Goal: Task Accomplishment & Management: Manage account settings

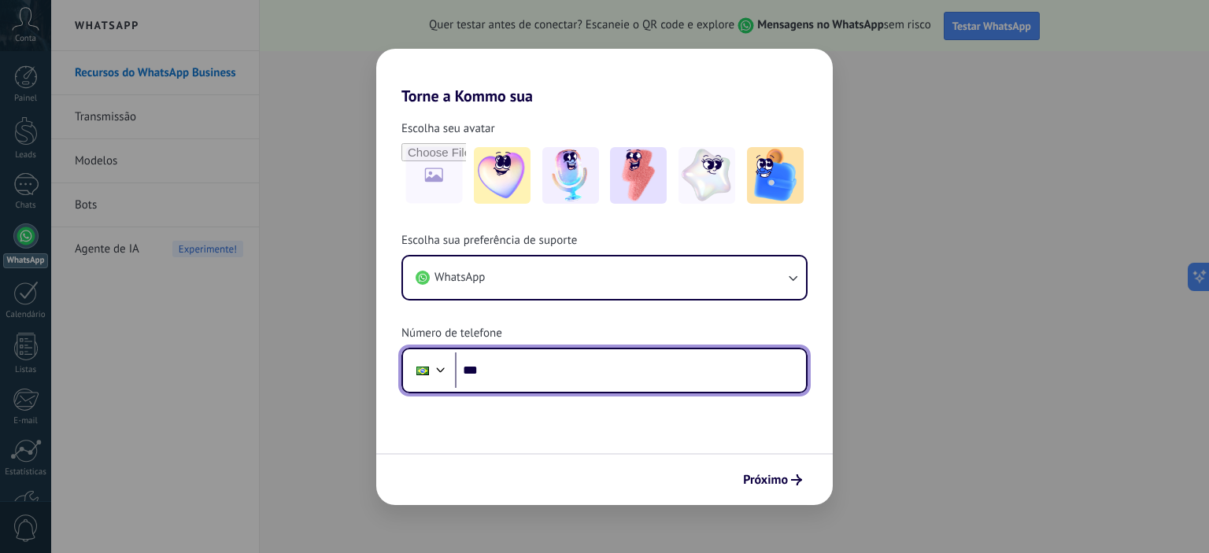
click at [571, 374] on input "***" at bounding box center [630, 371] width 351 height 36
type input "**********"
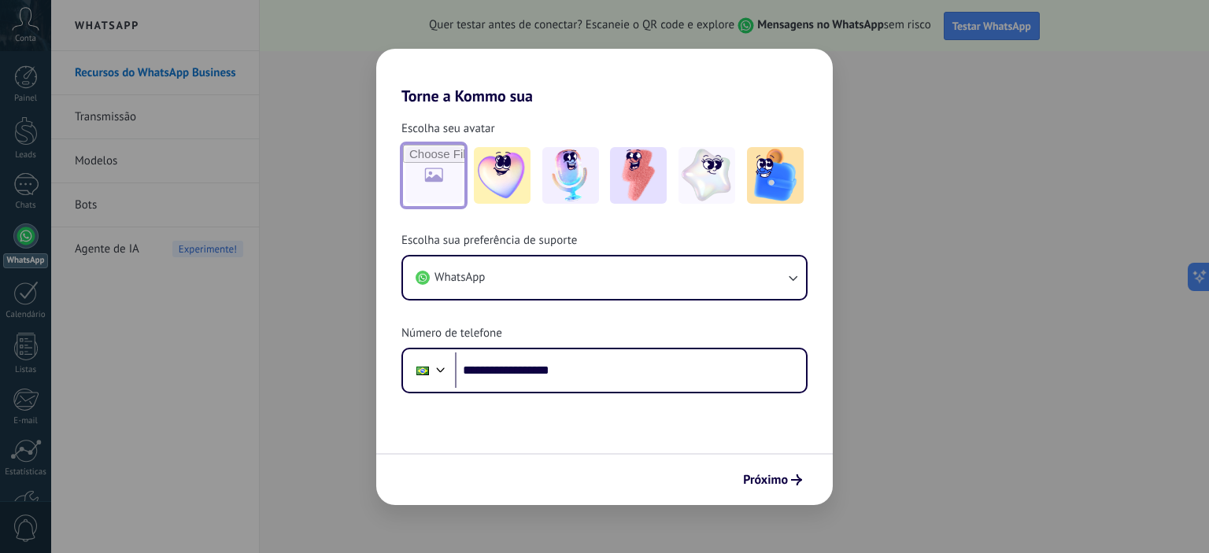
click at [438, 198] on input "file" at bounding box center [433, 175] width 61 height 61
click at [441, 172] on input "file" at bounding box center [433, 175] width 61 height 61
type input "**********"
click at [770, 475] on span "Próximo" at bounding box center [765, 480] width 45 height 11
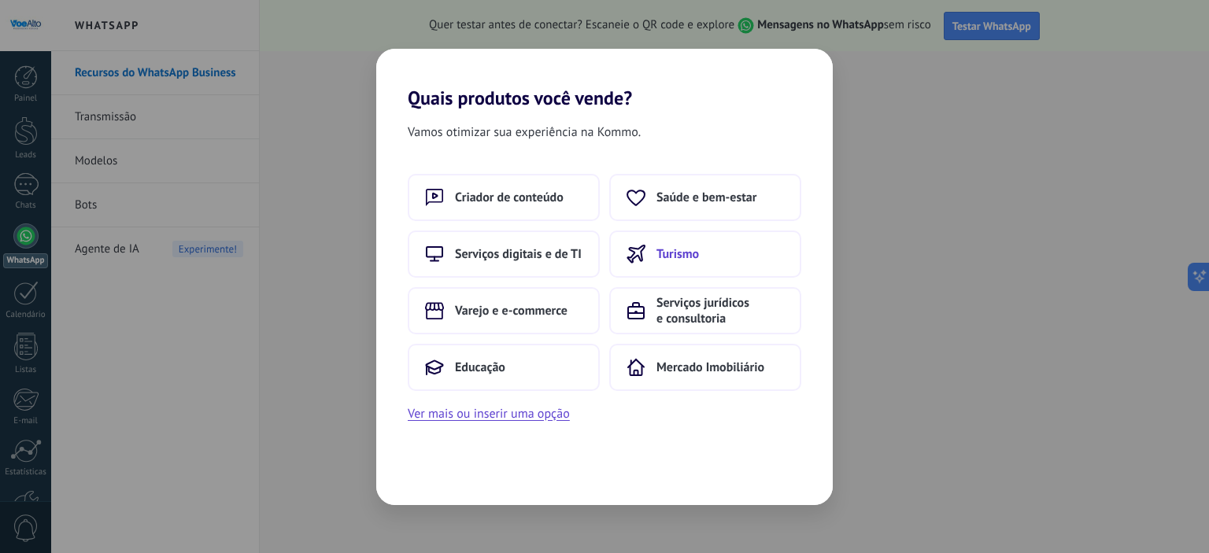
click at [674, 268] on button "Turismo" at bounding box center [705, 254] width 192 height 47
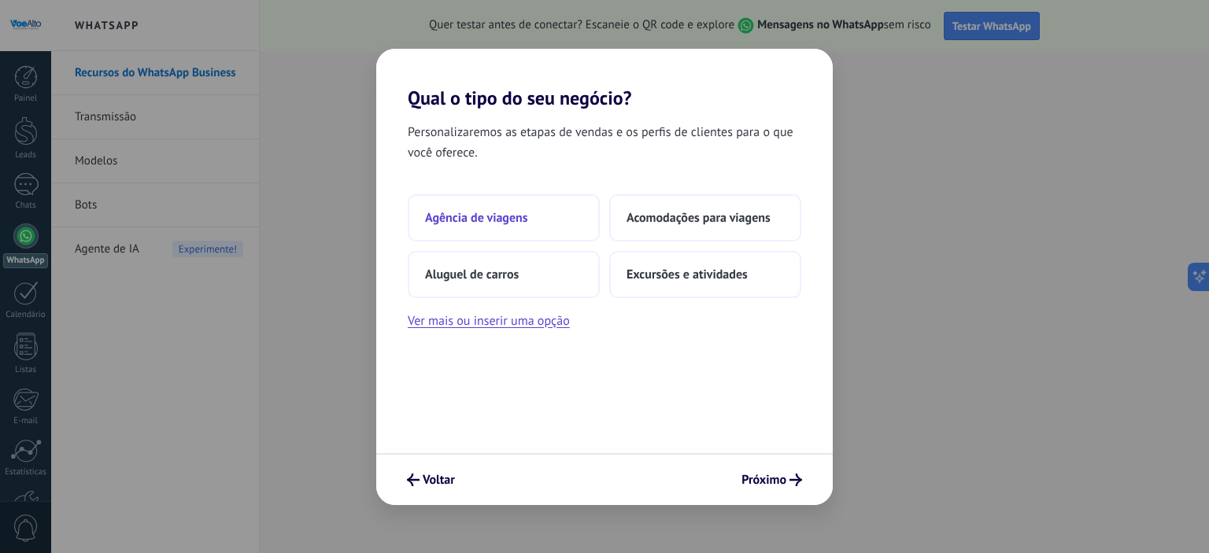
click at [504, 217] on span "Agência de viagens" at bounding box center [476, 218] width 103 height 16
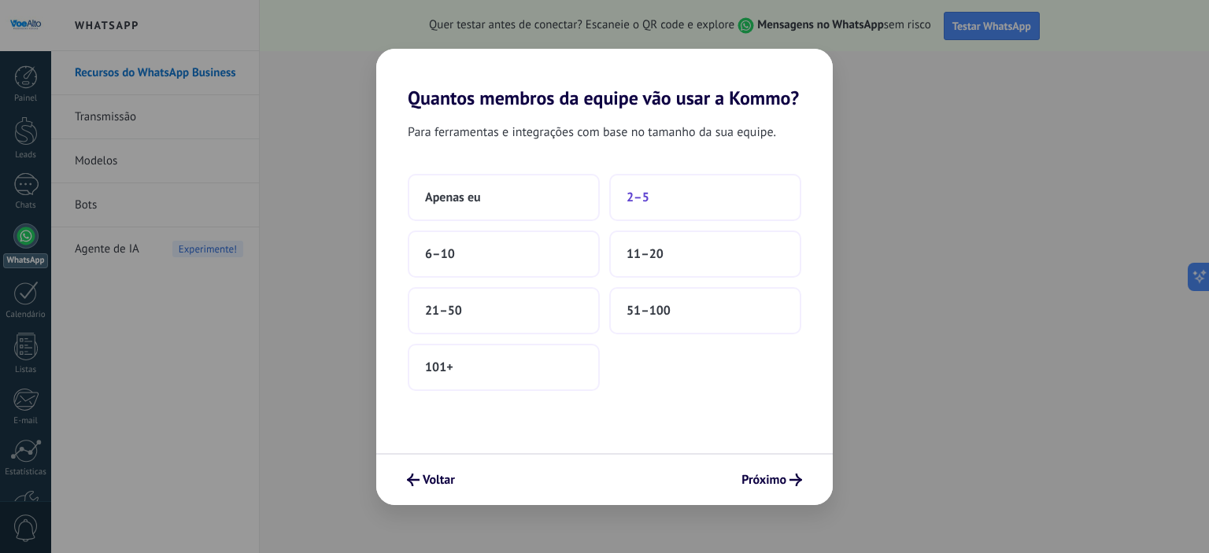
click at [645, 209] on button "2–5" at bounding box center [705, 197] width 192 height 47
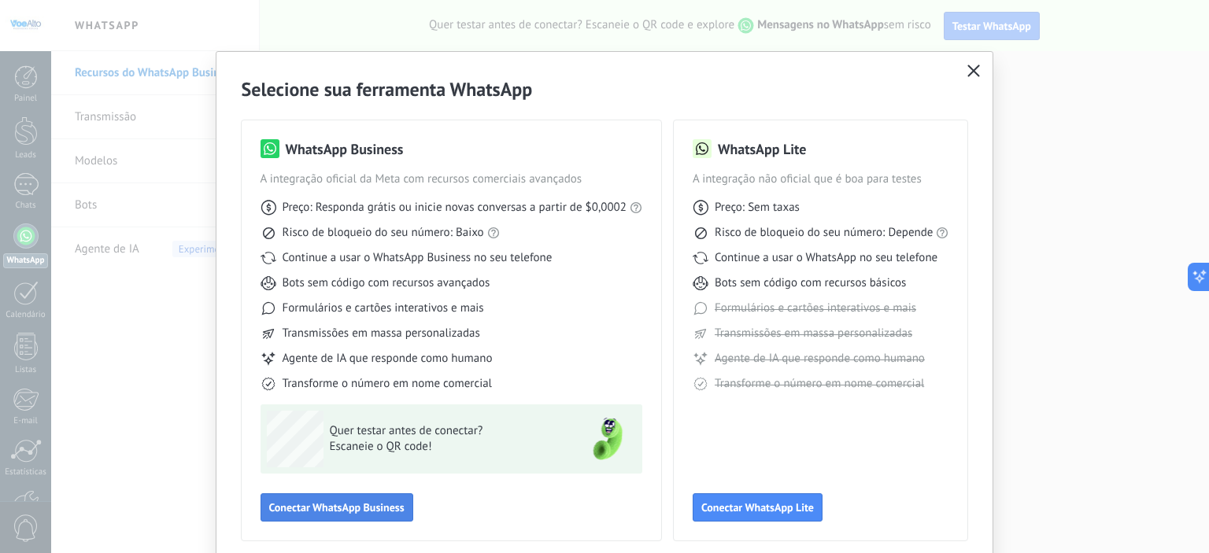
click at [398, 512] on span "Conectar WhatsApp Business" at bounding box center [336, 507] width 135 height 11
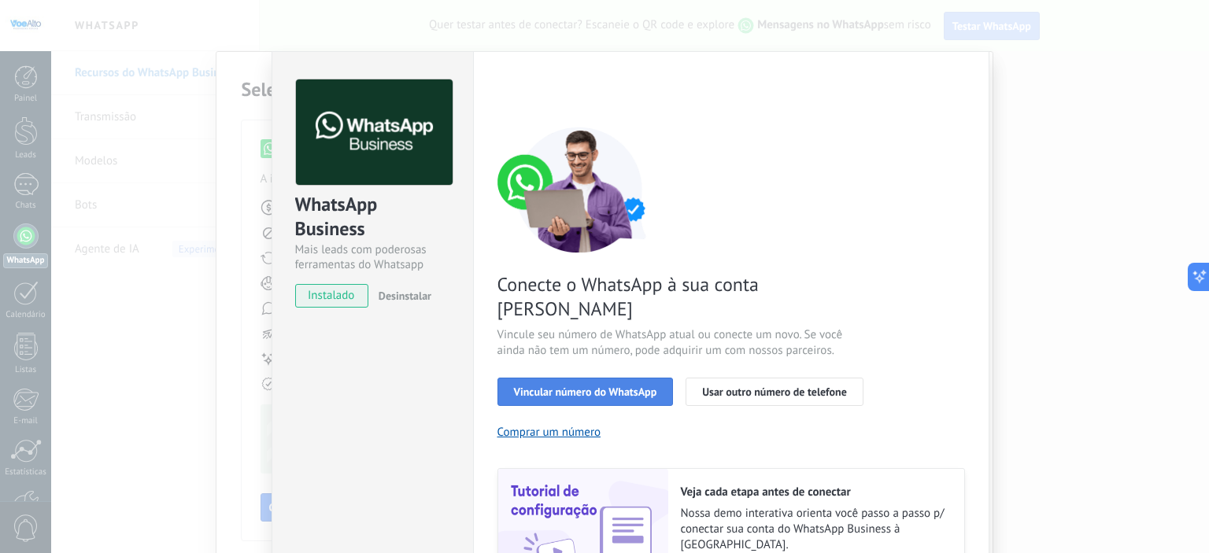
click at [650, 386] on span "Vincular número do WhatsApp" at bounding box center [585, 391] width 143 height 11
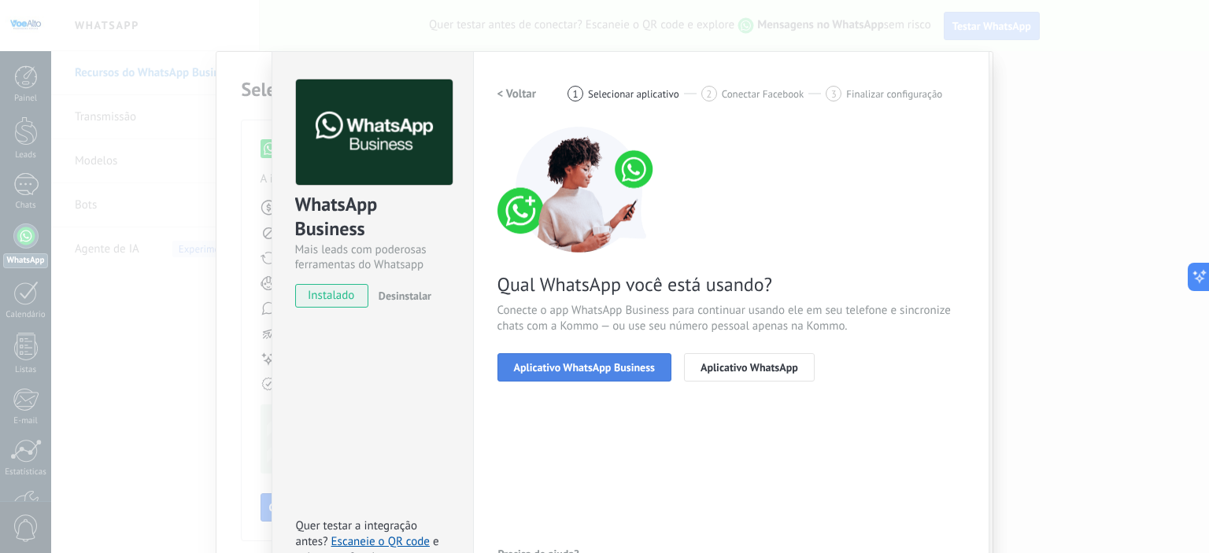
click at [628, 379] on button "Aplicativo WhatsApp Business" at bounding box center [584, 367] width 174 height 28
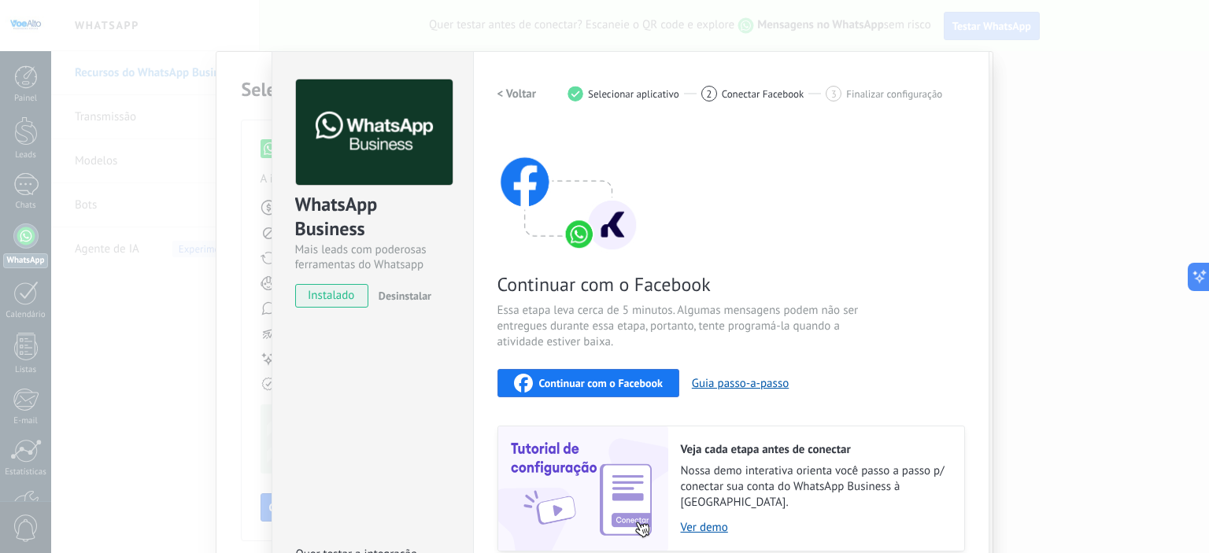
click at [636, 386] on span "Continuar com o Facebook" at bounding box center [601, 383] width 124 height 11
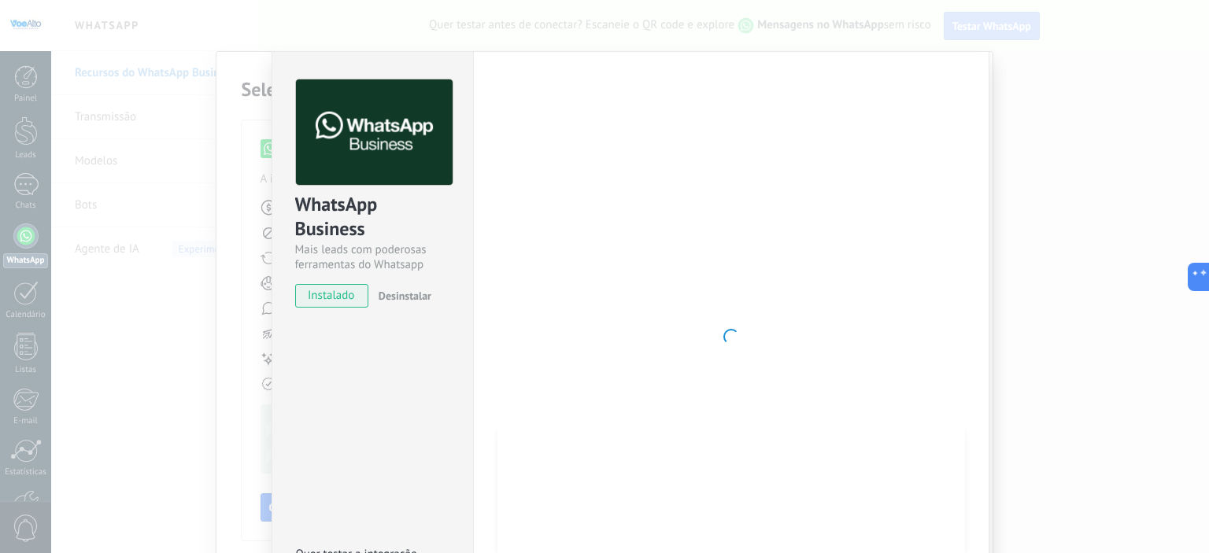
click at [702, 220] on div at bounding box center [730, 336] width 467 height 515
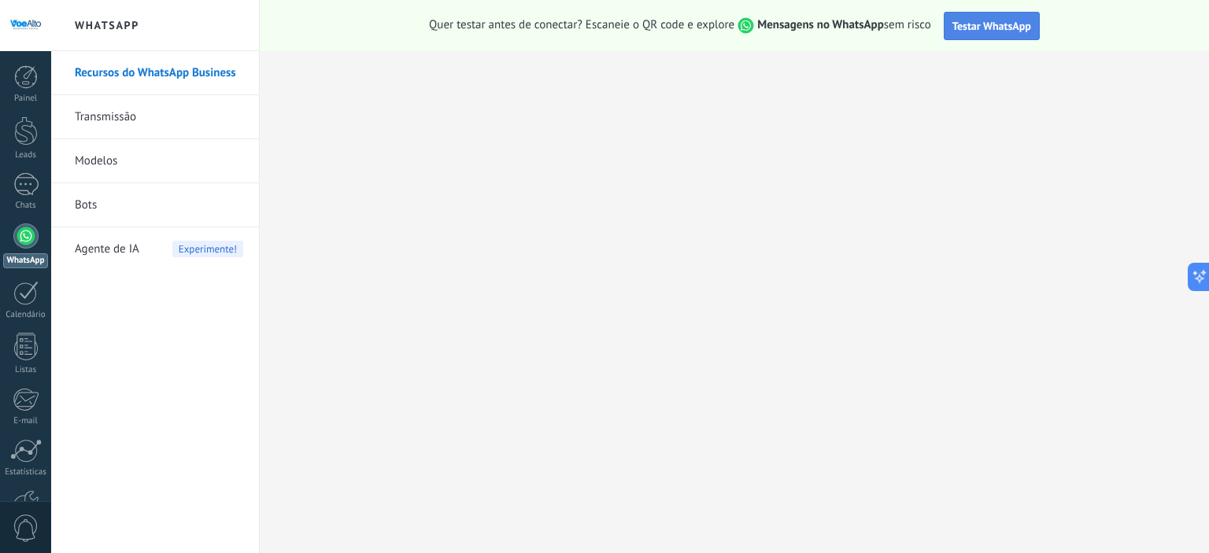
click at [989, 30] on span "Testar WhatsApp" at bounding box center [991, 26] width 79 height 14
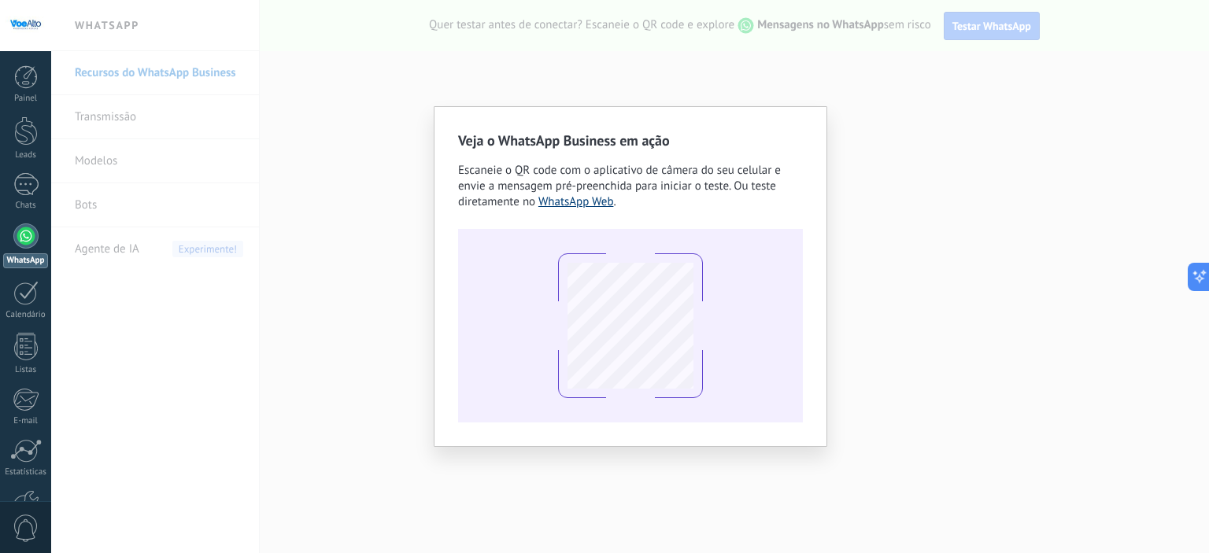
click at [586, 207] on link "WhatsApp Web" at bounding box center [576, 201] width 76 height 15
click at [861, 232] on div "Veja o WhatsApp Business em ação Escaneie o QR code com o aplicativo de câmera …" at bounding box center [630, 276] width 1158 height 553
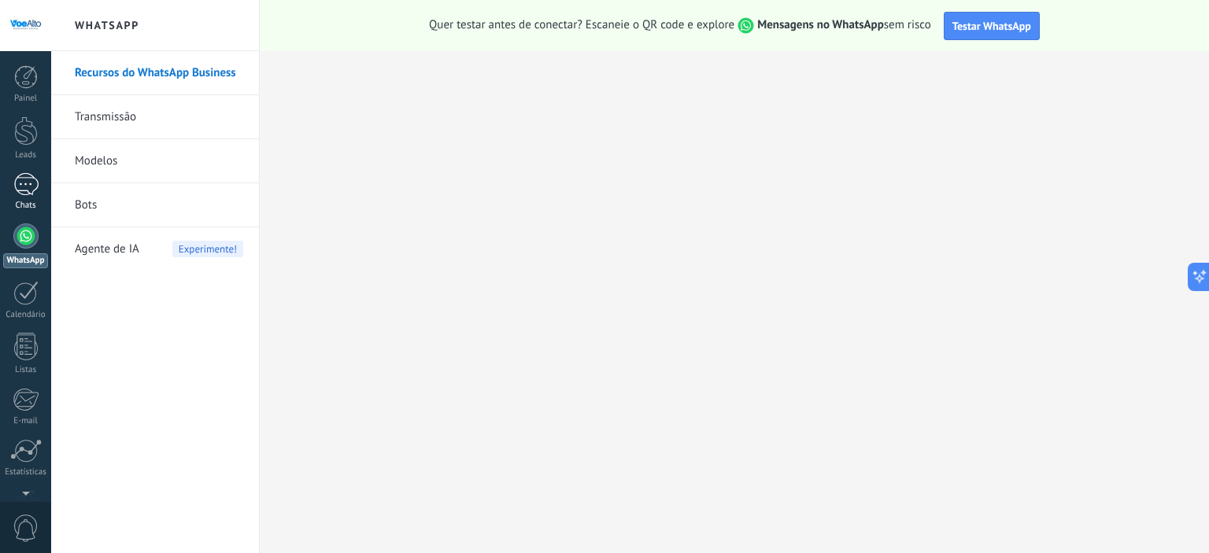
click at [31, 190] on div at bounding box center [25, 184] width 25 height 23
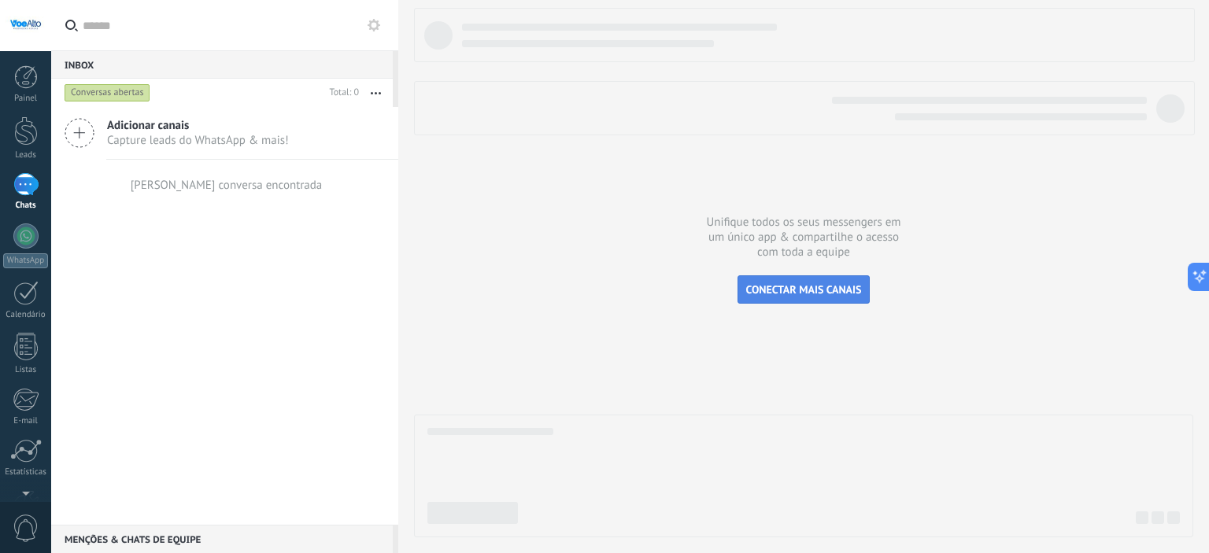
click at [815, 288] on span "CONECTAR MAIS CANAIS" at bounding box center [804, 290] width 116 height 14
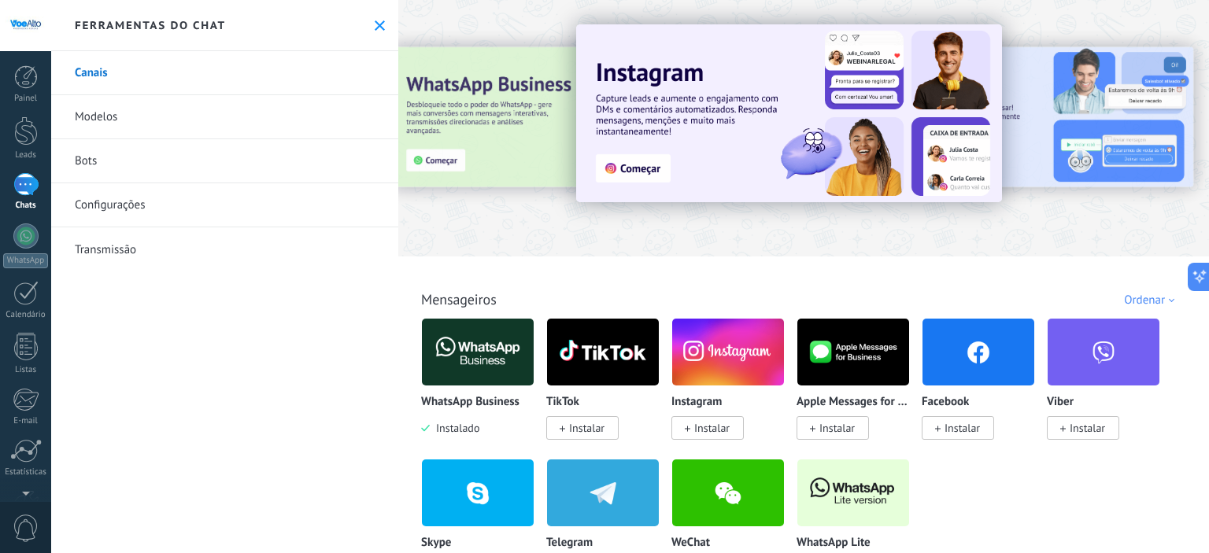
click at [705, 427] on span "Instalar" at bounding box center [711, 428] width 35 height 14
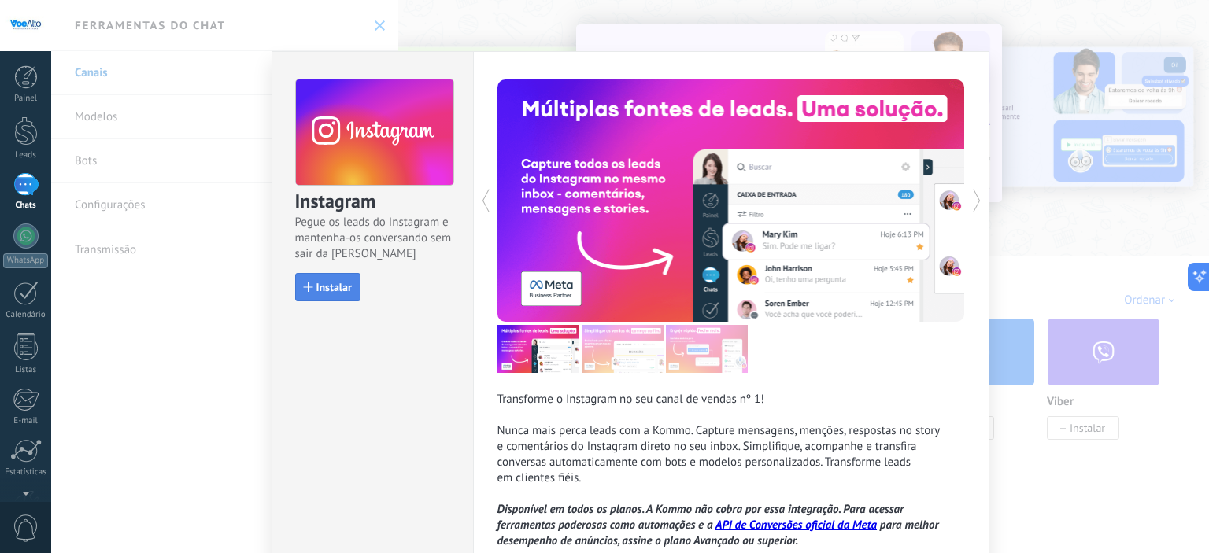
click at [327, 297] on button "Instalar" at bounding box center [327, 287] width 65 height 28
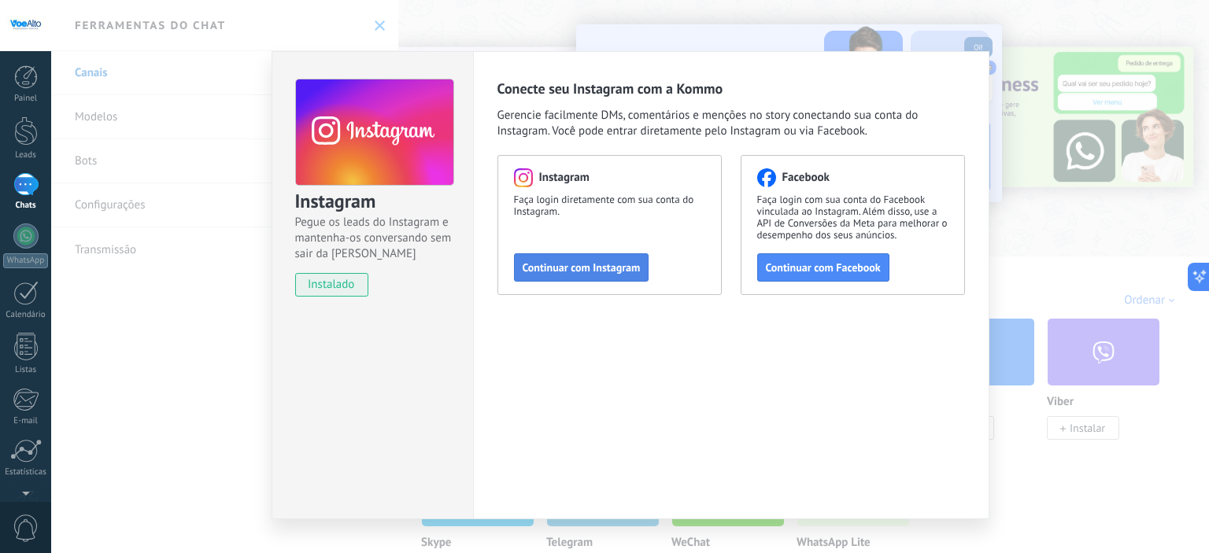
click at [626, 276] on button "Continuar com Instagram" at bounding box center [581, 267] width 135 height 28
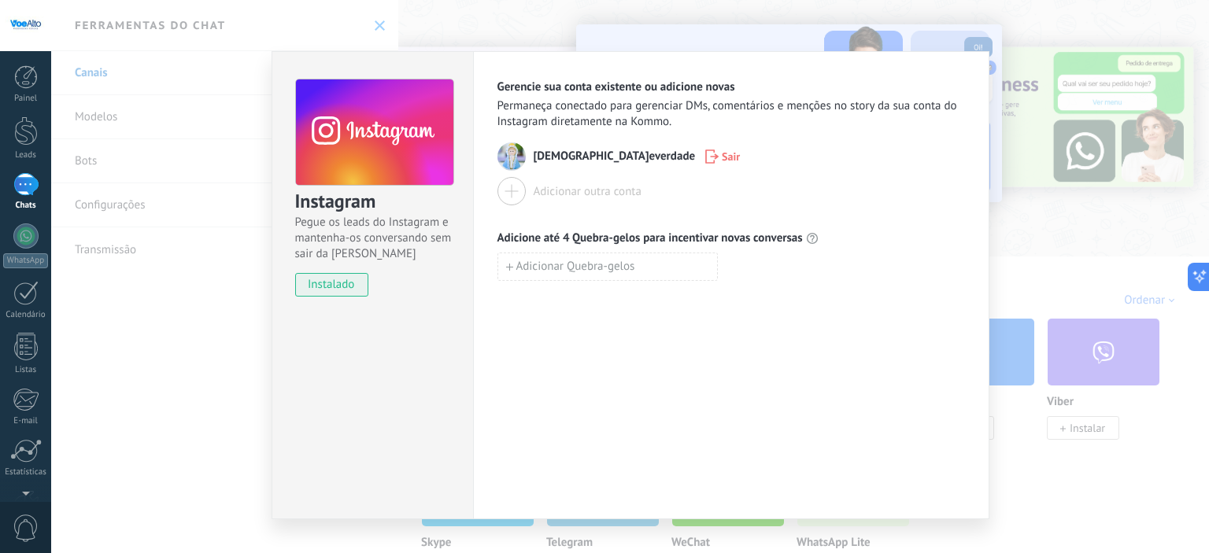
click at [705, 156] on icon "button" at bounding box center [711, 157] width 13 height 14
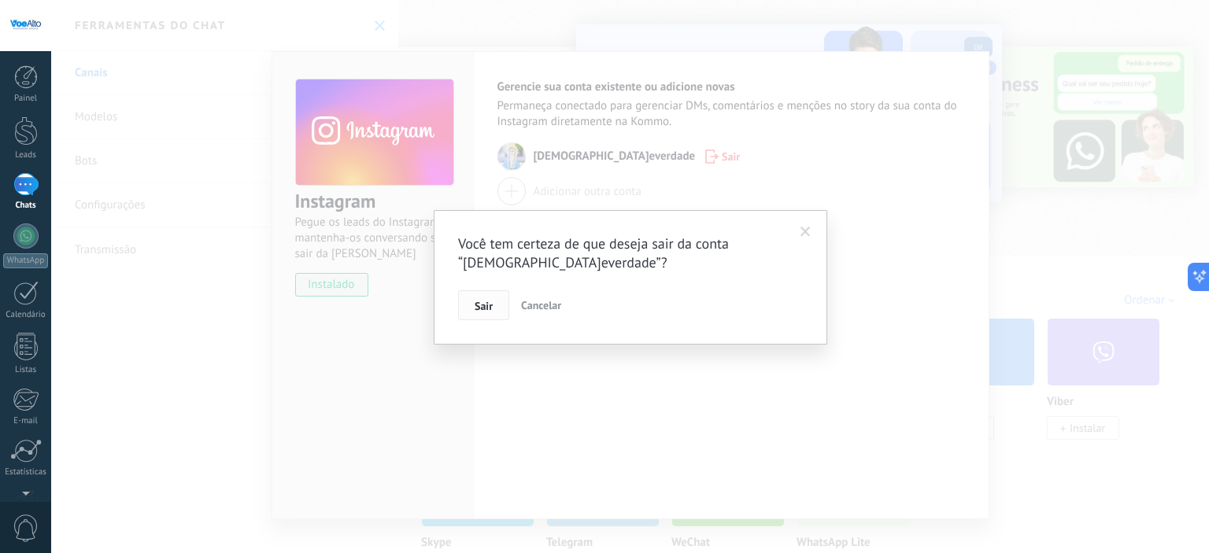
click at [488, 298] on button "Sair" at bounding box center [483, 305] width 51 height 30
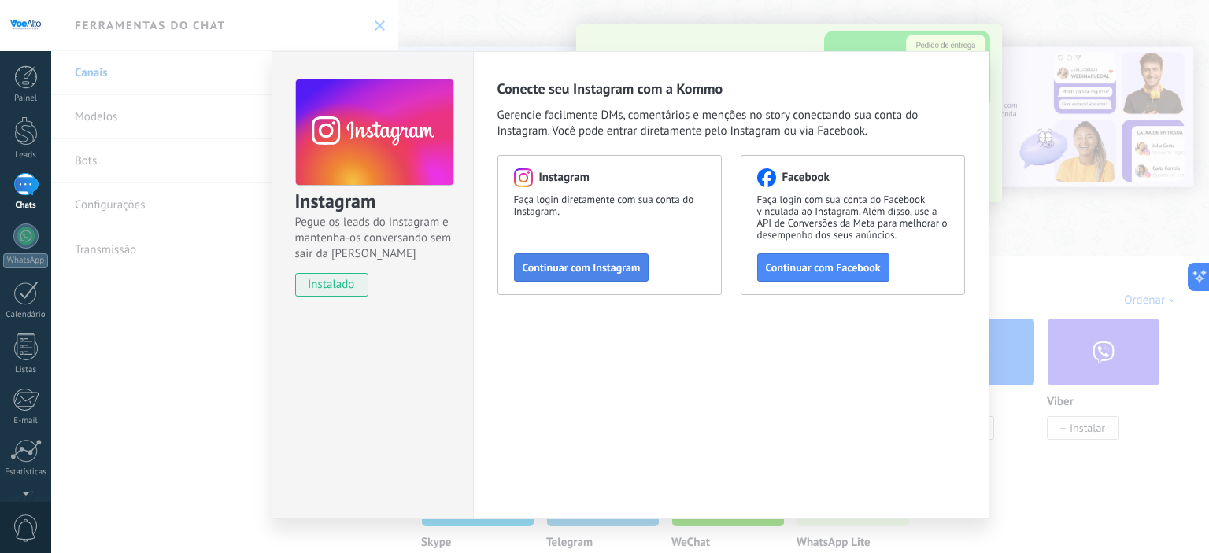
click at [608, 268] on span "Continuar com Instagram" at bounding box center [582, 267] width 118 height 11
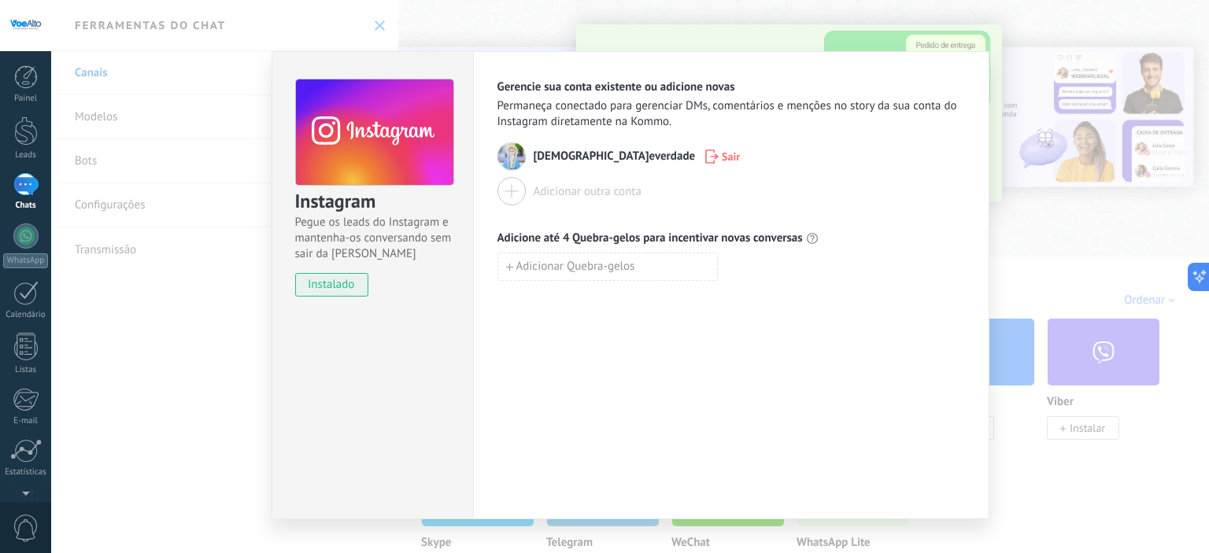
click at [722, 154] on span "Sair" at bounding box center [731, 156] width 18 height 11
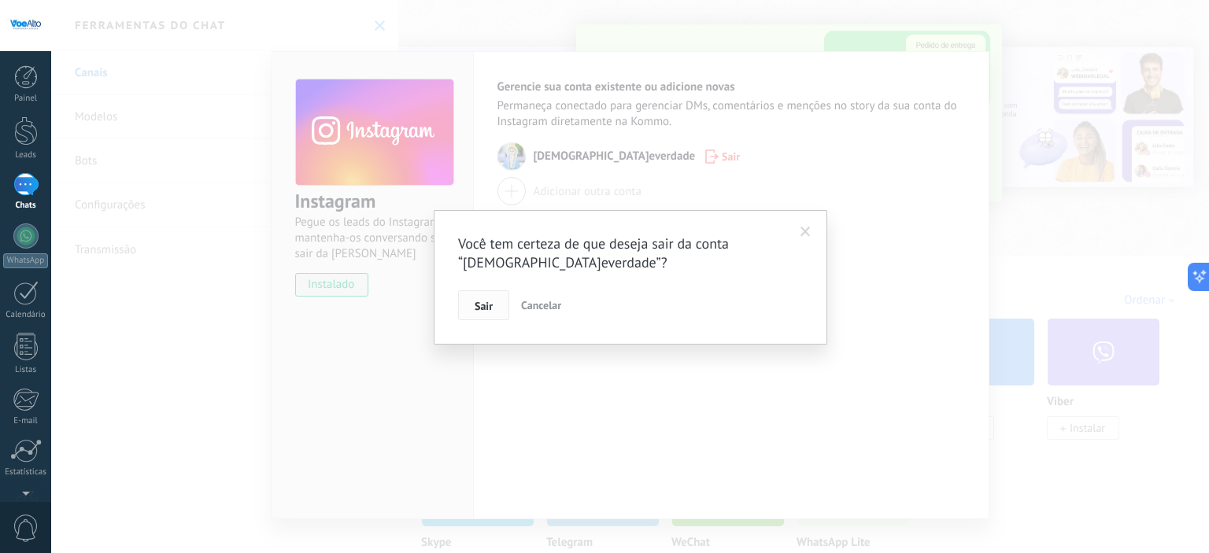
click at [485, 308] on span "Sair" at bounding box center [484, 306] width 18 height 11
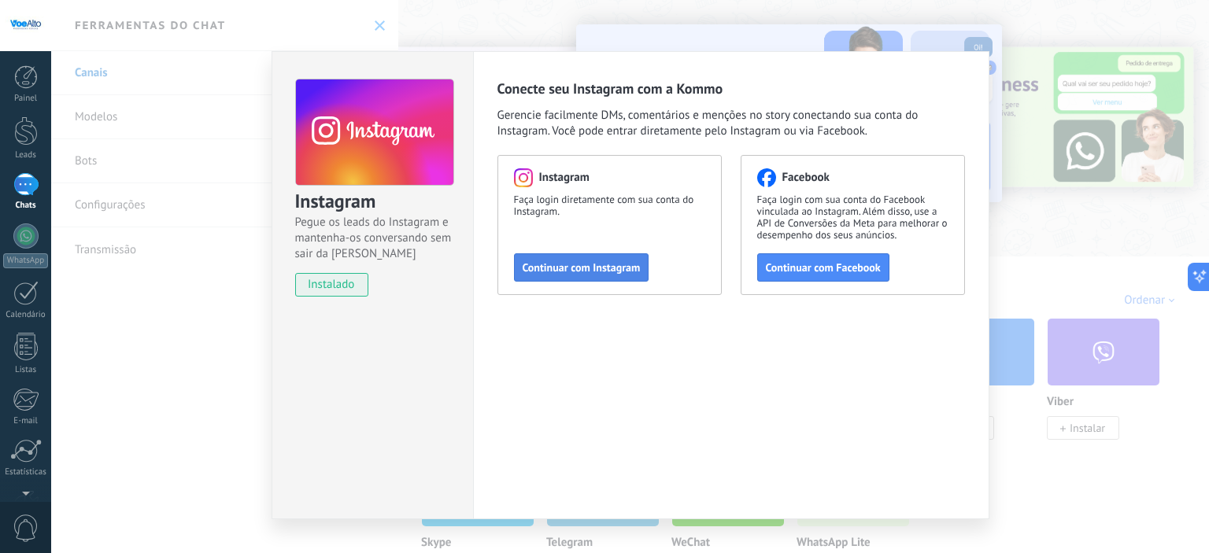
click at [600, 272] on span "Continuar com Instagram" at bounding box center [582, 267] width 118 height 11
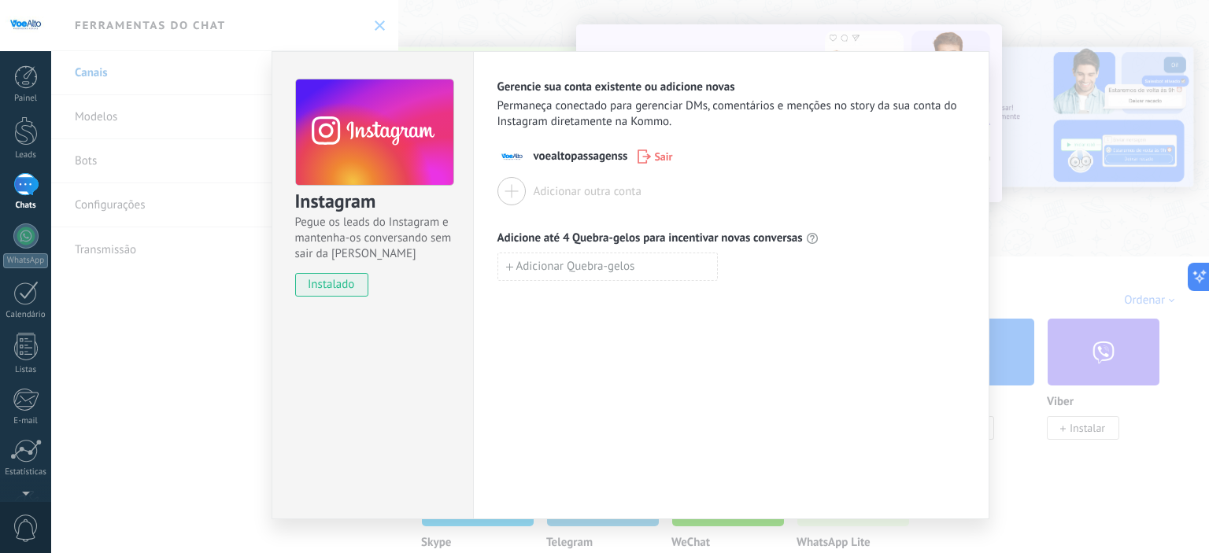
click at [570, 325] on div "Gerencie sua conta existente ou adicione novas Permaneça conectado para gerenci…" at bounding box center [731, 285] width 516 height 468
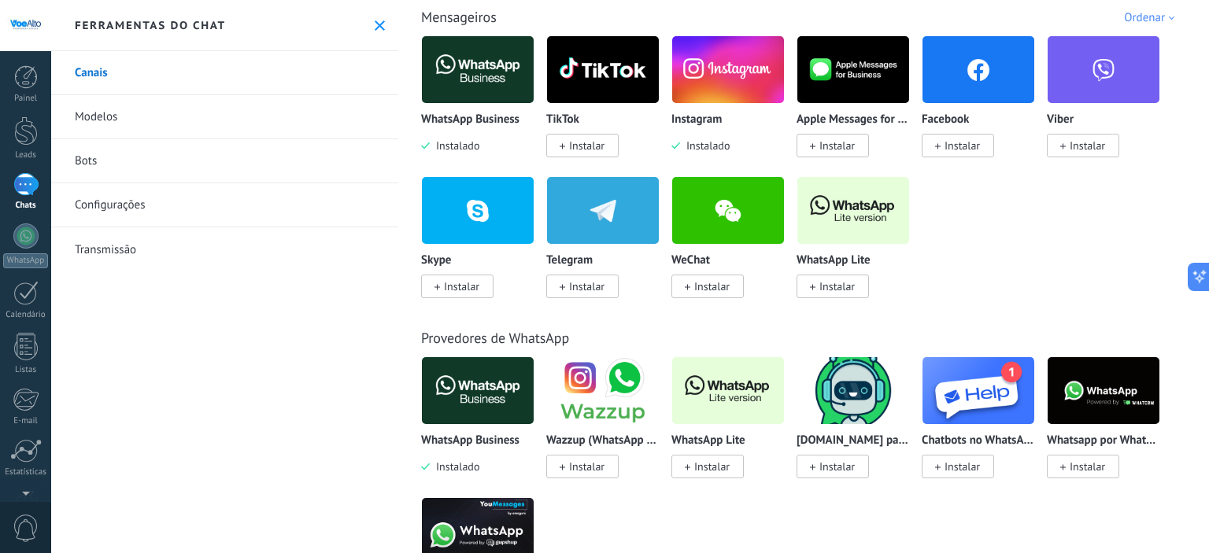
scroll to position [297, 0]
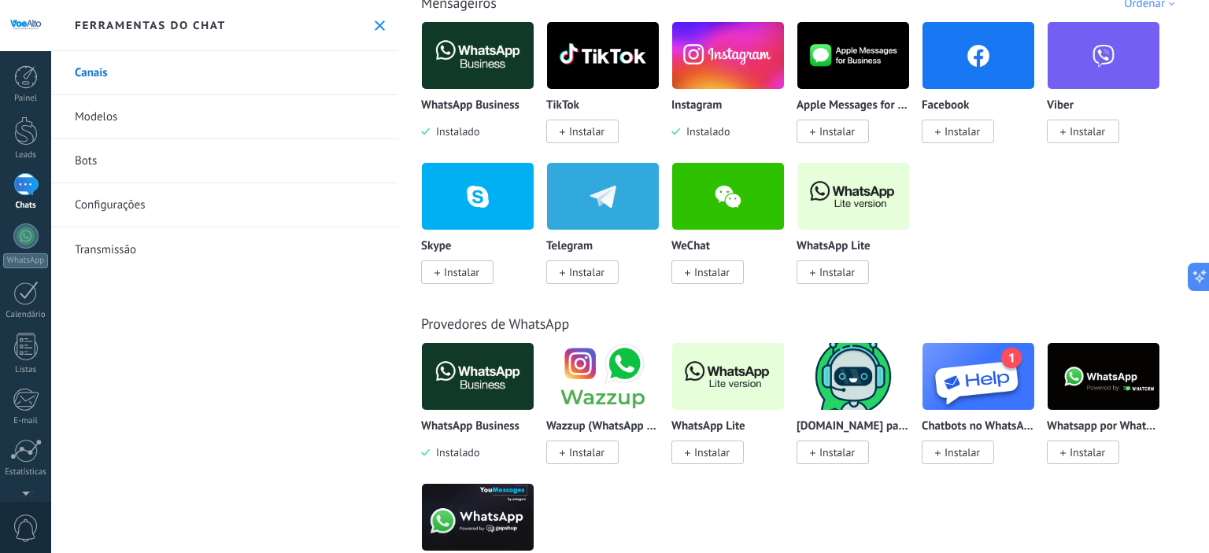
click at [34, 185] on div at bounding box center [25, 184] width 25 height 23
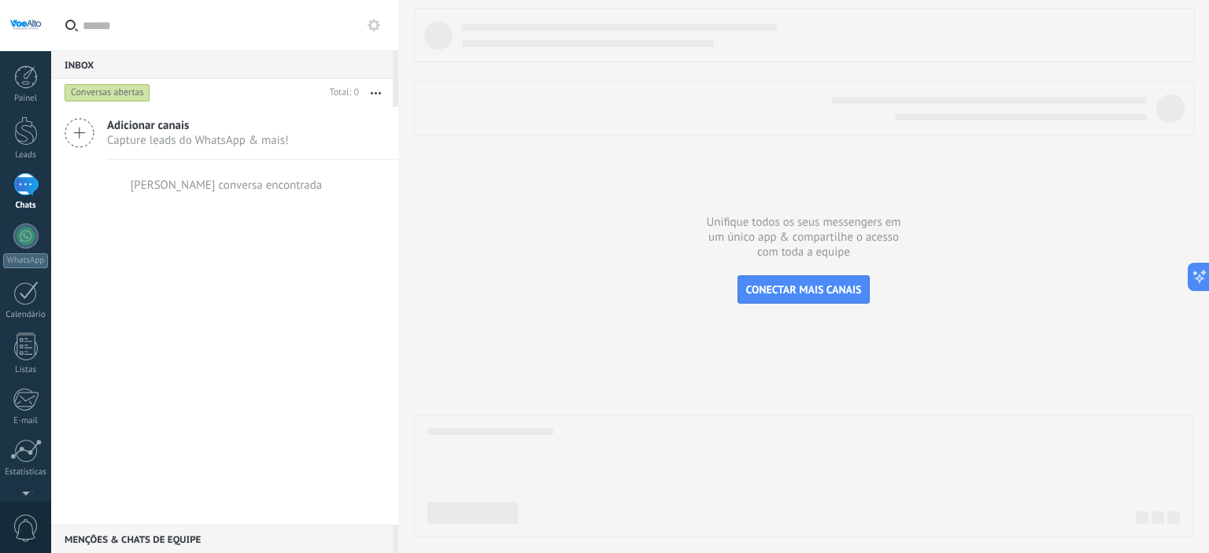
click at [78, 134] on icon at bounding box center [80, 133] width 30 height 30
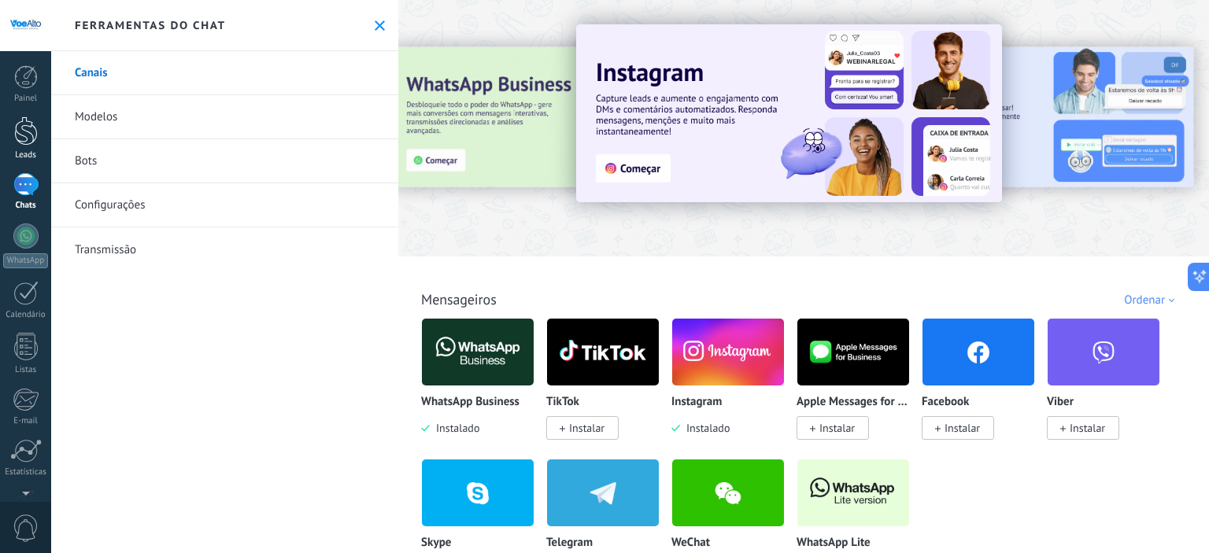
click at [31, 126] on div at bounding box center [26, 130] width 24 height 29
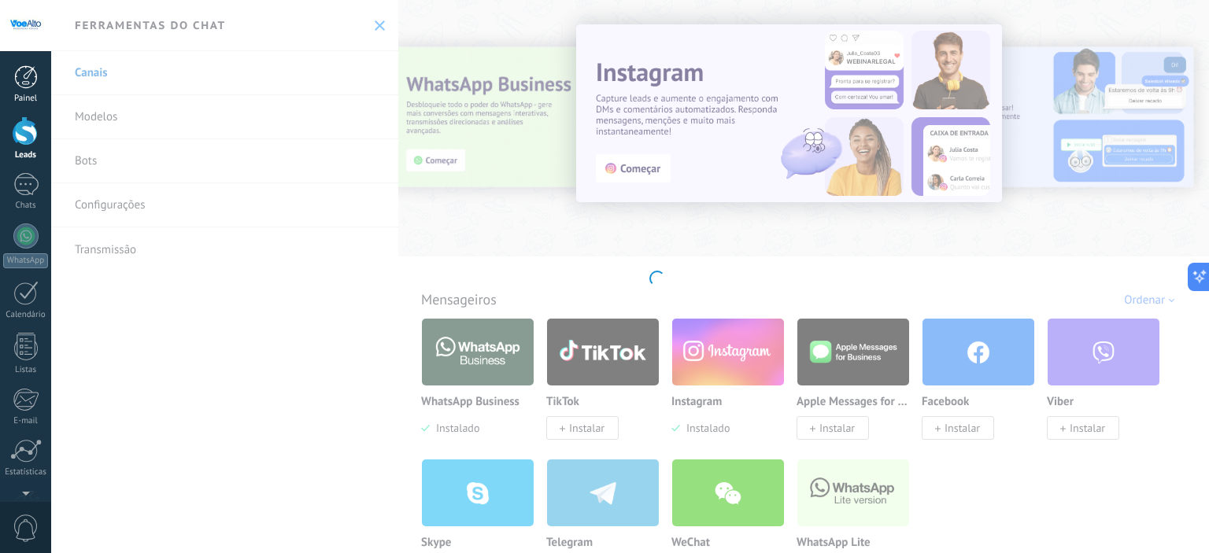
click at [31, 77] on div at bounding box center [26, 77] width 24 height 24
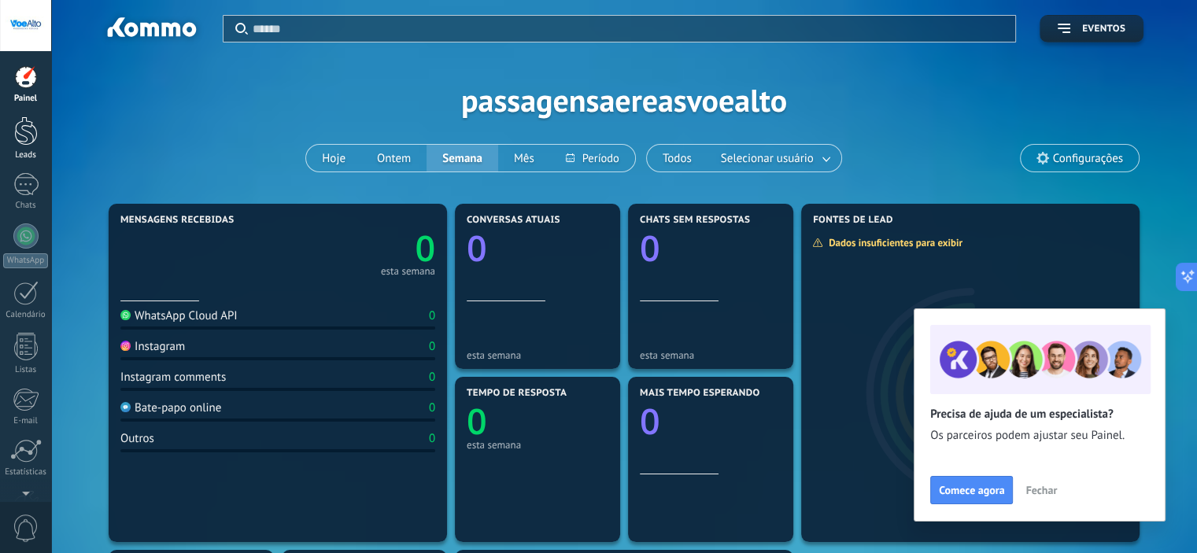
click at [26, 127] on div at bounding box center [26, 130] width 24 height 29
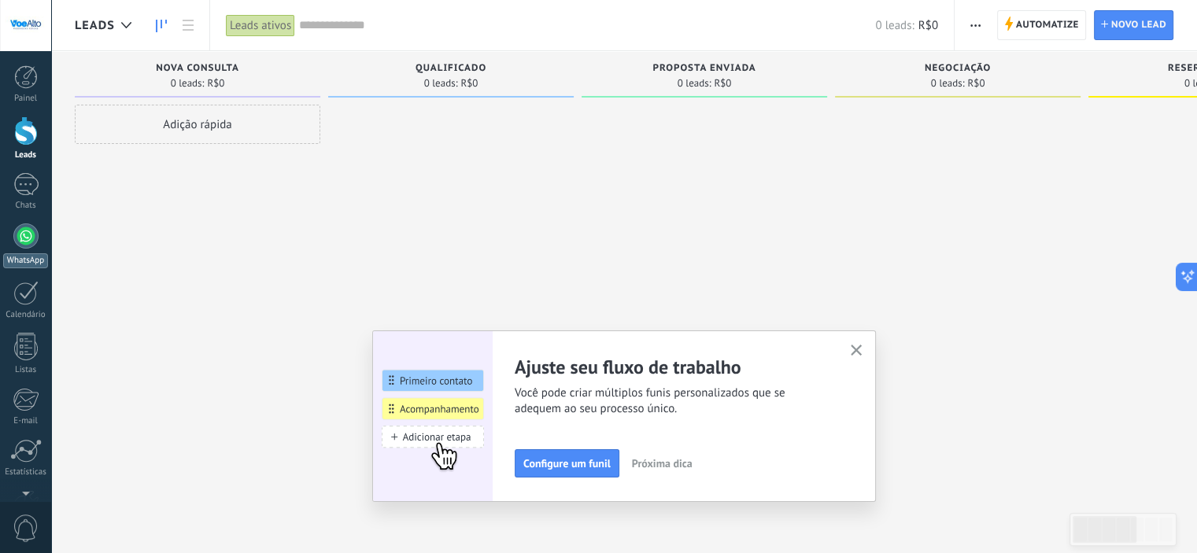
click at [24, 230] on div at bounding box center [25, 236] width 25 height 25
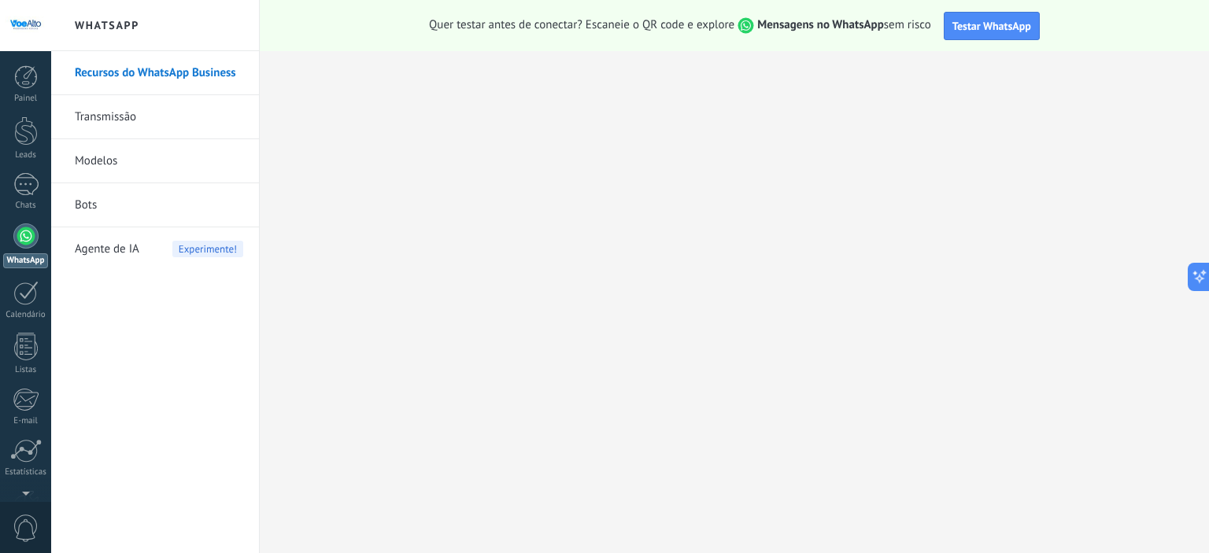
click at [135, 124] on link "Transmissão" at bounding box center [159, 117] width 168 height 44
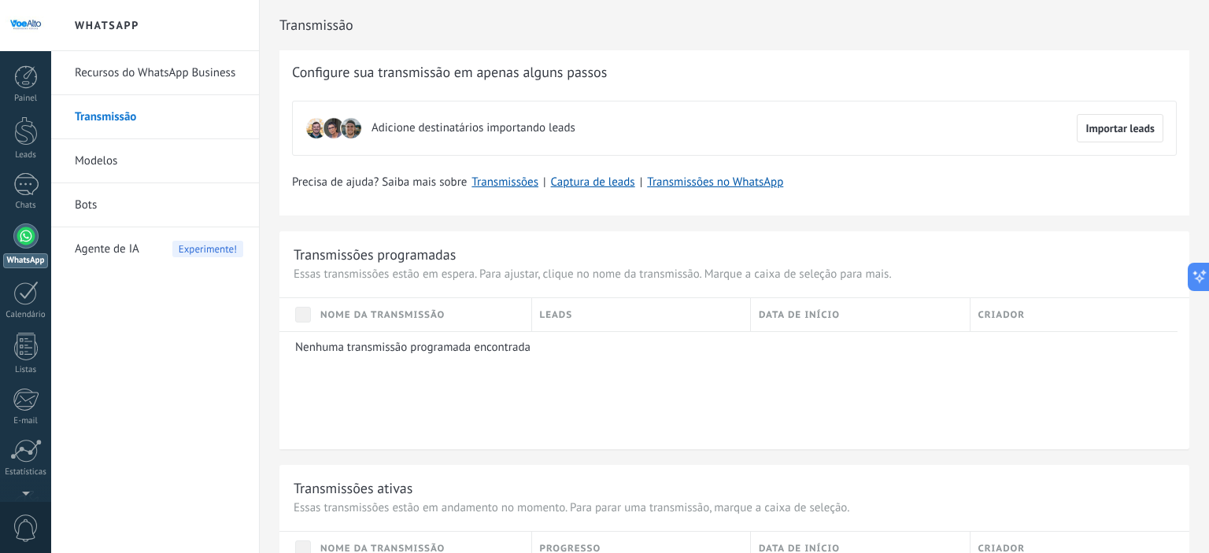
click at [170, 75] on link "Recursos do WhatsApp Business" at bounding box center [159, 73] width 168 height 44
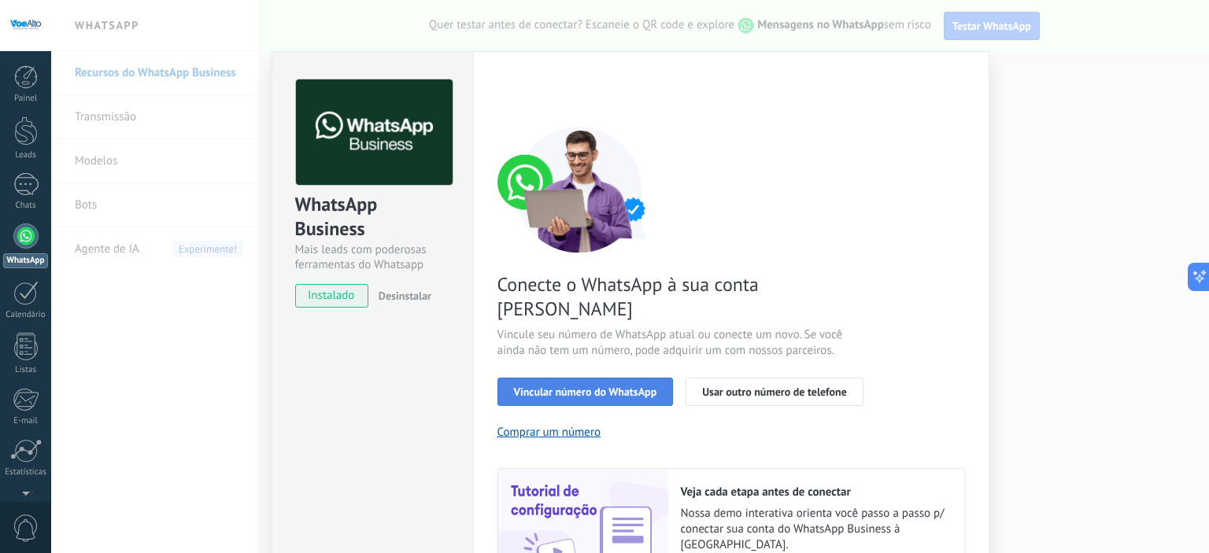
click at [582, 386] on span "Vincular número do WhatsApp" at bounding box center [585, 391] width 143 height 11
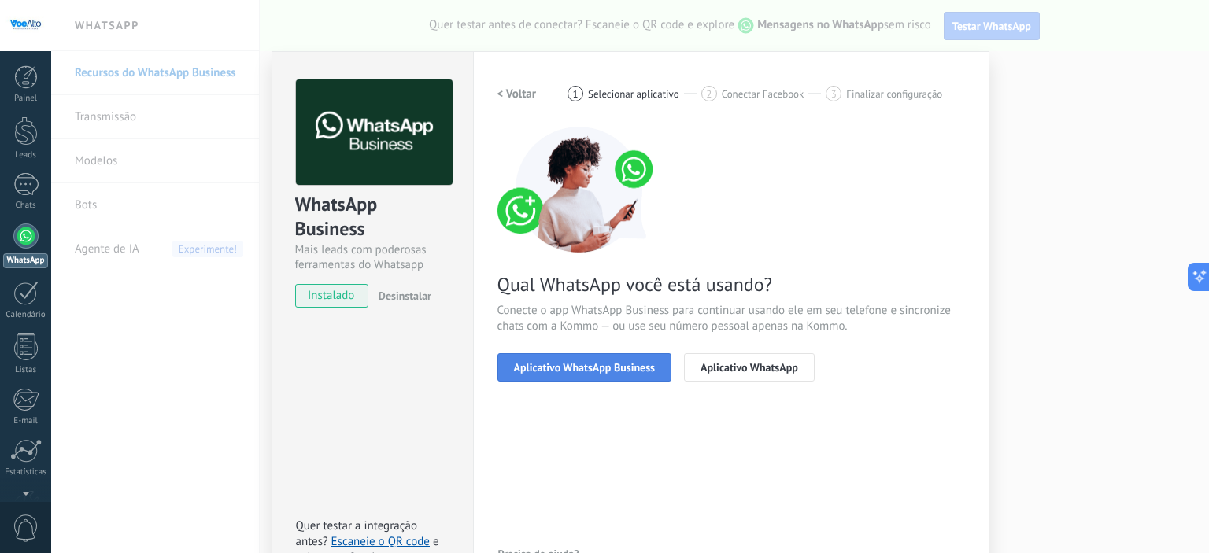
click at [633, 363] on span "Aplicativo WhatsApp Business" at bounding box center [584, 367] width 141 height 11
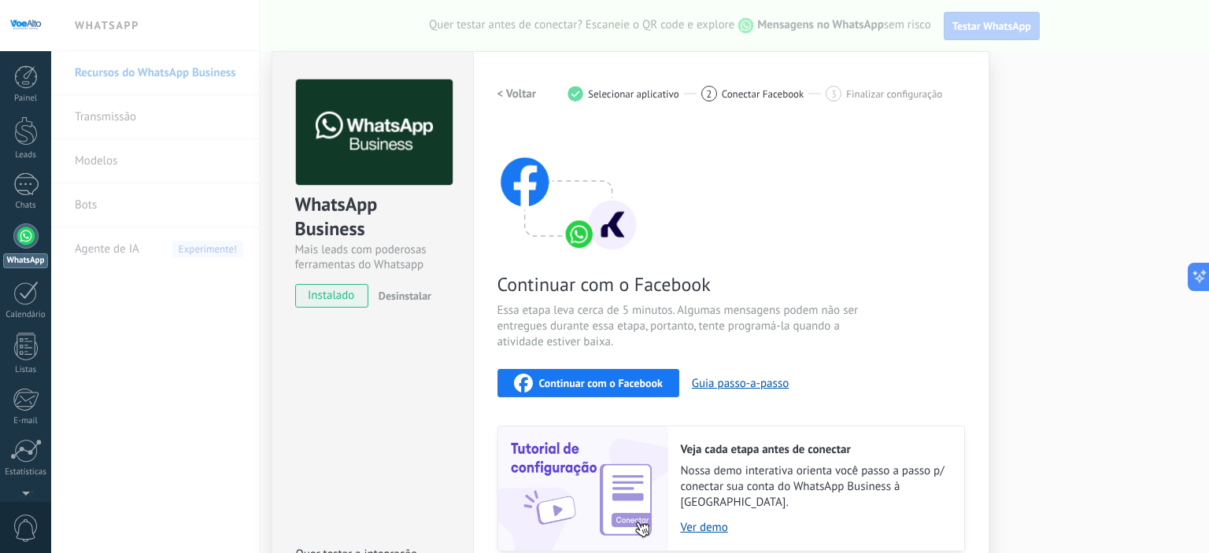
click at [633, 384] on span "Continuar com o Facebook" at bounding box center [601, 383] width 124 height 11
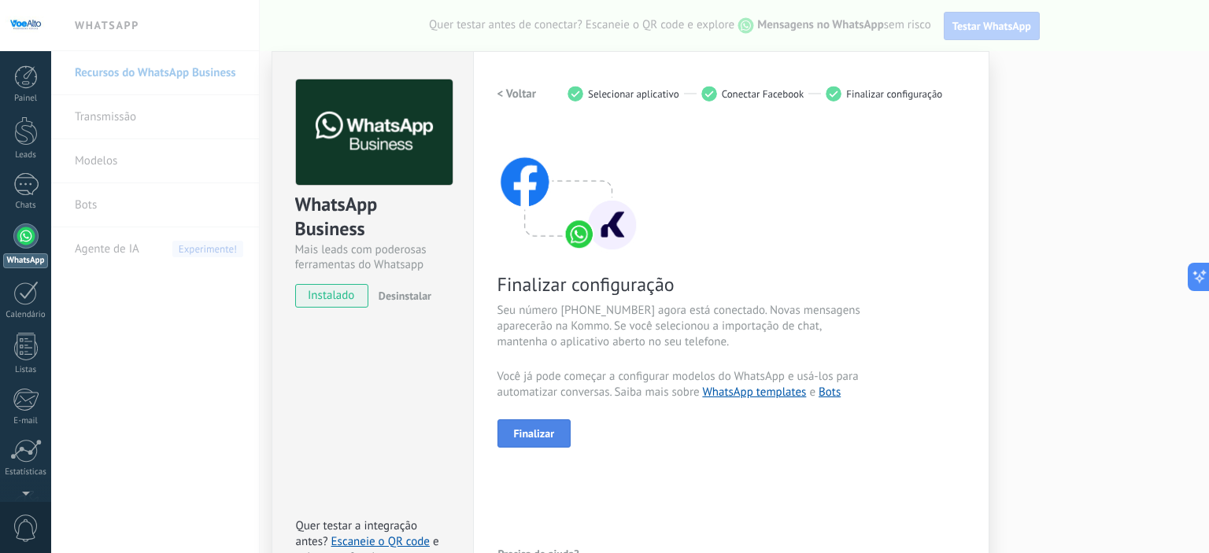
click at [553, 435] on button "Finalizar" at bounding box center [534, 433] width 74 height 28
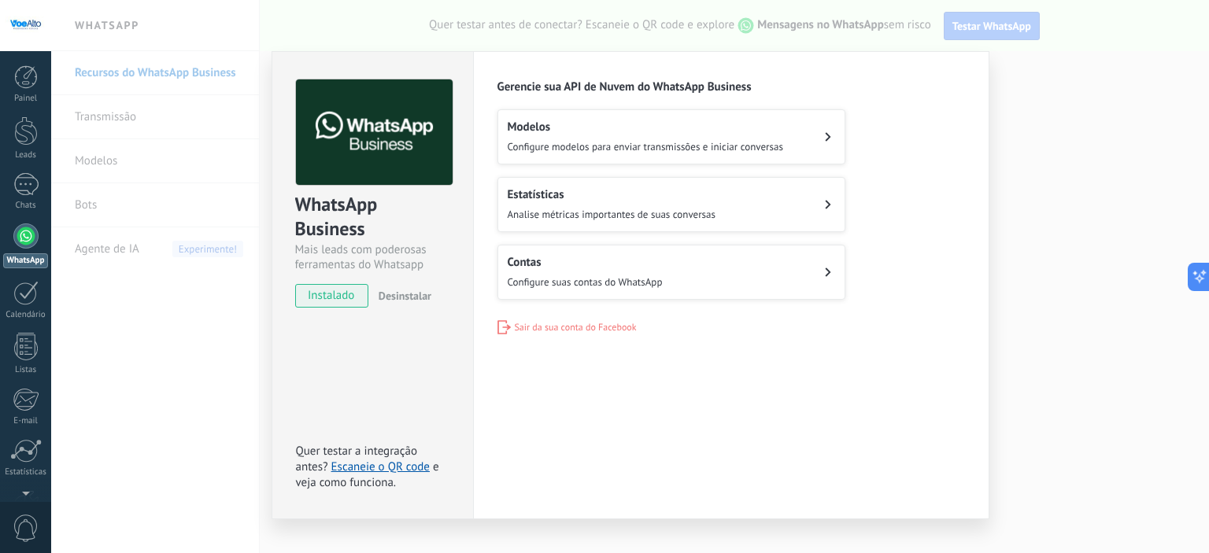
click at [697, 131] on h2 "Modelos" at bounding box center [645, 127] width 275 height 15
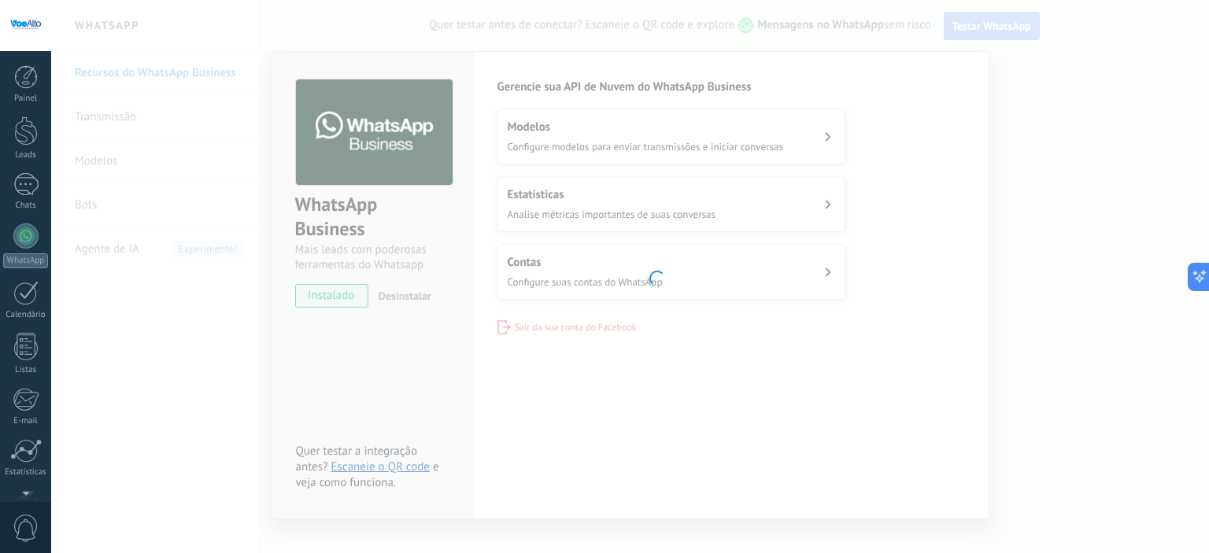
scroll to position [101, 0]
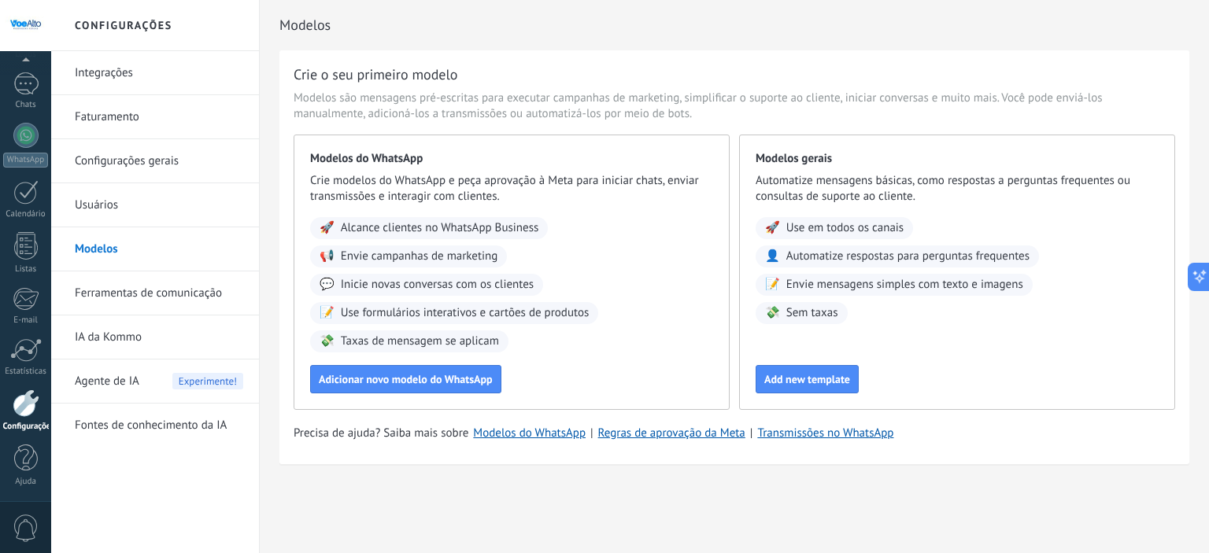
click at [129, 122] on link "Faturamento" at bounding box center [159, 117] width 168 height 44
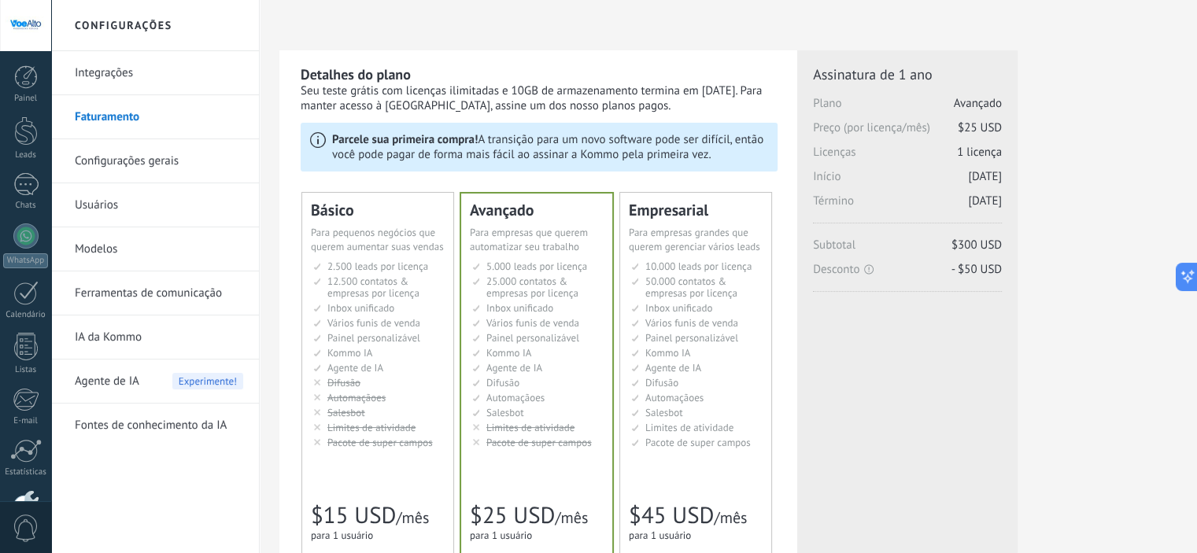
click at [84, 75] on link "Integrações" at bounding box center [159, 73] width 168 height 44
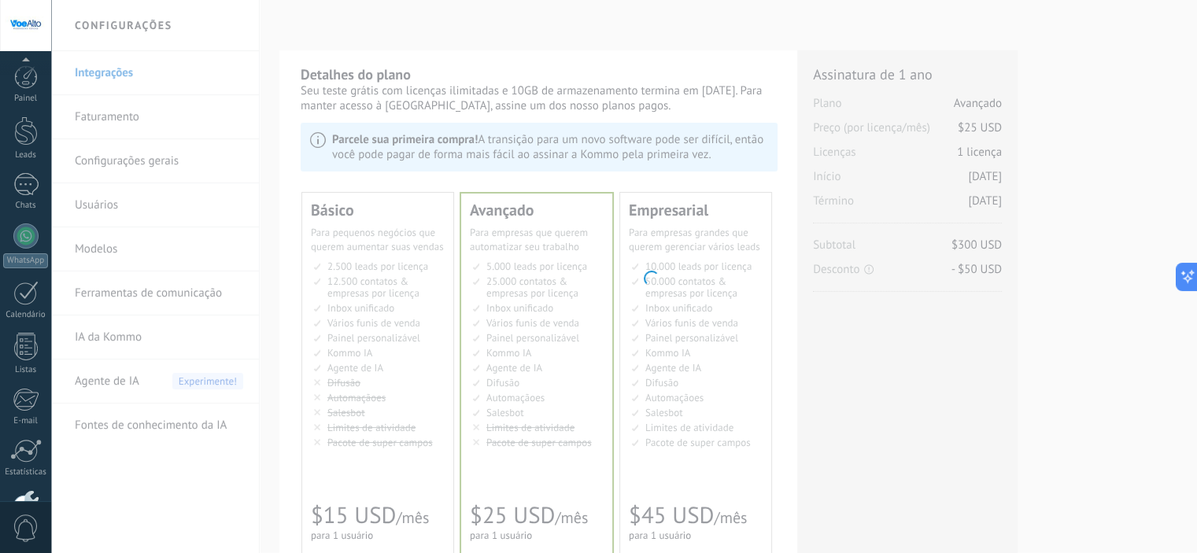
scroll to position [101, 0]
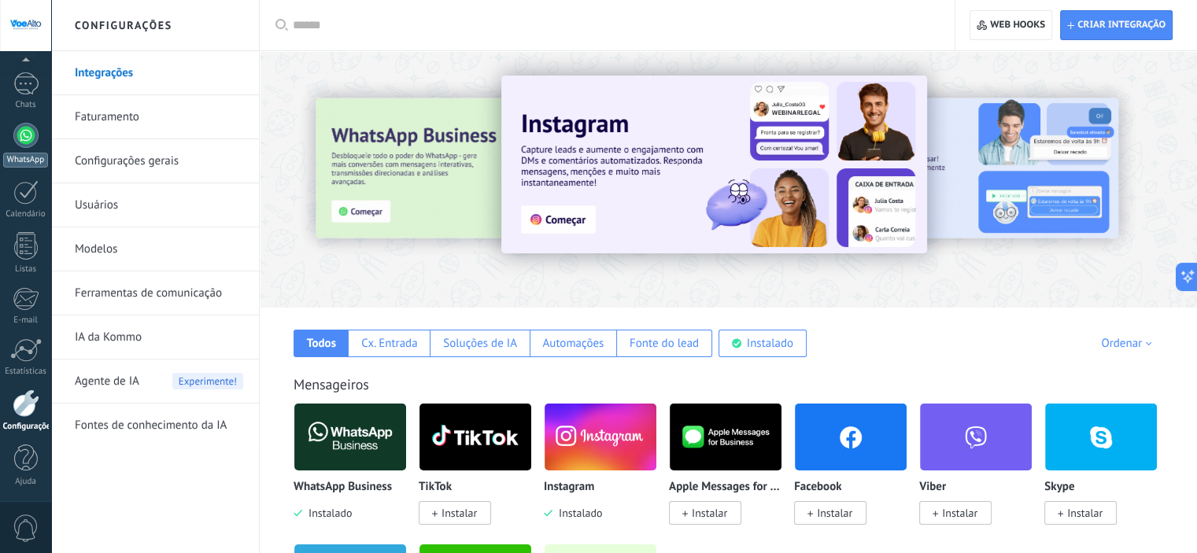
click at [22, 141] on div at bounding box center [25, 135] width 25 height 25
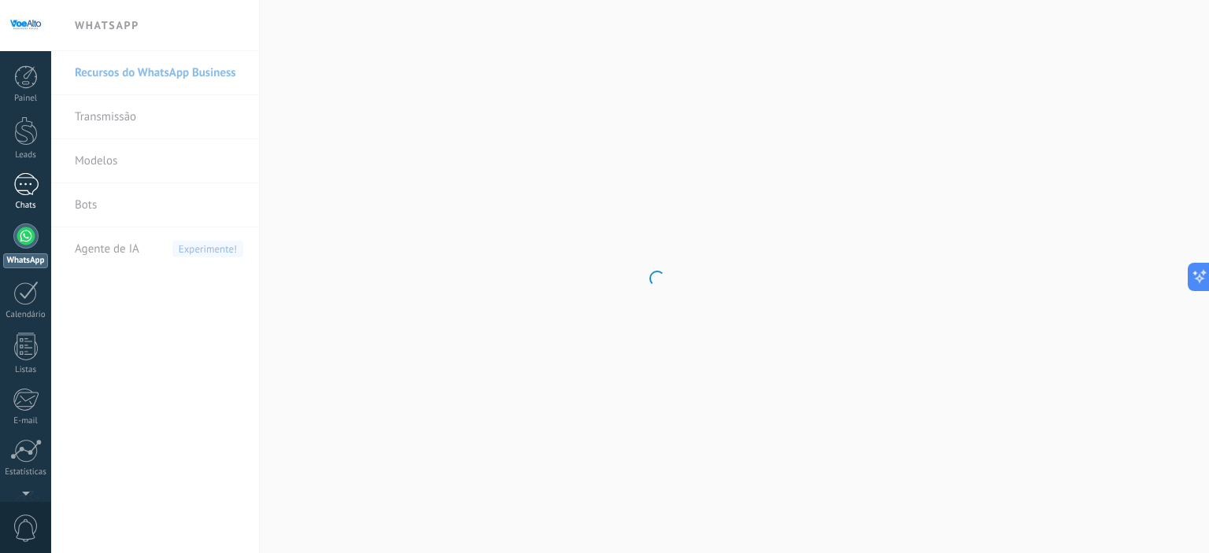
click at [28, 194] on div at bounding box center [25, 184] width 25 height 23
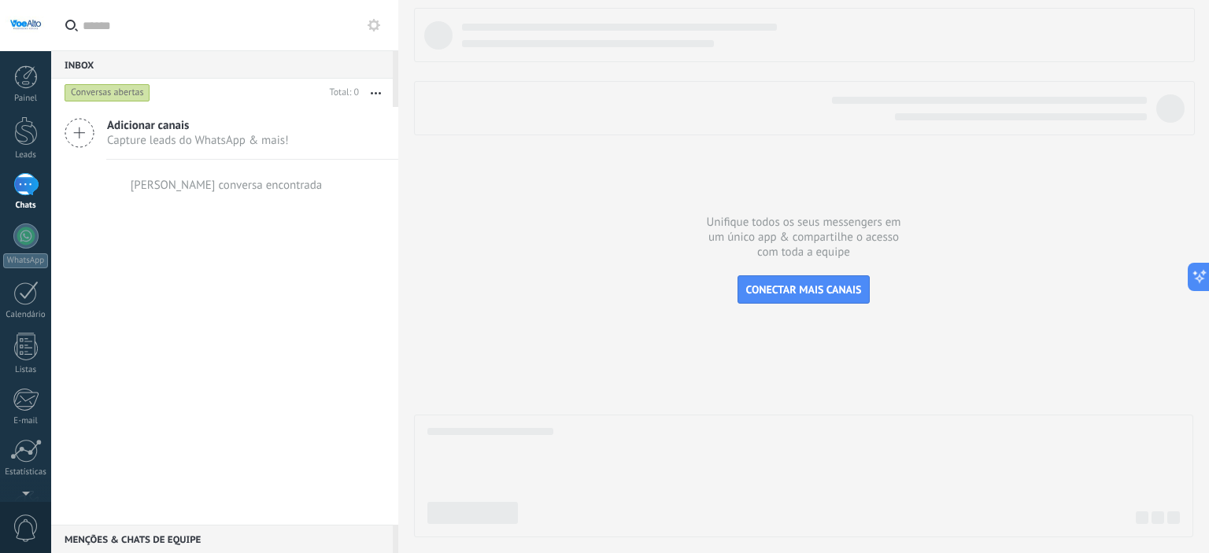
click at [378, 94] on icon "button" at bounding box center [376, 93] width 10 height 2
click at [438, 99] on div at bounding box center [781, 109] width 732 height 24
click at [35, 139] on div at bounding box center [26, 130] width 24 height 29
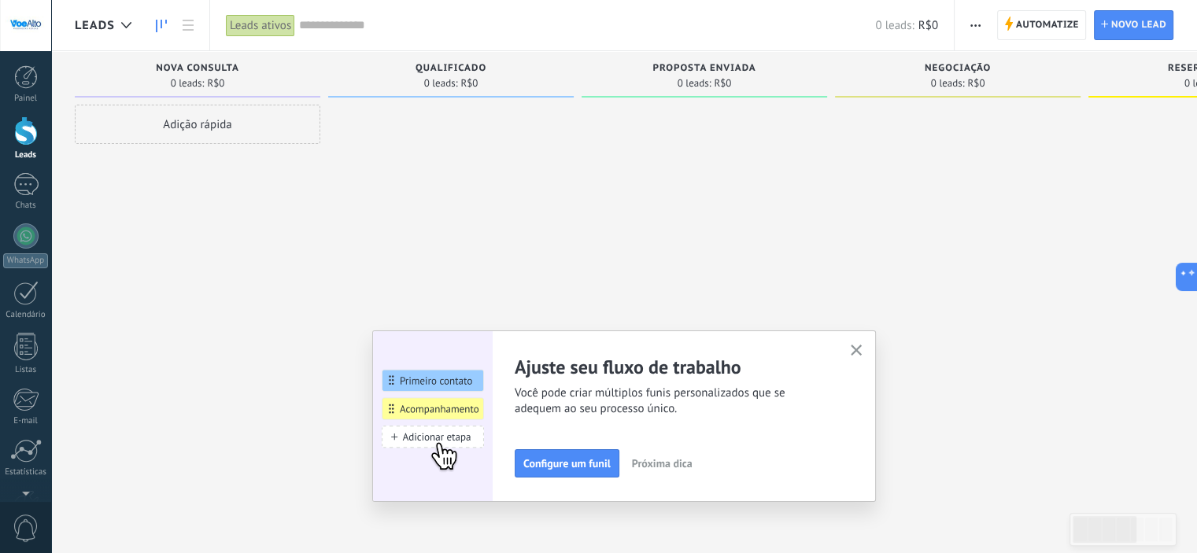
click at [859, 348] on use "button" at bounding box center [857, 351] width 12 height 12
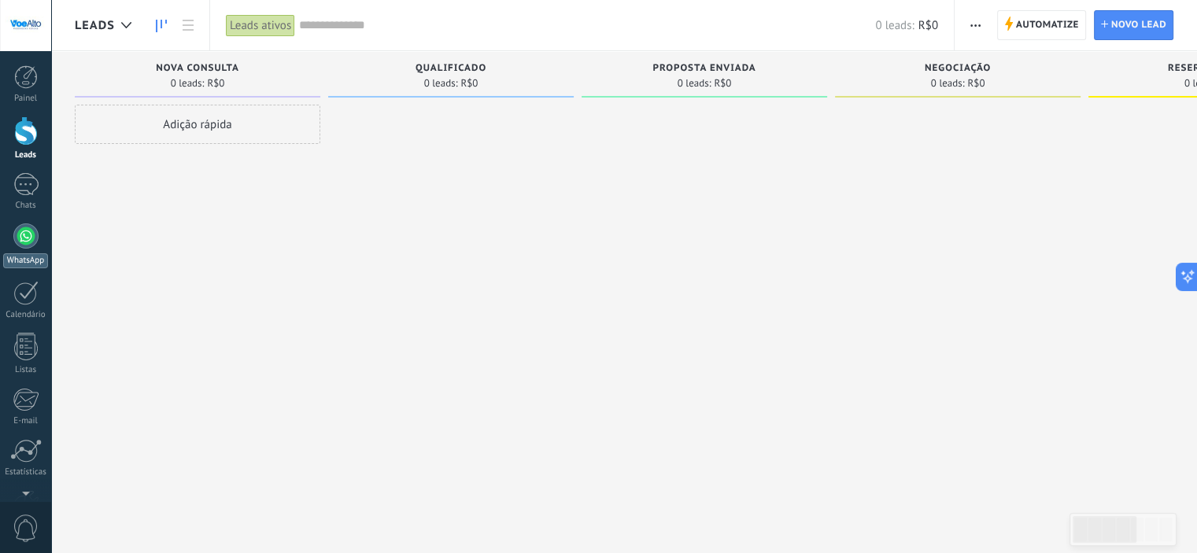
click at [17, 248] on link "WhatsApp" at bounding box center [25, 246] width 51 height 45
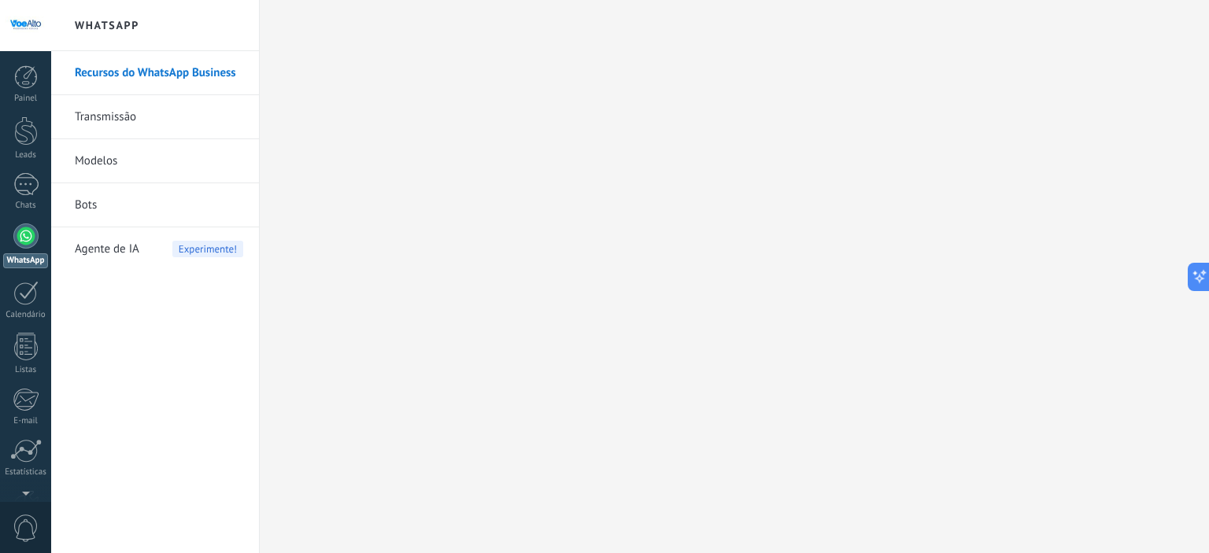
click at [120, 144] on link "Modelos" at bounding box center [159, 161] width 168 height 44
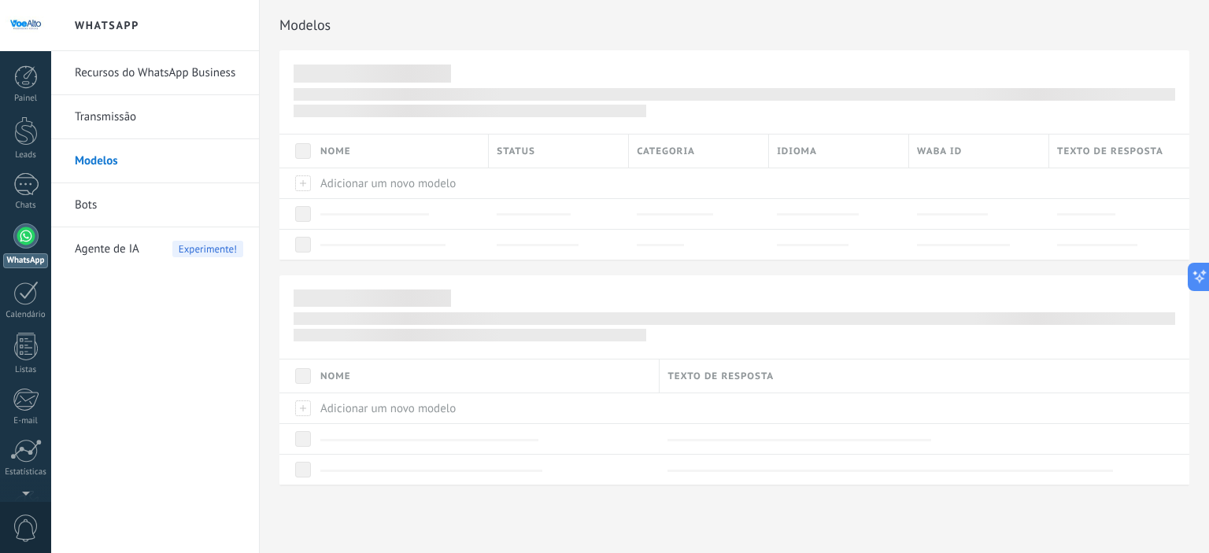
click at [120, 120] on link "Transmissão" at bounding box center [159, 117] width 168 height 44
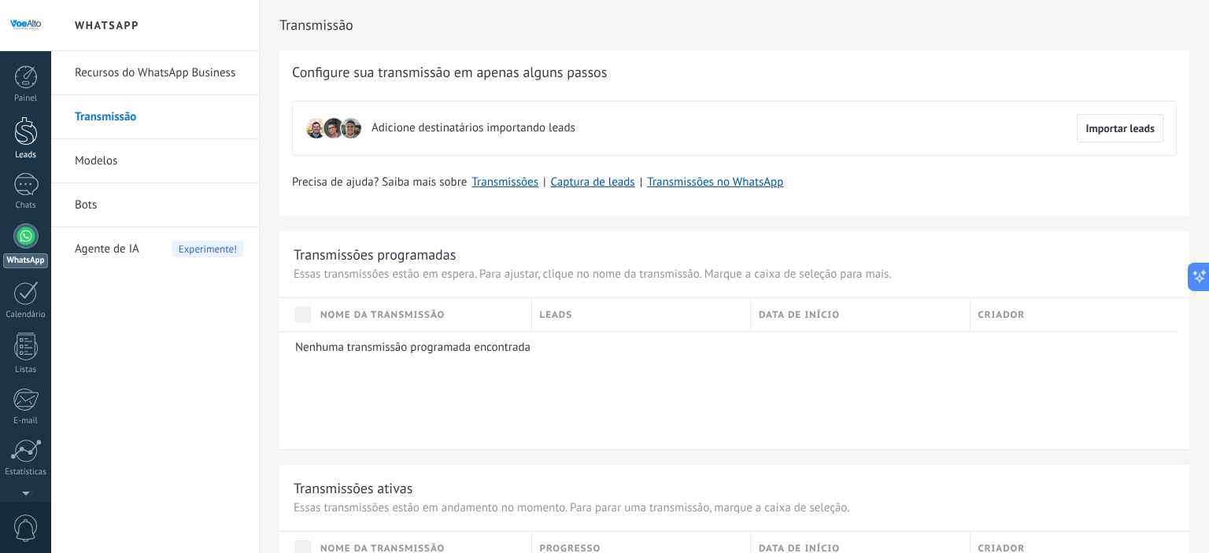
click at [36, 150] on div "Leads" at bounding box center [26, 155] width 46 height 10
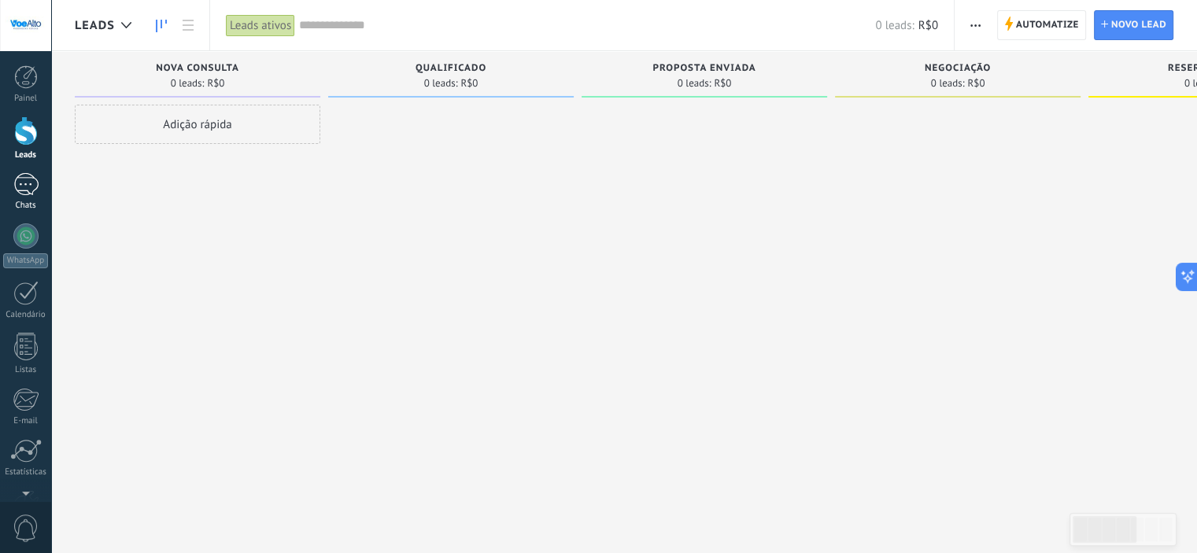
click at [29, 201] on div "Chats" at bounding box center [26, 206] width 46 height 10
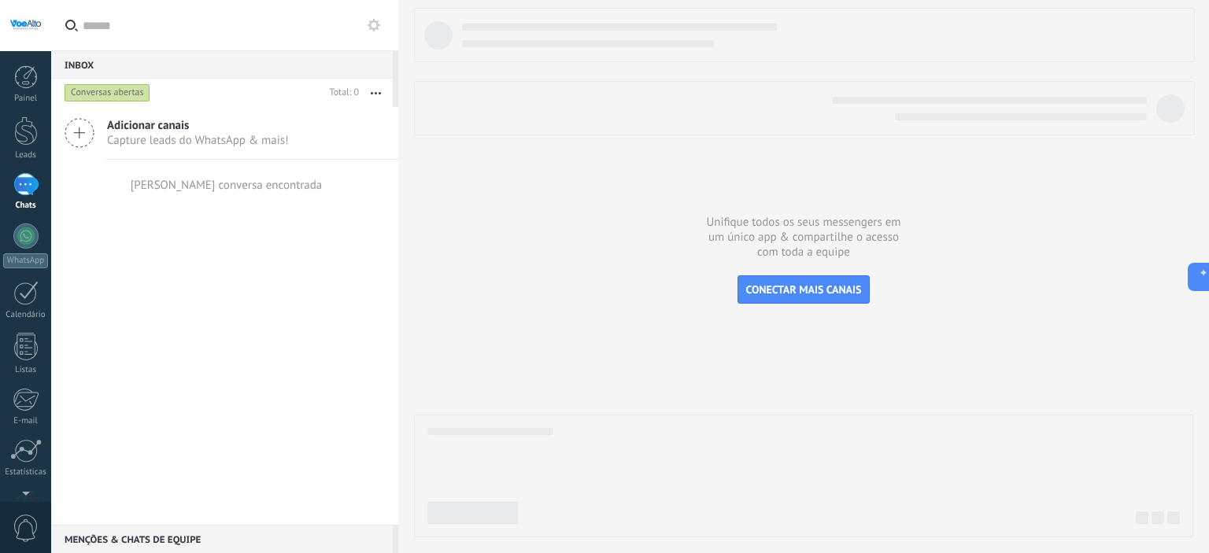
click at [158, 124] on span "Adicionar canais" at bounding box center [198, 125] width 182 height 15
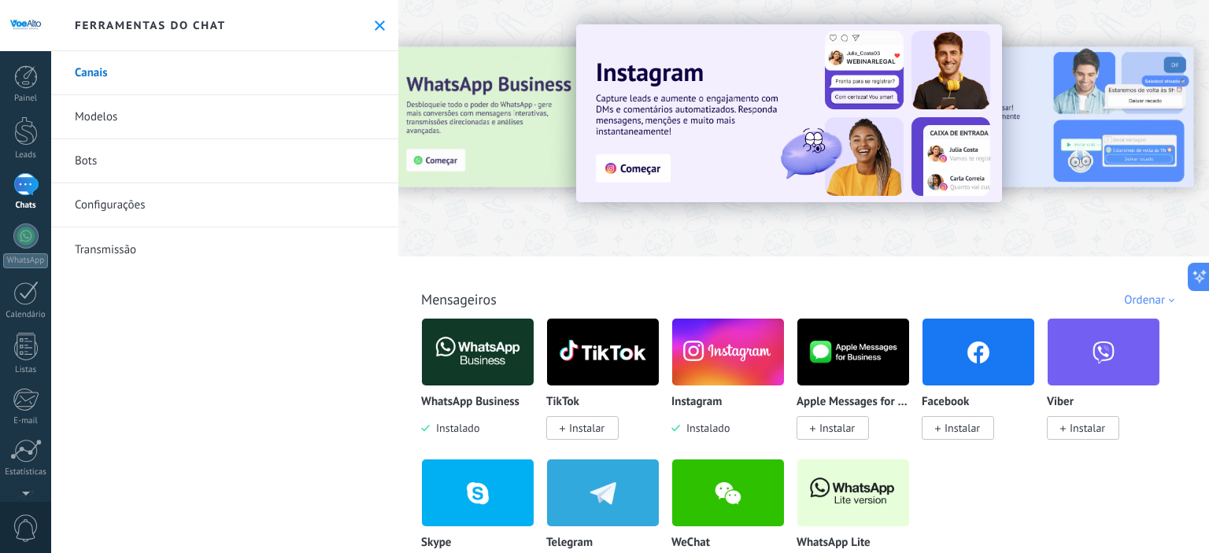
click at [379, 24] on icon at bounding box center [380, 25] width 10 height 10
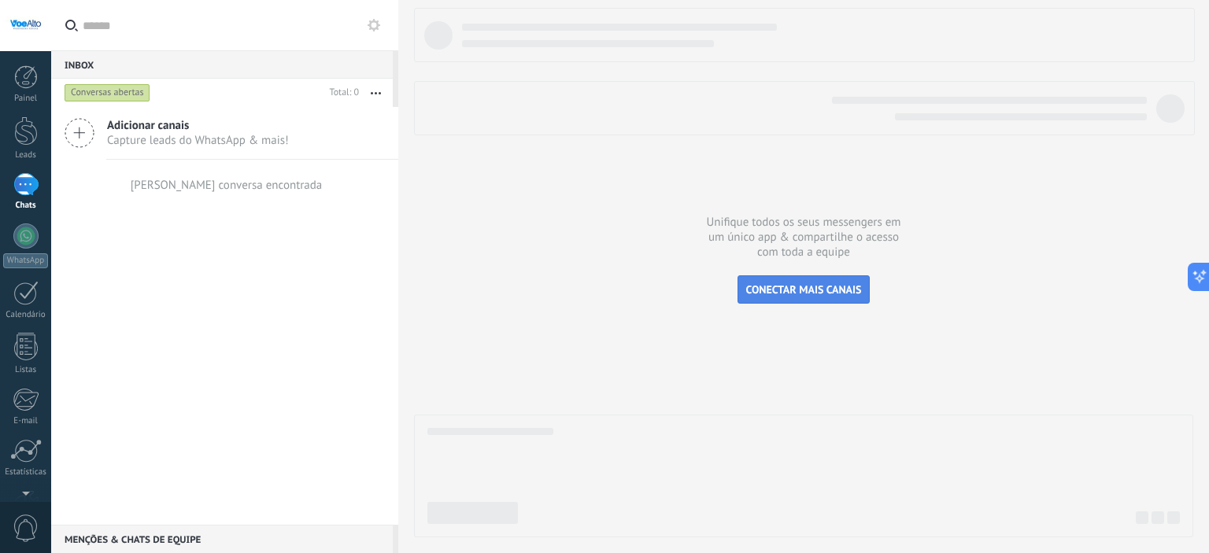
click at [822, 276] on button "CONECTAR MAIS CANAIS" at bounding box center [803, 289] width 133 height 28
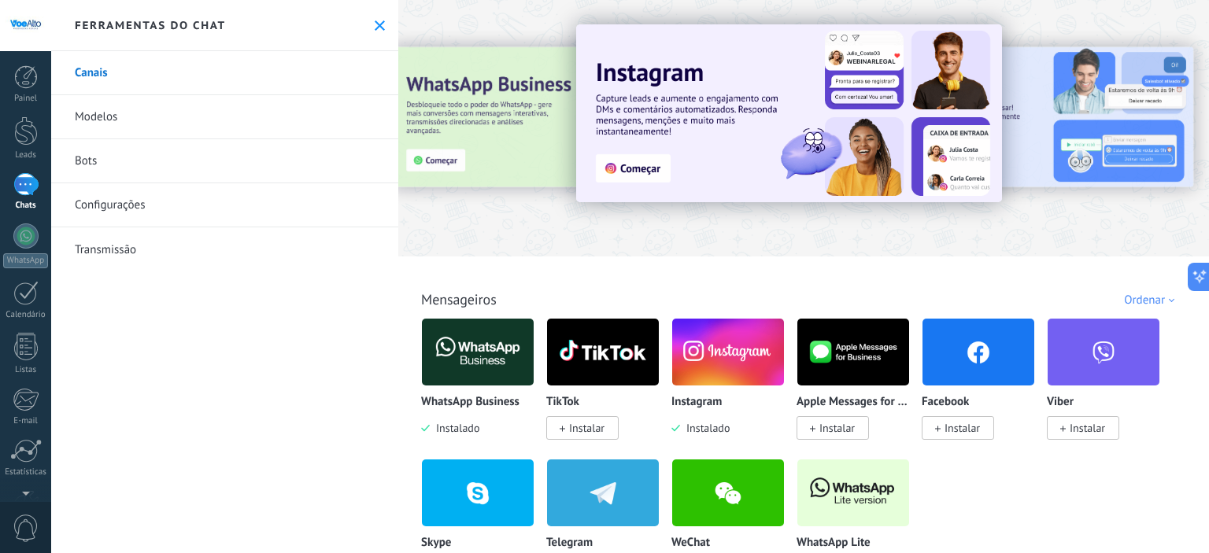
click at [459, 356] on img at bounding box center [478, 352] width 112 height 76
click at [459, 394] on div "WhatsApp Business Instalado" at bounding box center [477, 377] width 113 height 118
click at [120, 244] on link "Transmissão" at bounding box center [224, 249] width 347 height 44
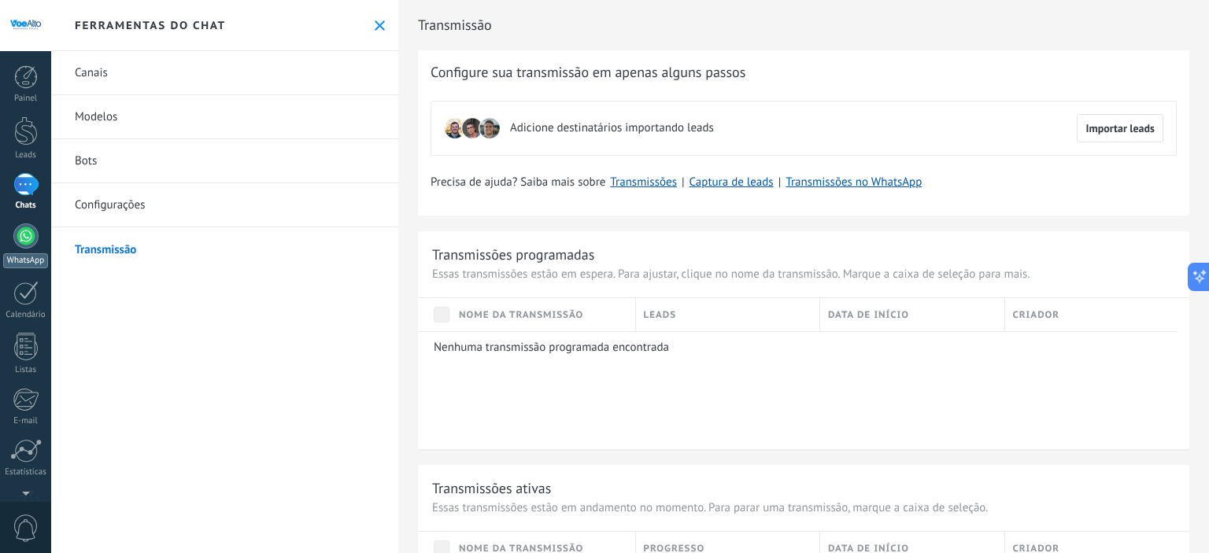
click at [30, 251] on link "WhatsApp" at bounding box center [25, 246] width 51 height 45
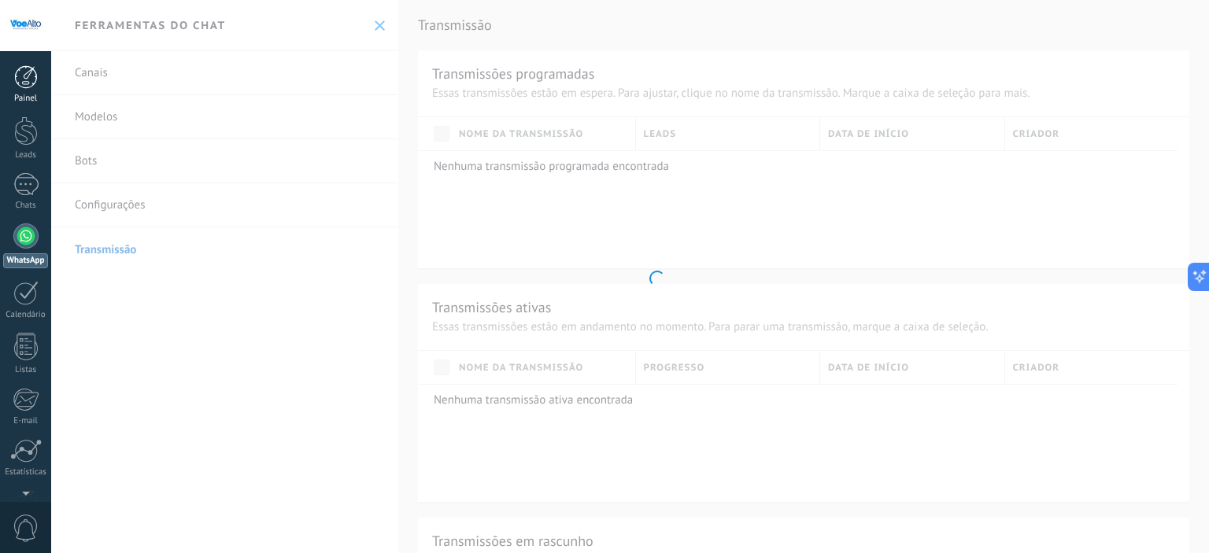
click at [28, 91] on link "Painel" at bounding box center [25, 84] width 51 height 39
click at [25, 142] on div at bounding box center [26, 130] width 24 height 29
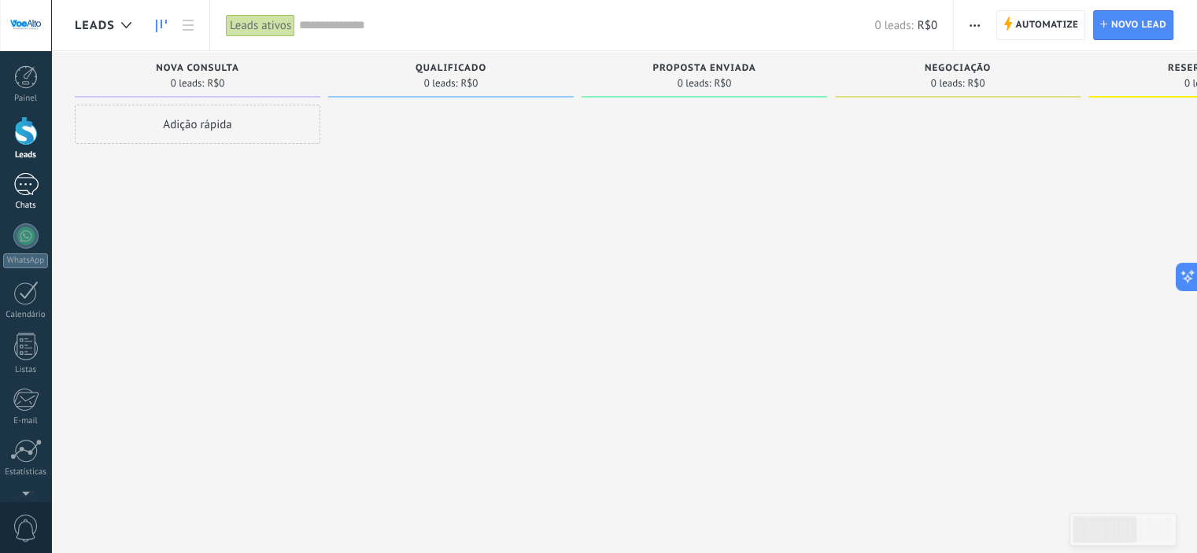
click at [26, 191] on div at bounding box center [25, 184] width 25 height 23
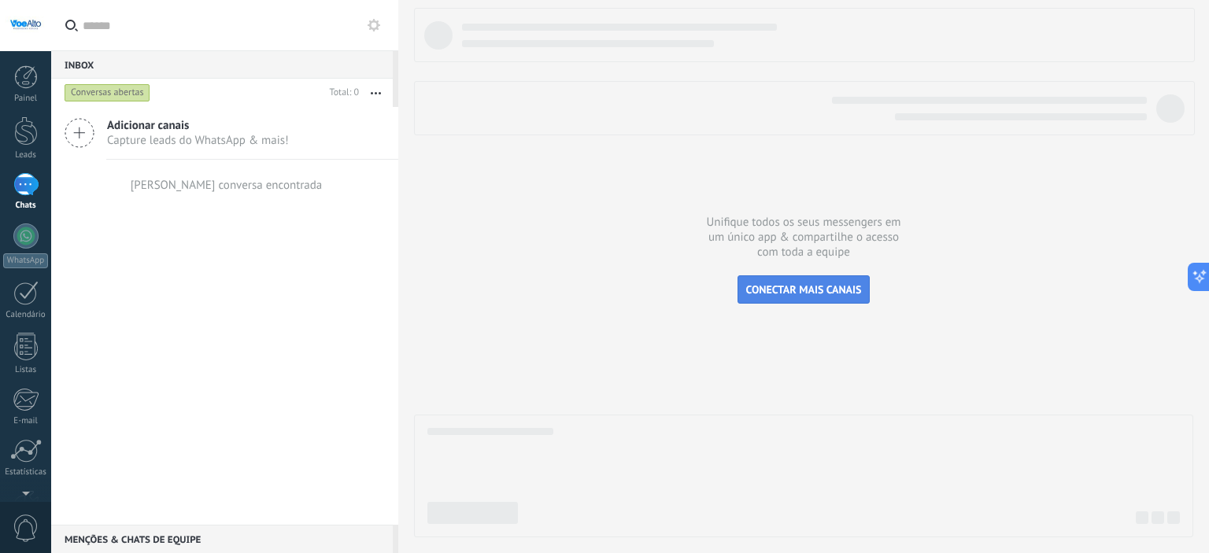
click at [812, 289] on span "CONECTAR MAIS CANAIS" at bounding box center [804, 290] width 116 height 14
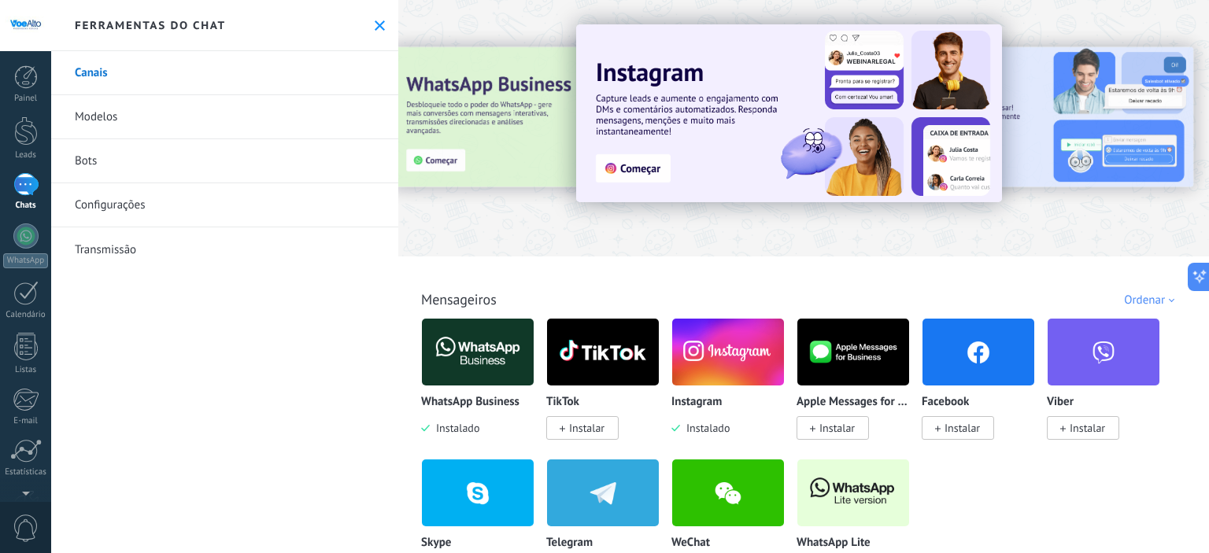
click at [497, 358] on img at bounding box center [478, 352] width 112 height 76
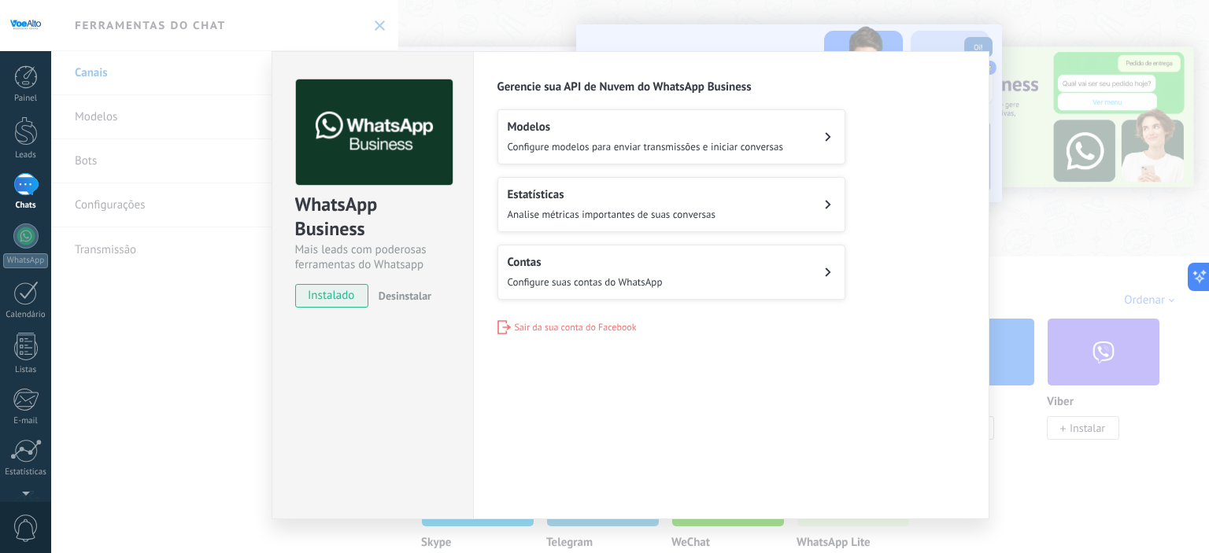
click at [711, 140] on span "Configure modelos para enviar transmissões e iniciar conversas" at bounding box center [645, 146] width 275 height 13
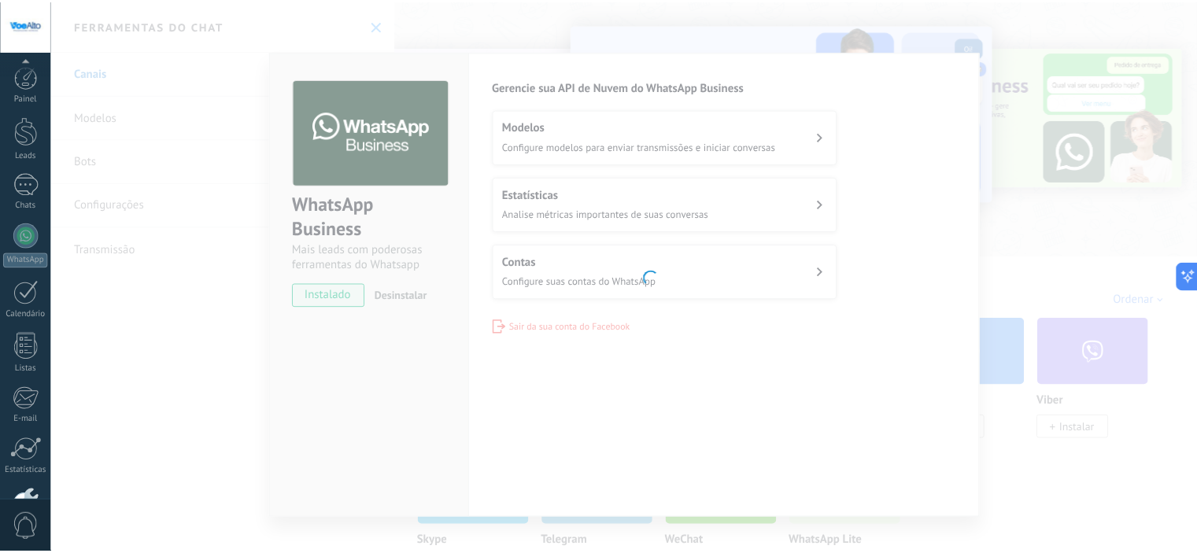
scroll to position [101, 0]
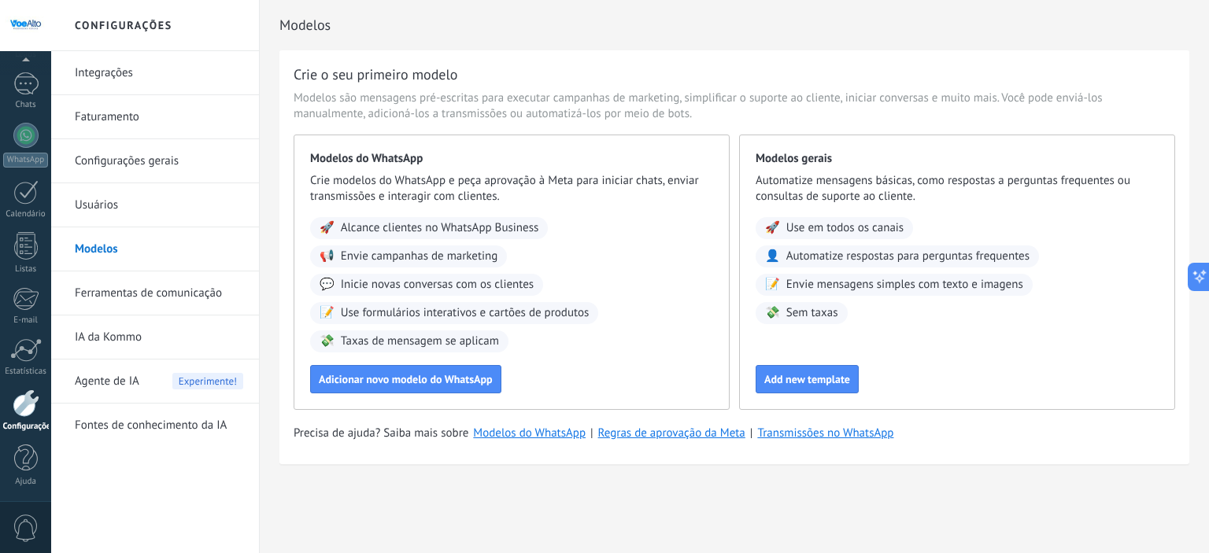
click at [153, 216] on link "Usuários" at bounding box center [159, 205] width 168 height 44
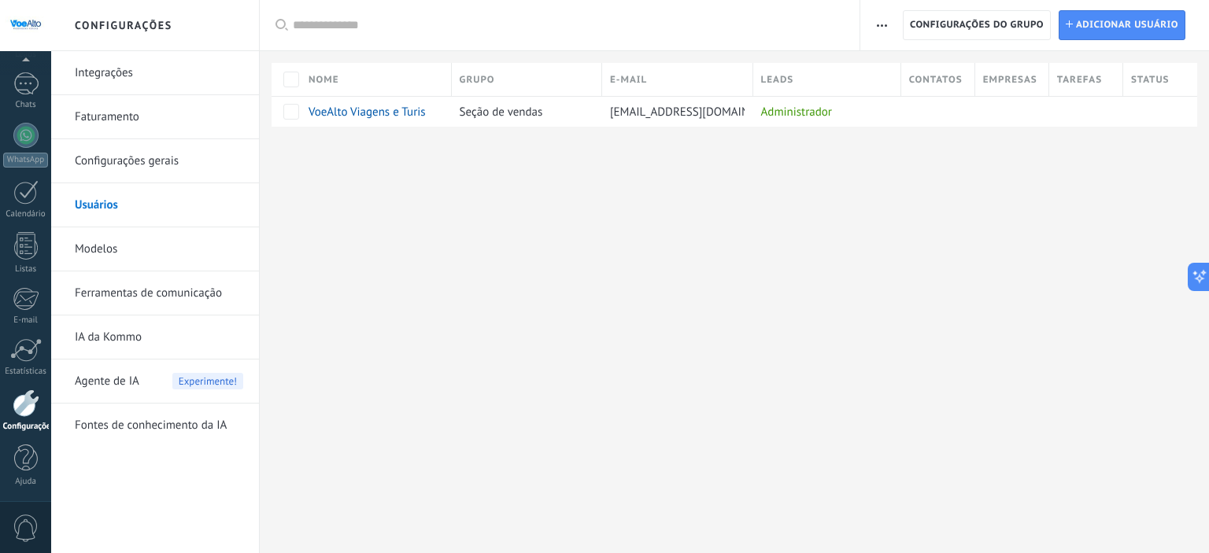
click at [162, 174] on link "Configurações gerais" at bounding box center [159, 161] width 168 height 44
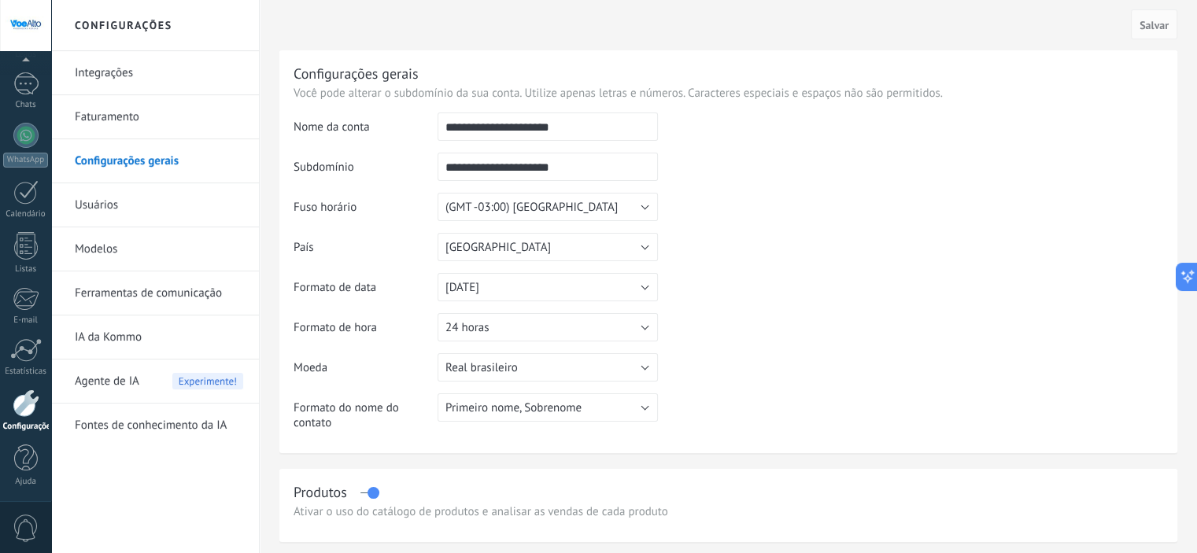
click at [148, 122] on link "Faturamento" at bounding box center [159, 117] width 168 height 44
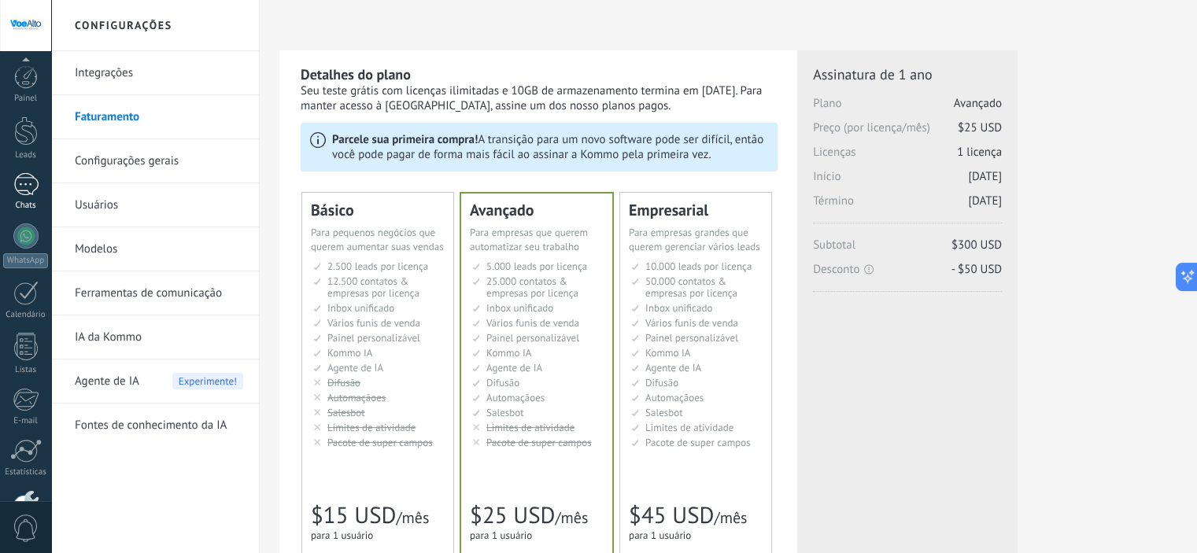
scroll to position [101, 0]
click at [30, 128] on div at bounding box center [25, 135] width 25 height 25
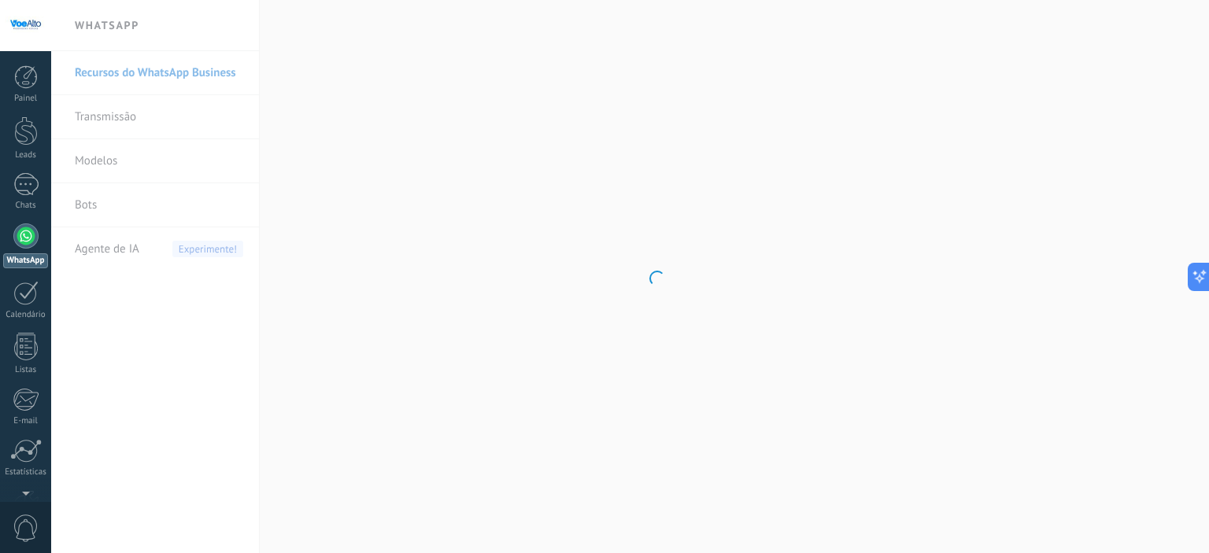
click at [30, 128] on div at bounding box center [26, 130] width 24 height 29
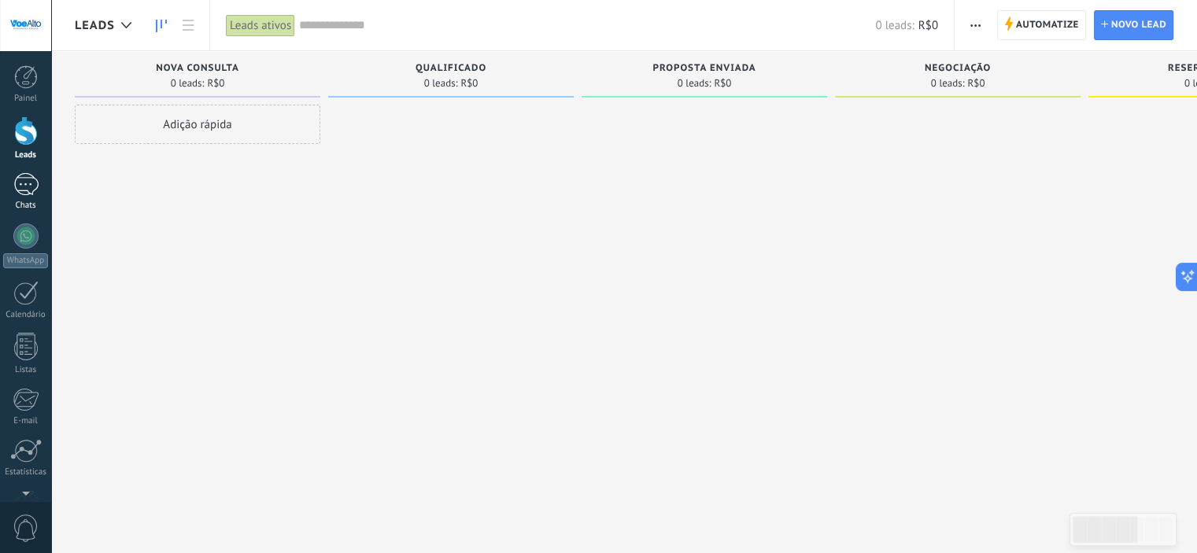
click at [28, 192] on div at bounding box center [25, 184] width 25 height 23
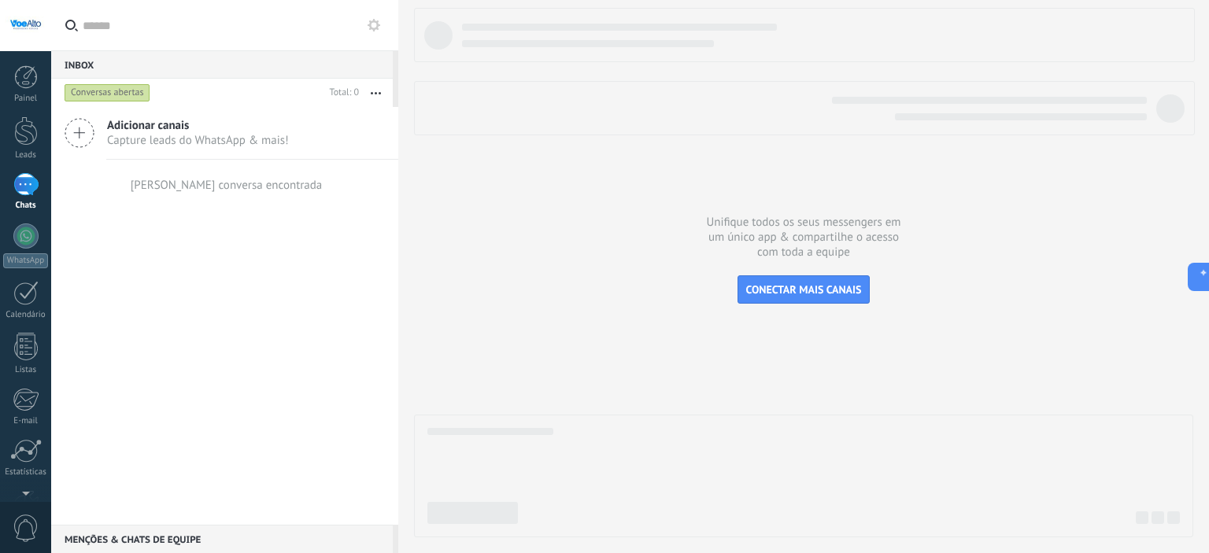
click at [113, 87] on div "Conversas abertas" at bounding box center [108, 92] width 86 height 19
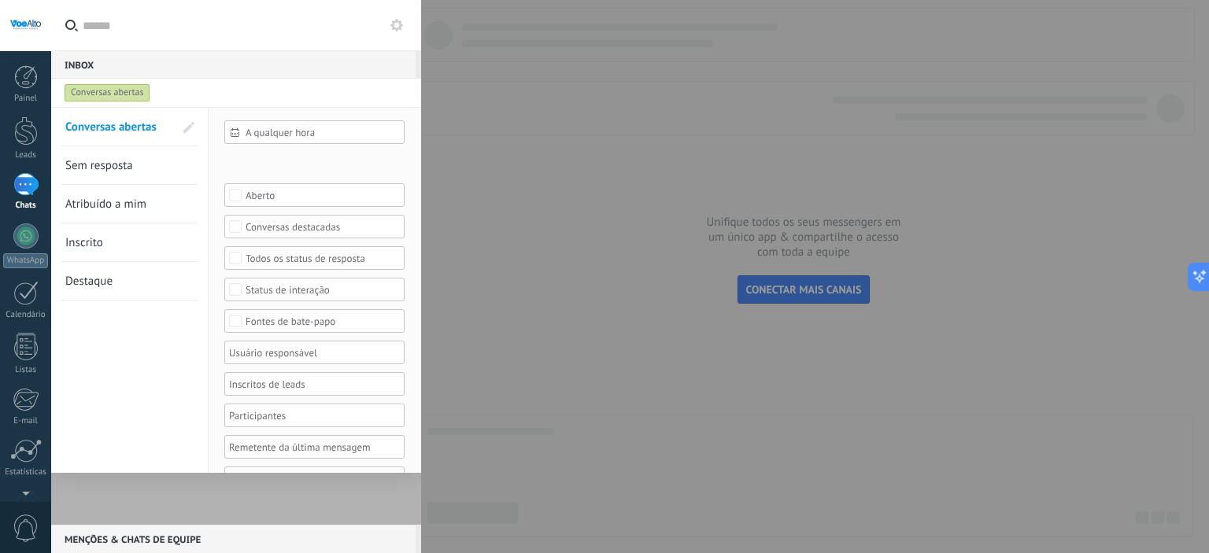
click at [554, 140] on div at bounding box center [604, 276] width 1209 height 553
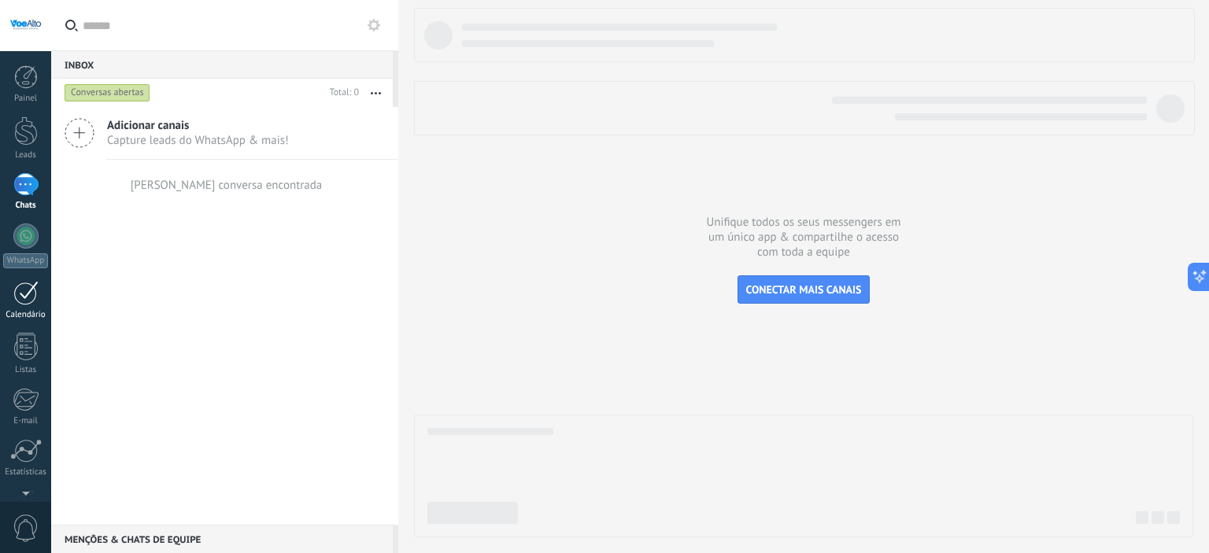
click at [28, 293] on div at bounding box center [25, 293] width 25 height 24
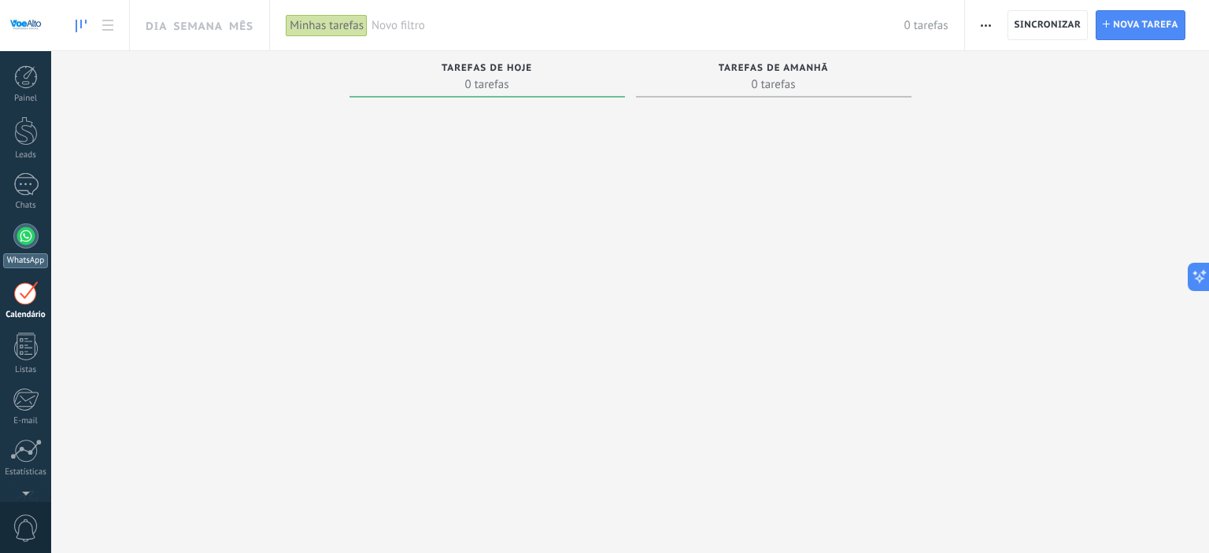
click at [41, 228] on link "WhatsApp" at bounding box center [25, 246] width 51 height 45
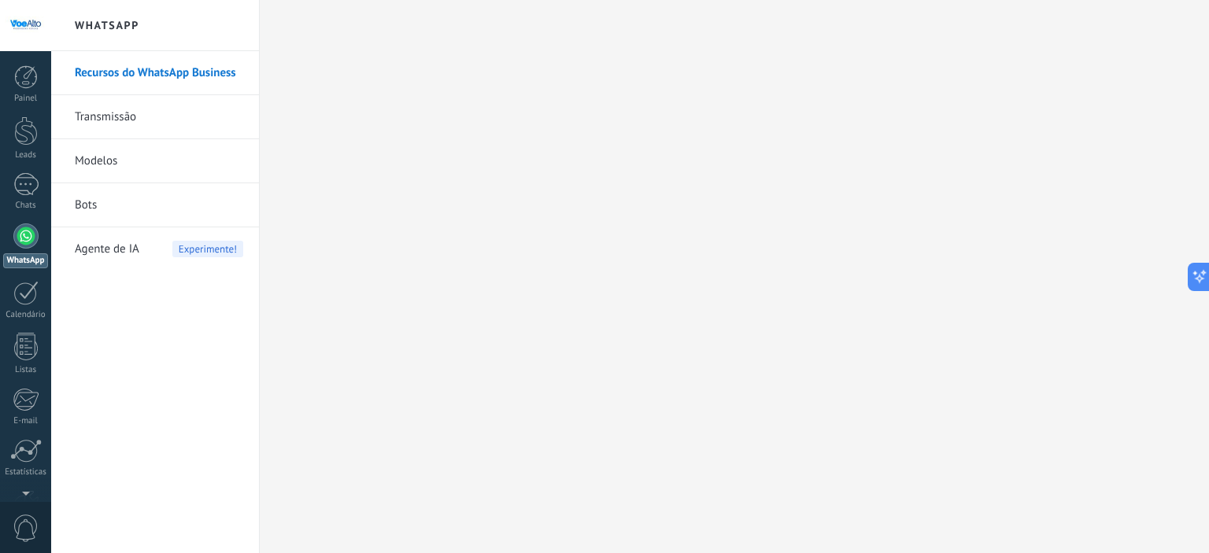
click at [129, 116] on link "Transmissão" at bounding box center [159, 117] width 168 height 44
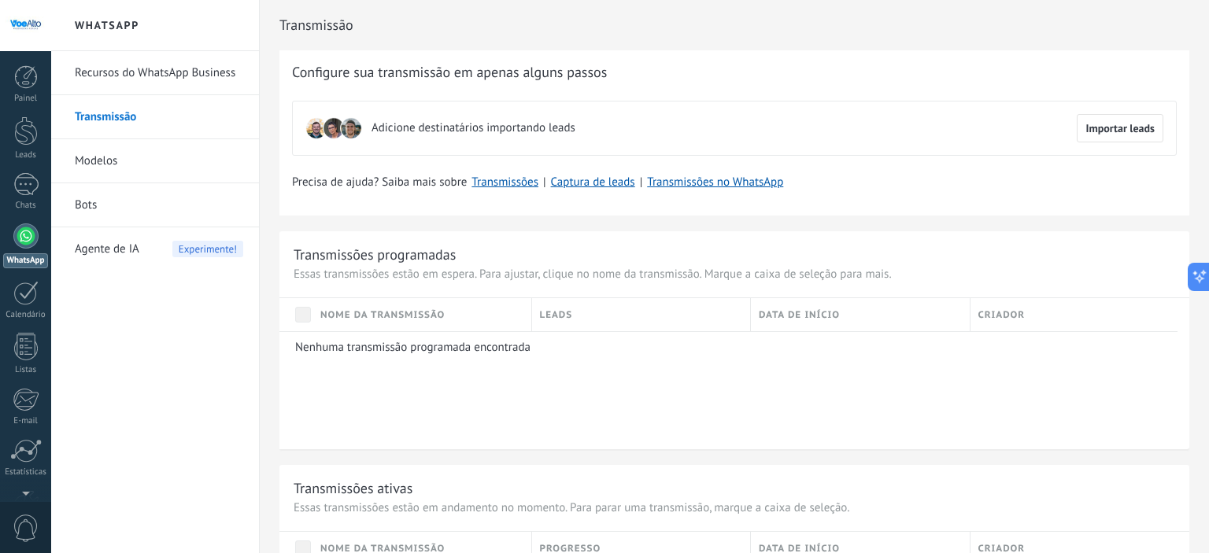
click at [120, 166] on link "Modelos" at bounding box center [159, 161] width 168 height 44
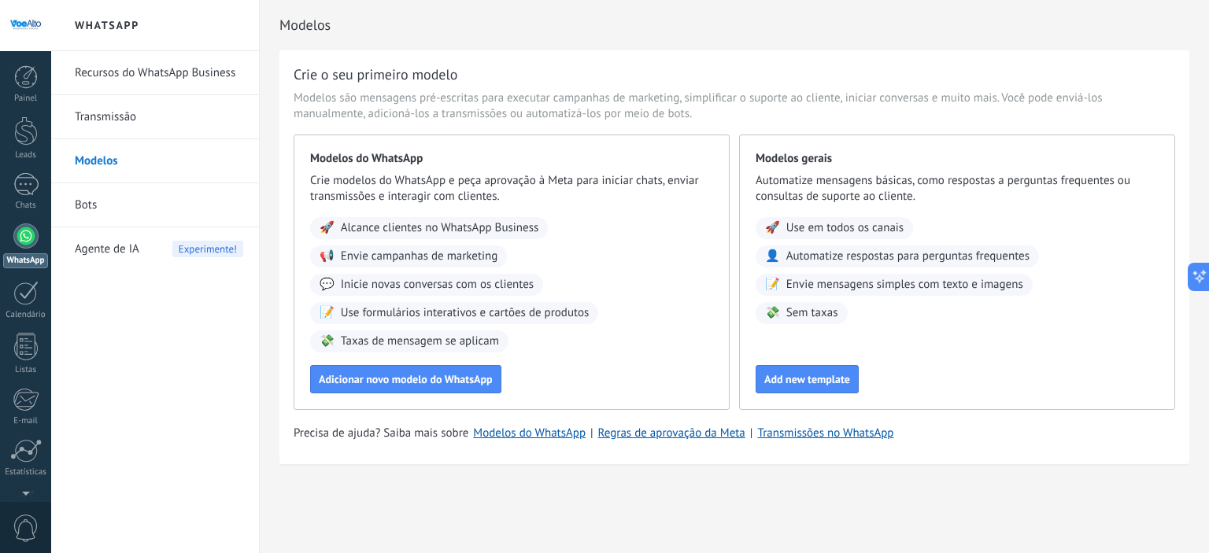
click at [118, 201] on link "Bots" at bounding box center [159, 205] width 168 height 44
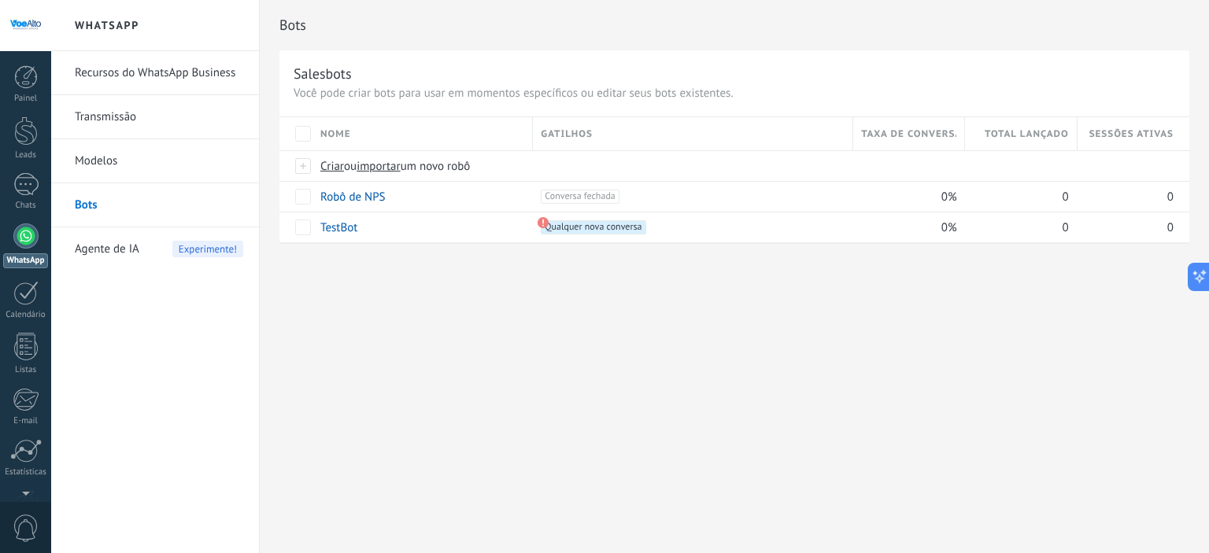
click at [124, 64] on link "Recursos do WhatsApp Business" at bounding box center [159, 73] width 168 height 44
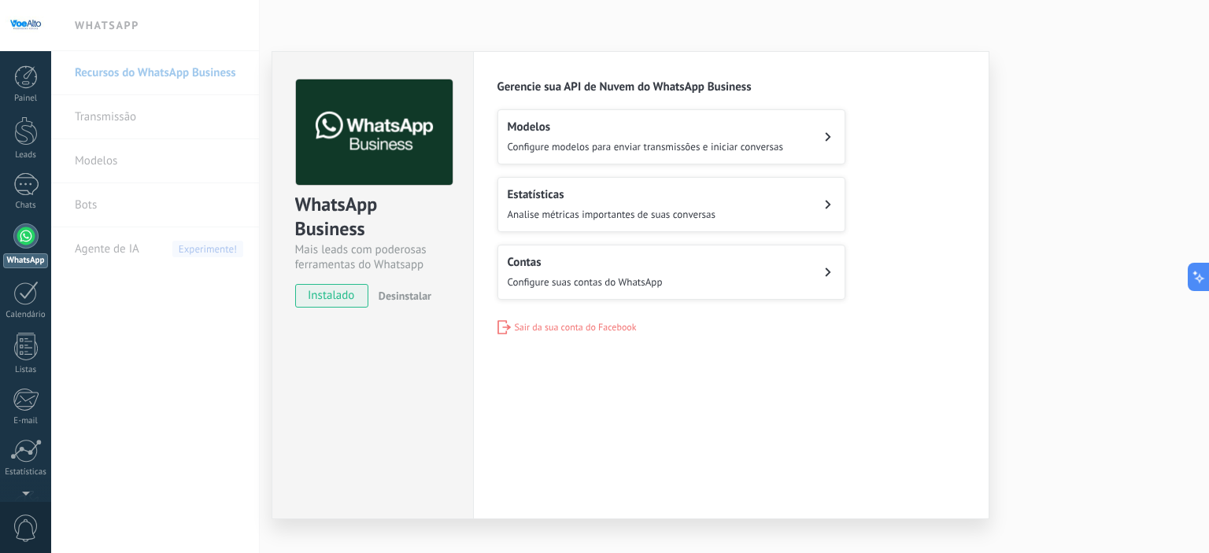
click at [655, 271] on div "Contas Configure suas contas do WhatsApp" at bounding box center [585, 272] width 155 height 35
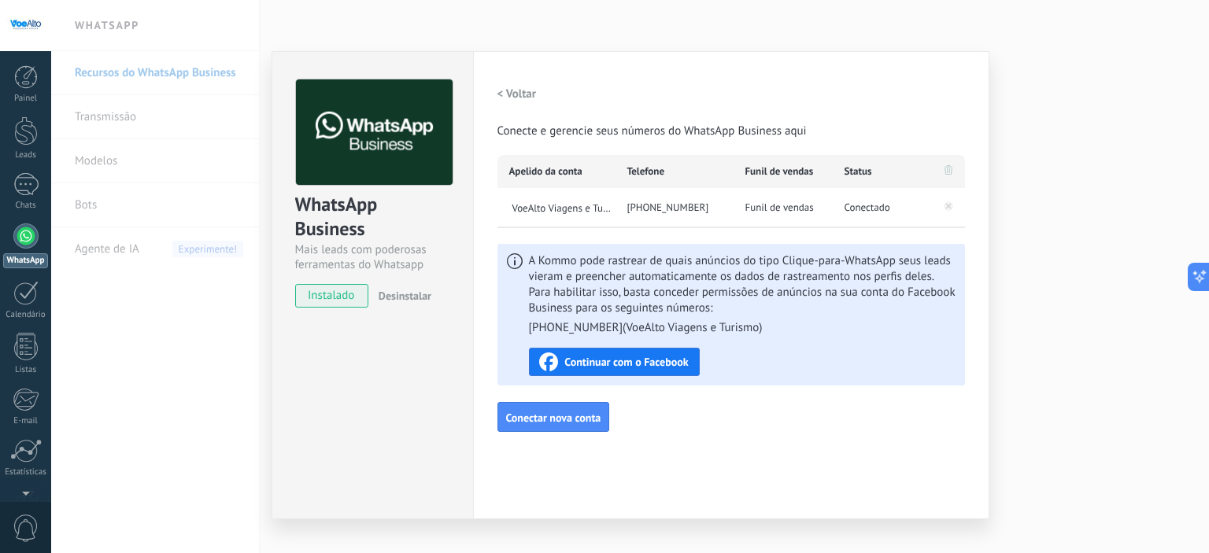
click at [518, 96] on h2 "< Voltar" at bounding box center [516, 94] width 39 height 15
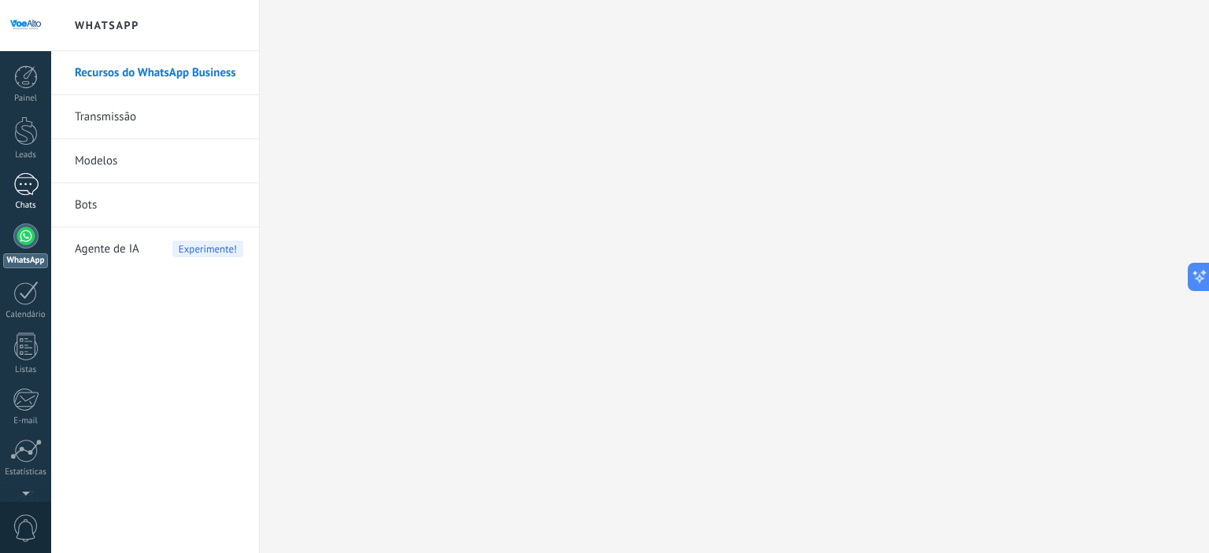
click at [32, 179] on div at bounding box center [25, 184] width 25 height 23
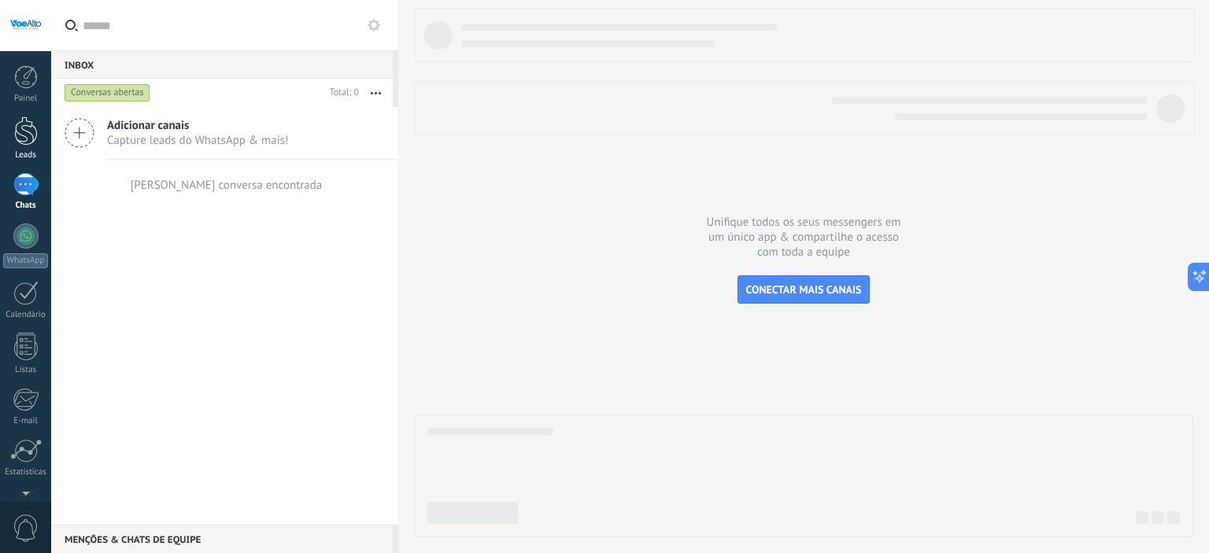
click at [25, 128] on div at bounding box center [26, 130] width 24 height 29
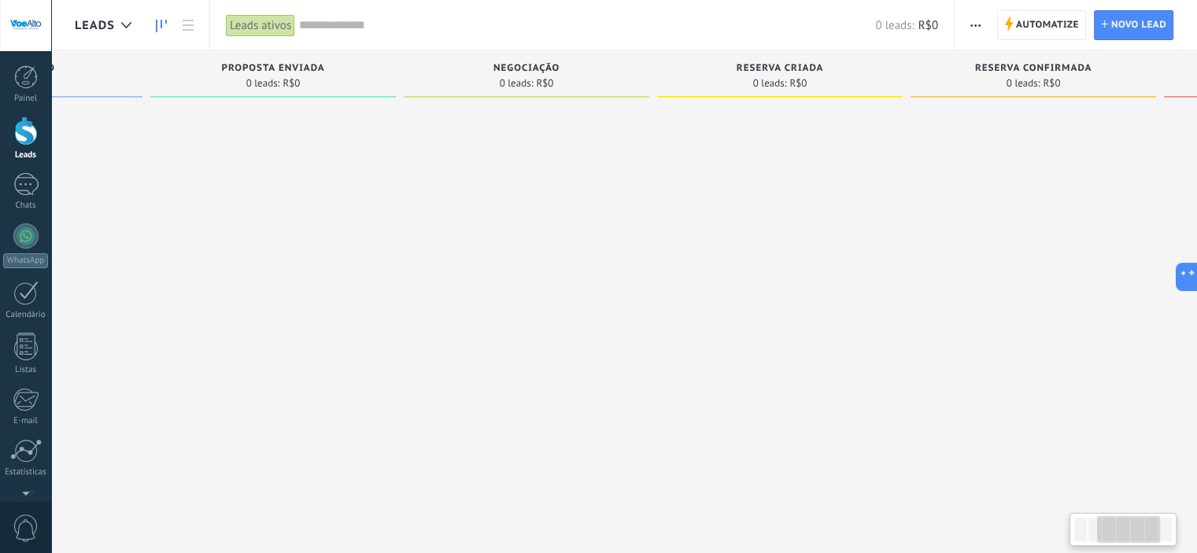
drag, startPoint x: 914, startPoint y: 110, endPoint x: 472, endPoint y: 235, distance: 458.9
click at [472, 235] on div at bounding box center [527, 279] width 246 height 348
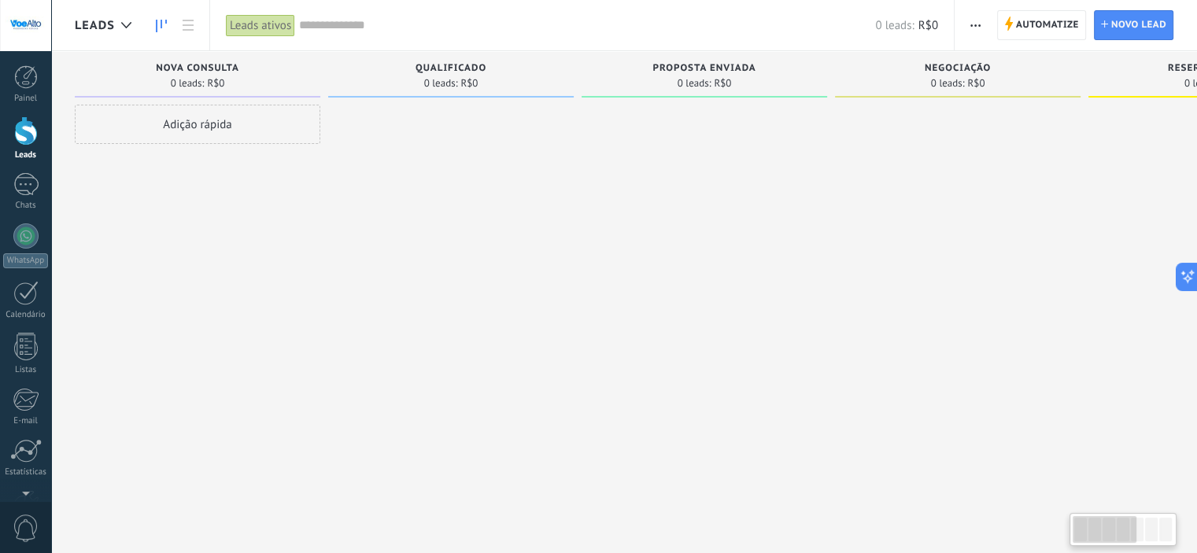
drag, startPoint x: 472, startPoint y: 235, endPoint x: 1004, endPoint y: 172, distance: 535.7
click at [1004, 172] on div at bounding box center [958, 279] width 246 height 348
click at [1133, 17] on span "Novo lead" at bounding box center [1138, 25] width 55 height 28
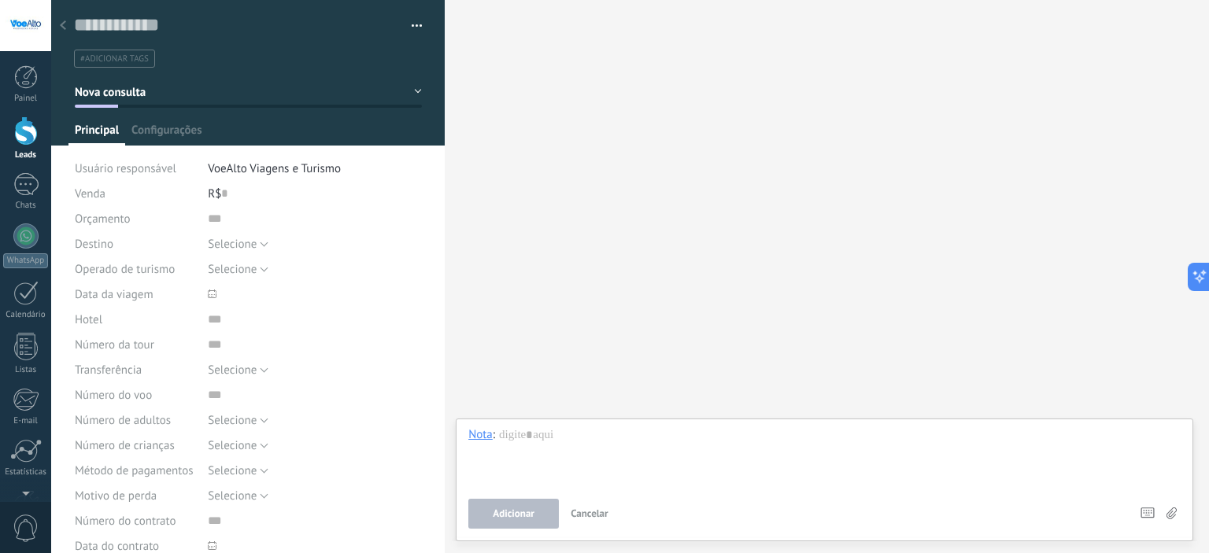
click at [505, 126] on div "Buscar Carregar mais Participantes: 0 Adicionar membro Bots: 0" at bounding box center [827, 276] width 764 height 553
click at [28, 197] on link "Chats" at bounding box center [25, 192] width 51 height 38
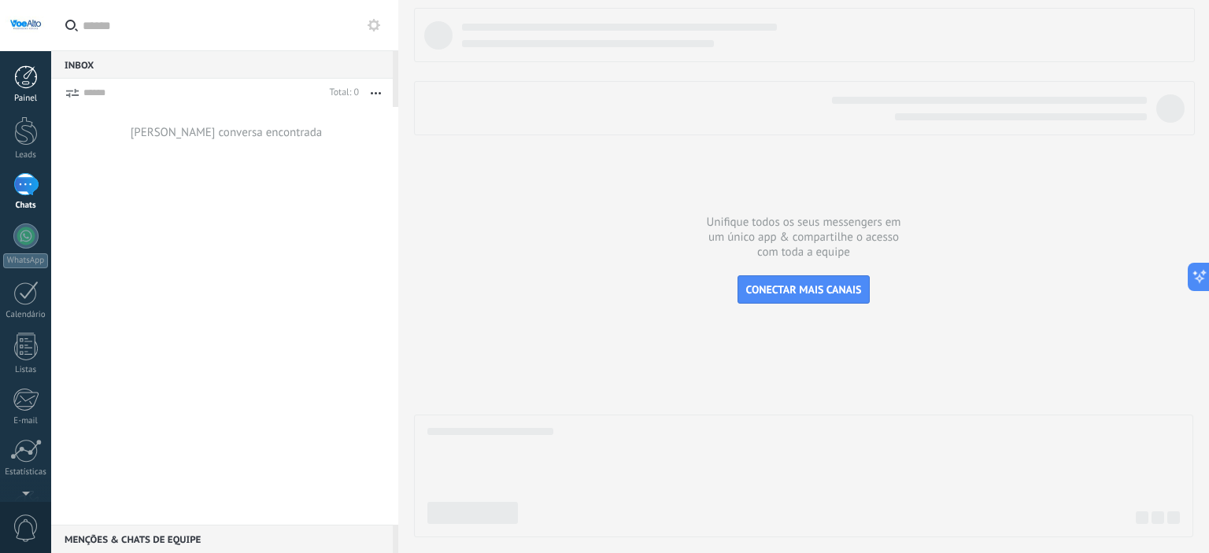
click at [29, 69] on div at bounding box center [26, 77] width 24 height 24
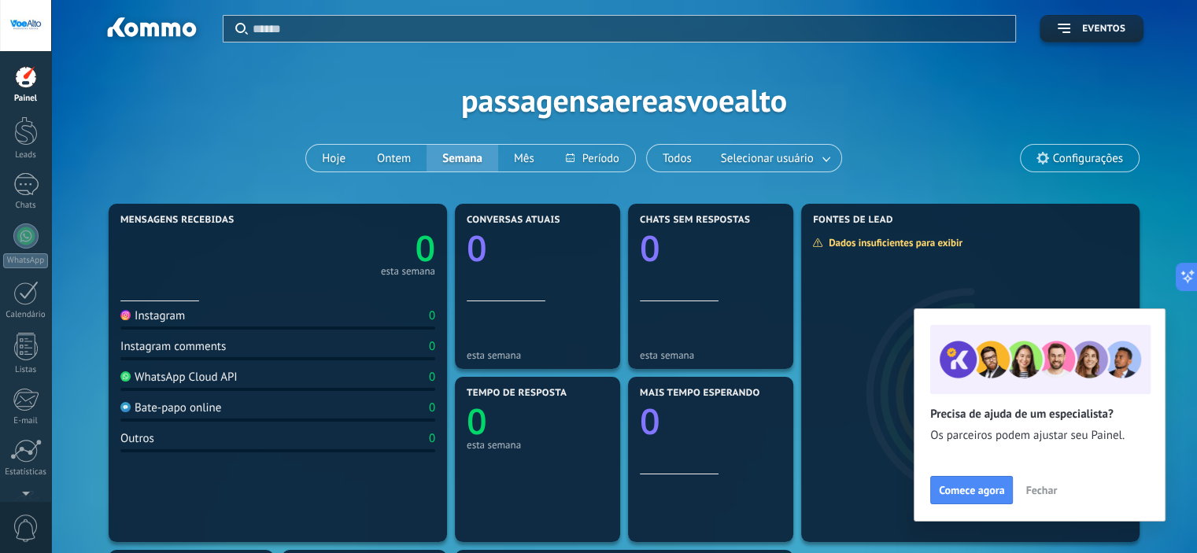
click at [1037, 493] on span "Fechar" at bounding box center [1040, 490] width 31 height 11
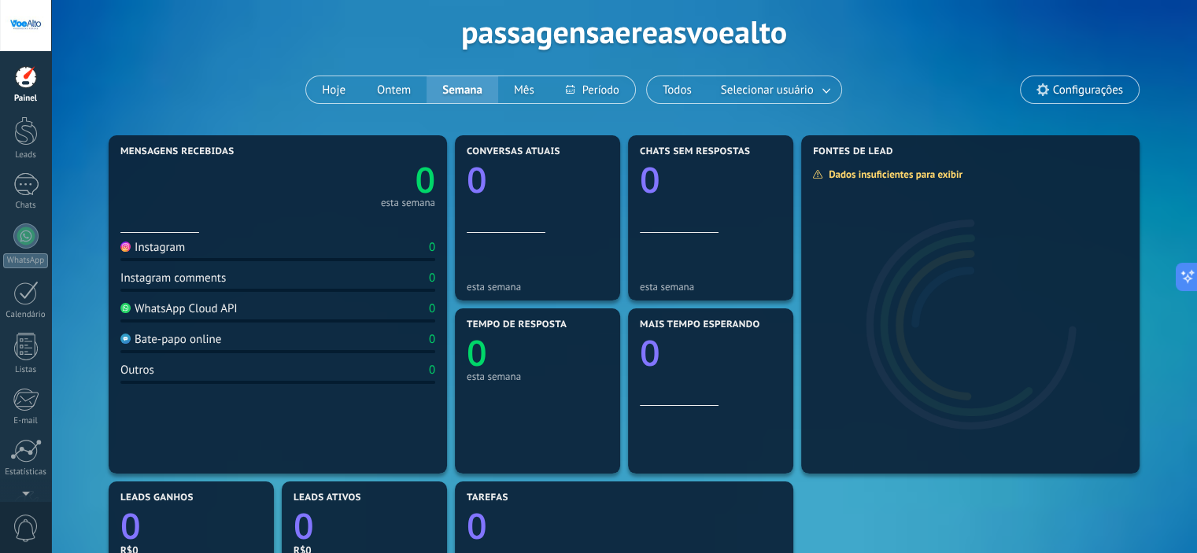
scroll to position [40, 0]
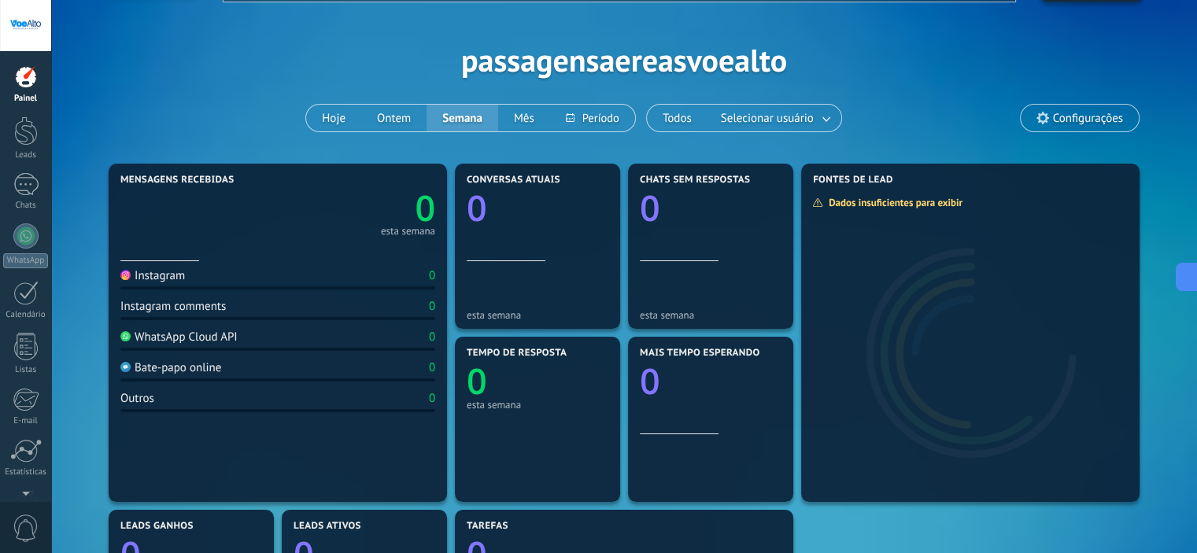
click at [201, 330] on div "WhatsApp Cloud API" at bounding box center [178, 337] width 117 height 15
click at [25, 135] on div at bounding box center [26, 130] width 24 height 29
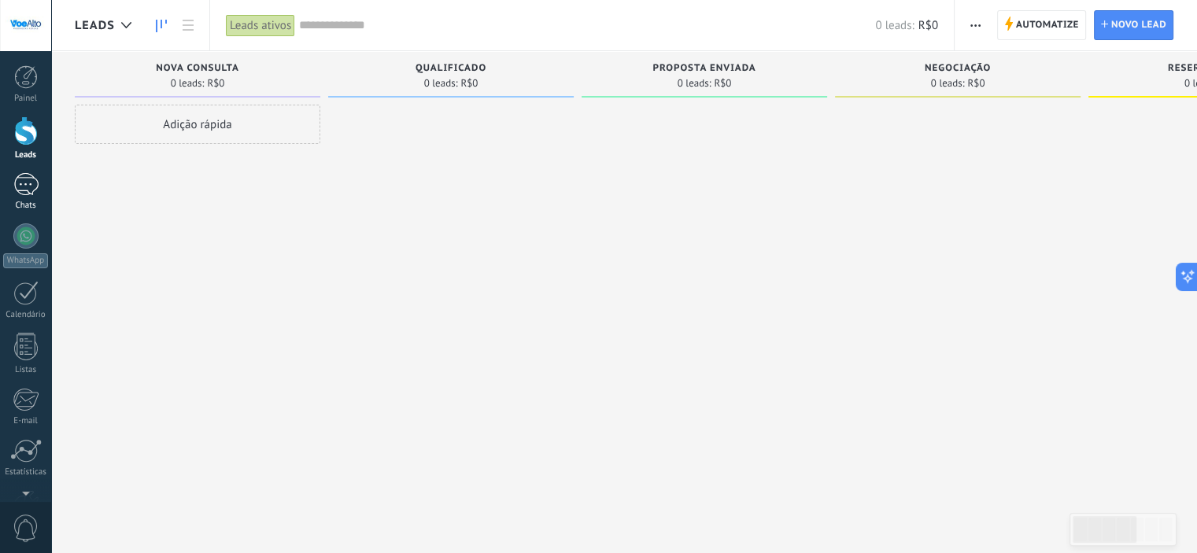
click at [36, 198] on link "Chats" at bounding box center [25, 192] width 51 height 38
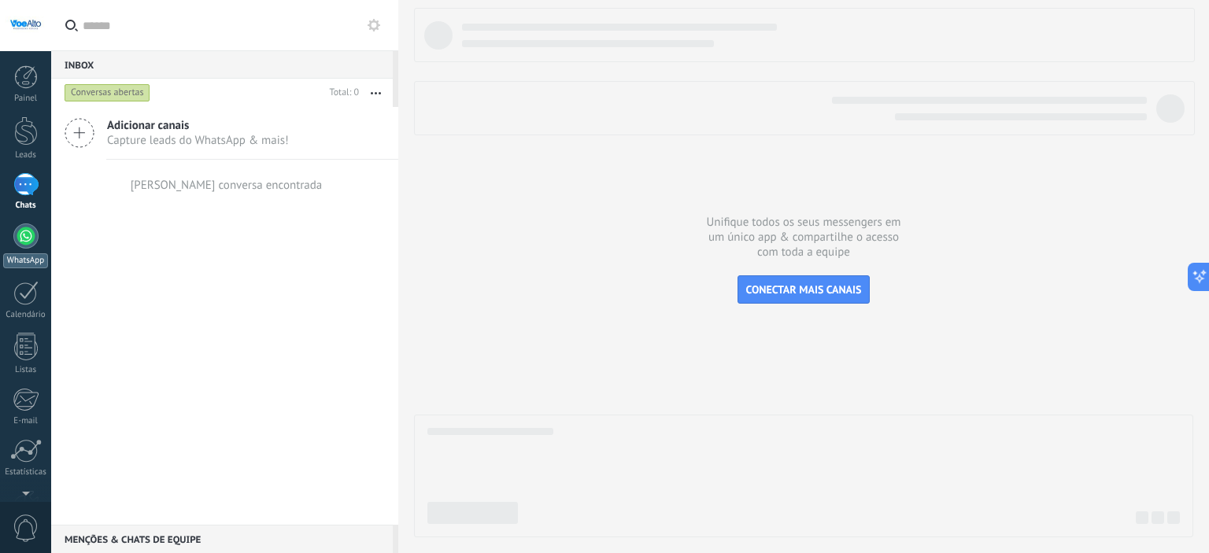
click at [28, 239] on div at bounding box center [25, 236] width 25 height 25
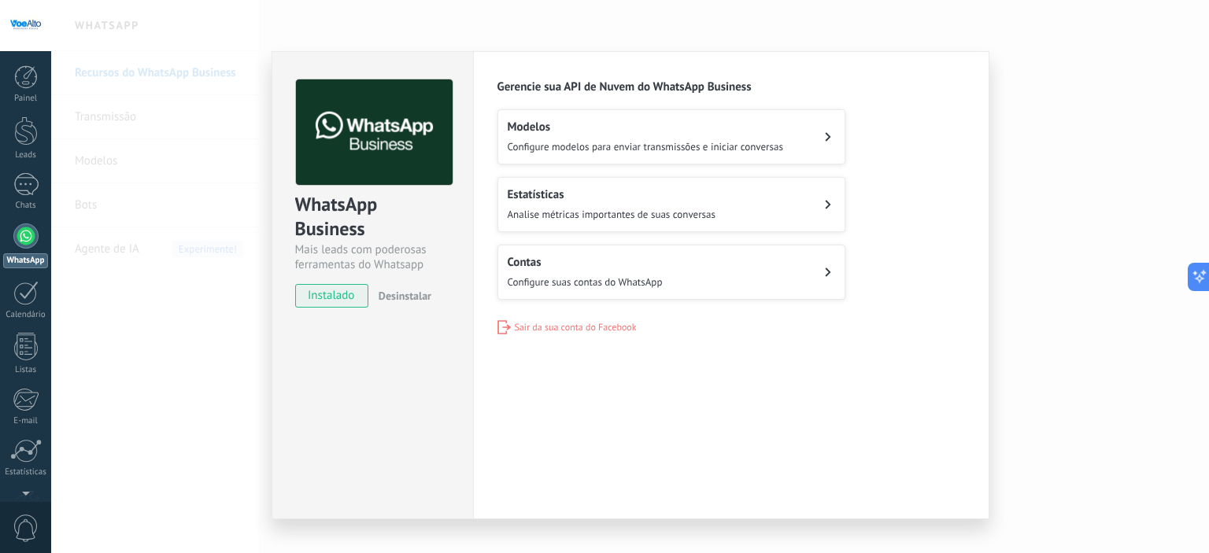
click at [656, 194] on h2 "Estatísticas" at bounding box center [612, 194] width 208 height 15
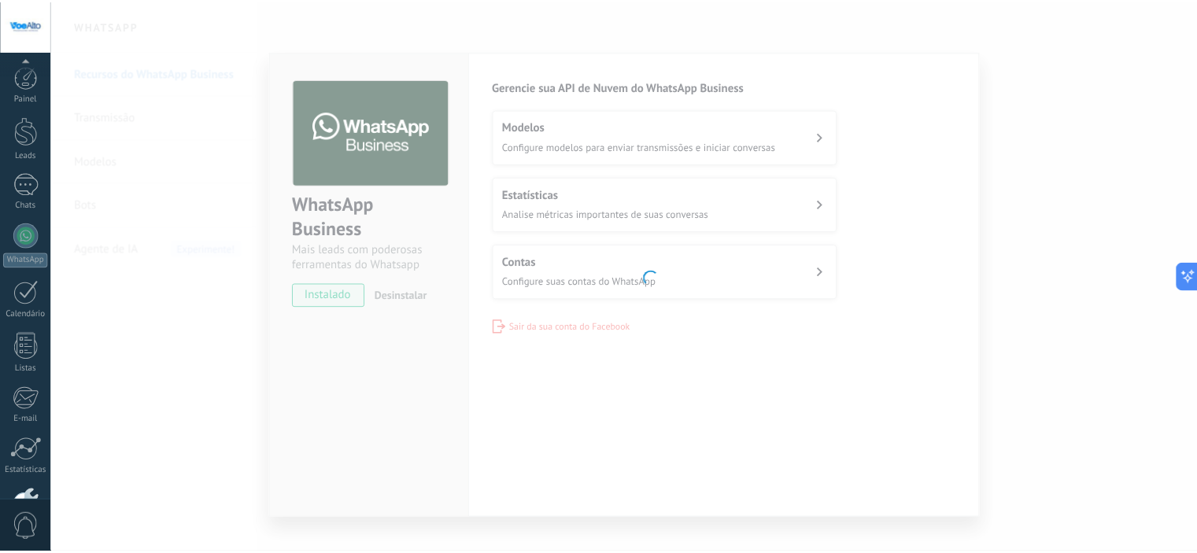
scroll to position [101, 0]
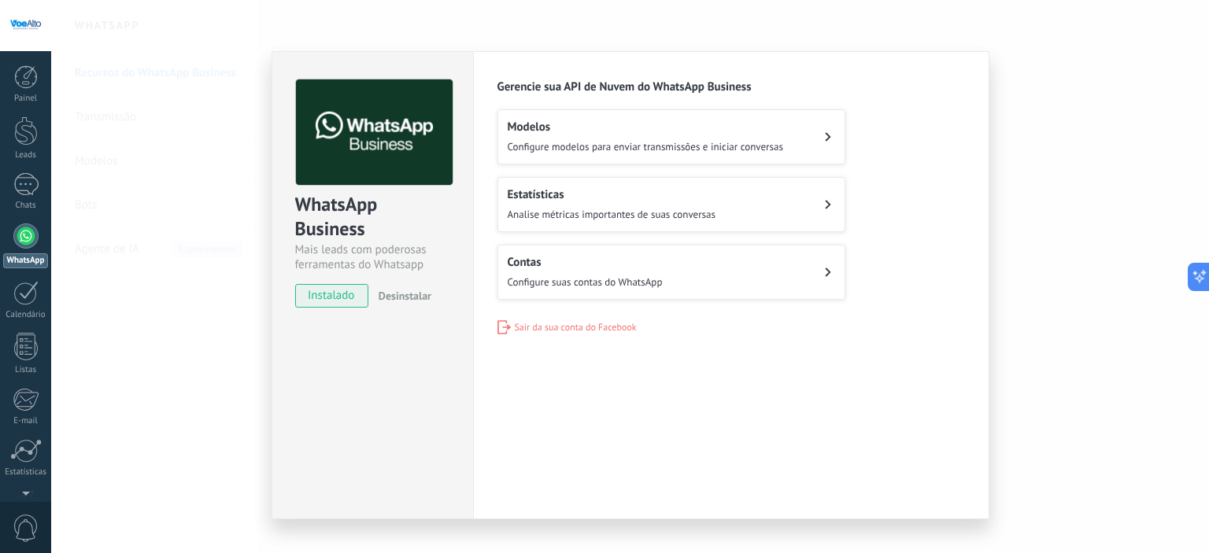
click at [349, 297] on span "instalado" at bounding box center [332, 296] width 72 height 24
click at [406, 299] on span "Desinstalar" at bounding box center [405, 296] width 53 height 14
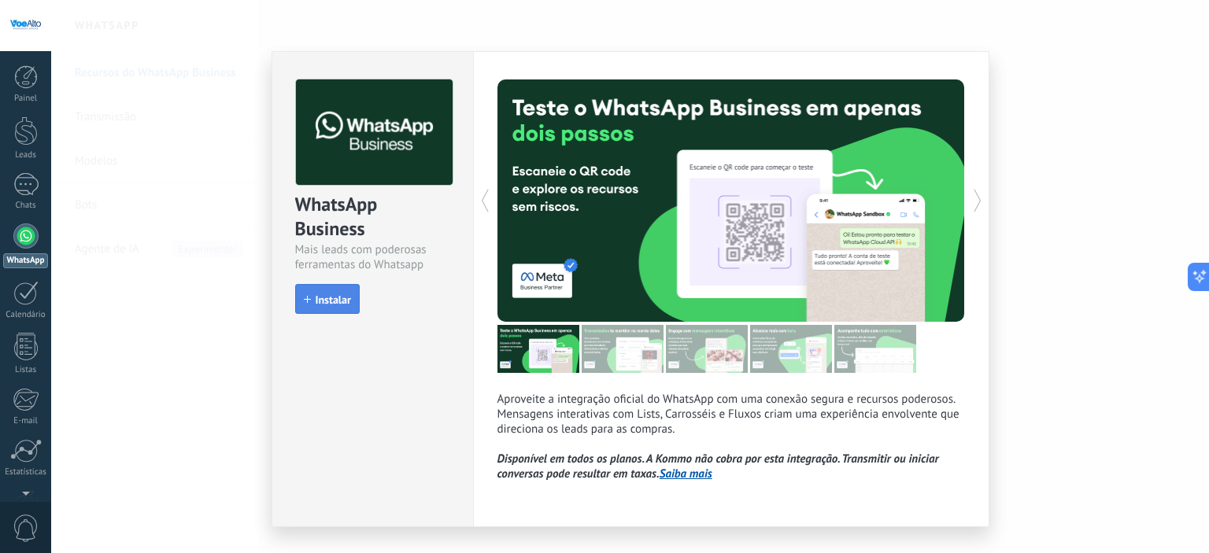
click at [335, 300] on span "Instalar" at bounding box center [333, 299] width 35 height 11
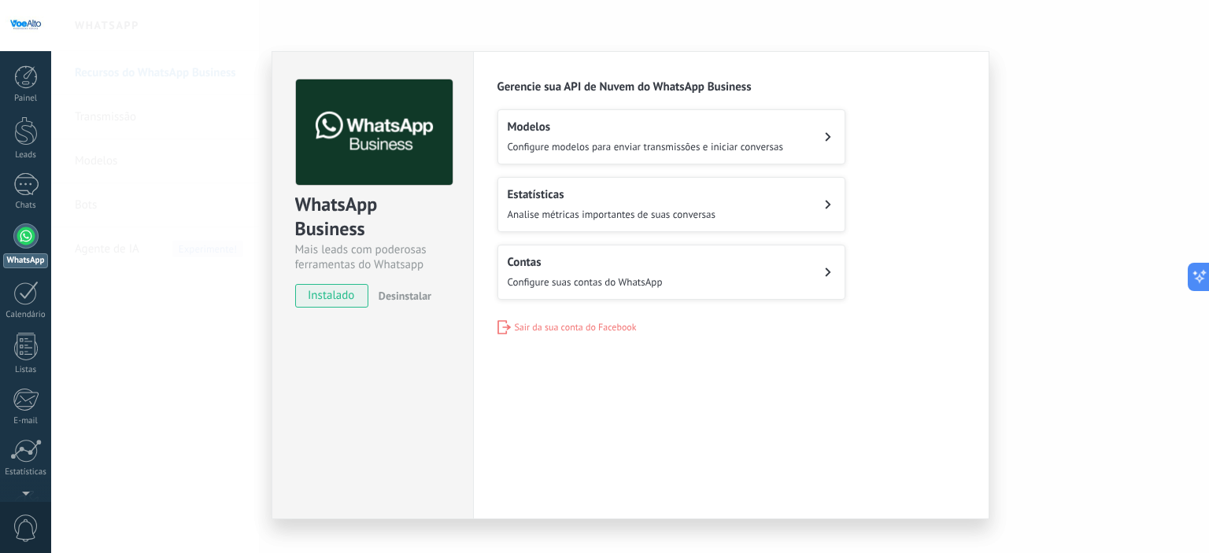
click at [637, 366] on div "Configurações Autorização Esta aba registra os usuários que permitiram acesso à…" at bounding box center [731, 285] width 516 height 468
click at [1110, 127] on div "WhatsApp Business Mais leads com poderosas ferramentas do Whatsapp instalado De…" at bounding box center [630, 276] width 1158 height 553
click at [1083, 145] on div "WhatsApp Business Mais leads com poderosas ferramentas do Whatsapp instalado De…" at bounding box center [630, 276] width 1158 height 553
click at [799, 153] on button "Modelos Configure modelos para enviar transmissões e iniciar conversas" at bounding box center [671, 136] width 348 height 55
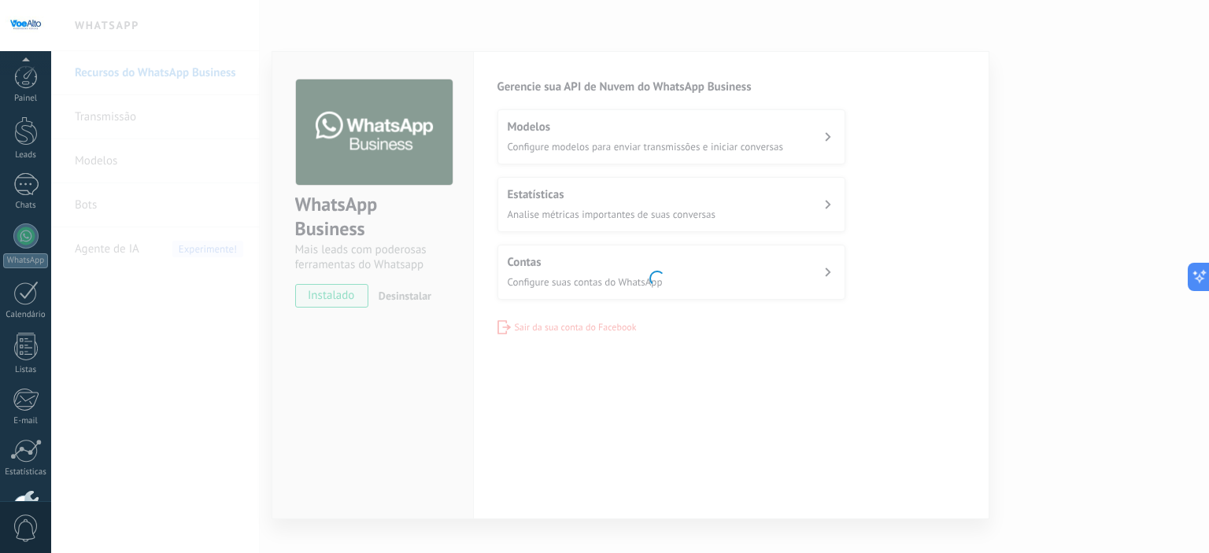
scroll to position [101, 0]
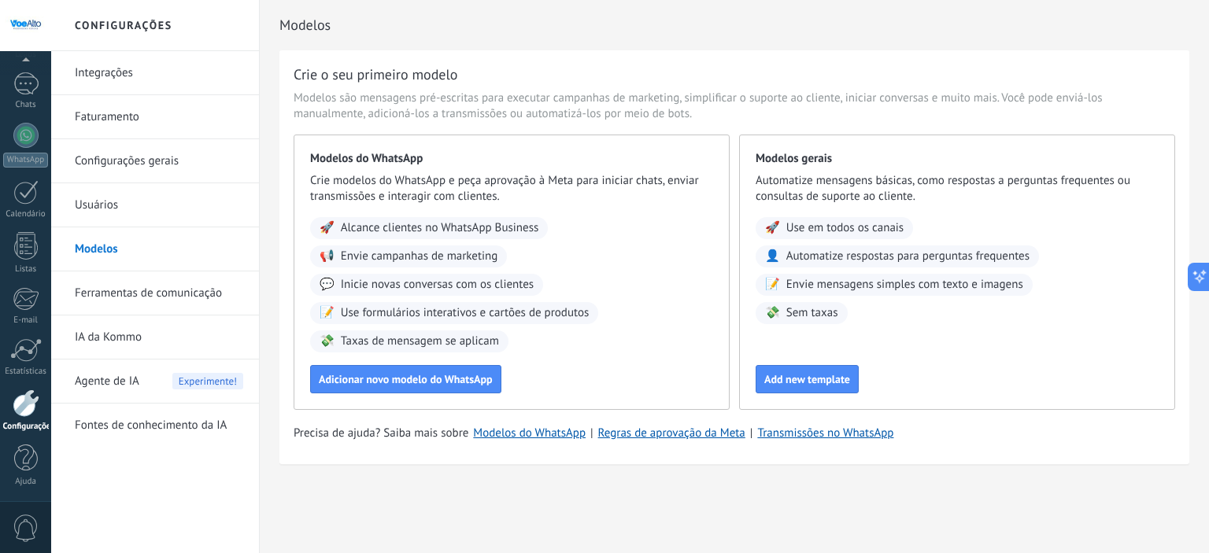
click at [158, 299] on link "Ferramentas de comunicação" at bounding box center [159, 294] width 168 height 44
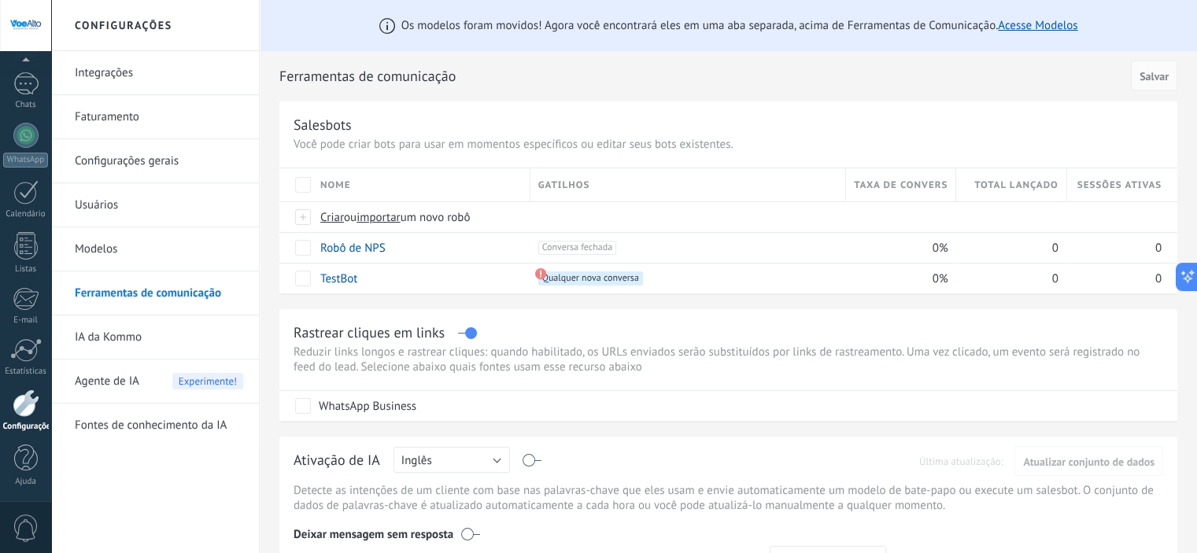
click at [126, 81] on link "Integrações" at bounding box center [159, 73] width 168 height 44
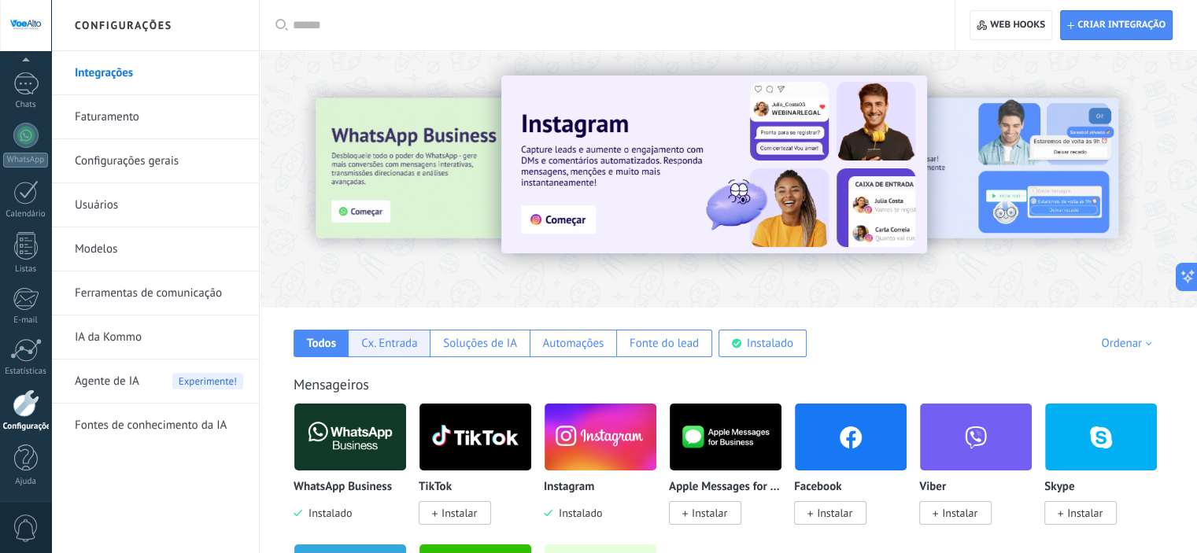
click at [368, 338] on div "Cx. Entrada" at bounding box center [389, 343] width 56 height 15
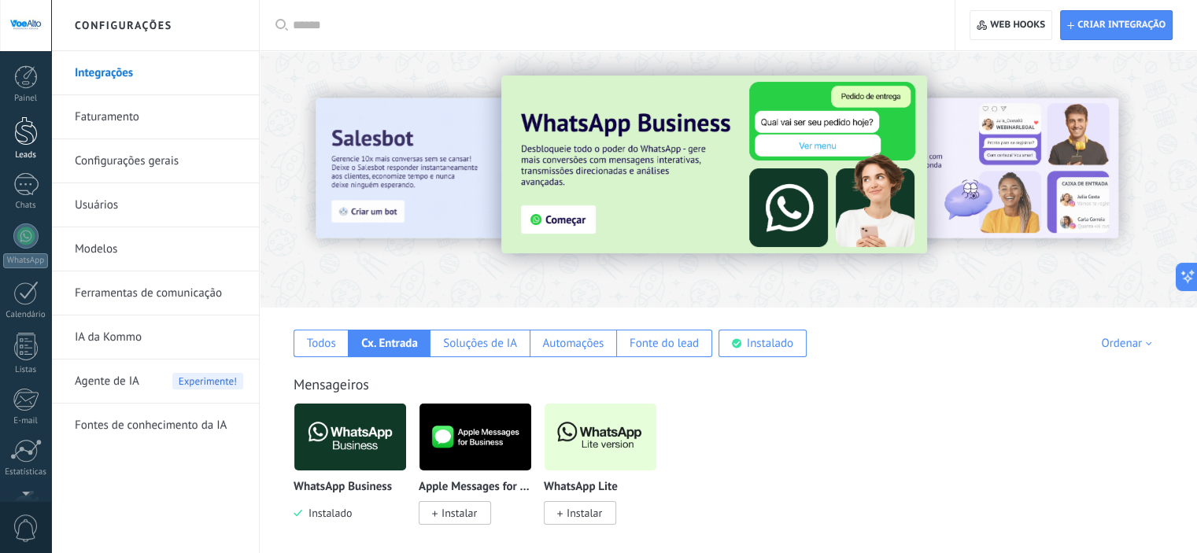
click at [27, 131] on div at bounding box center [26, 130] width 24 height 29
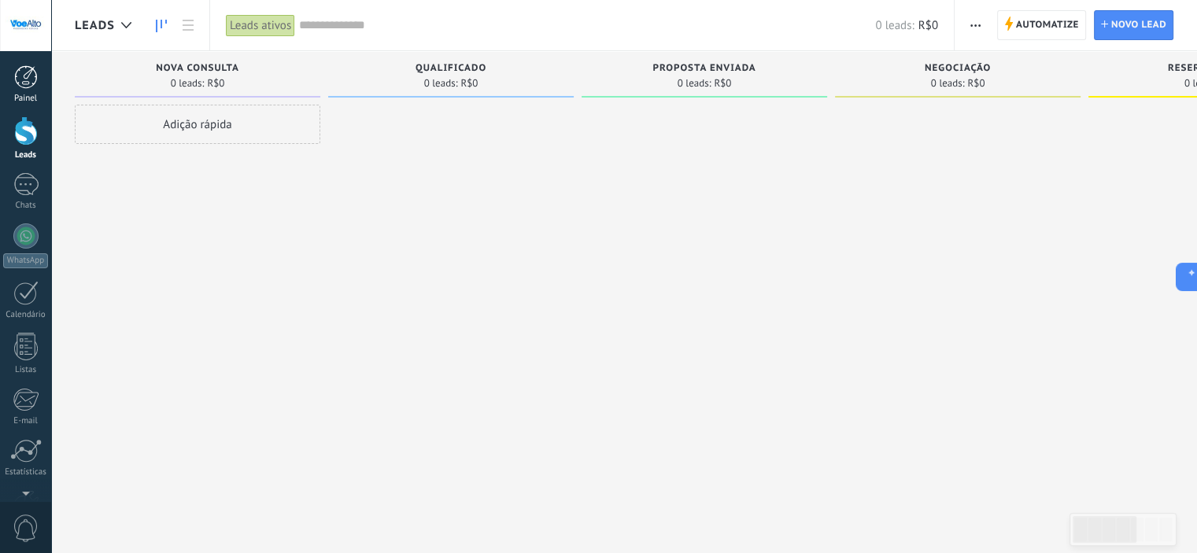
click at [14, 81] on div at bounding box center [26, 77] width 24 height 24
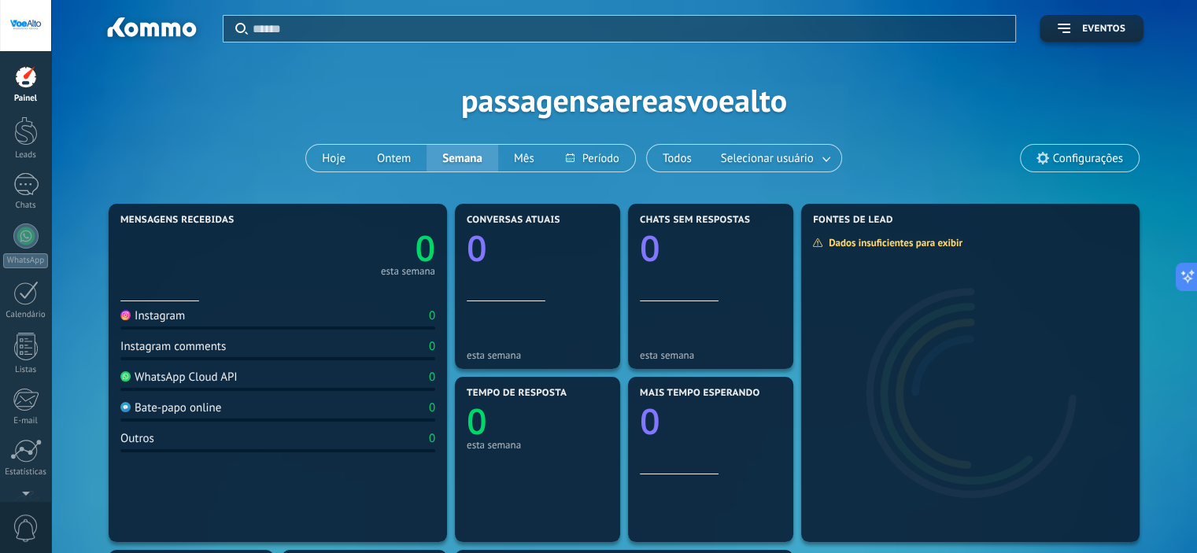
click at [1055, 154] on span "Configurações" at bounding box center [1088, 158] width 70 height 13
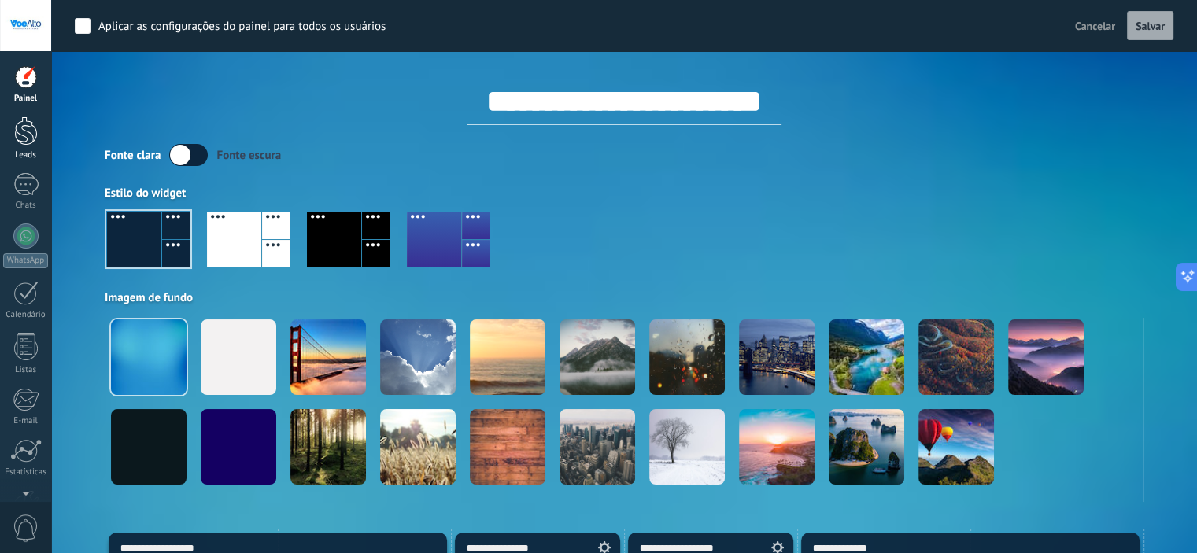
click at [38, 154] on div "Leads" at bounding box center [26, 155] width 46 height 10
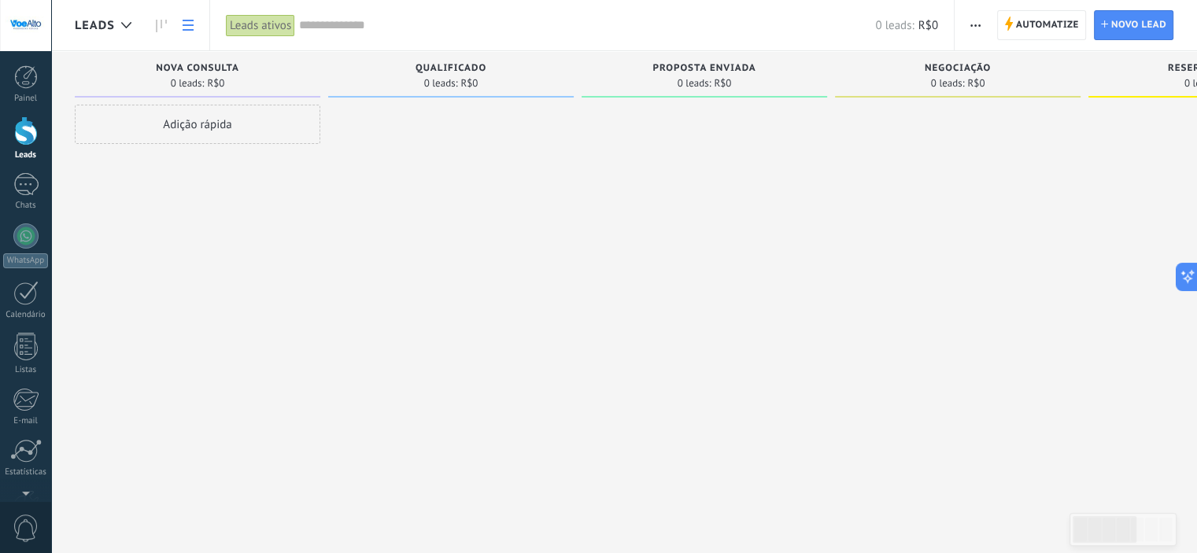
click at [192, 28] on icon at bounding box center [188, 25] width 11 height 11
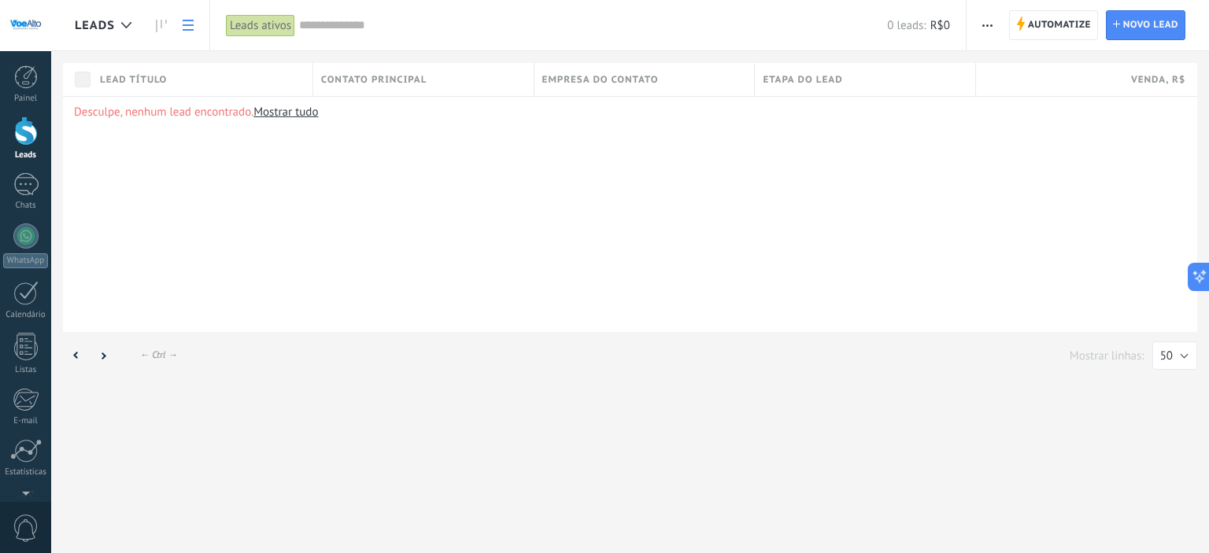
click at [23, 131] on div at bounding box center [26, 130] width 24 height 29
click at [1070, 35] on span "Automatize" at bounding box center [1059, 25] width 63 height 28
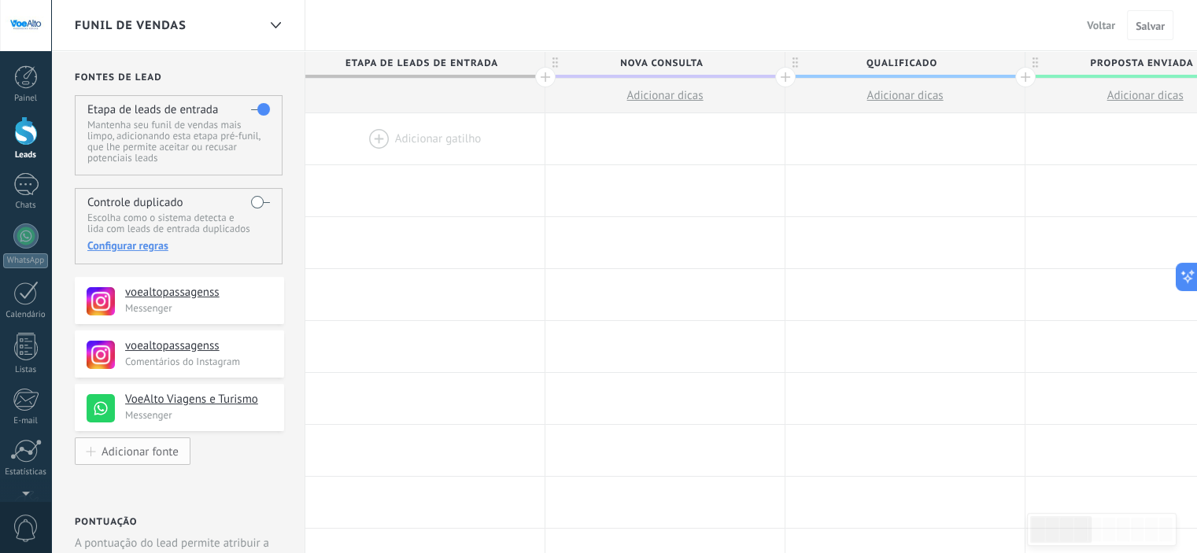
click at [159, 443] on button "Adicionar fonte" at bounding box center [133, 452] width 116 height 28
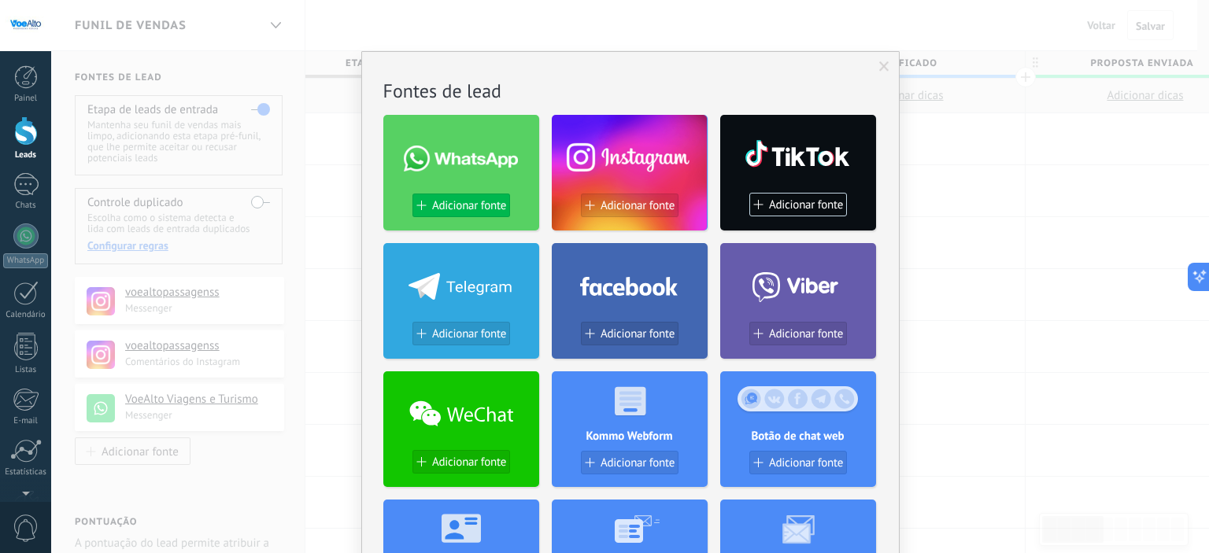
click at [459, 201] on span "Adicionar fonte" at bounding box center [469, 205] width 74 height 13
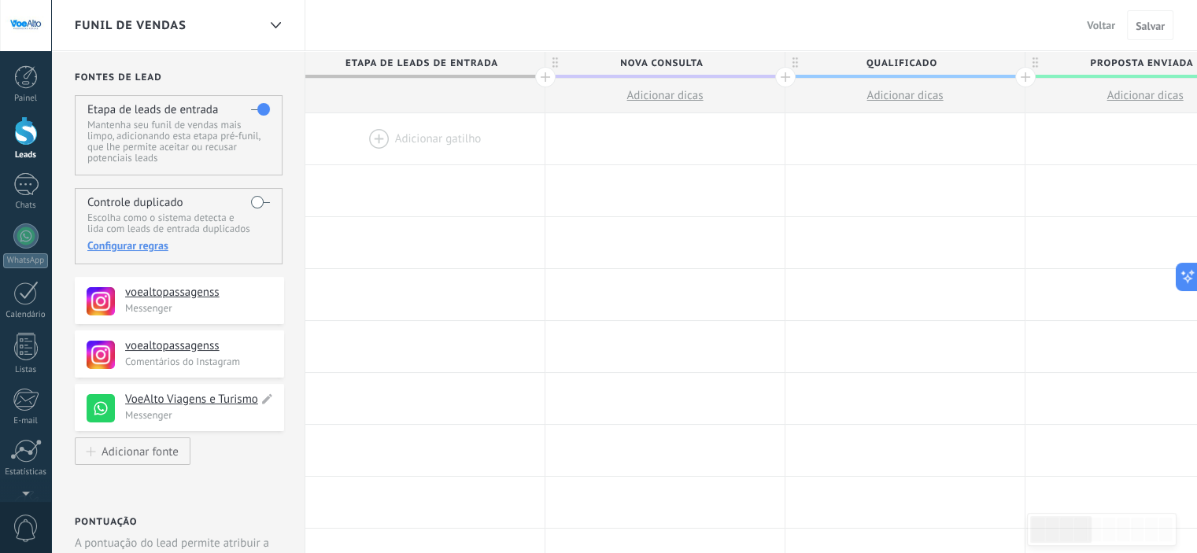
click at [215, 397] on h4 "VoeAlto Viagens e Turismo" at bounding box center [191, 400] width 133 height 16
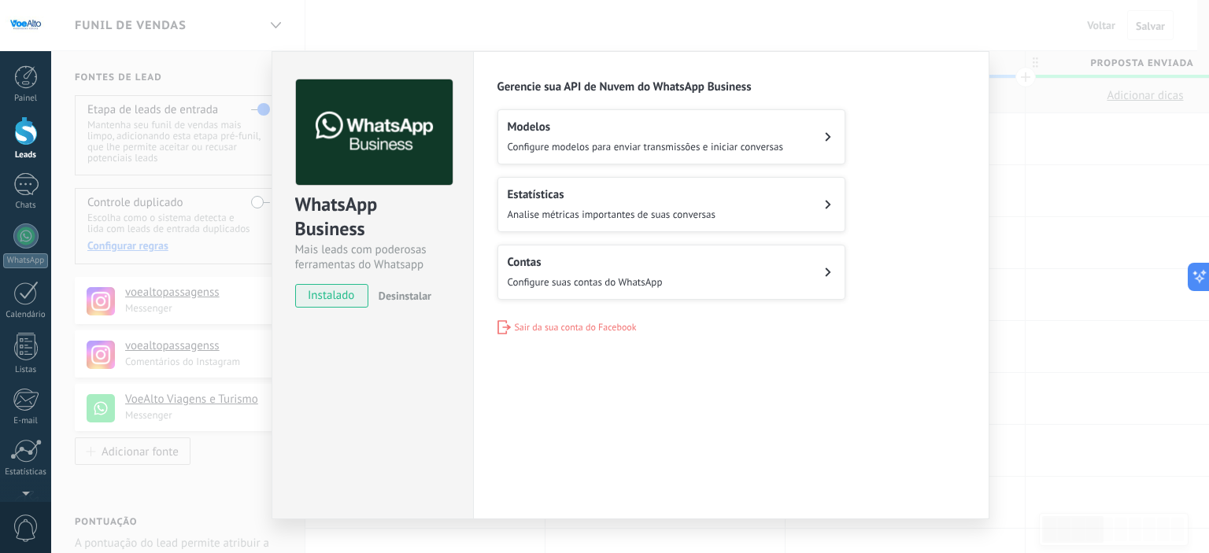
click at [627, 144] on span "Configure modelos para enviar transmissões e iniciar conversas" at bounding box center [645, 146] width 275 height 13
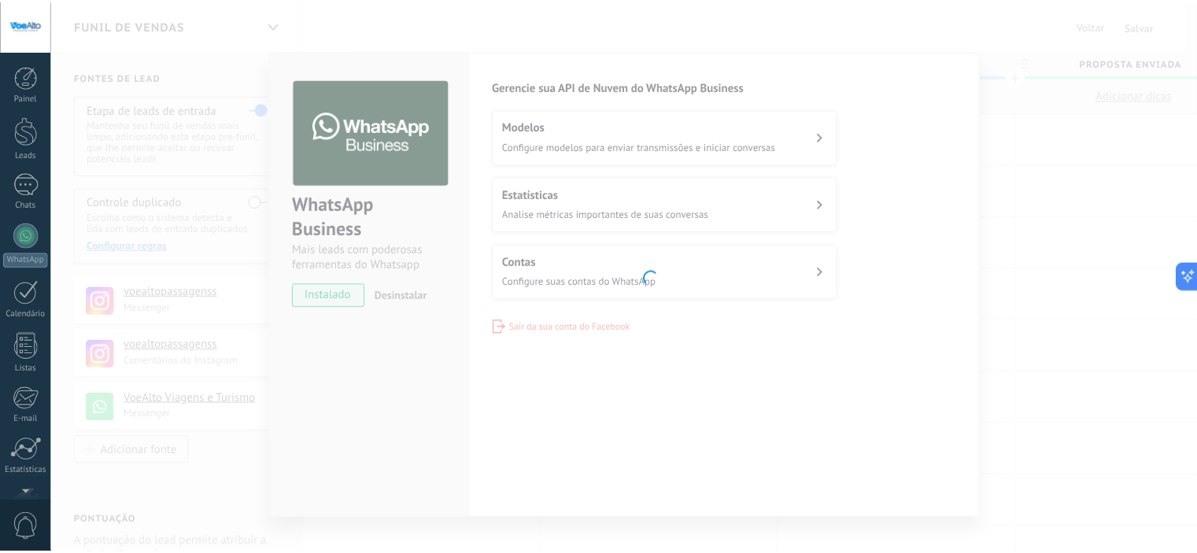
scroll to position [101, 0]
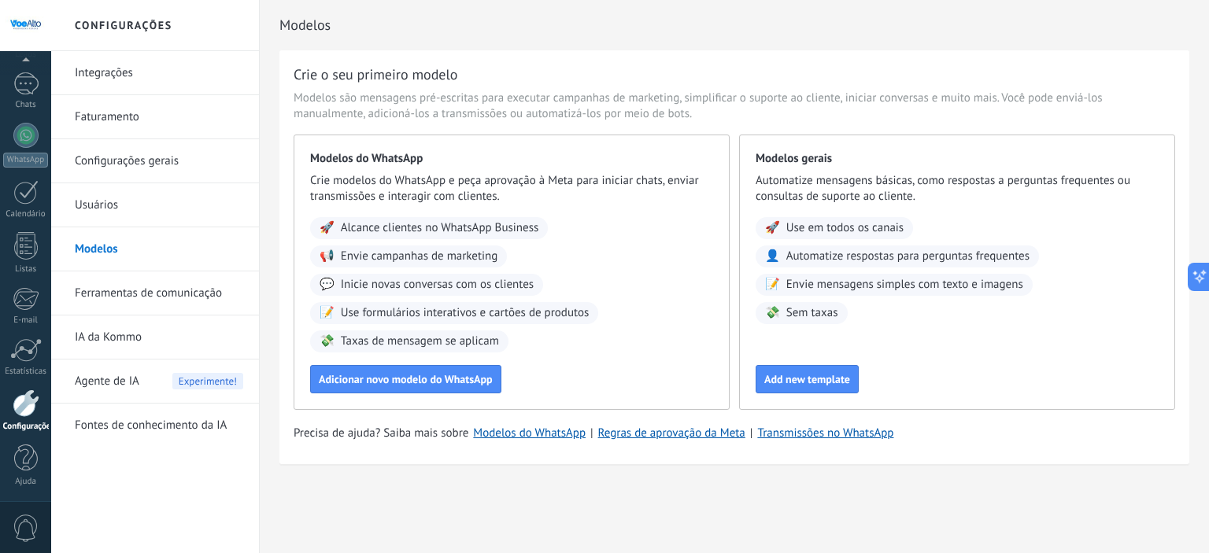
click at [146, 283] on link "Ferramentas de comunicação" at bounding box center [159, 294] width 168 height 44
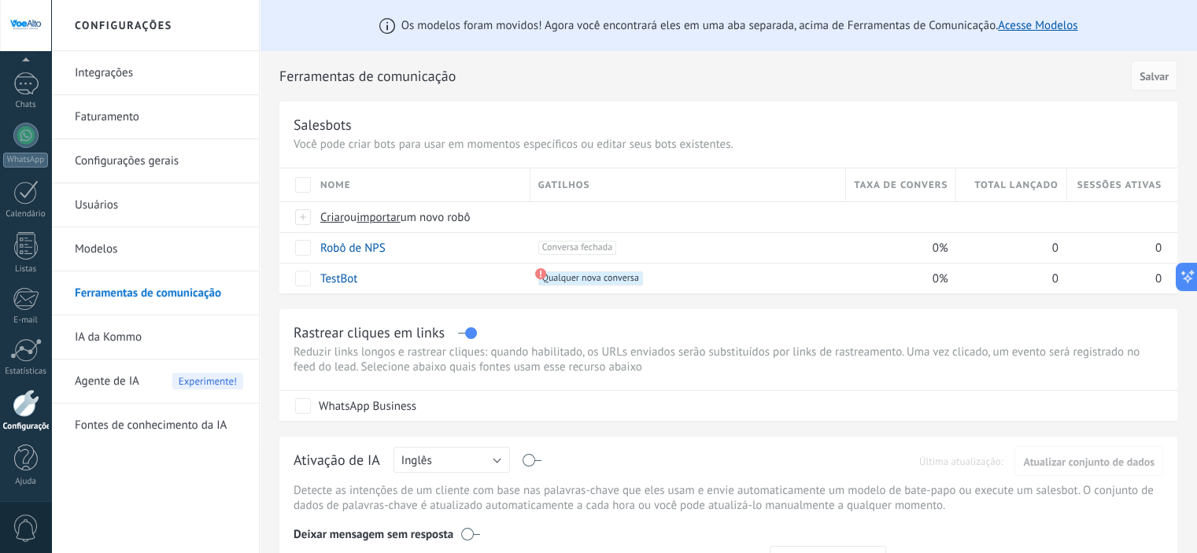
click at [132, 332] on link "IA da Kommo" at bounding box center [159, 338] width 168 height 44
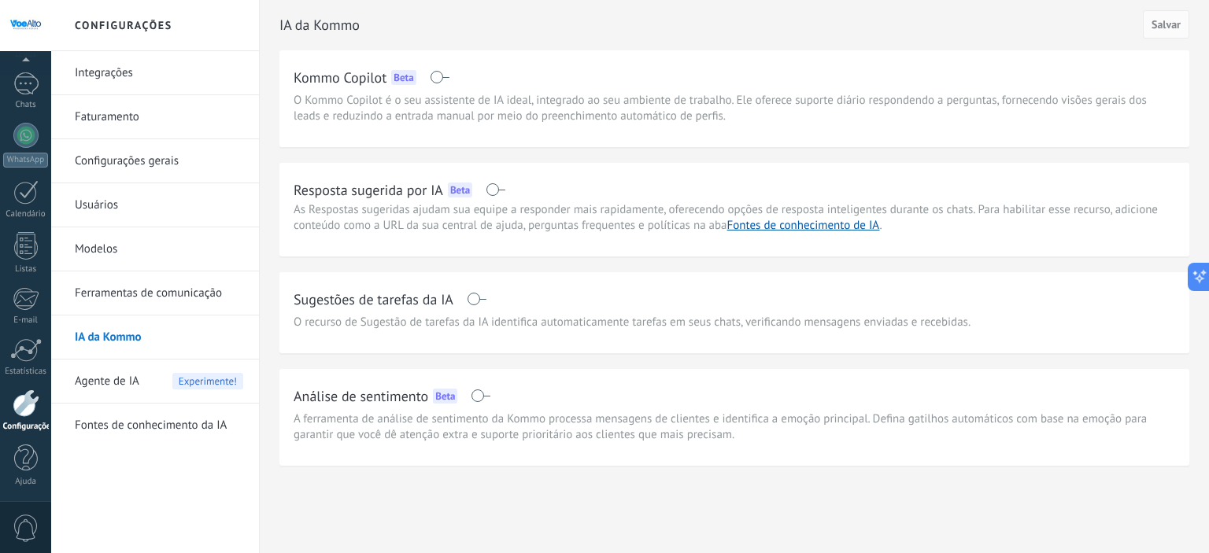
click at [117, 79] on link "Integrações" at bounding box center [159, 73] width 168 height 44
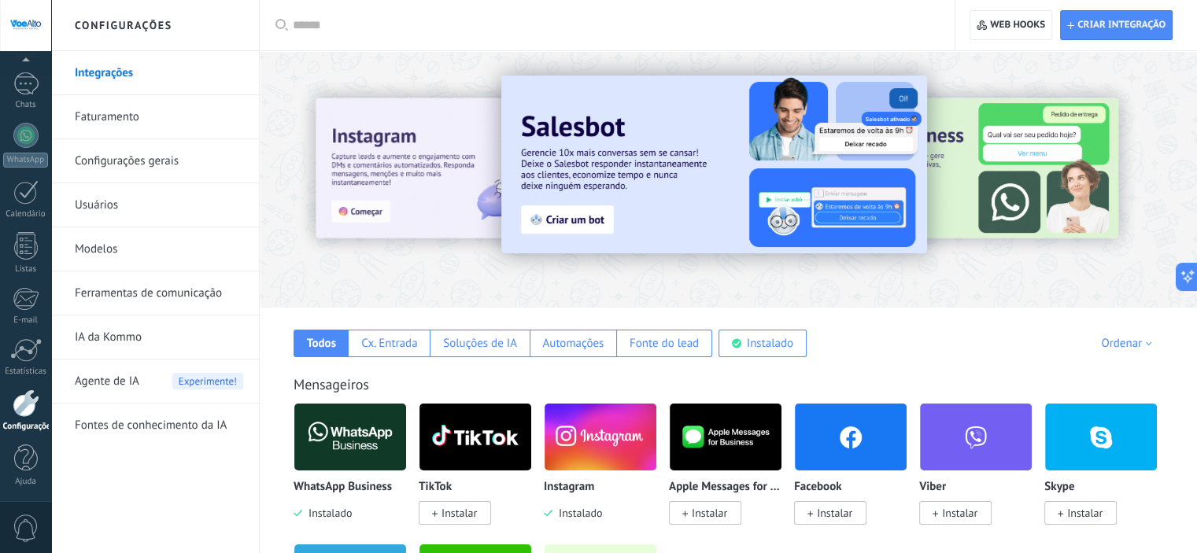
click at [361, 440] on img at bounding box center [350, 437] width 112 height 76
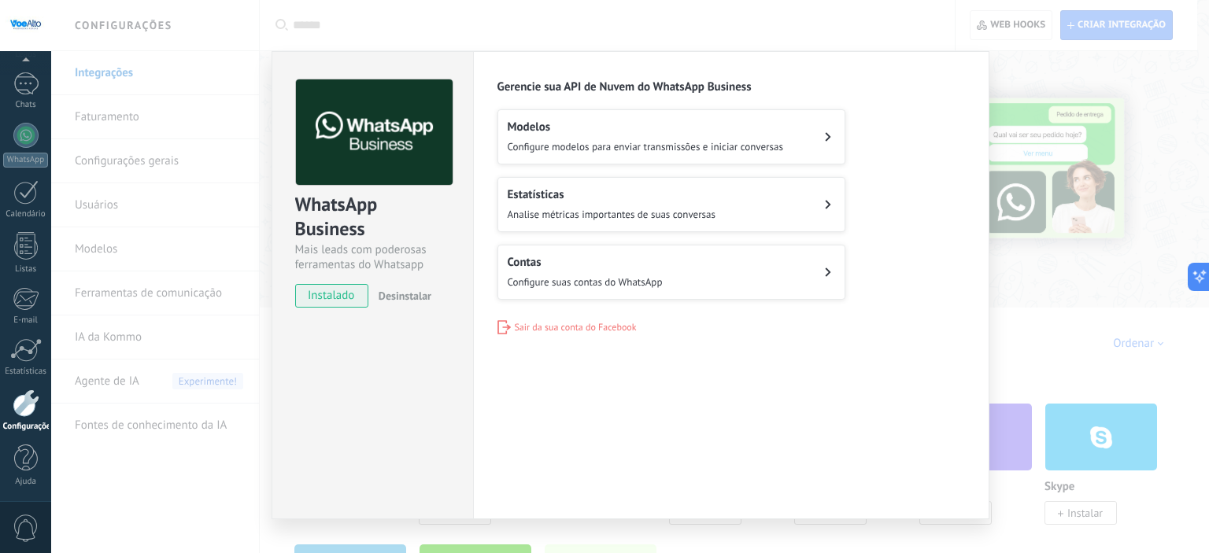
click at [641, 267] on h2 "Contas" at bounding box center [585, 262] width 155 height 15
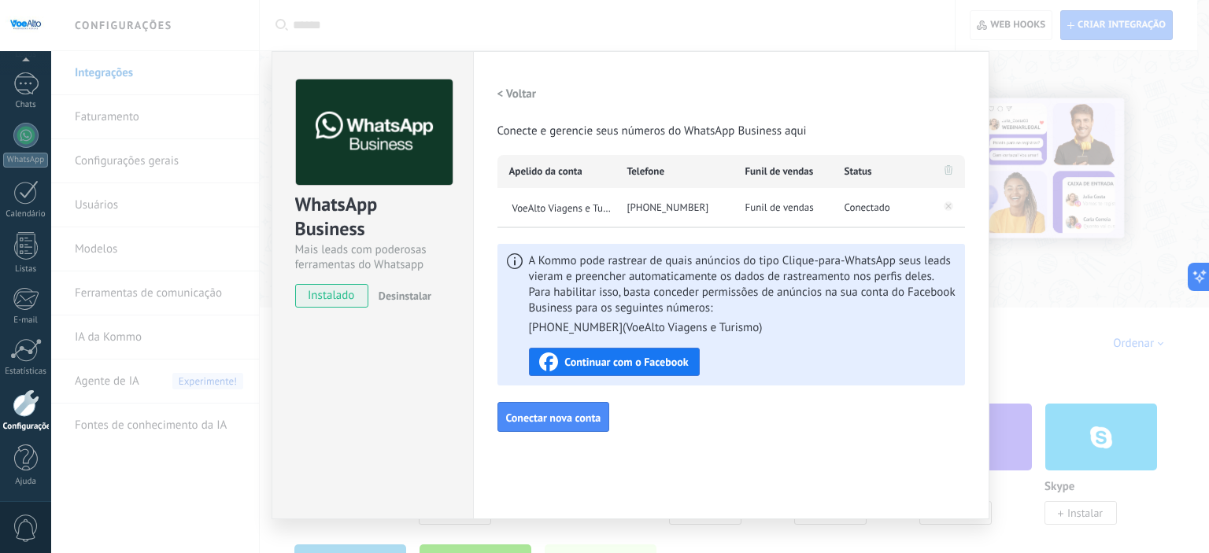
click at [748, 205] on span "Funil de vendas" at bounding box center [779, 208] width 68 height 16
click at [668, 425] on div "< Voltar Conecte e gerencie seus números do WhatsApp Business aqui Apelido da c…" at bounding box center [730, 255] width 467 height 353
click at [1045, 273] on div "WhatsApp Business Mais leads com poderosas ferramentas do Whatsapp instalado De…" at bounding box center [630, 276] width 1158 height 553
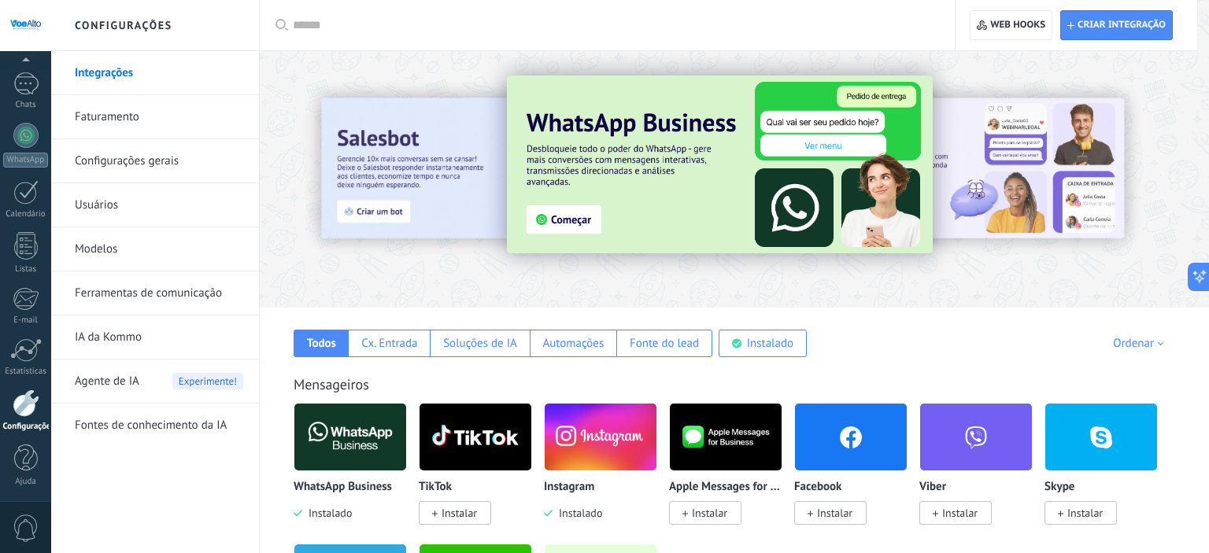
click at [1045, 273] on div at bounding box center [630, 276] width 1158 height 553
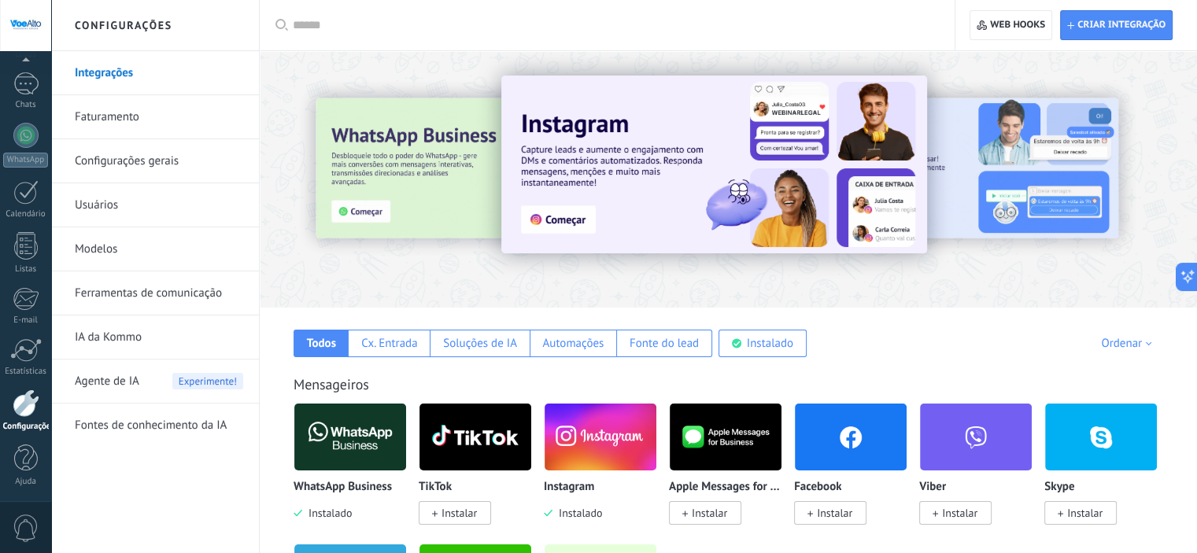
click at [141, 125] on link "Faturamento" at bounding box center [159, 117] width 168 height 44
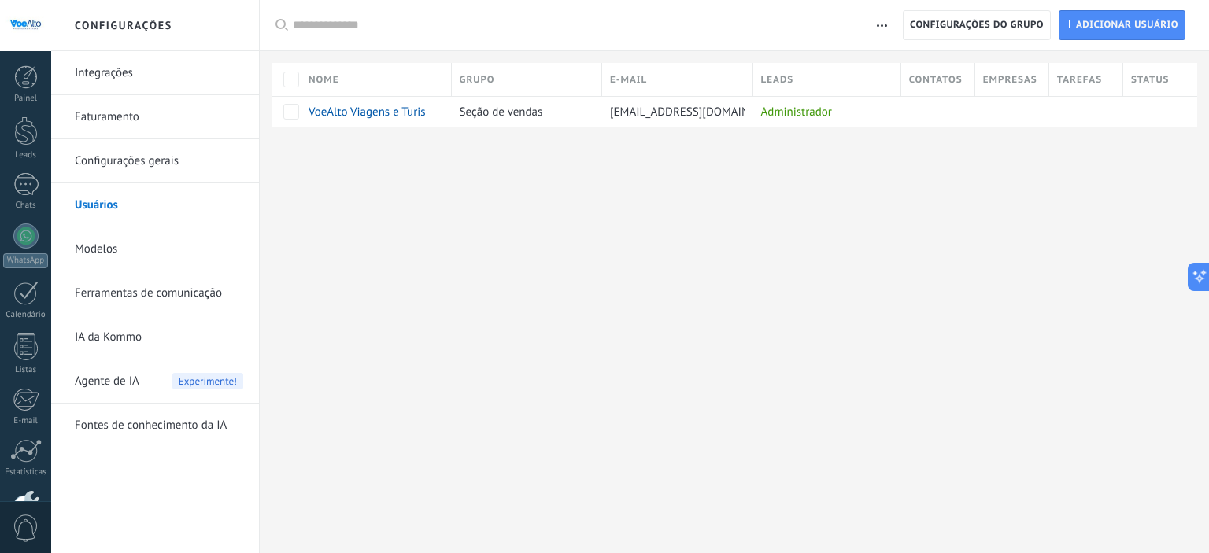
click at [102, 251] on link "Modelos" at bounding box center [159, 249] width 168 height 44
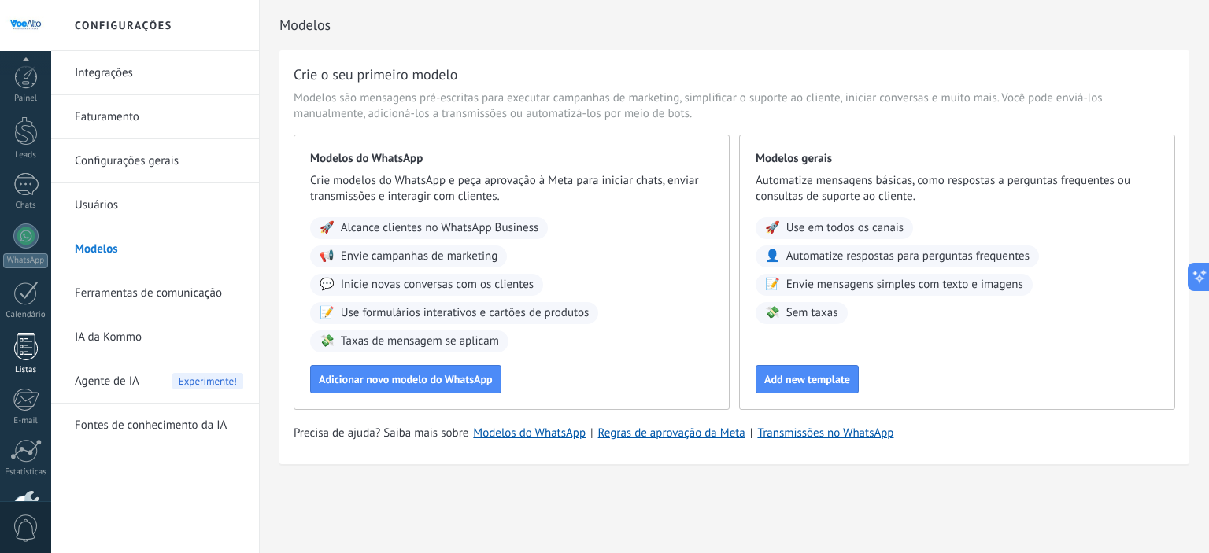
scroll to position [101, 0]
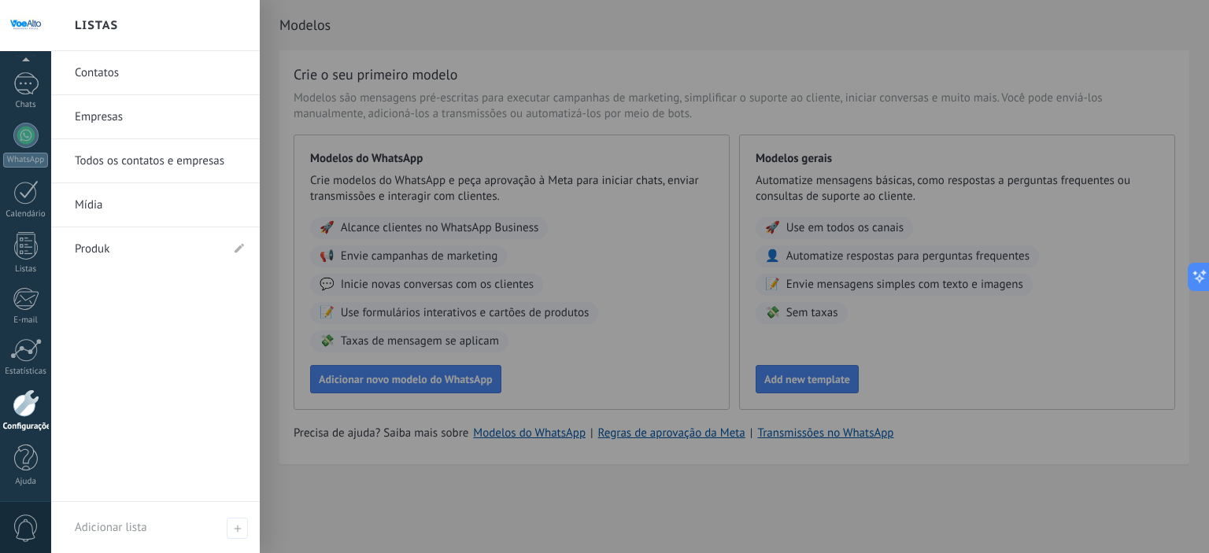
click at [104, 64] on link "Contatos" at bounding box center [159, 73] width 169 height 44
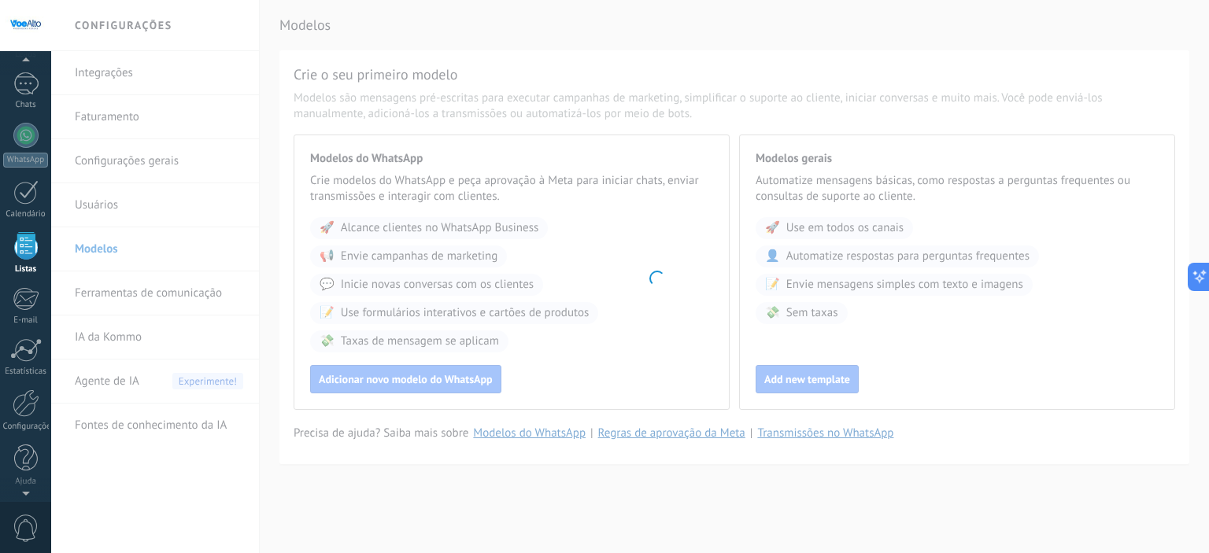
scroll to position [97, 0]
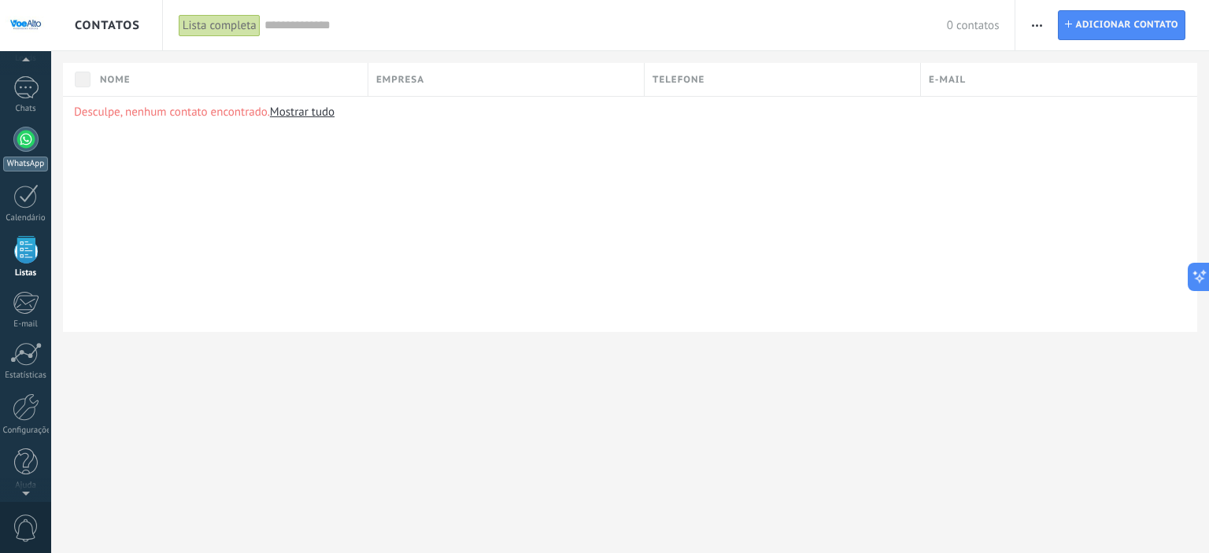
click at [34, 143] on div at bounding box center [25, 139] width 25 height 25
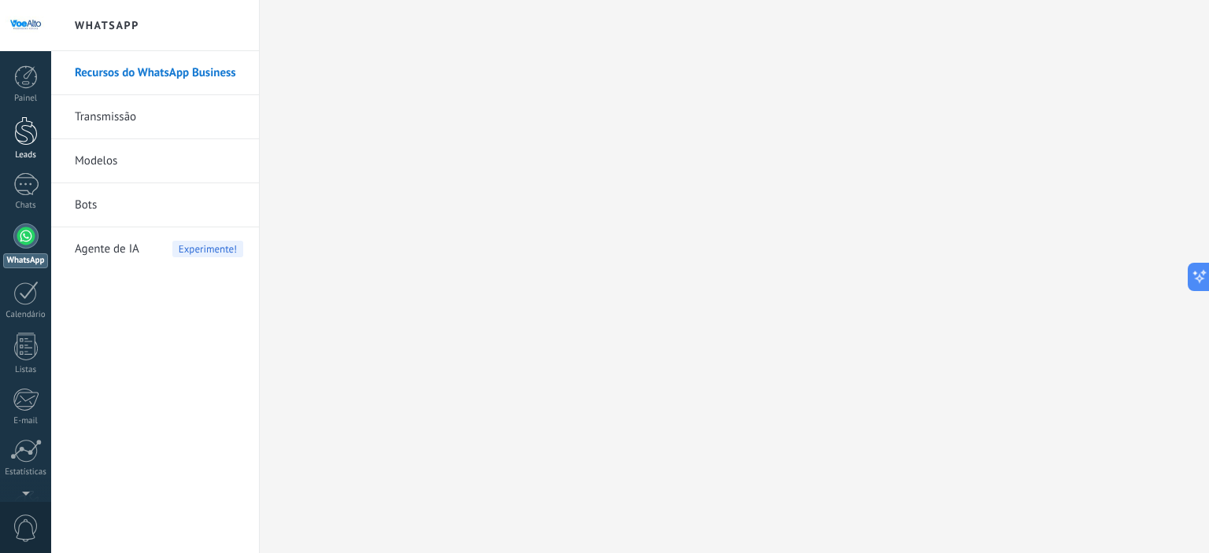
click at [24, 134] on div at bounding box center [26, 130] width 24 height 29
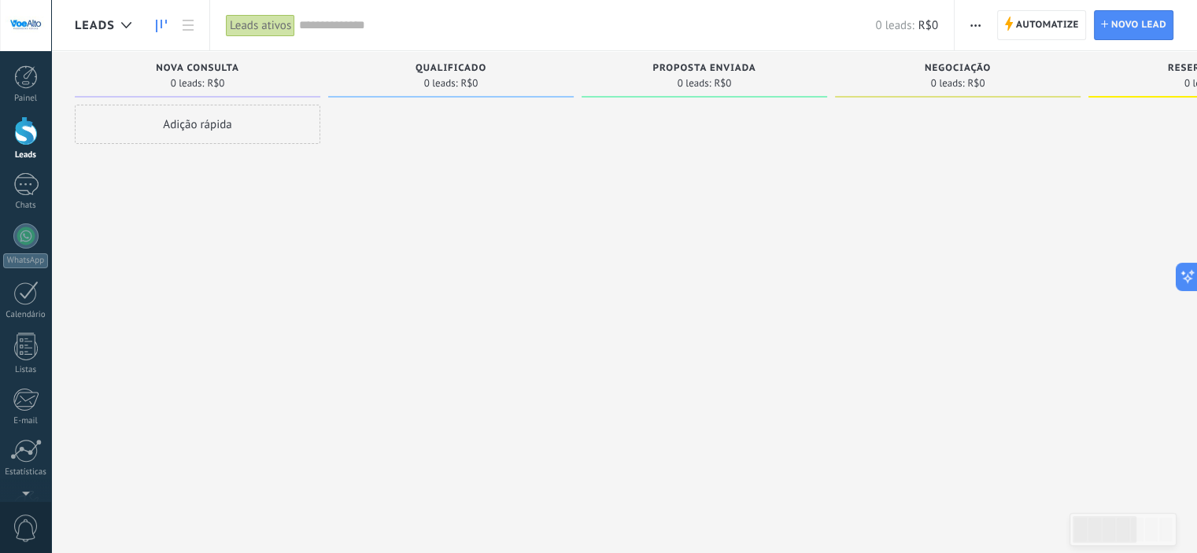
click at [970, 17] on span "button" at bounding box center [975, 25] width 10 height 30
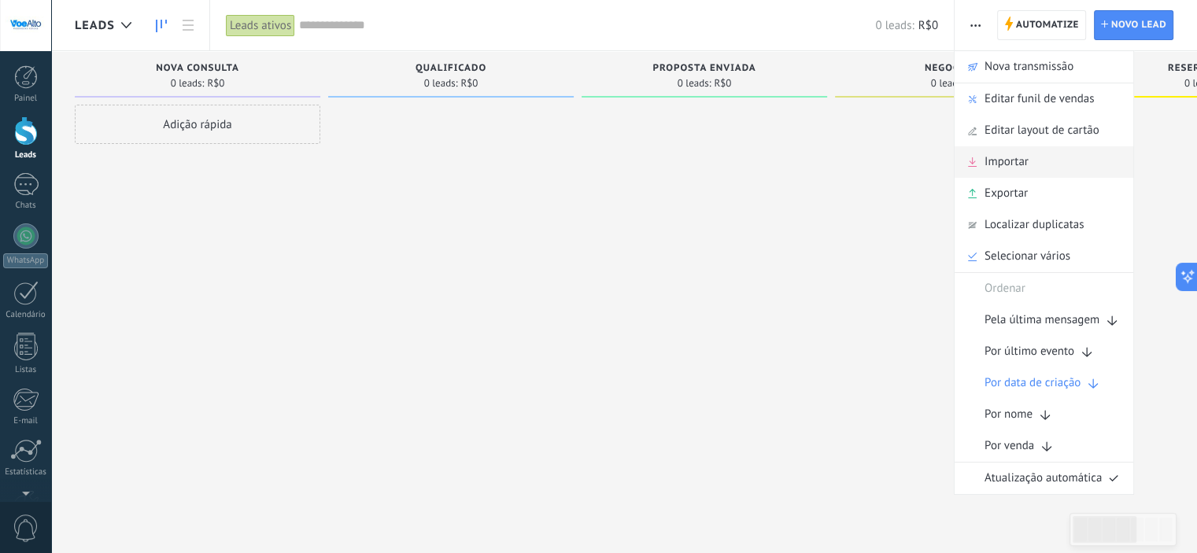
click at [1048, 165] on div "Importar" at bounding box center [1044, 161] width 179 height 31
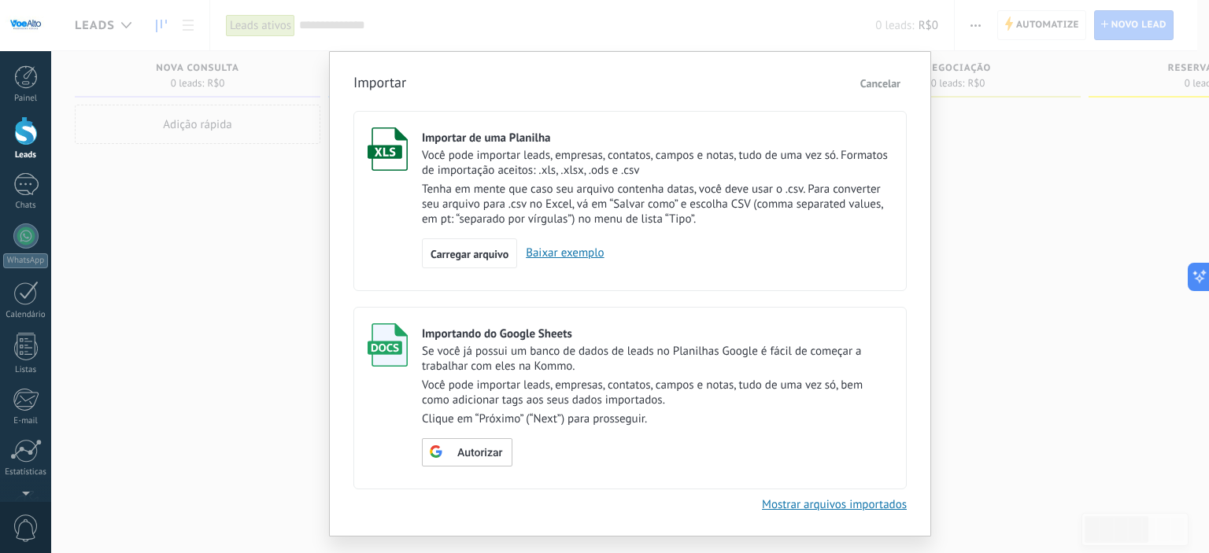
click at [1046, 163] on div "Importar Cancelar Importar de uma Planilha Você pode importar leads, empresas, …" at bounding box center [630, 276] width 1158 height 553
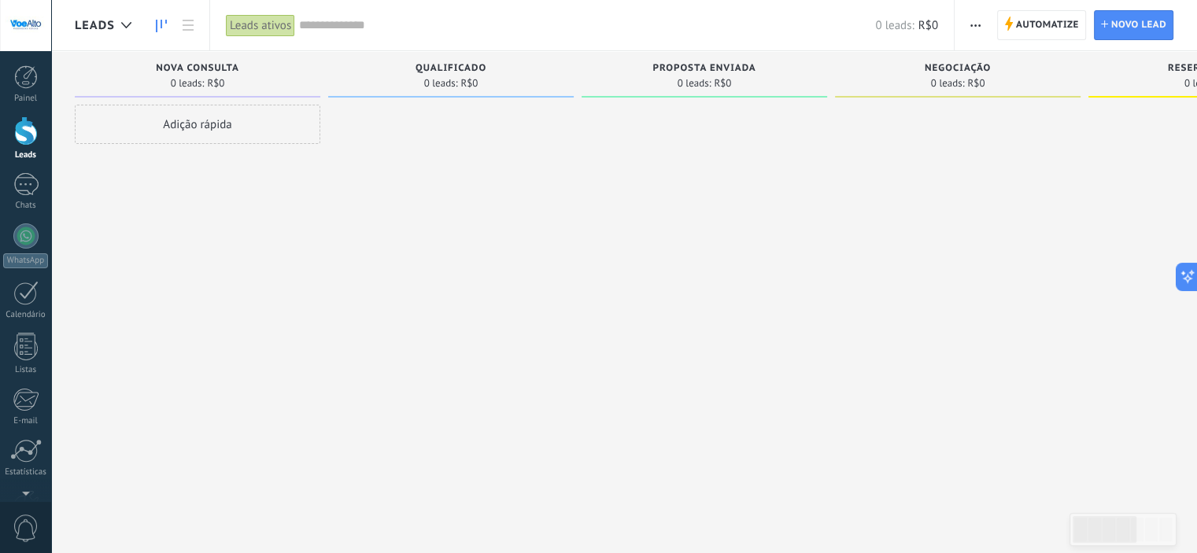
click at [979, 21] on span "button" at bounding box center [975, 25] width 10 height 30
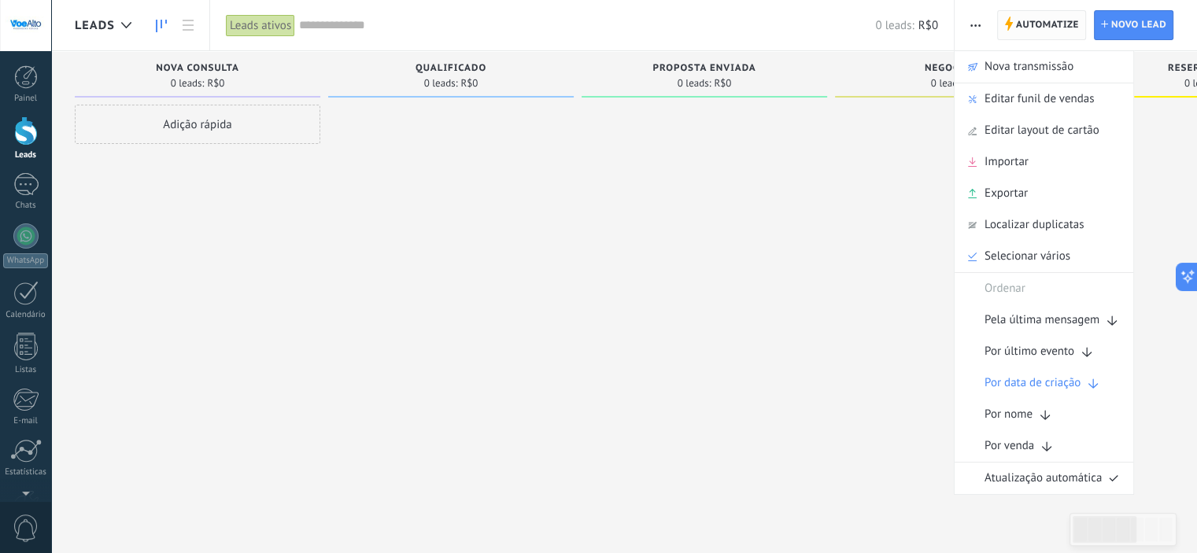
click at [1020, 25] on span "Automatize" at bounding box center [1047, 25] width 63 height 28
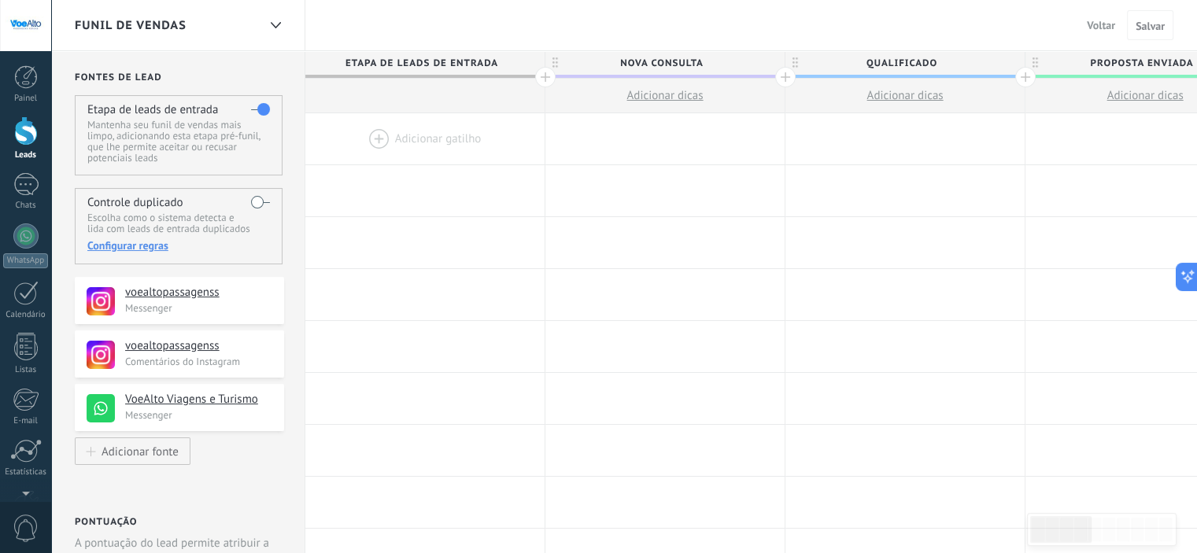
click at [257, 195] on label at bounding box center [260, 202] width 19 height 25
click at [276, 22] on icon at bounding box center [276, 25] width 10 height 6
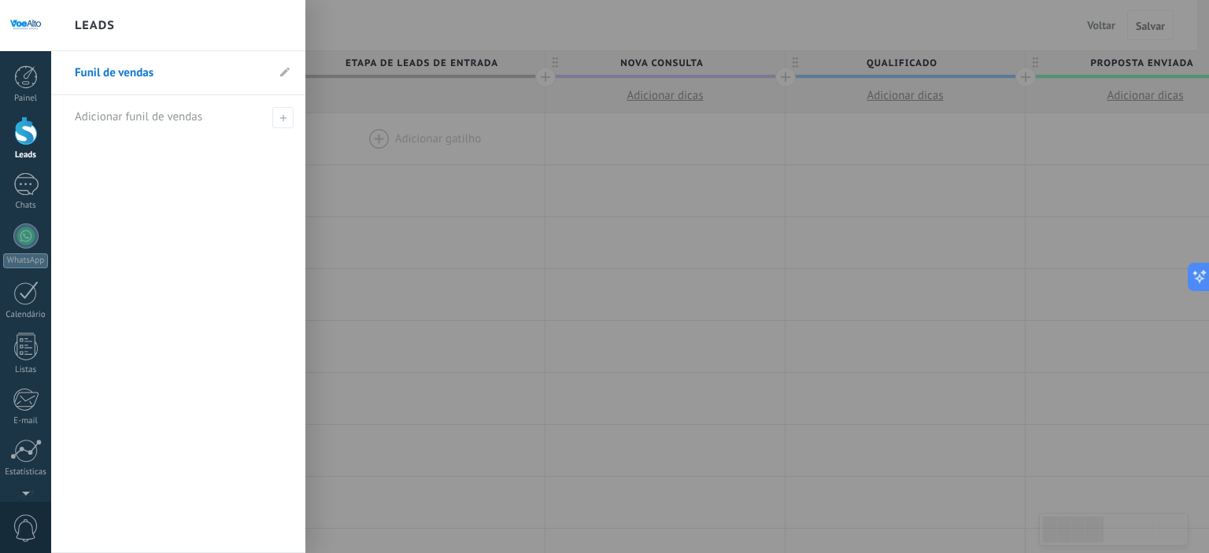
click at [362, 13] on div at bounding box center [655, 276] width 1209 height 553
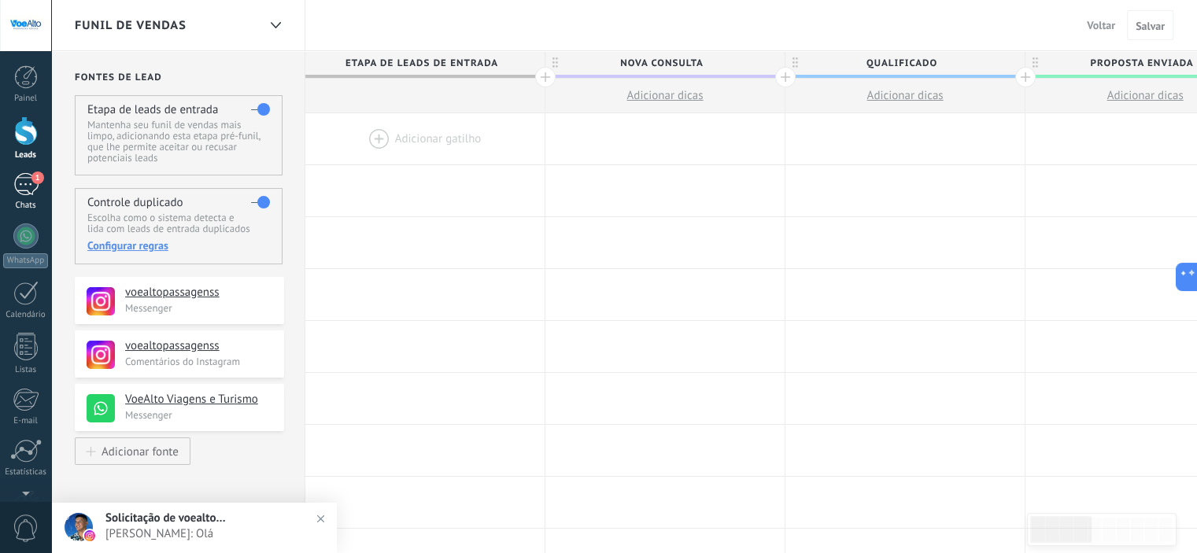
click at [25, 191] on div "1" at bounding box center [25, 184] width 25 height 23
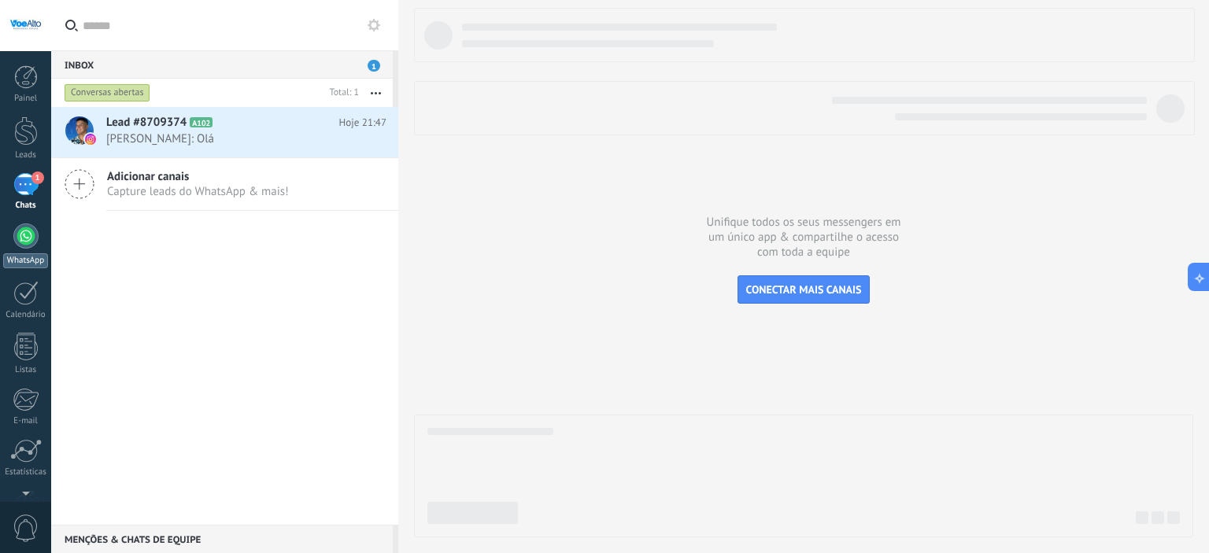
click at [22, 247] on div at bounding box center [25, 236] width 25 height 25
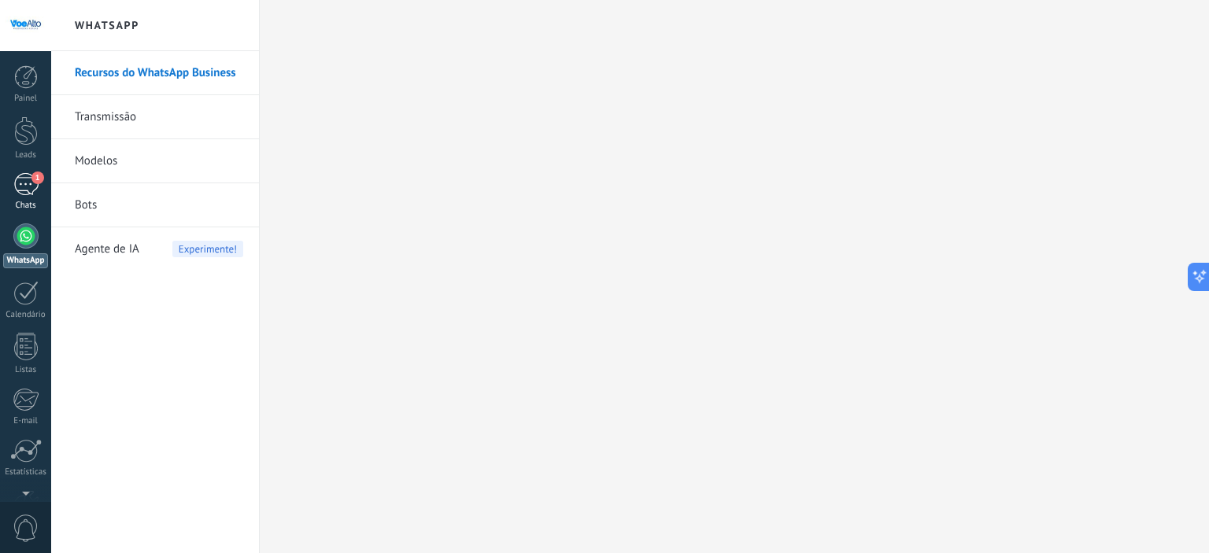
click at [25, 191] on div "1" at bounding box center [25, 184] width 25 height 23
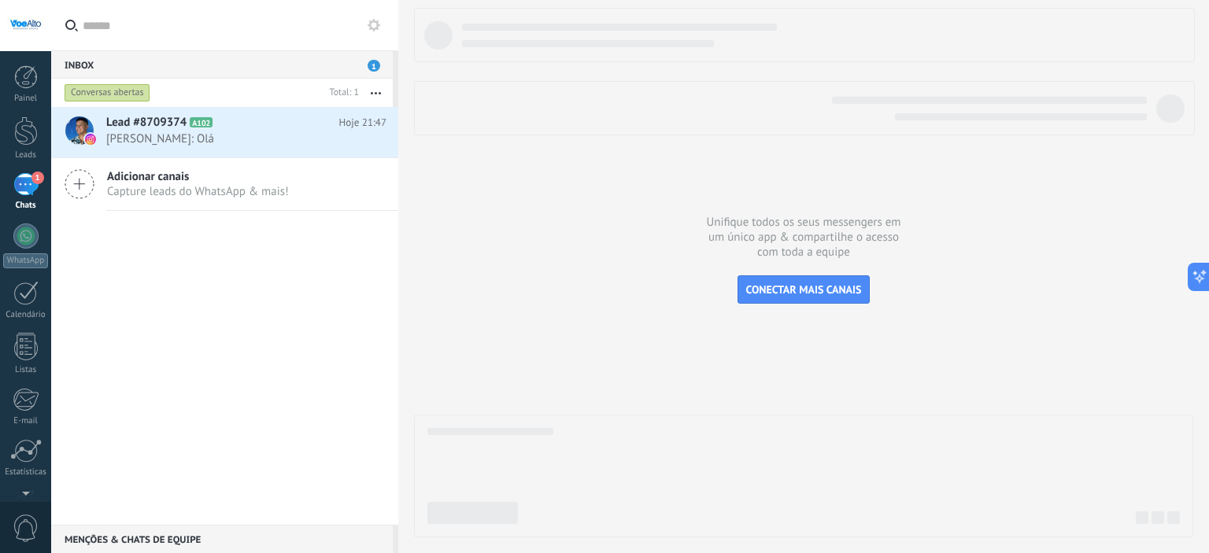
click at [217, 198] on span "Capture leads do WhatsApp & mais!" at bounding box center [198, 191] width 182 height 15
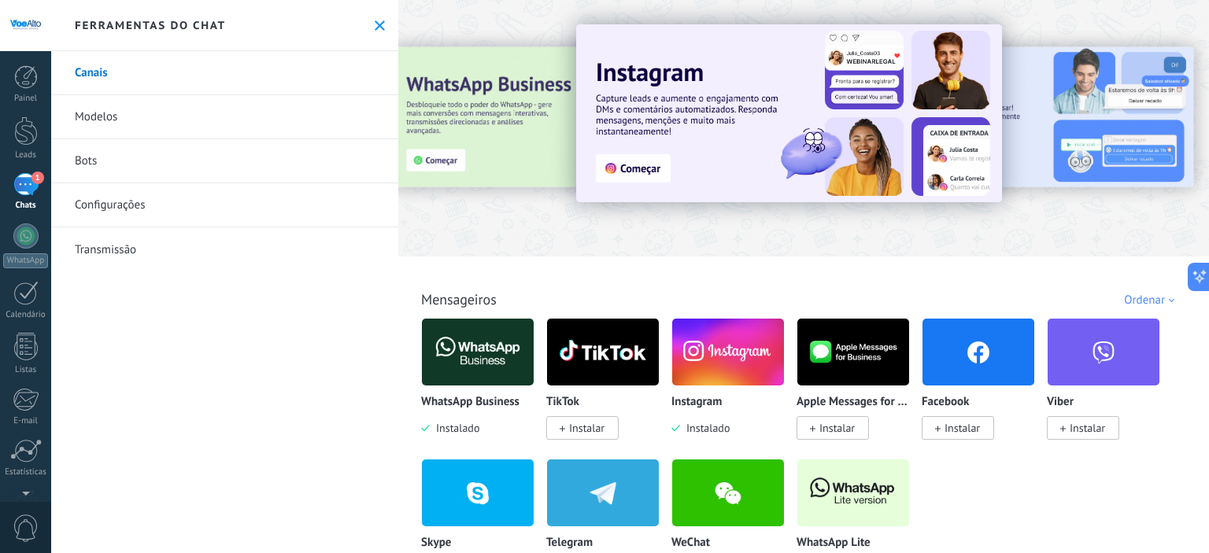
click at [471, 371] on img at bounding box center [478, 352] width 112 height 76
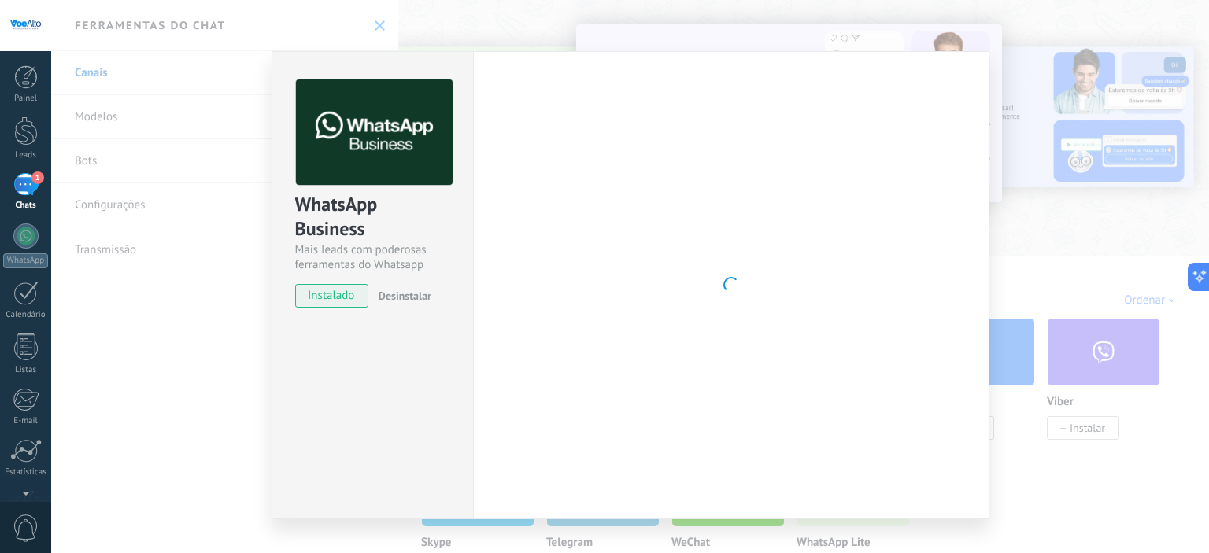
click at [413, 301] on span "Desinstalar" at bounding box center [405, 296] width 53 height 14
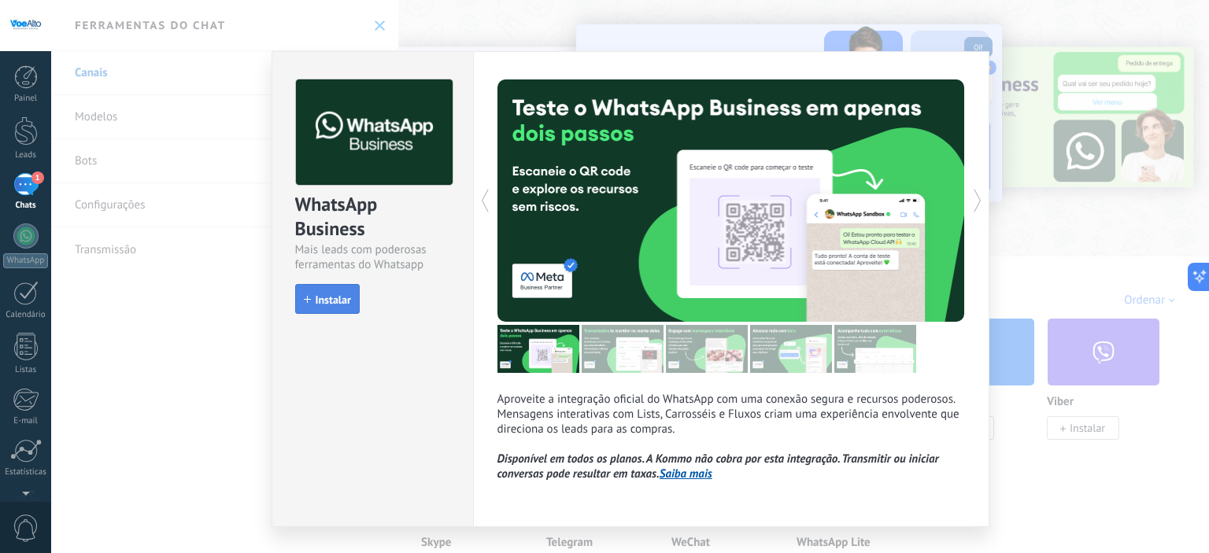
click at [331, 291] on button "Instalar" at bounding box center [327, 299] width 65 height 30
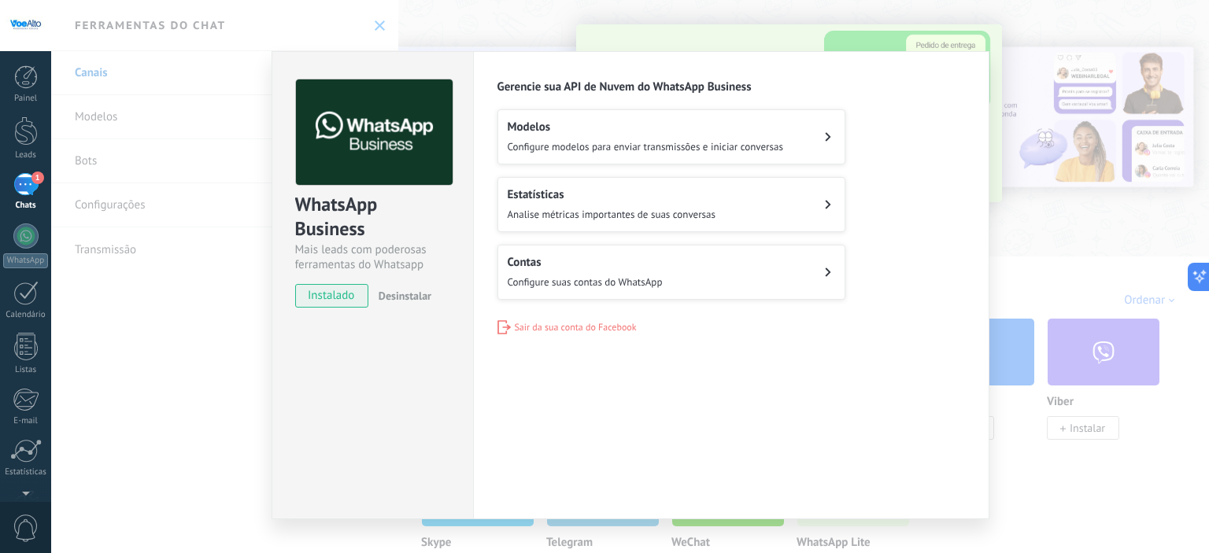
click at [589, 322] on span "Sair da sua conta do Facebook" at bounding box center [576, 328] width 122 height 12
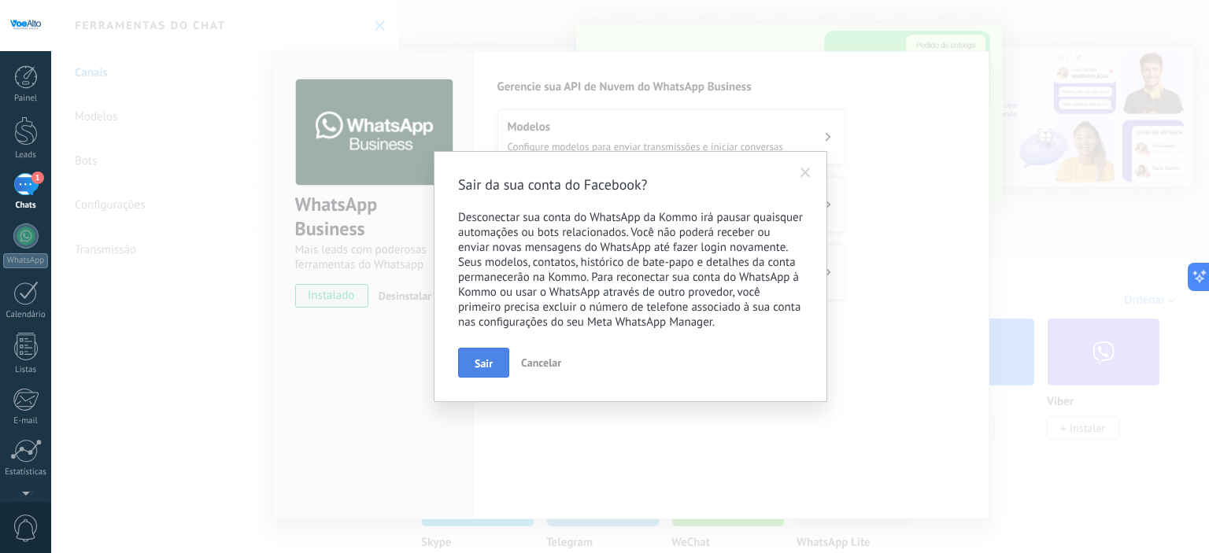
click at [477, 369] on span "Sair" at bounding box center [484, 363] width 18 height 11
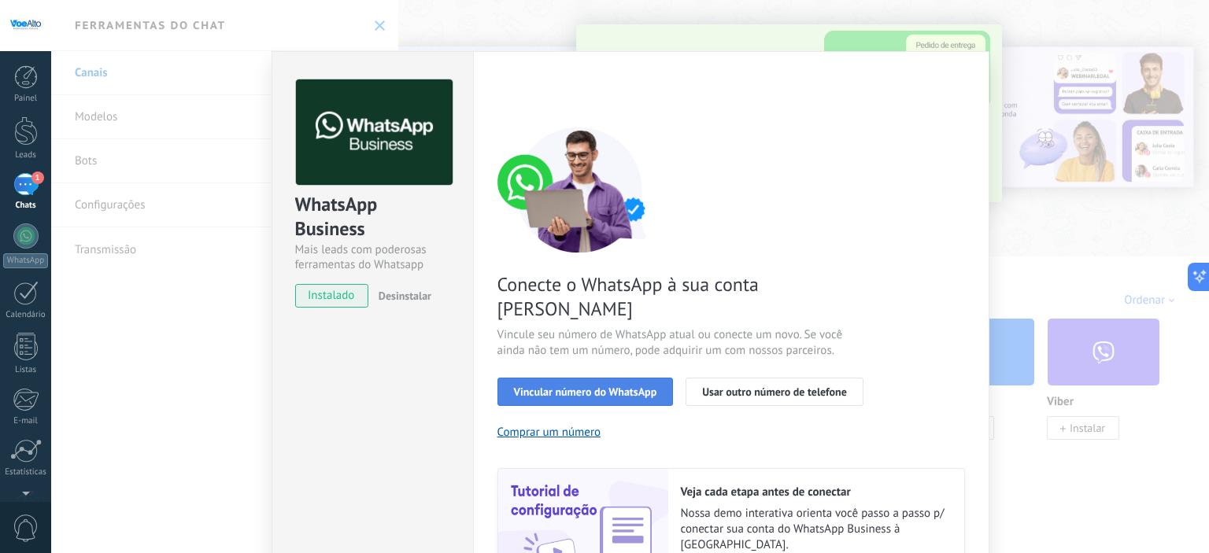
click at [585, 378] on button "Vincular número do WhatsApp" at bounding box center [585, 392] width 176 height 28
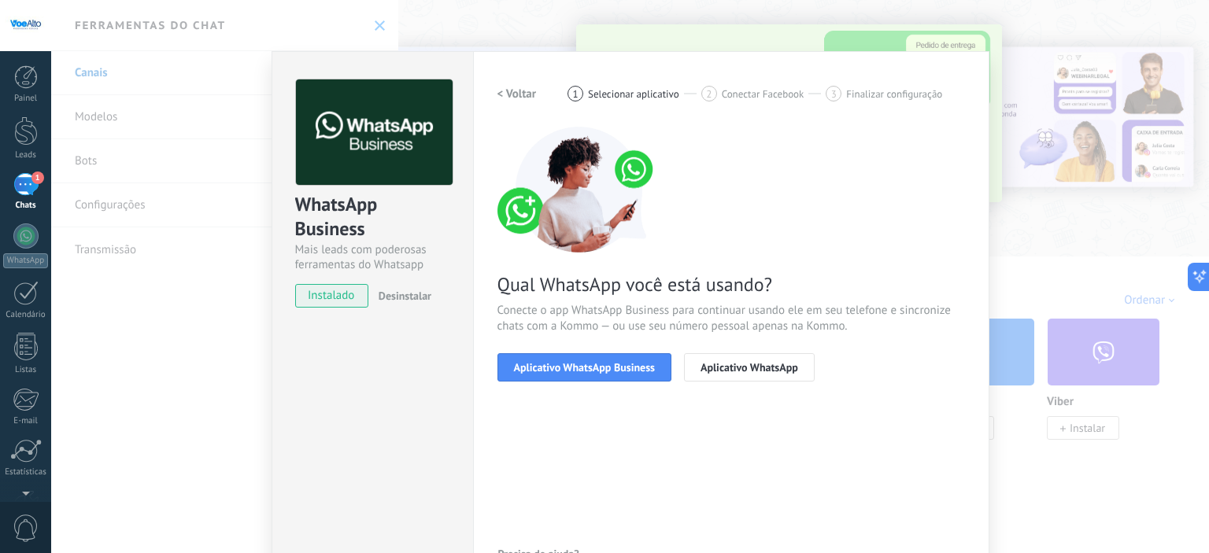
click at [585, 358] on button "Aplicativo WhatsApp Business" at bounding box center [584, 367] width 174 height 28
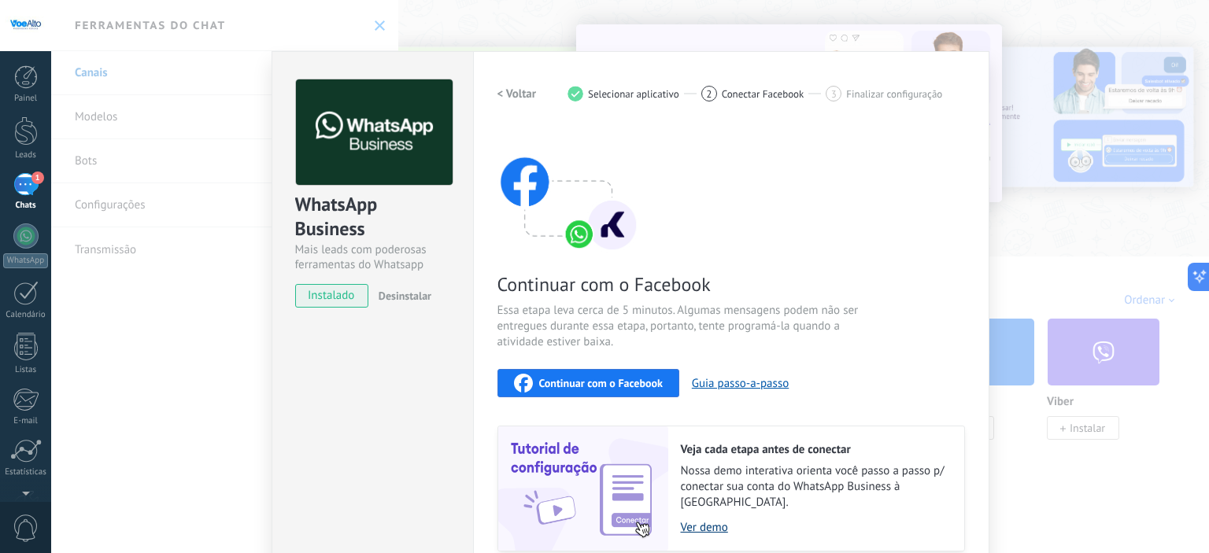
click at [700, 520] on link "Ver demo" at bounding box center [815, 527] width 268 height 15
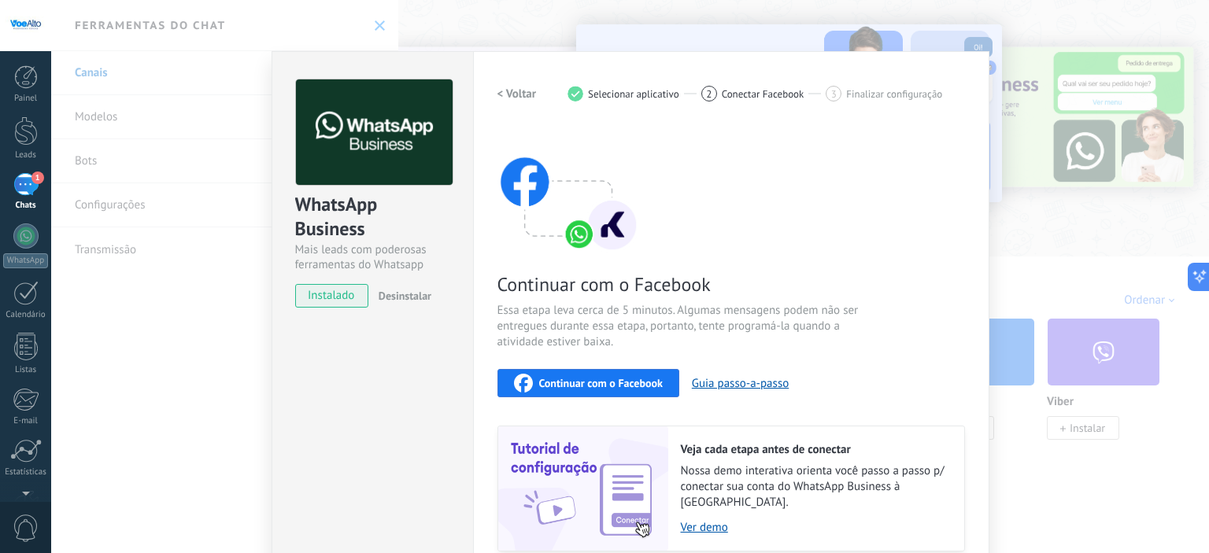
click at [523, 91] on h2 "< Voltar" at bounding box center [516, 94] width 39 height 15
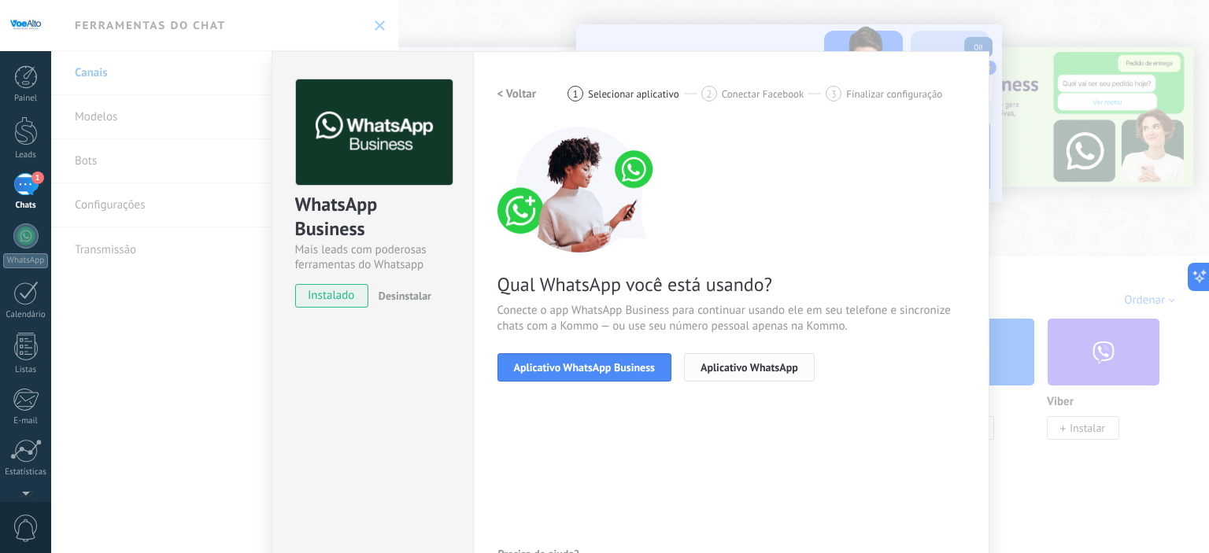
click at [770, 359] on button "Aplicativo WhatsApp" at bounding box center [749, 367] width 131 height 28
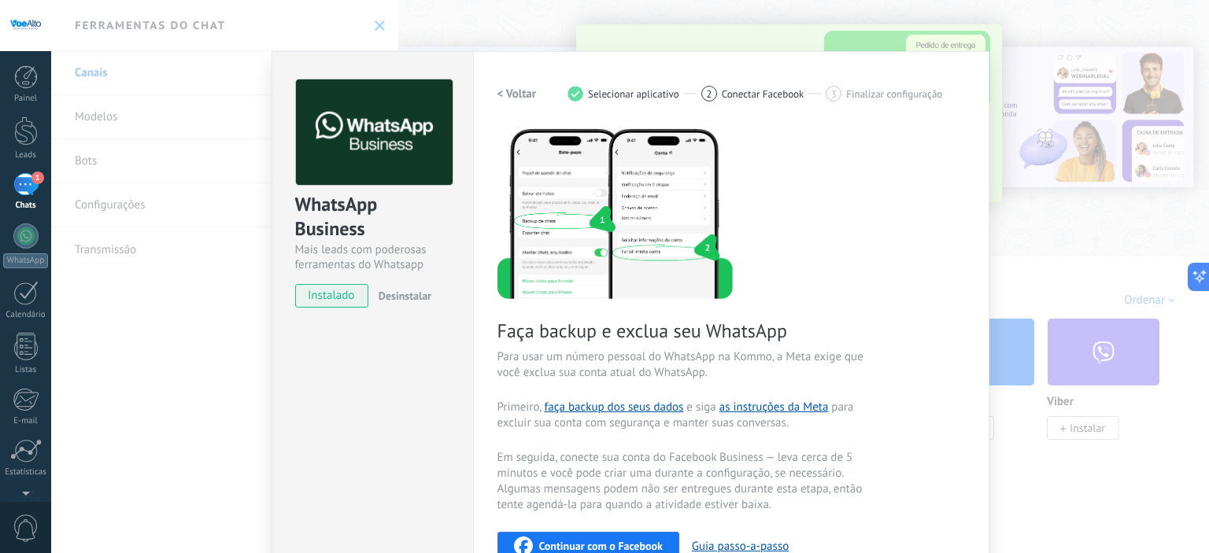
click at [508, 91] on h2 "< Voltar" at bounding box center [516, 94] width 39 height 15
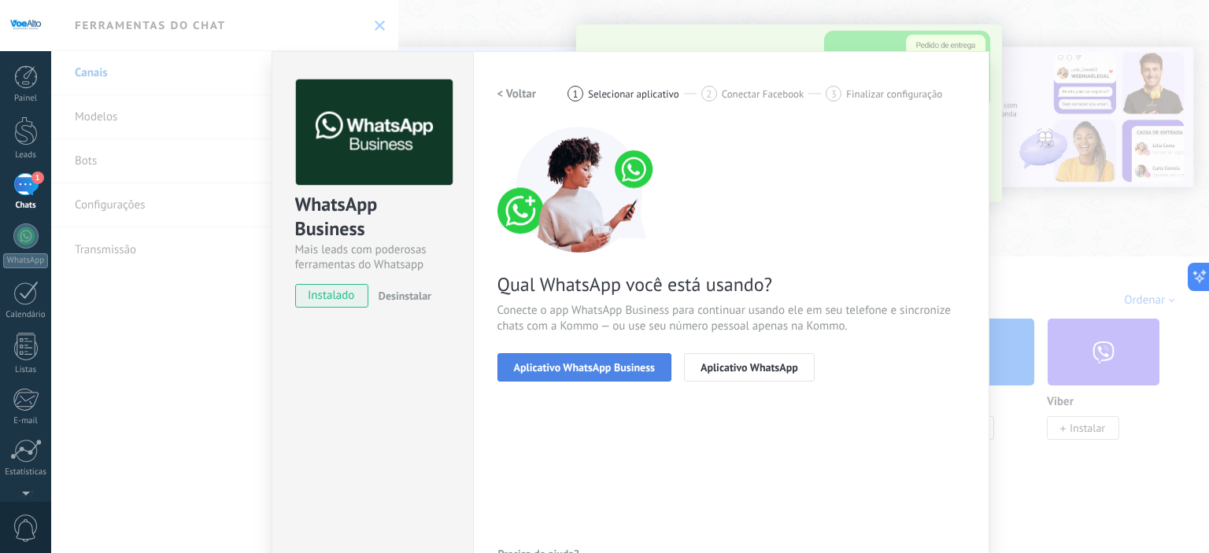
click at [604, 369] on span "Aplicativo WhatsApp Business" at bounding box center [584, 367] width 141 height 11
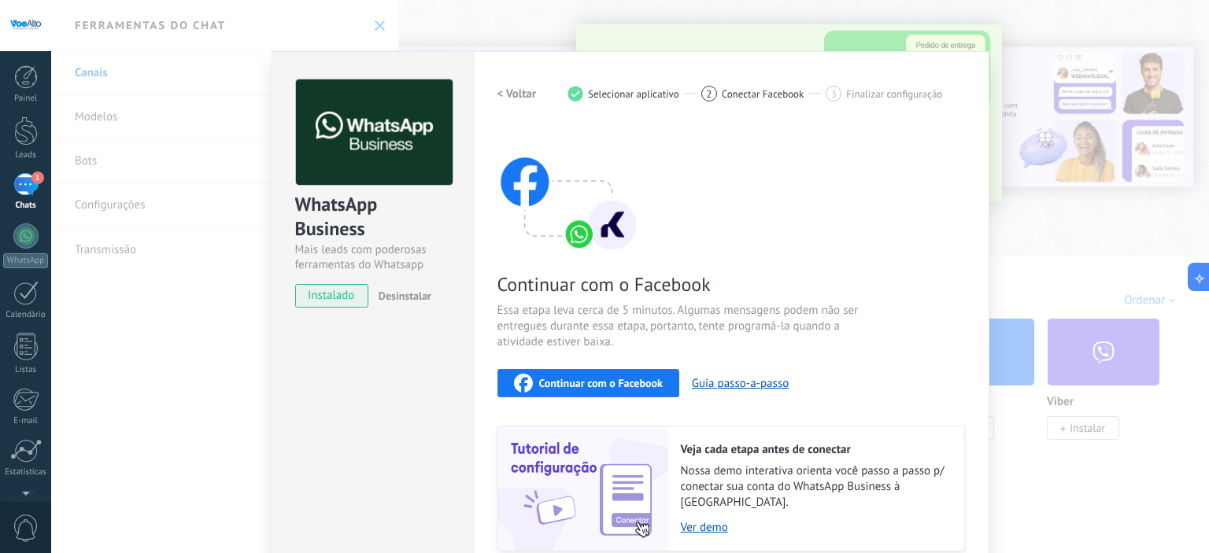
click at [657, 382] on span "Continuar com o Facebook" at bounding box center [601, 383] width 124 height 11
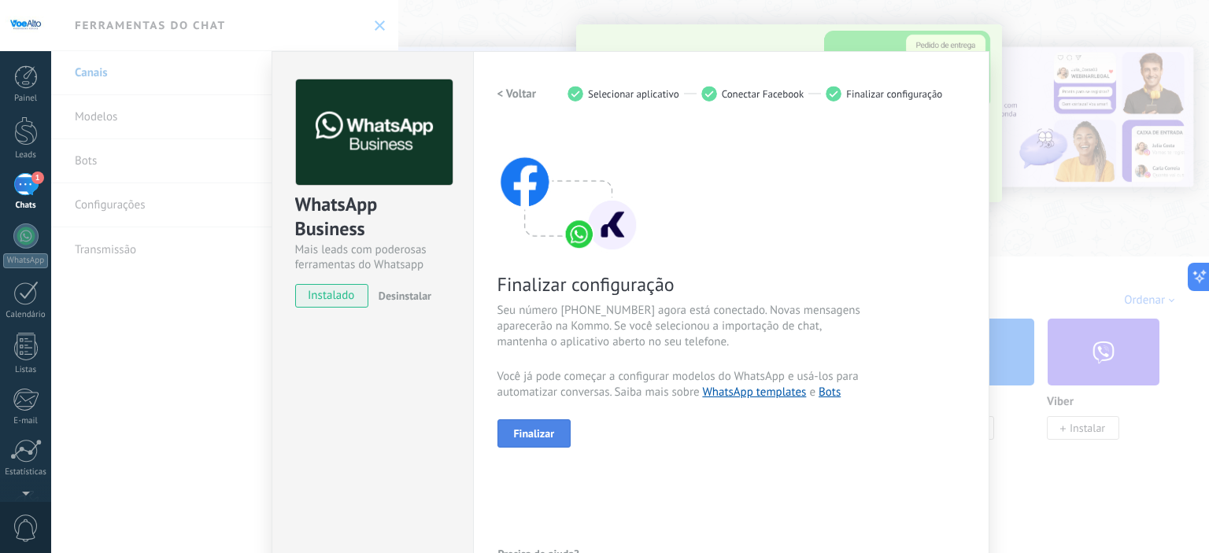
click at [545, 431] on span "Finalizar" at bounding box center [534, 433] width 41 height 11
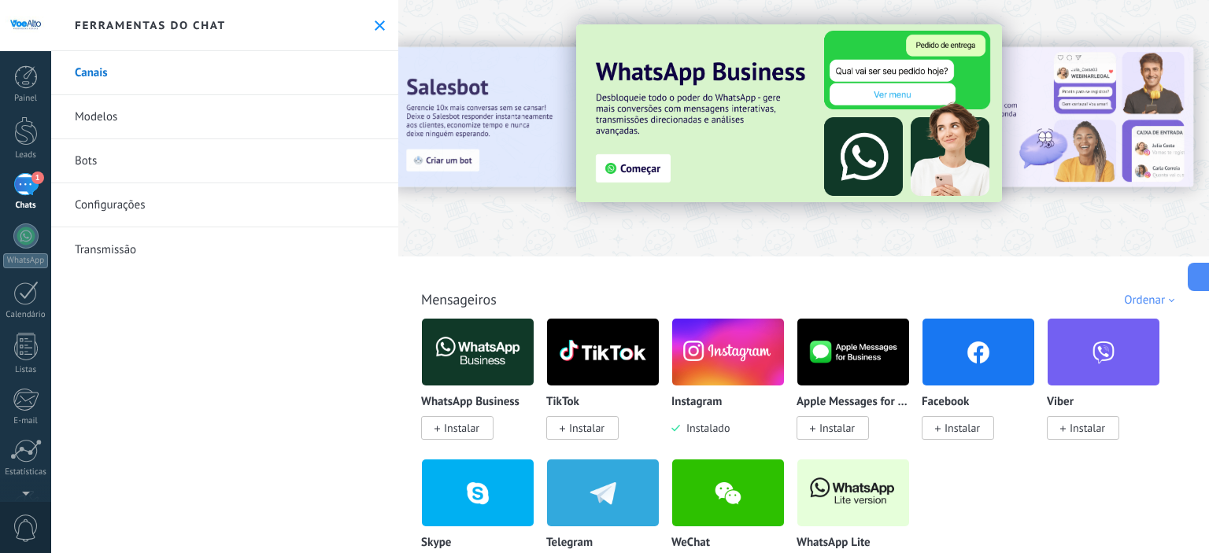
click at [35, 186] on div "1" at bounding box center [25, 184] width 25 height 23
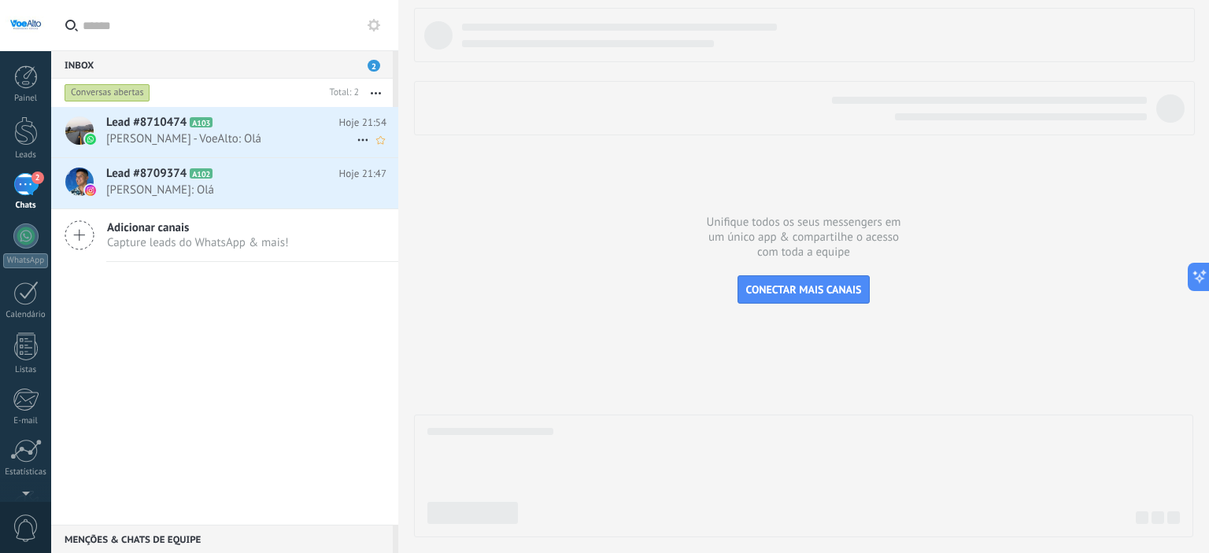
click at [208, 127] on span "A103" at bounding box center [201, 122] width 23 height 10
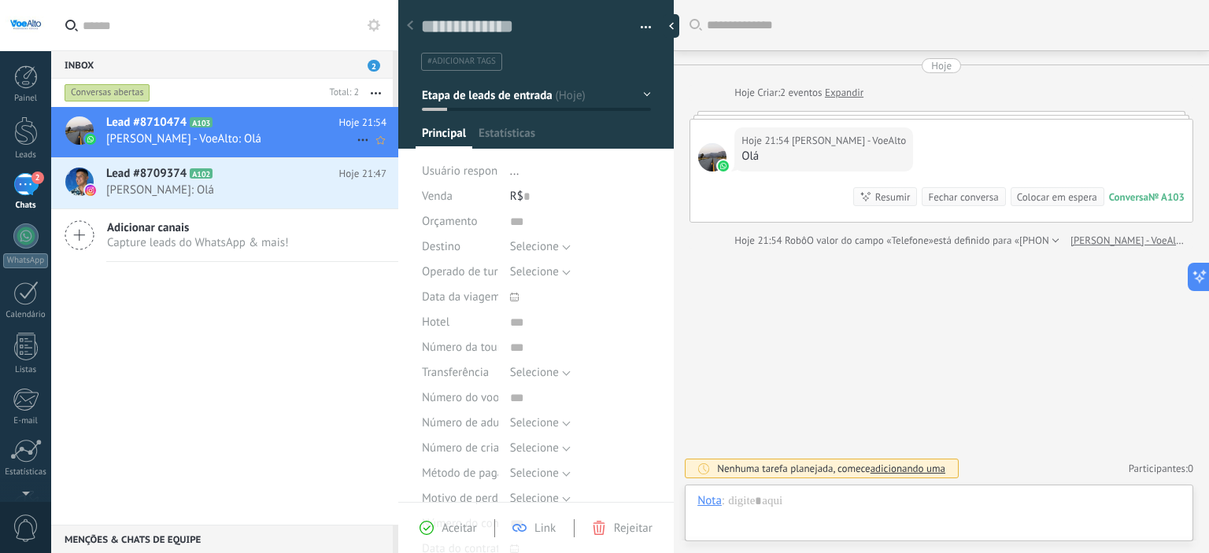
scroll to position [23, 0]
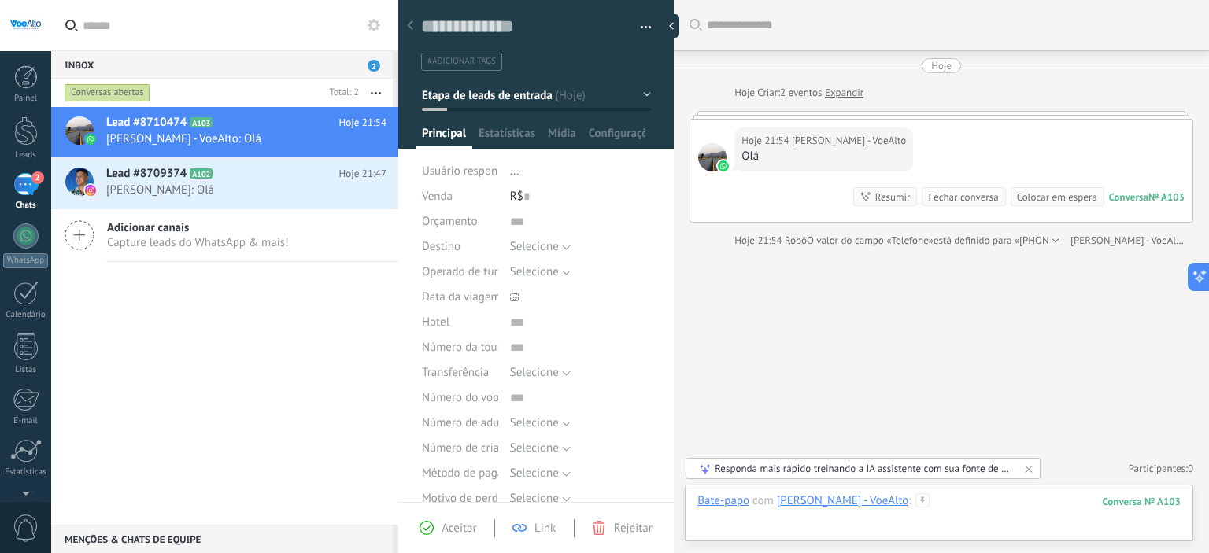
click at [778, 515] on div at bounding box center [938, 516] width 483 height 47
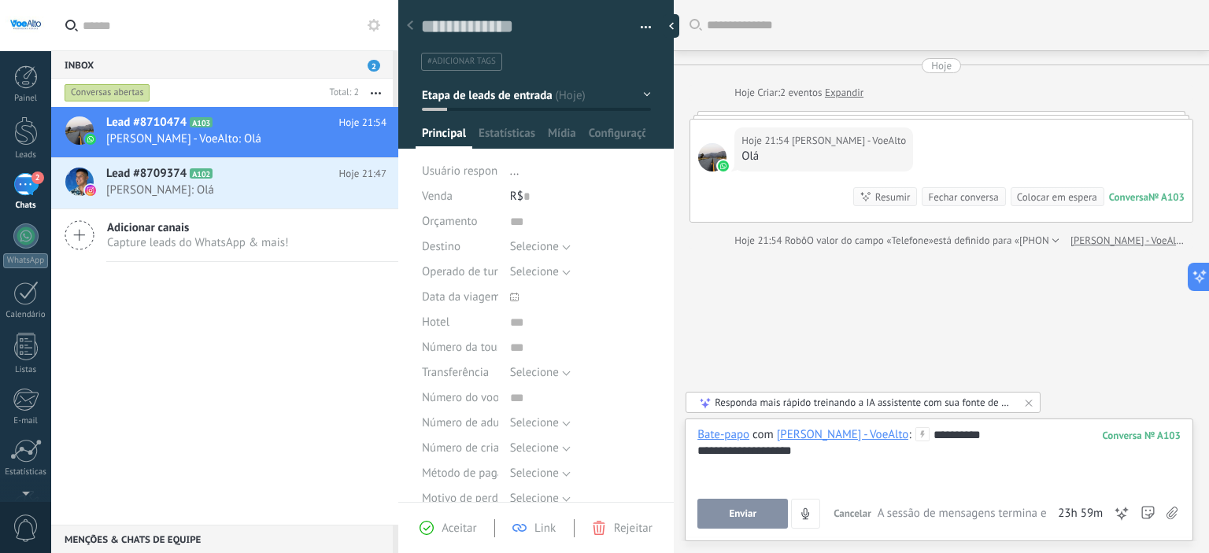
click at [733, 524] on button "Enviar" at bounding box center [742, 514] width 91 height 30
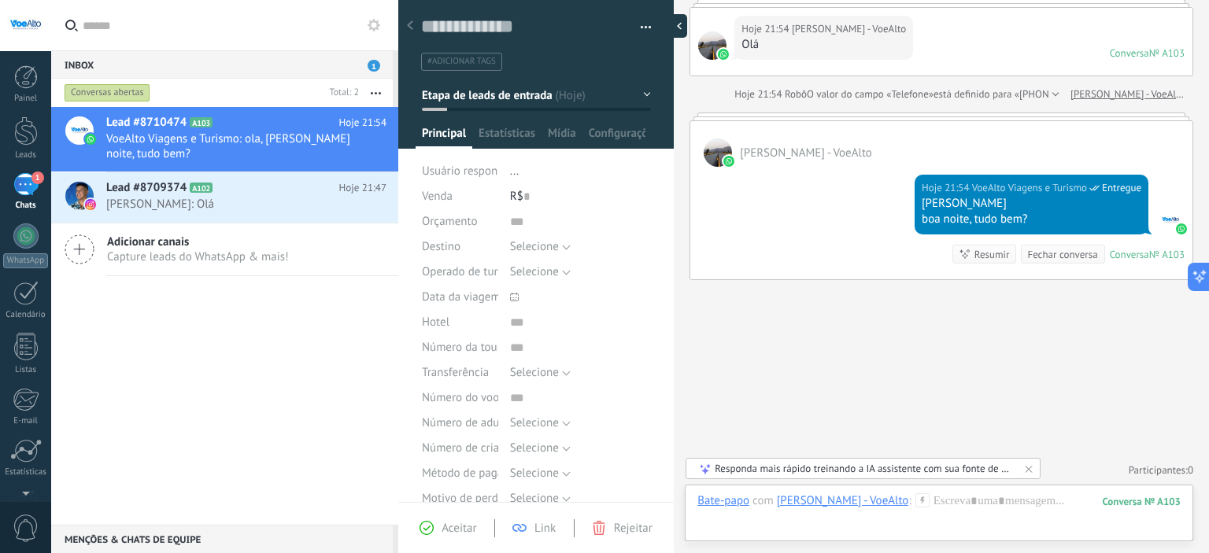
click at [675, 24] on div at bounding box center [675, 26] width 24 height 24
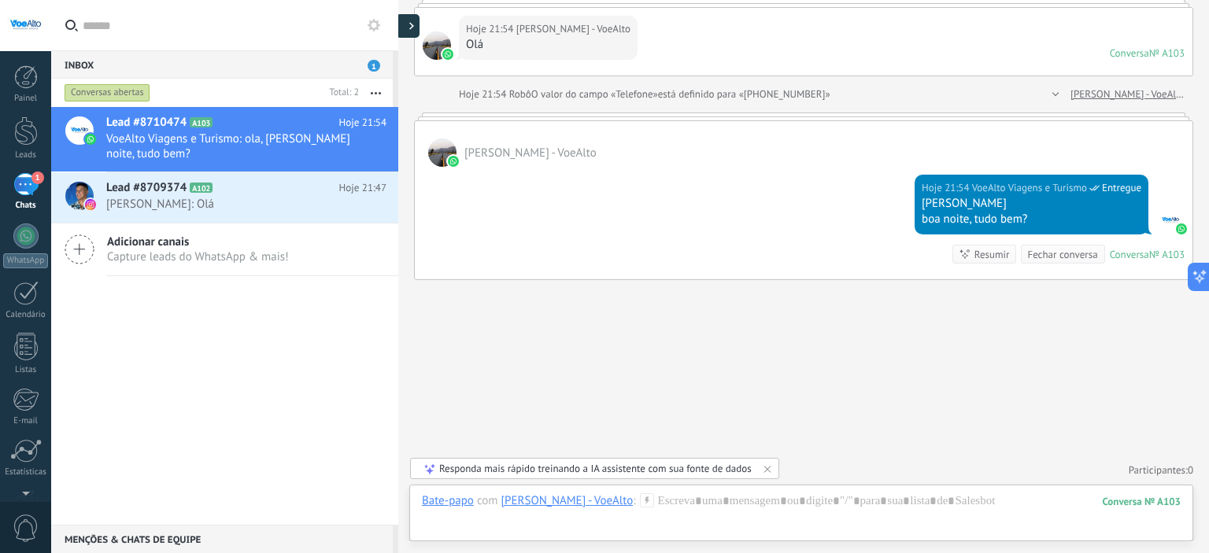
click at [408, 30] on div at bounding box center [408, 26] width 24 height 24
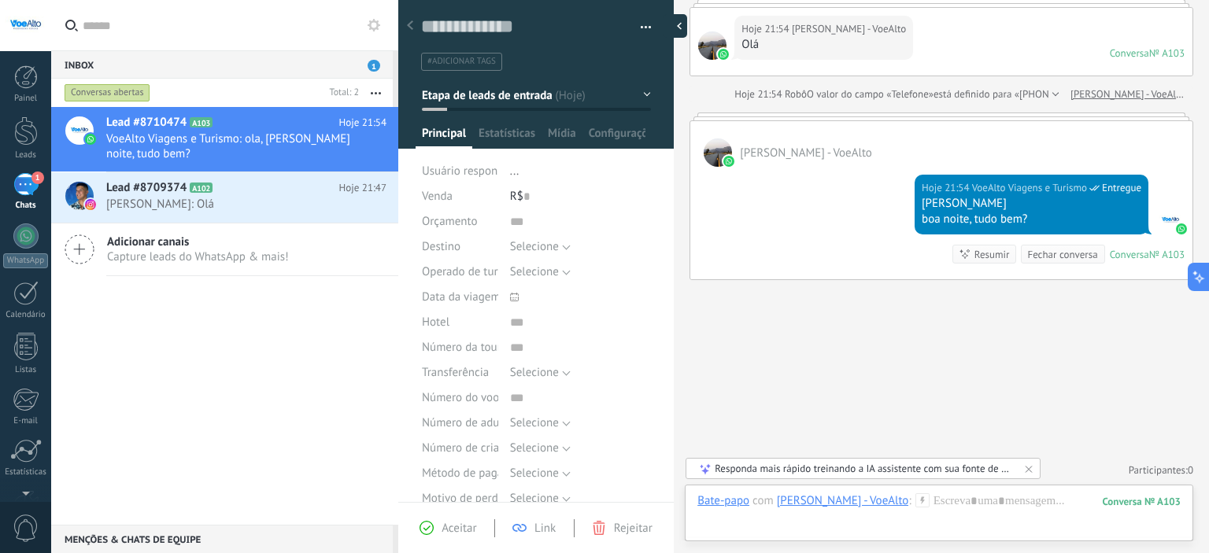
scroll to position [23, 0]
click at [282, 207] on span "Yuri Santana: Olá" at bounding box center [231, 204] width 250 height 15
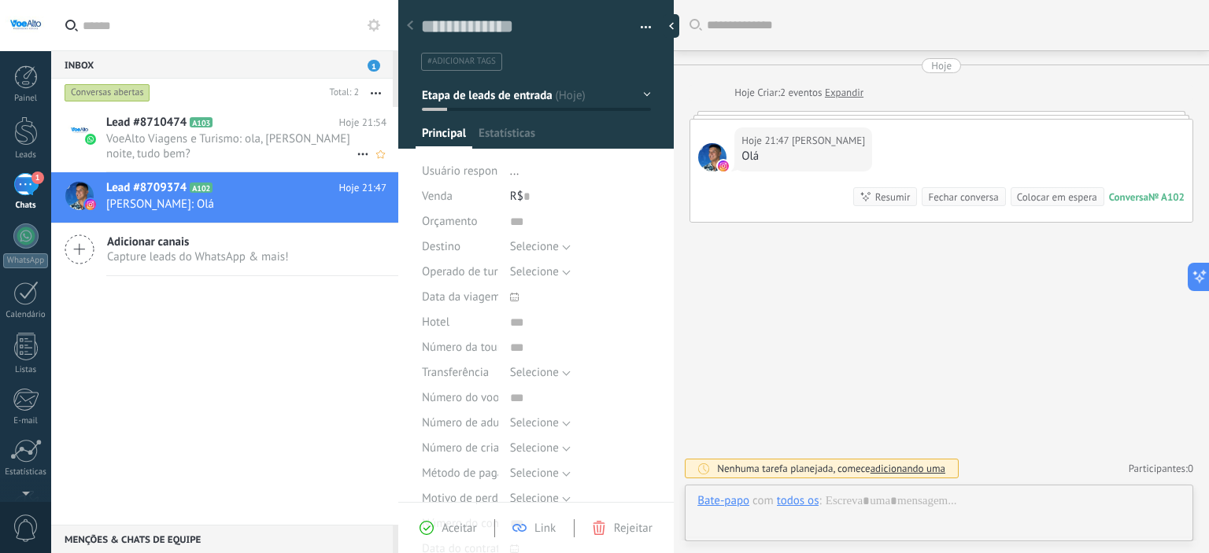
scroll to position [23, 0]
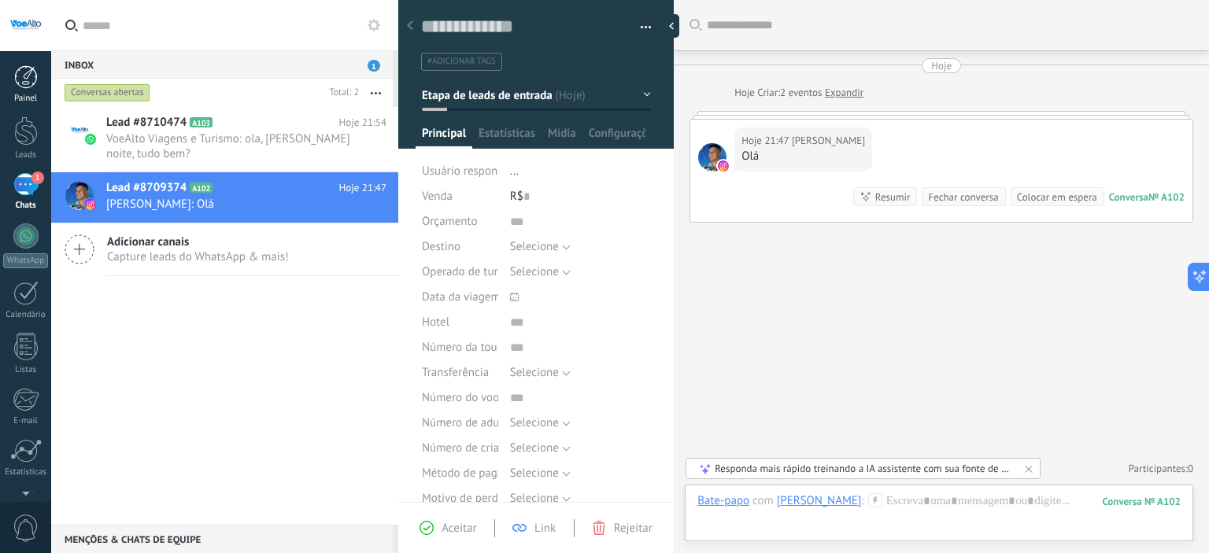
click at [25, 78] on div at bounding box center [26, 77] width 24 height 24
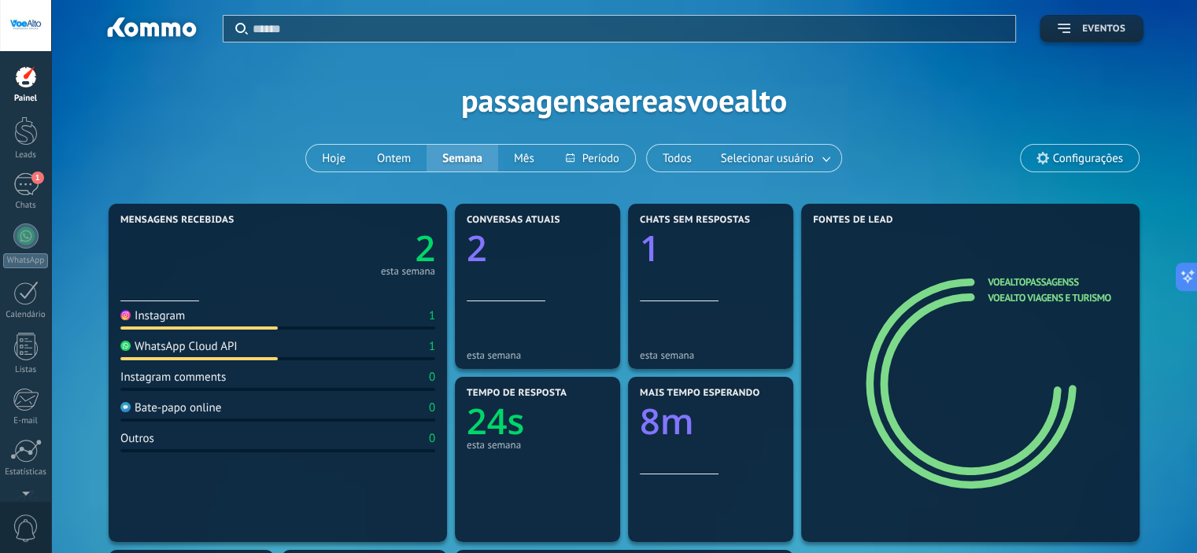
click at [1063, 26] on icon "button" at bounding box center [1064, 28] width 13 height 9
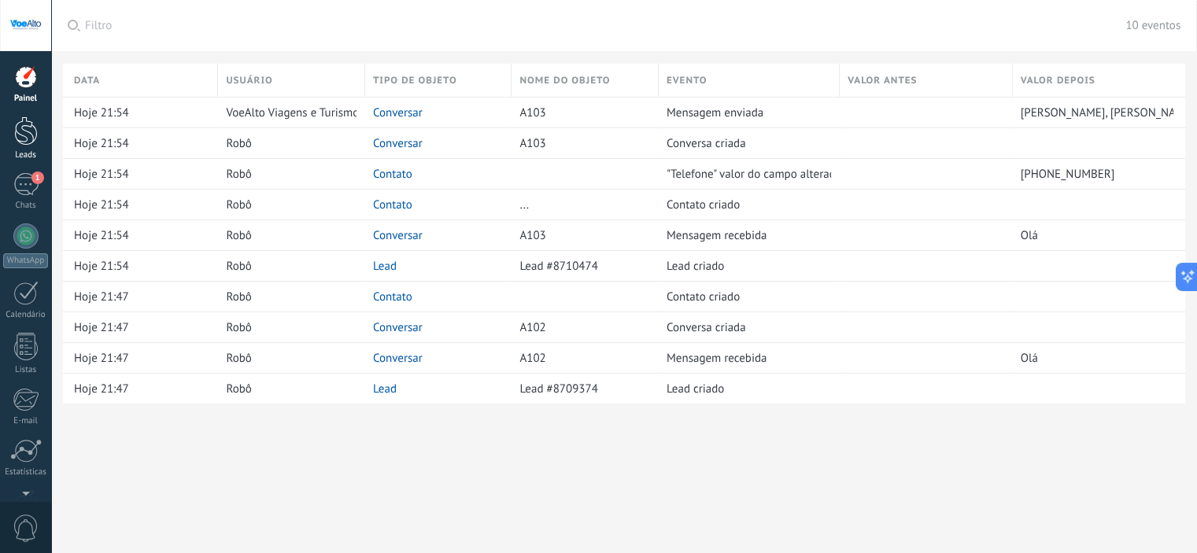
click at [18, 127] on div at bounding box center [26, 130] width 24 height 29
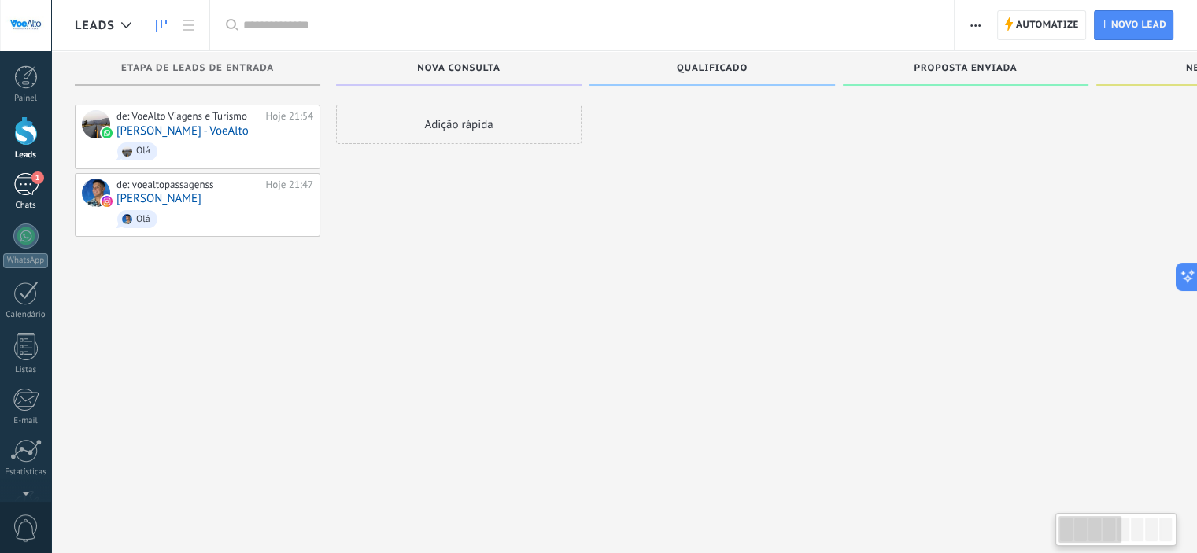
click at [42, 190] on link "1 Chats" at bounding box center [25, 192] width 51 height 38
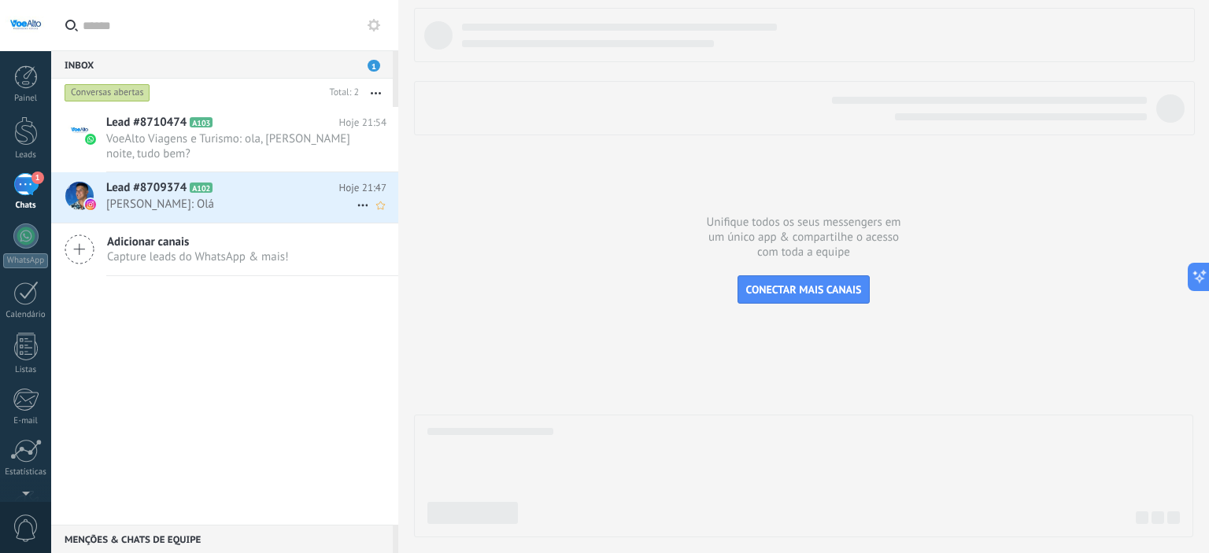
click at [181, 194] on span "Lead #8709374" at bounding box center [146, 188] width 80 height 16
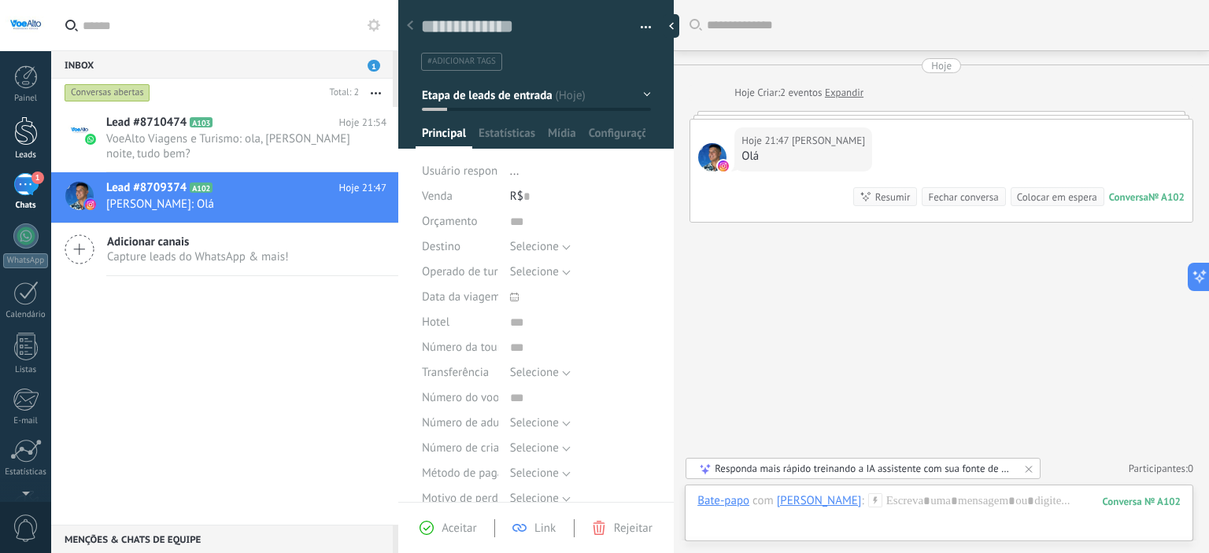
click at [29, 139] on div at bounding box center [26, 130] width 24 height 29
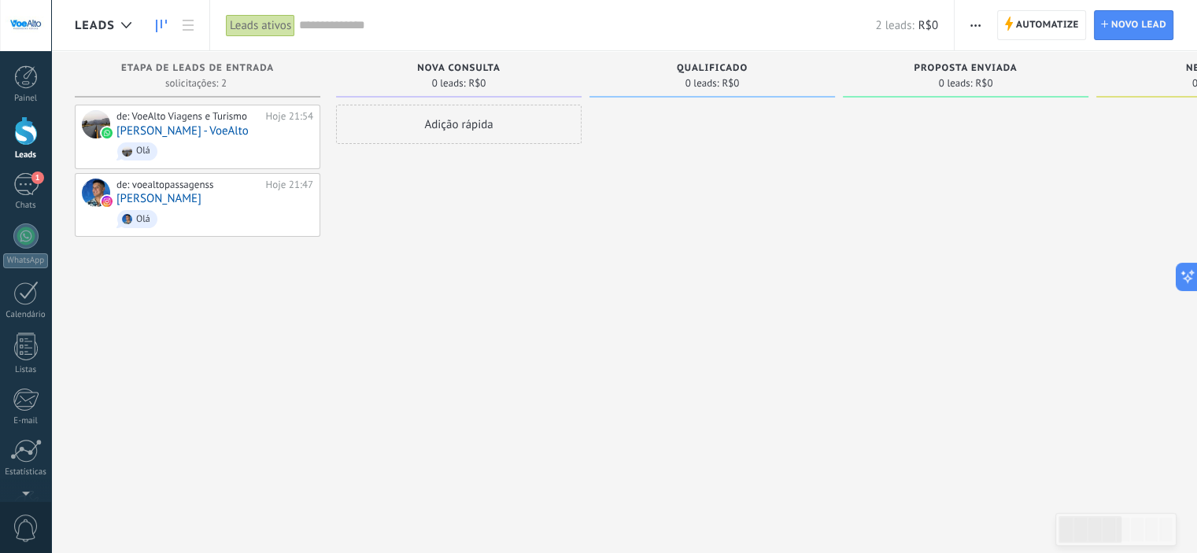
click at [979, 18] on span "button" at bounding box center [975, 25] width 10 height 30
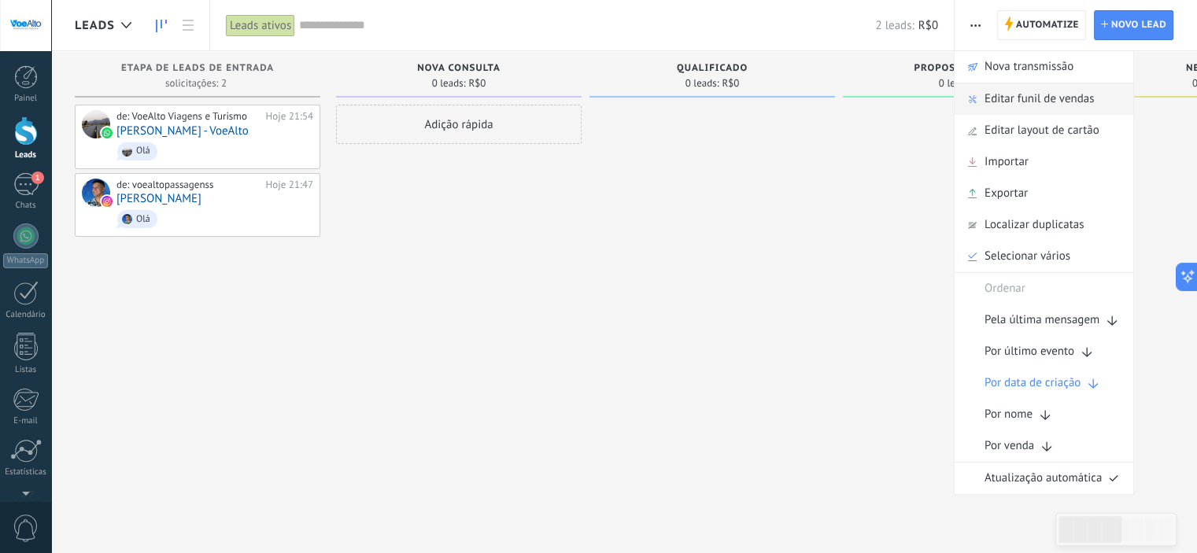
click at [1026, 94] on span "Editar funil de vendas" at bounding box center [1039, 98] width 109 height 31
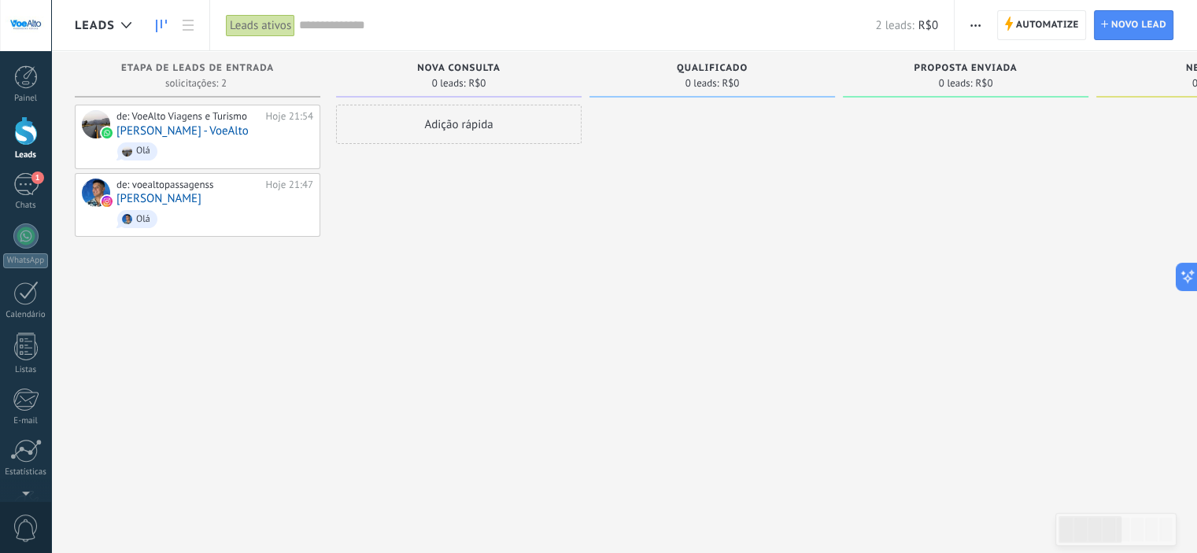
click at [970, 26] on button "button" at bounding box center [975, 25] width 23 height 30
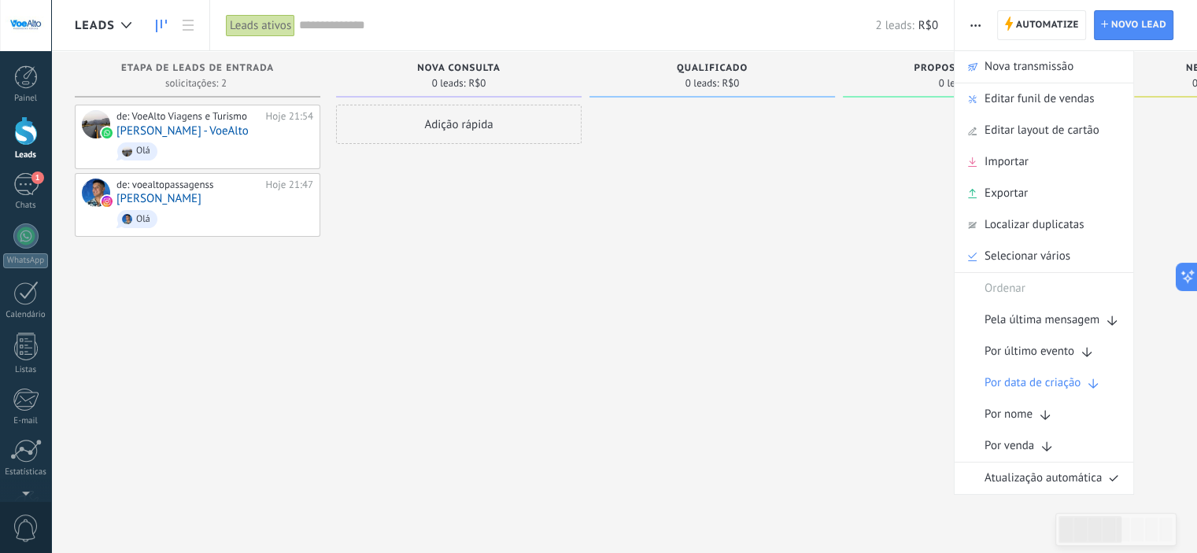
click at [970, 26] on button "button" at bounding box center [975, 25] width 23 height 30
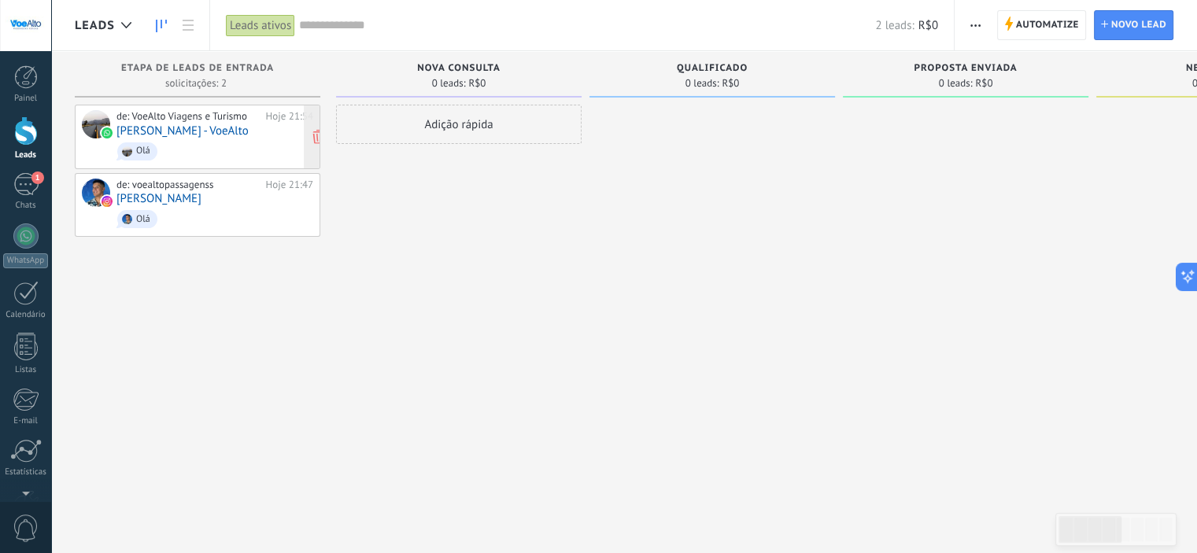
click at [98, 127] on div at bounding box center [96, 124] width 28 height 28
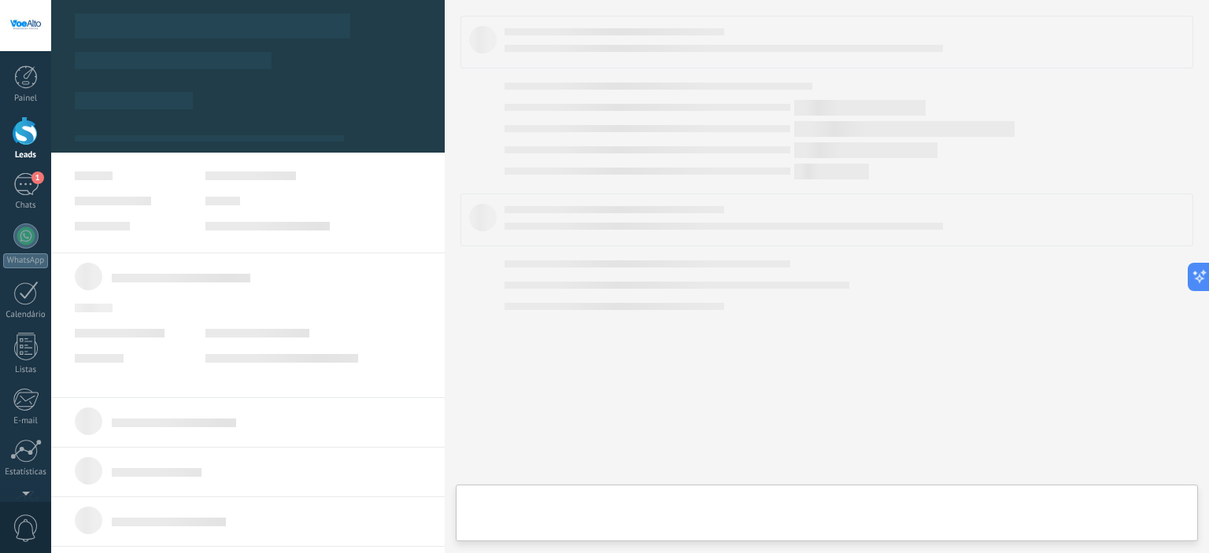
type textarea "**********"
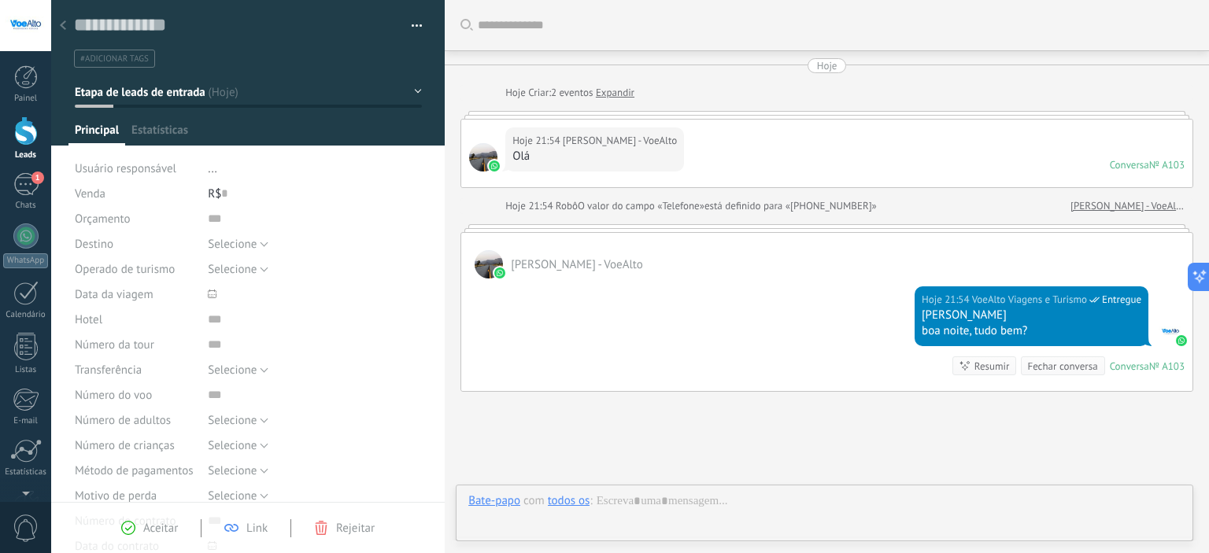
scroll to position [112, 0]
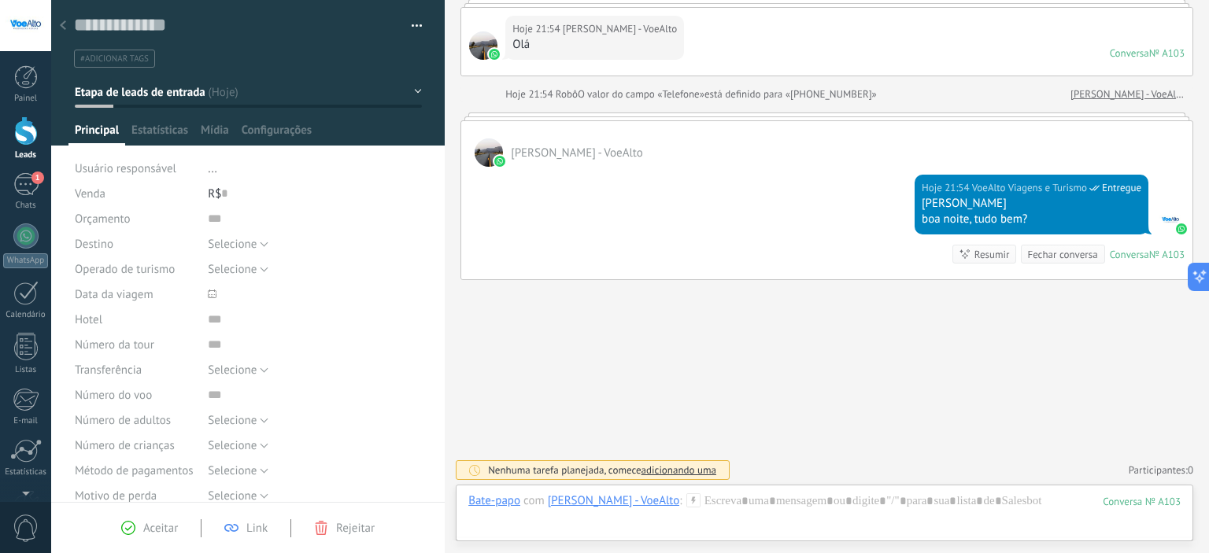
click at [490, 52] on img at bounding box center [494, 54] width 11 height 11
click at [490, 148] on div at bounding box center [489, 153] width 28 height 28
click at [412, 91] on button "Etapa de leads de entrada" at bounding box center [248, 92] width 347 height 28
click at [59, 21] on div at bounding box center [63, 26] width 22 height 31
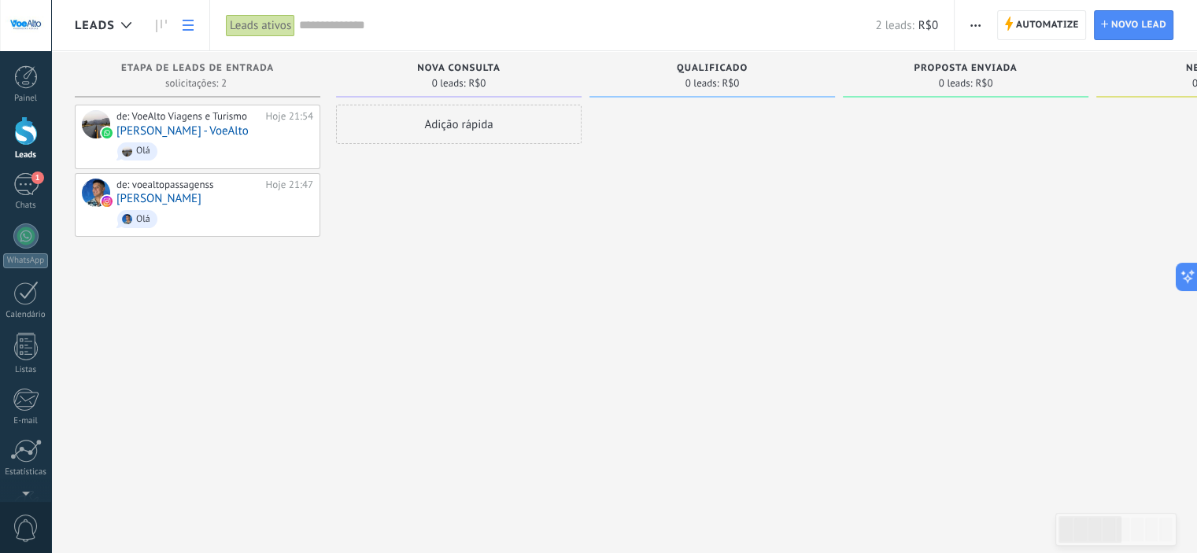
click at [183, 24] on icon at bounding box center [188, 25] width 11 height 11
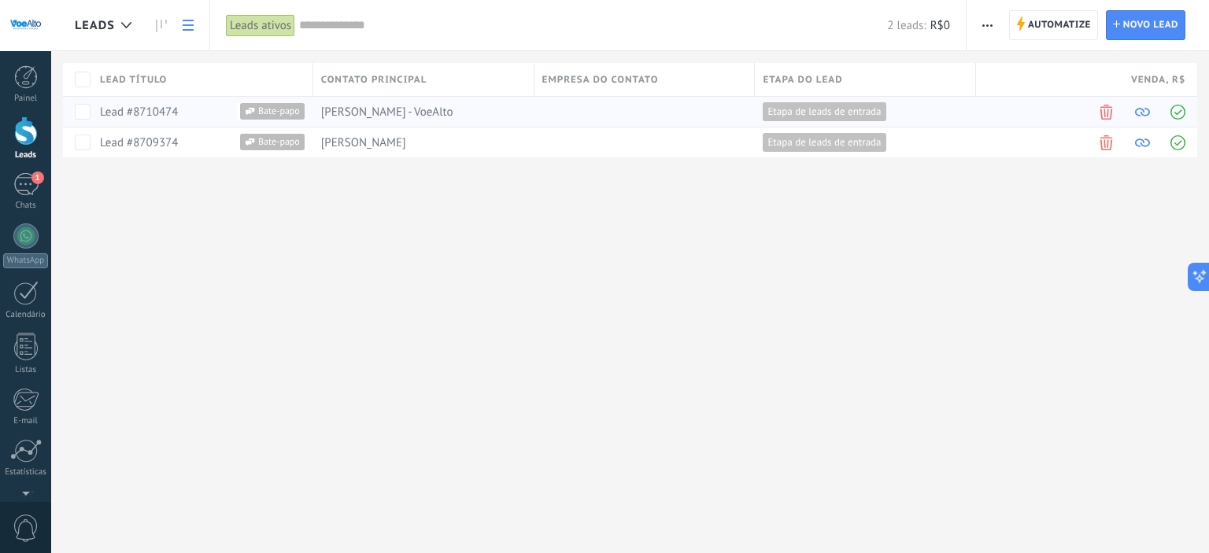
click at [1102, 109] on span at bounding box center [1106, 112] width 15 height 15
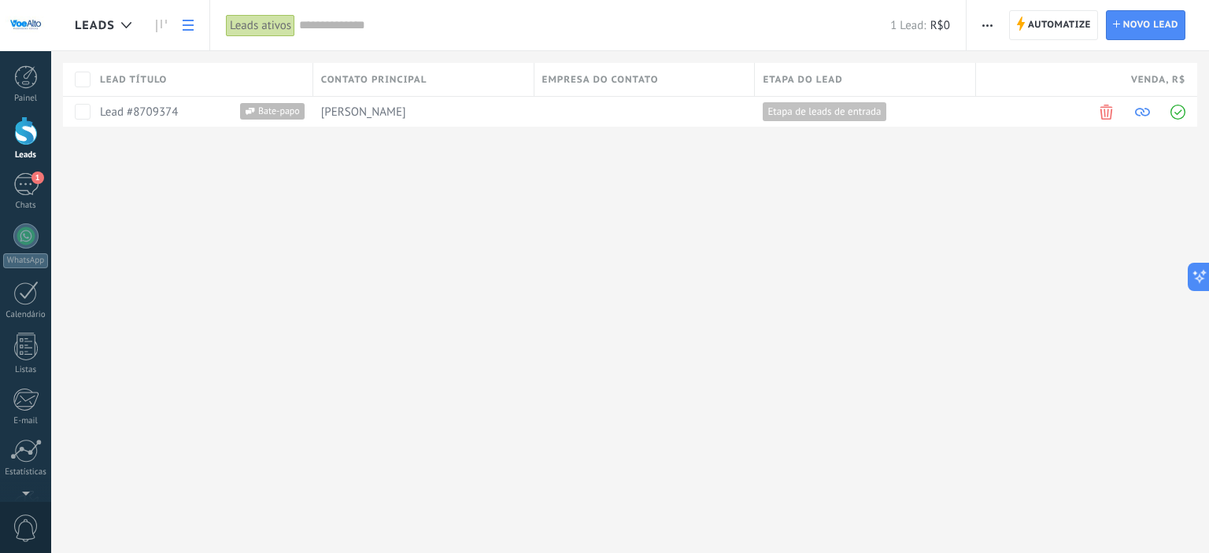
click at [1102, 109] on span at bounding box center [1106, 112] width 15 height 15
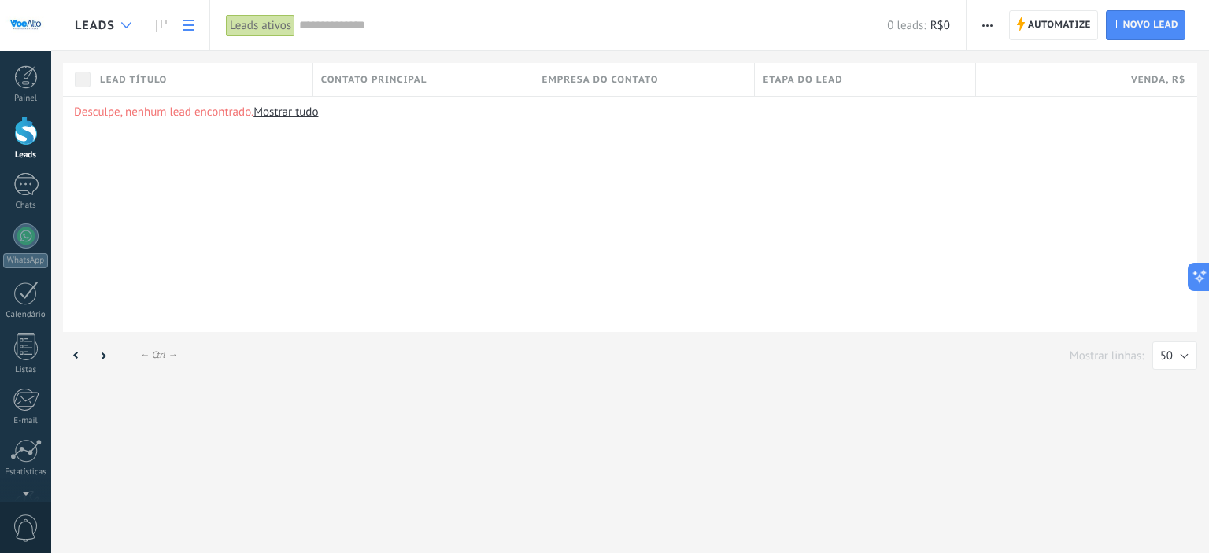
click at [116, 23] on div at bounding box center [126, 25] width 26 height 31
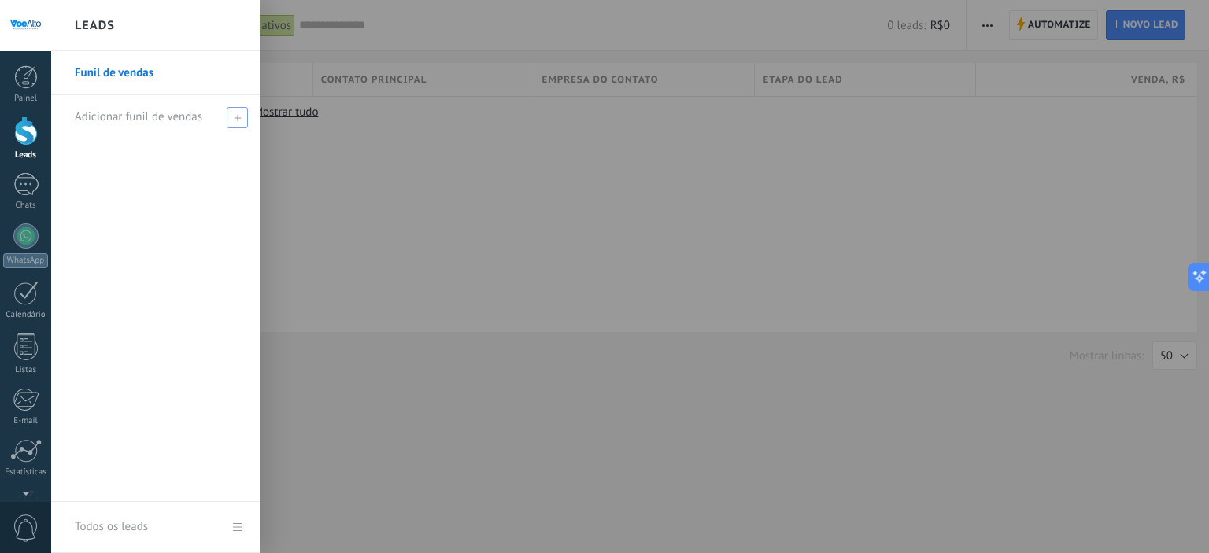
click at [242, 115] on span at bounding box center [237, 117] width 21 height 21
type input "**********"
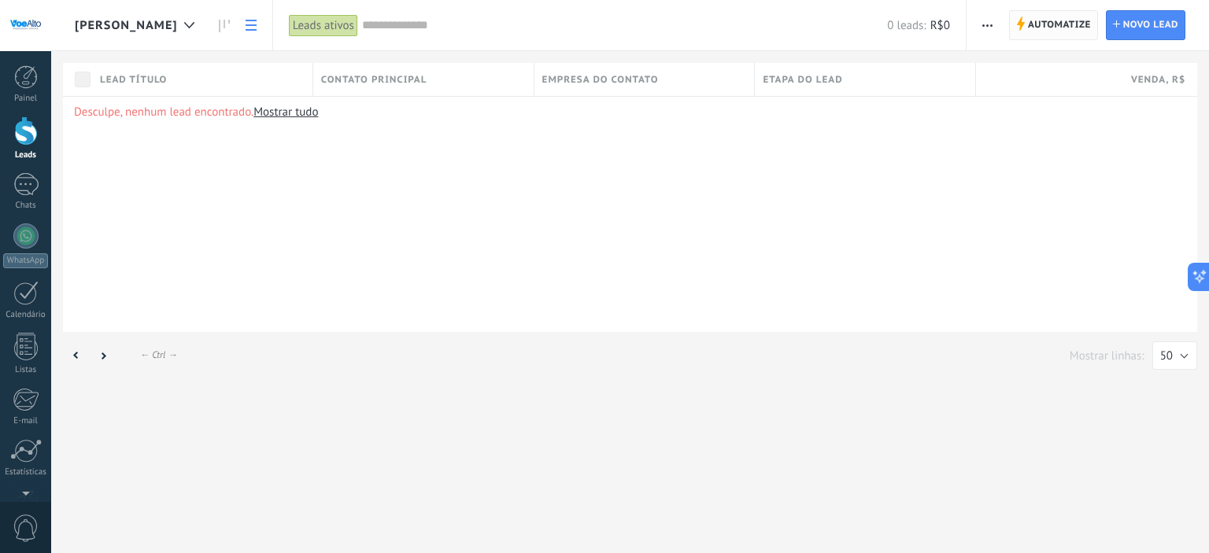
click at [1061, 24] on span "Automatize" at bounding box center [1059, 25] width 63 height 28
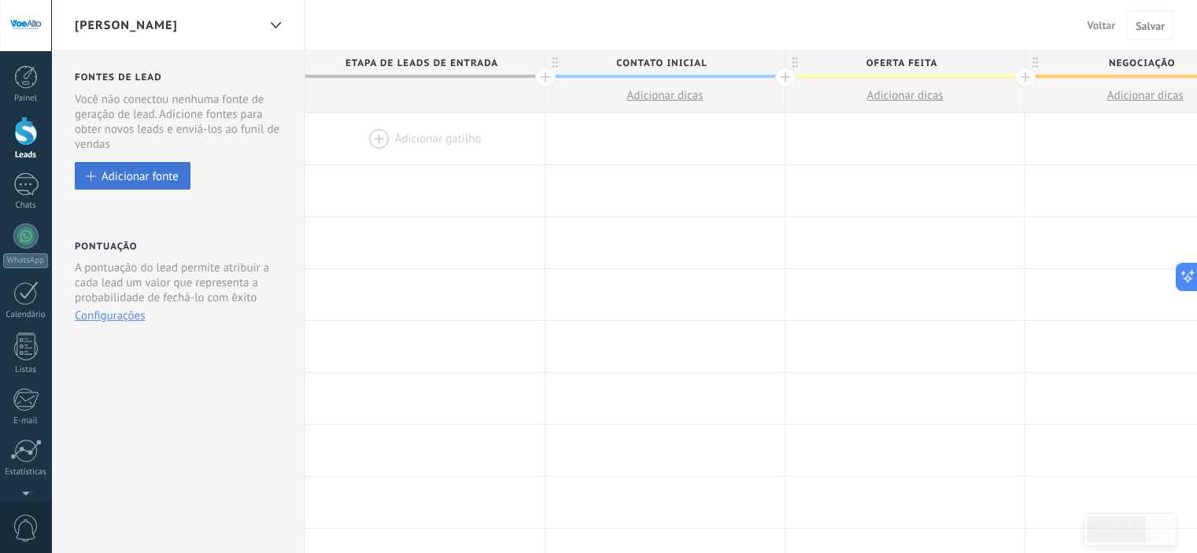
click at [164, 180] on div "Adicionar fonte" at bounding box center [140, 175] width 77 height 13
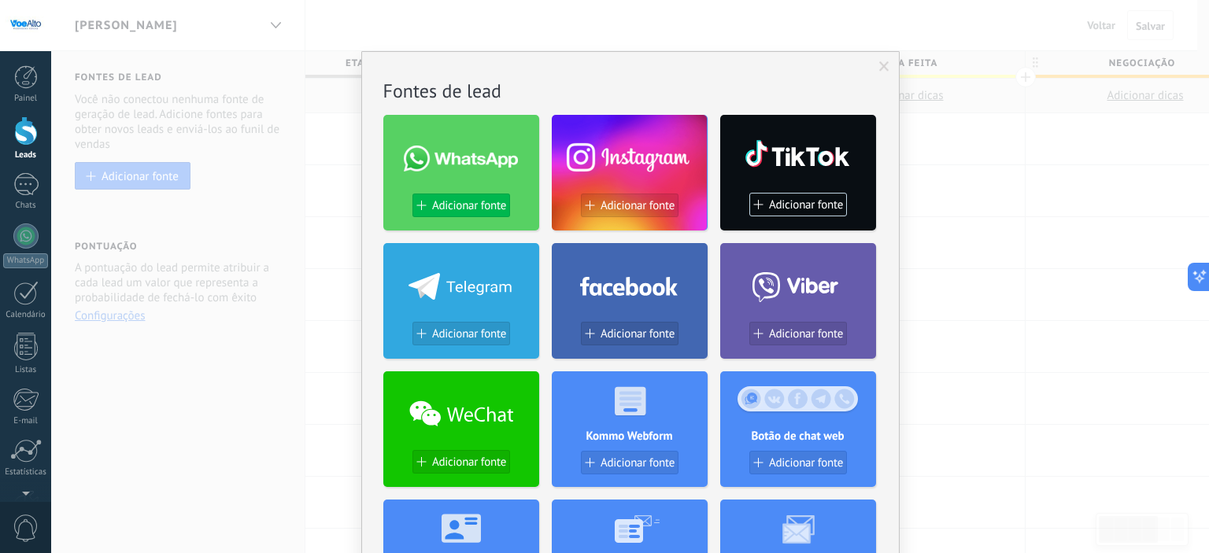
click at [467, 204] on span "Adicionar fonte" at bounding box center [469, 205] width 74 height 13
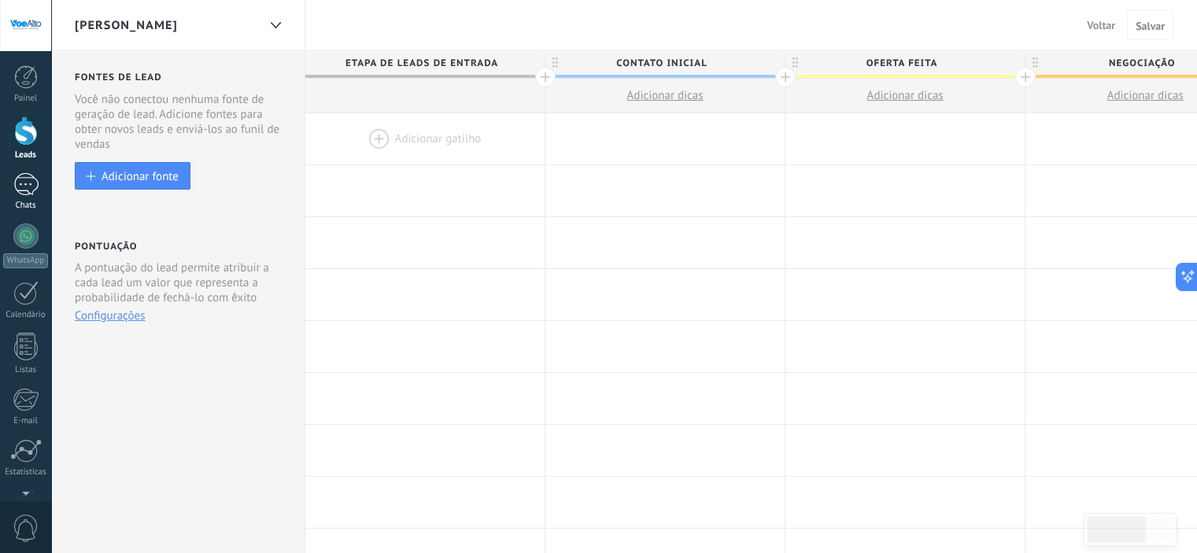
click at [13, 196] on link "1 Chats" at bounding box center [25, 192] width 51 height 38
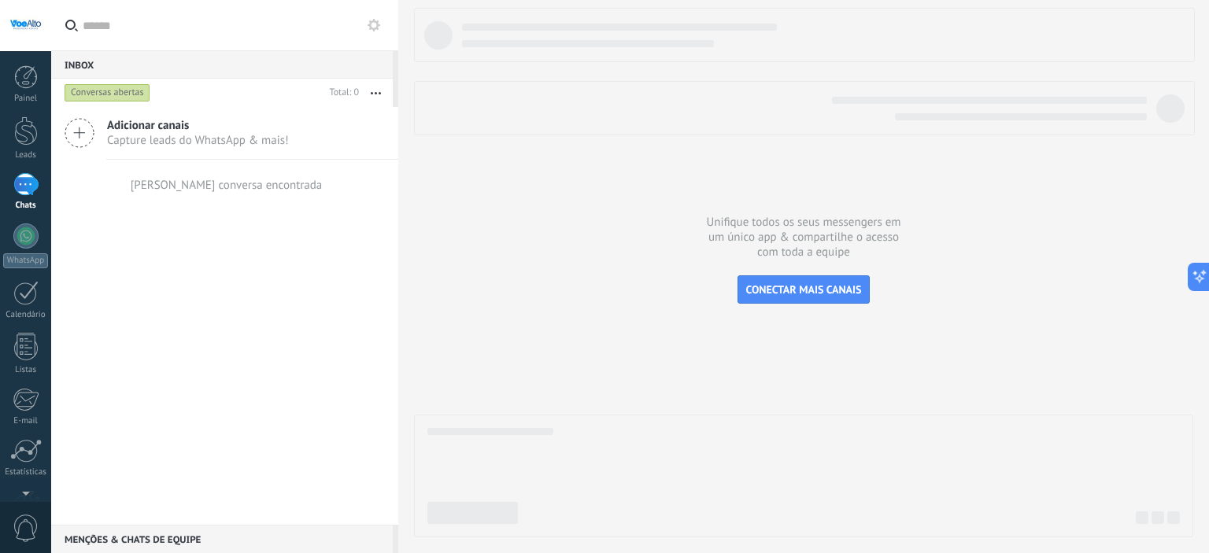
click at [372, 28] on use at bounding box center [374, 25] width 13 height 13
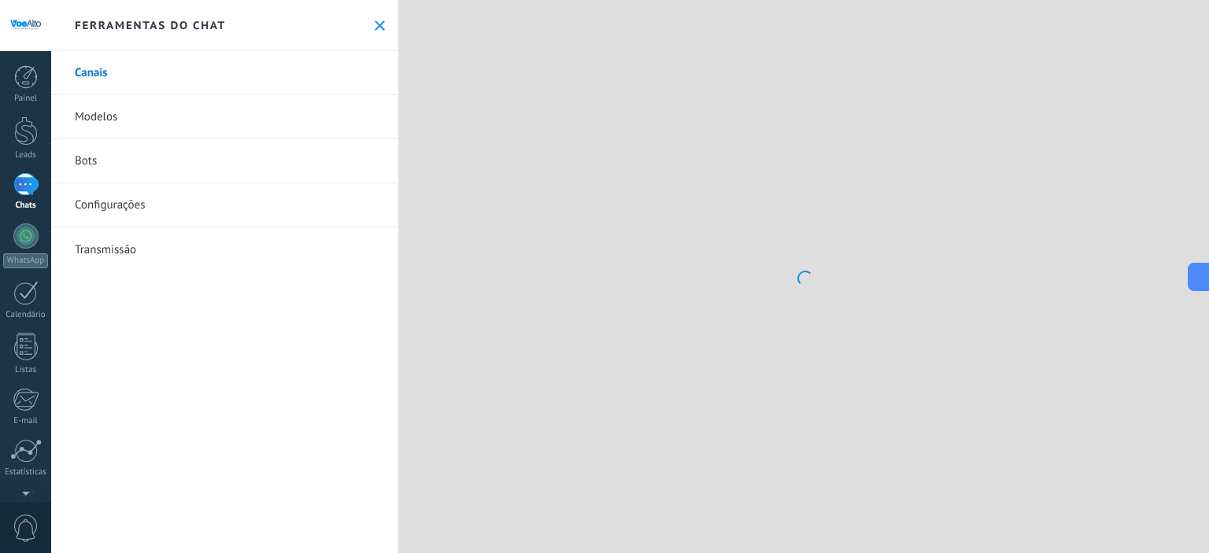
click at [170, 113] on link "Modelos" at bounding box center [224, 117] width 347 height 44
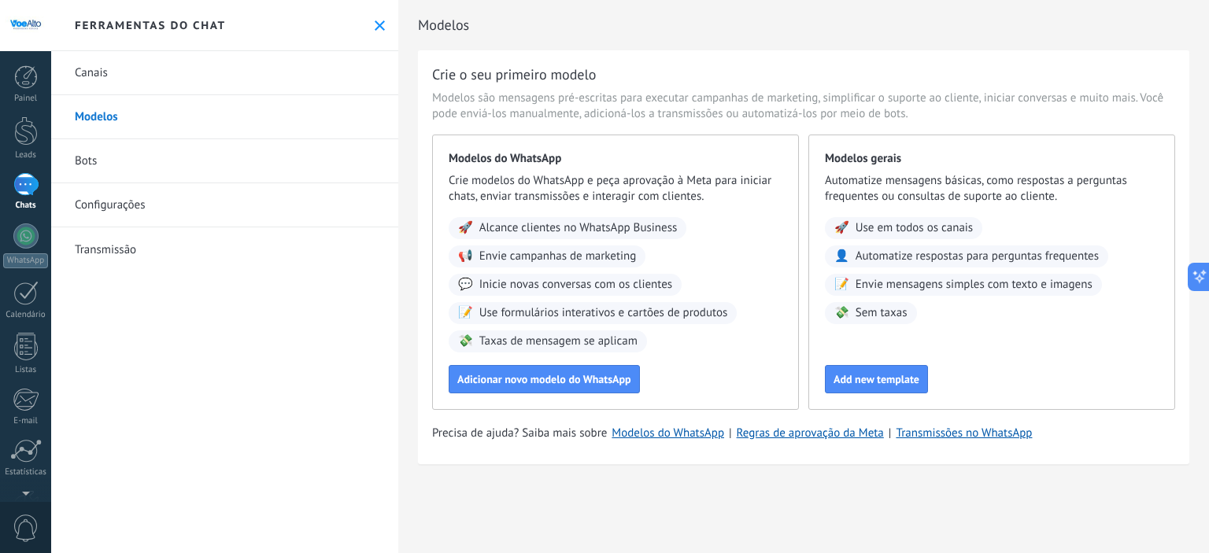
click at [134, 209] on link "Configurações" at bounding box center [224, 205] width 347 height 44
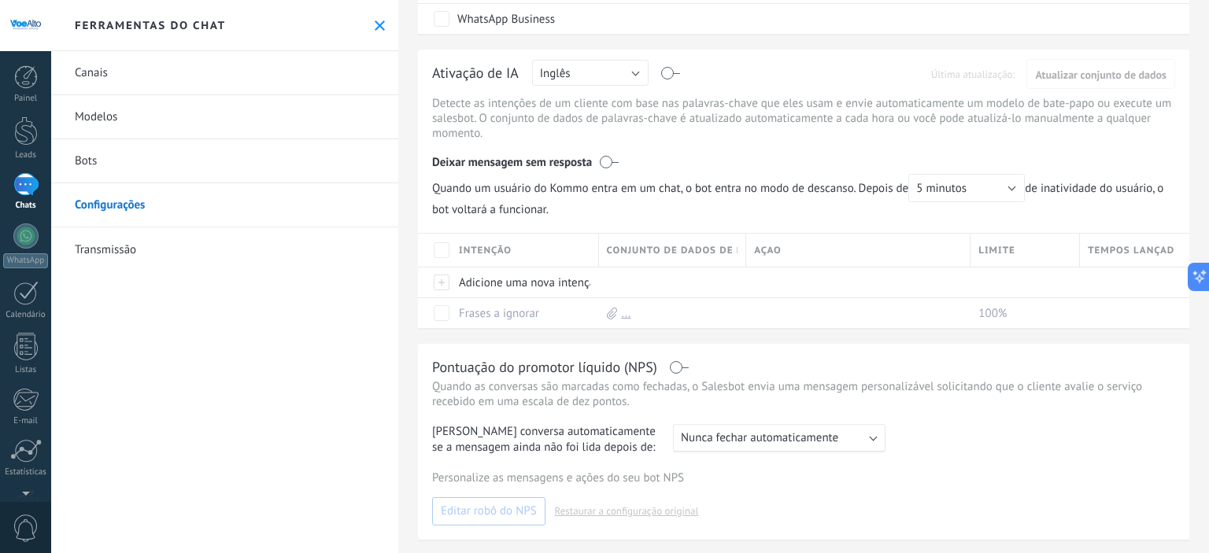
scroll to position [100, 0]
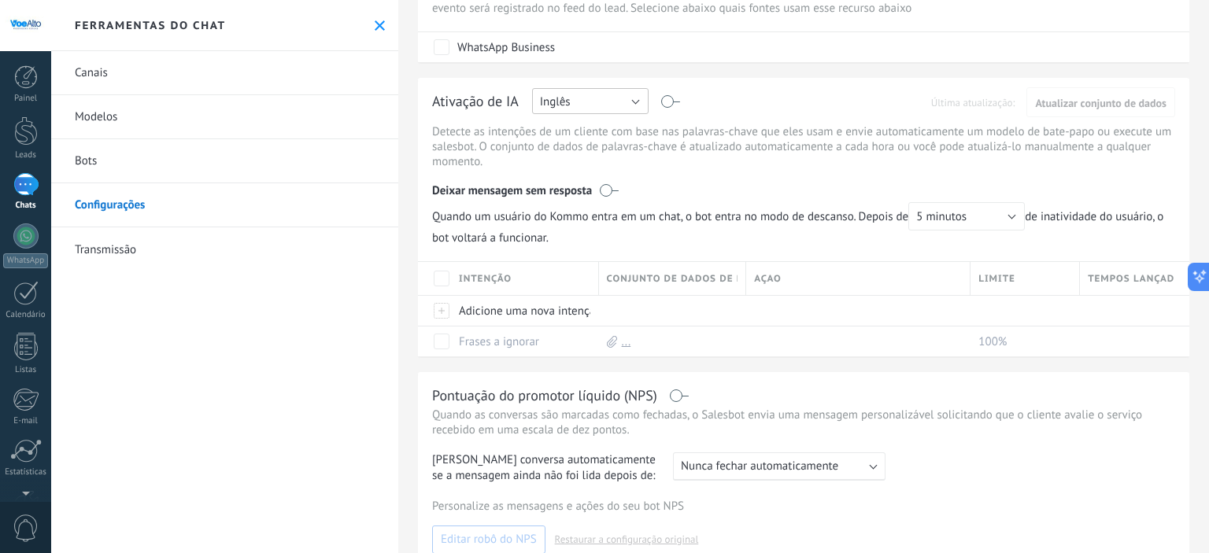
click at [626, 97] on button "Inglês" at bounding box center [590, 101] width 116 height 26
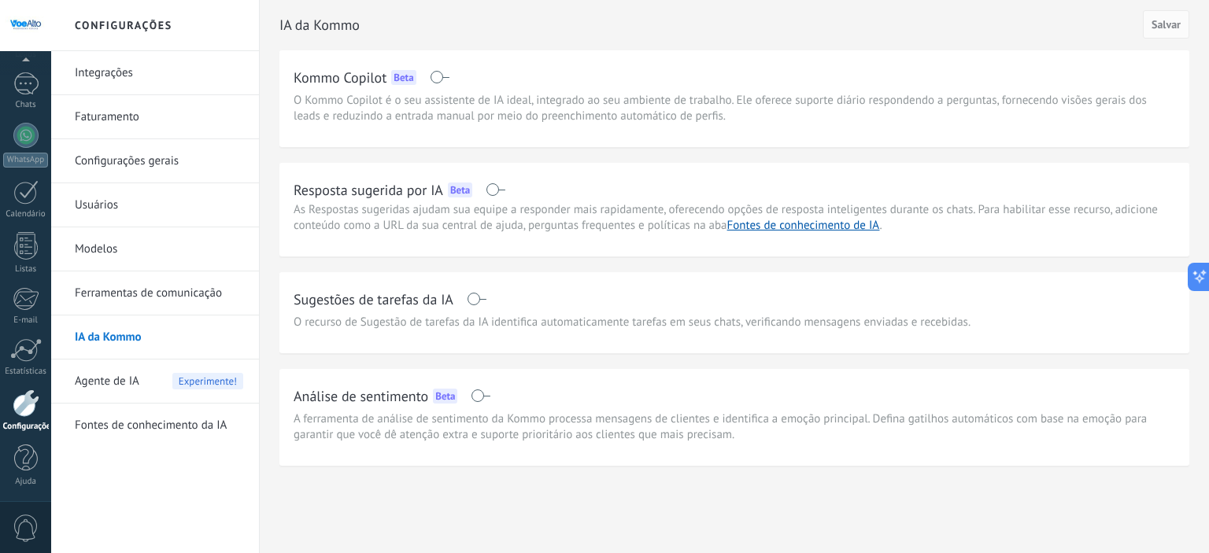
click at [112, 291] on link "Ferramentas de comunicação" at bounding box center [159, 294] width 168 height 44
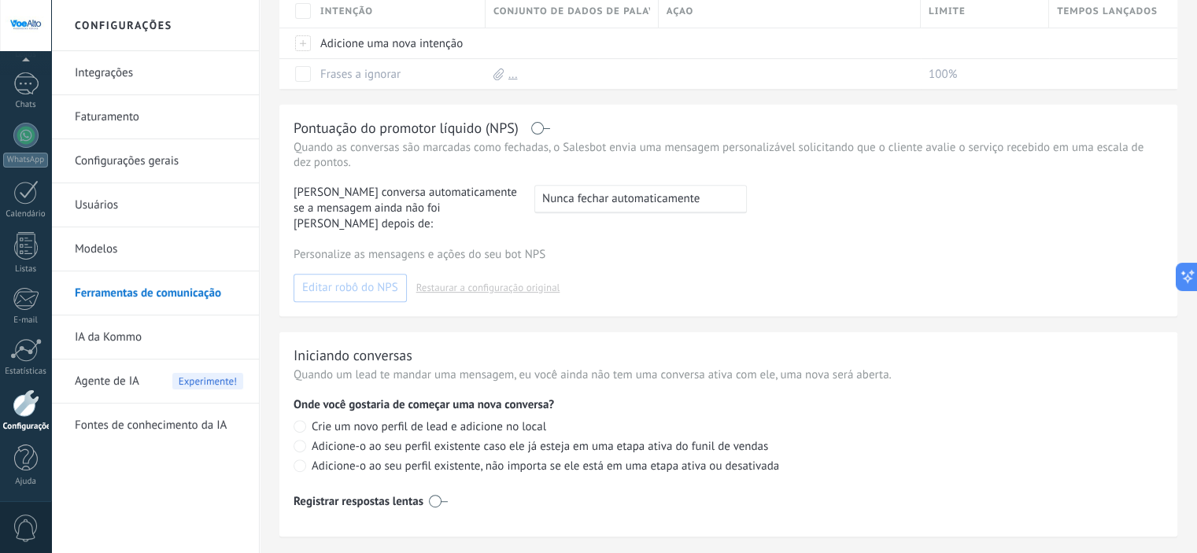
scroll to position [614, 0]
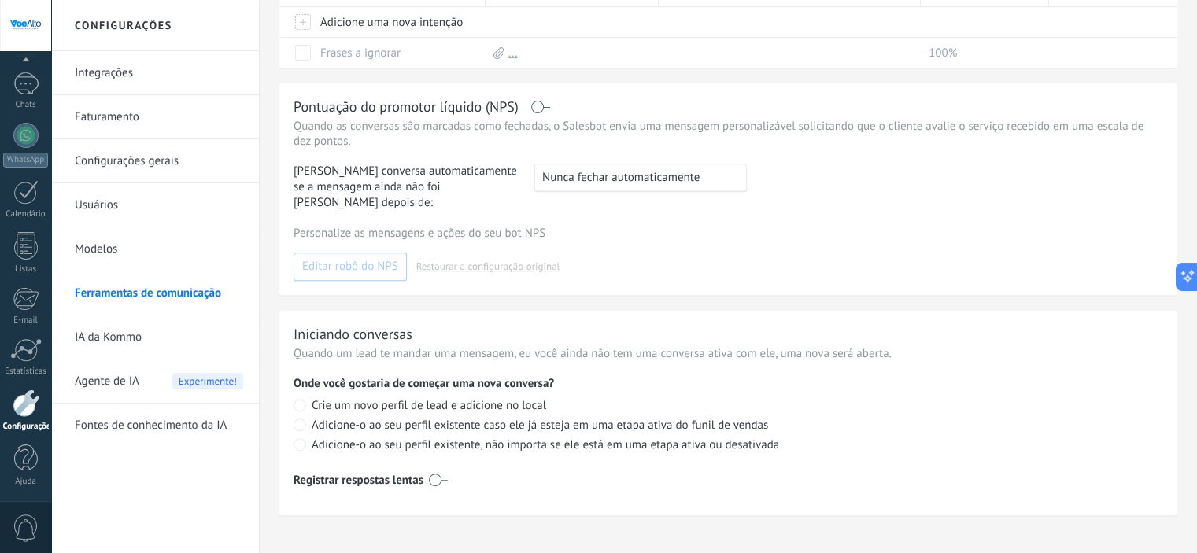
click at [116, 245] on link "Modelos" at bounding box center [159, 249] width 168 height 44
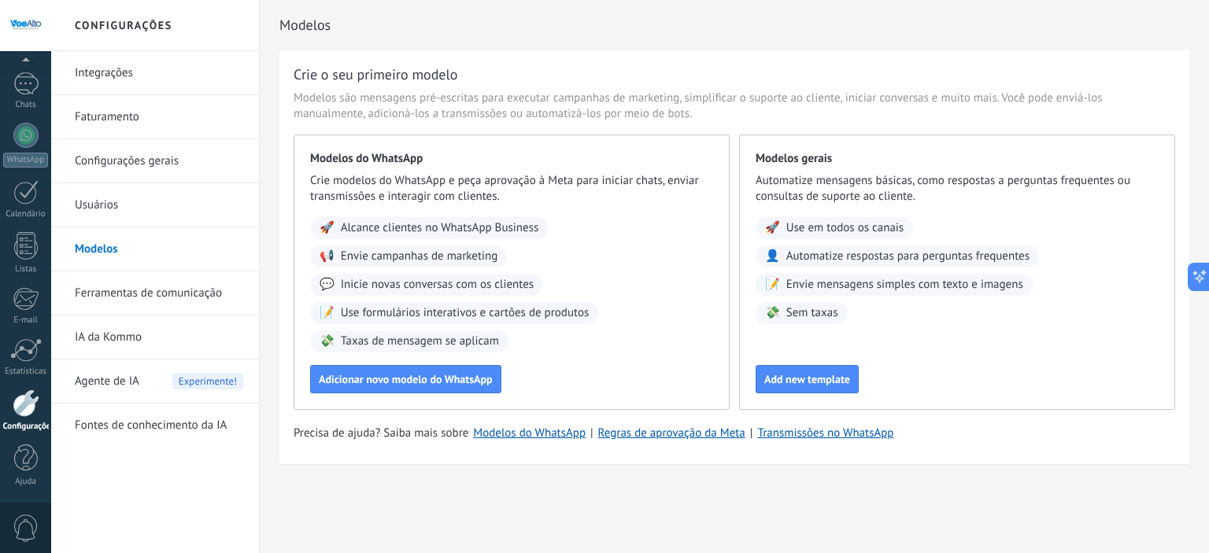
click at [89, 196] on link "Usuários" at bounding box center [159, 205] width 168 height 44
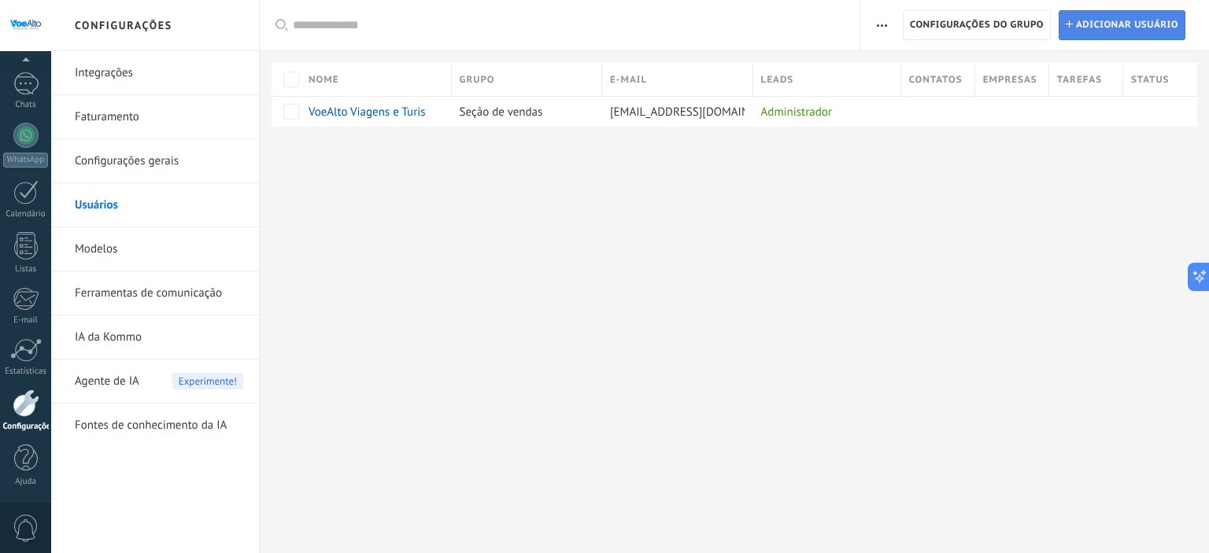
click at [1086, 31] on span "Adicionar usuário" at bounding box center [1127, 25] width 102 height 28
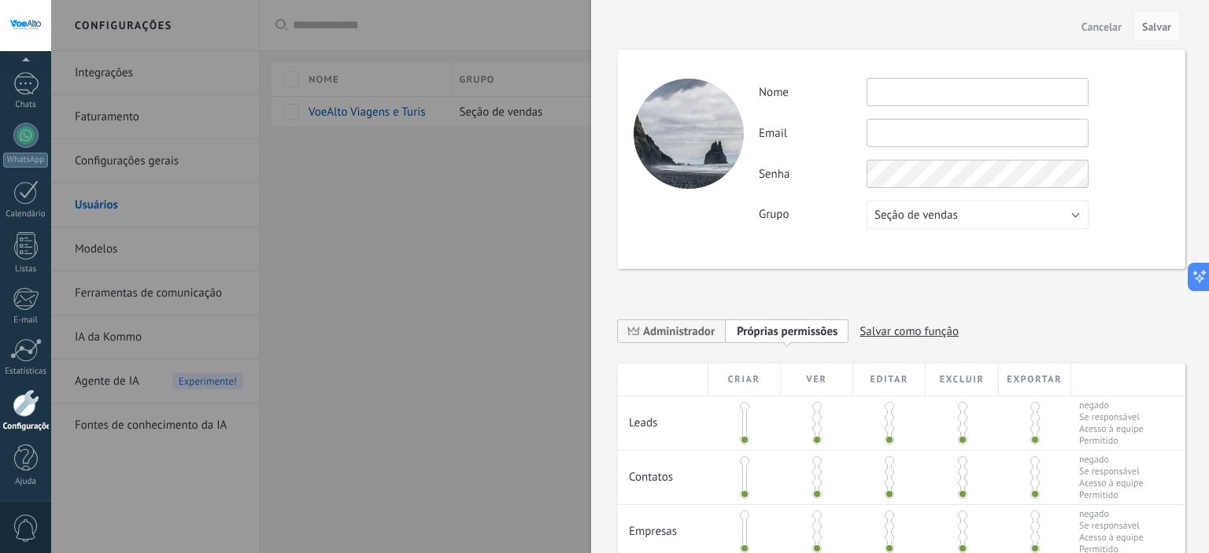
click at [921, 96] on input "text" at bounding box center [977, 92] width 222 height 28
click at [961, 220] on button "Seção de vendas" at bounding box center [977, 215] width 222 height 28
click at [961, 220] on span "Seção de vendas" at bounding box center [970, 215] width 226 height 15
click at [935, 92] on input "text" at bounding box center [977, 92] width 222 height 28
type input "**********"
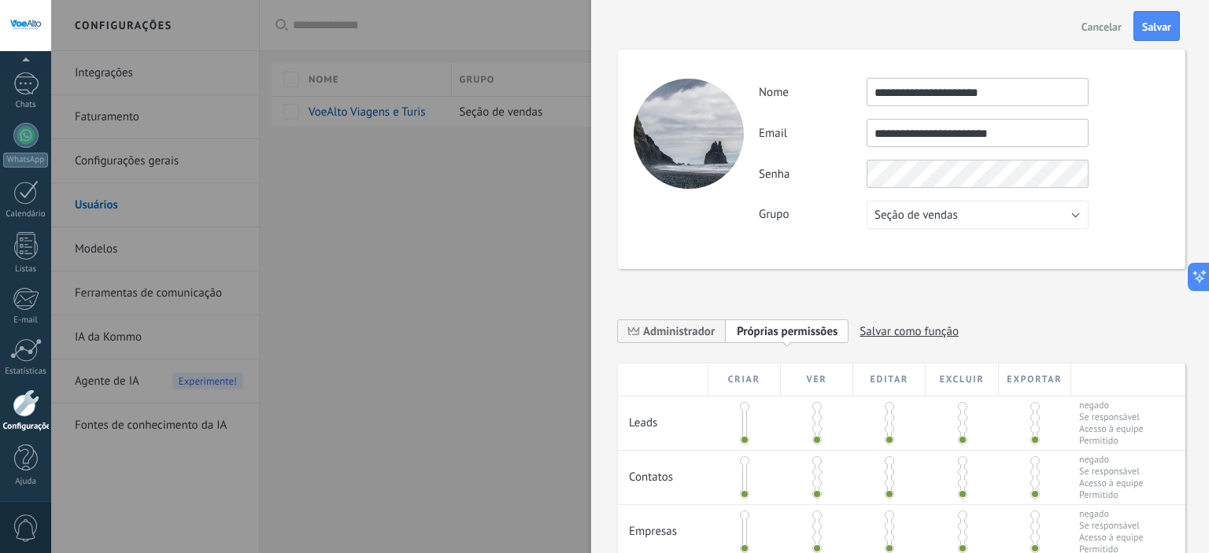
type input "**********"
click at [1089, 135] on div "**********" at bounding box center [964, 133] width 410 height 28
click at [1140, 28] on button "Salvar" at bounding box center [1156, 26] width 46 height 30
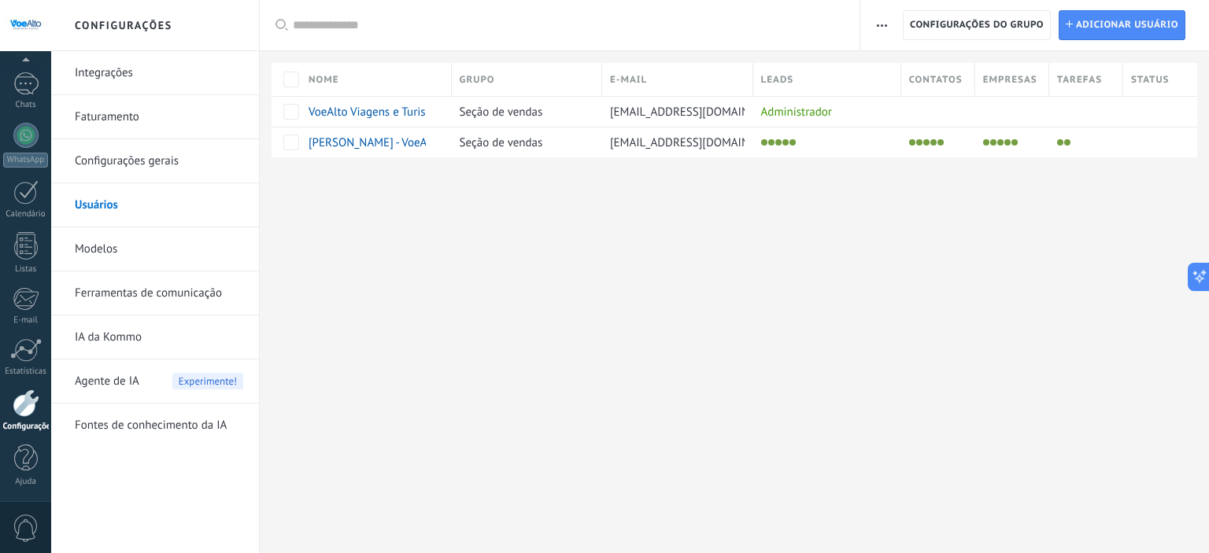
click at [161, 161] on link "Configurações gerais" at bounding box center [159, 161] width 168 height 44
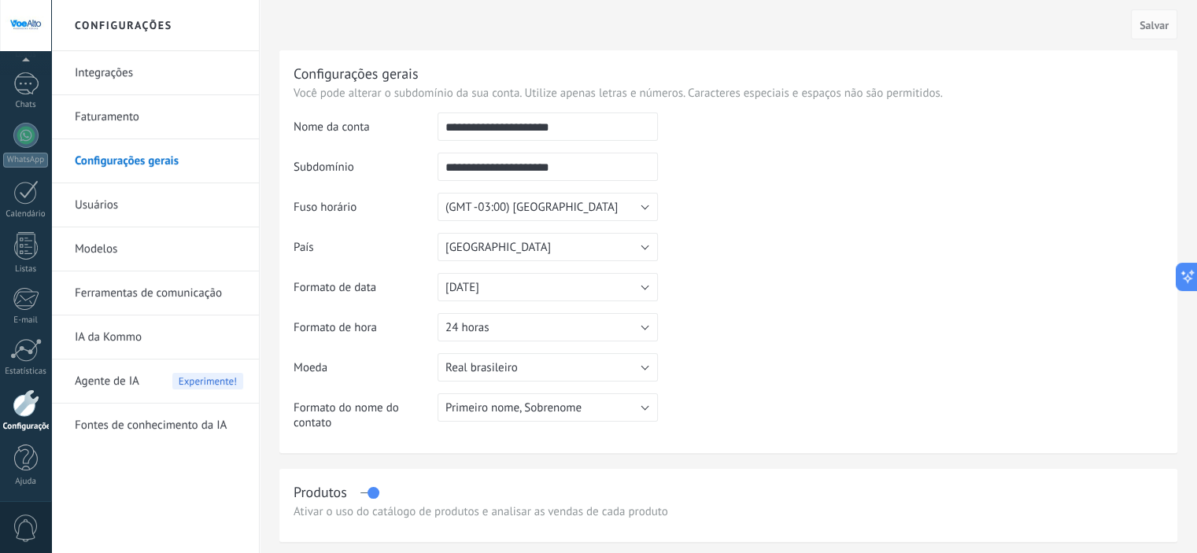
click at [560, 129] on input "**********" at bounding box center [548, 127] width 220 height 28
type input "**********"
click at [1158, 35] on button "Salvar" at bounding box center [1154, 24] width 46 height 30
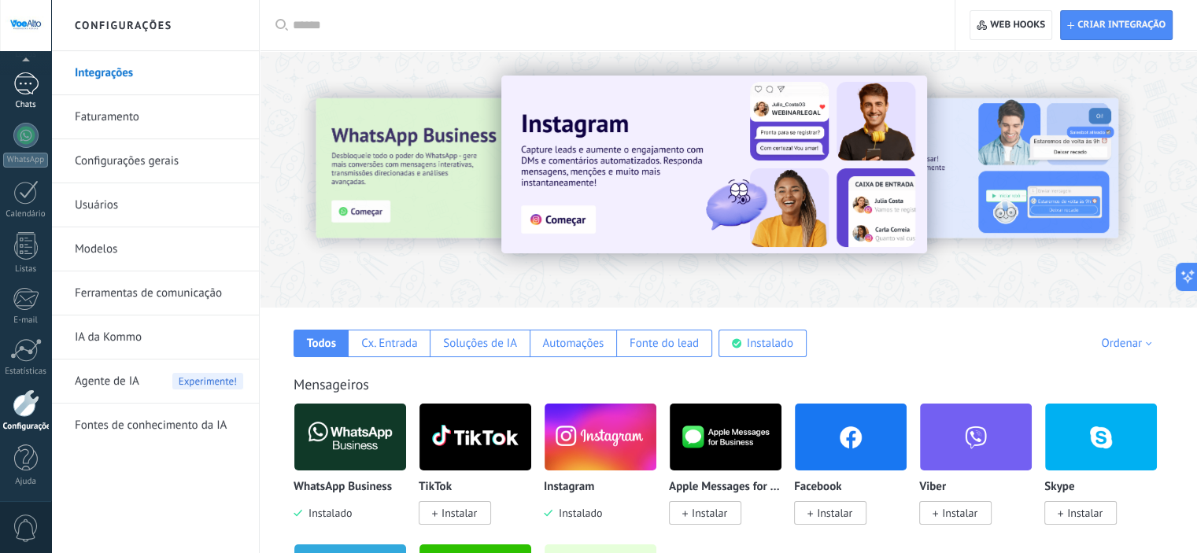
click at [24, 109] on div "Chats" at bounding box center [26, 105] width 46 height 10
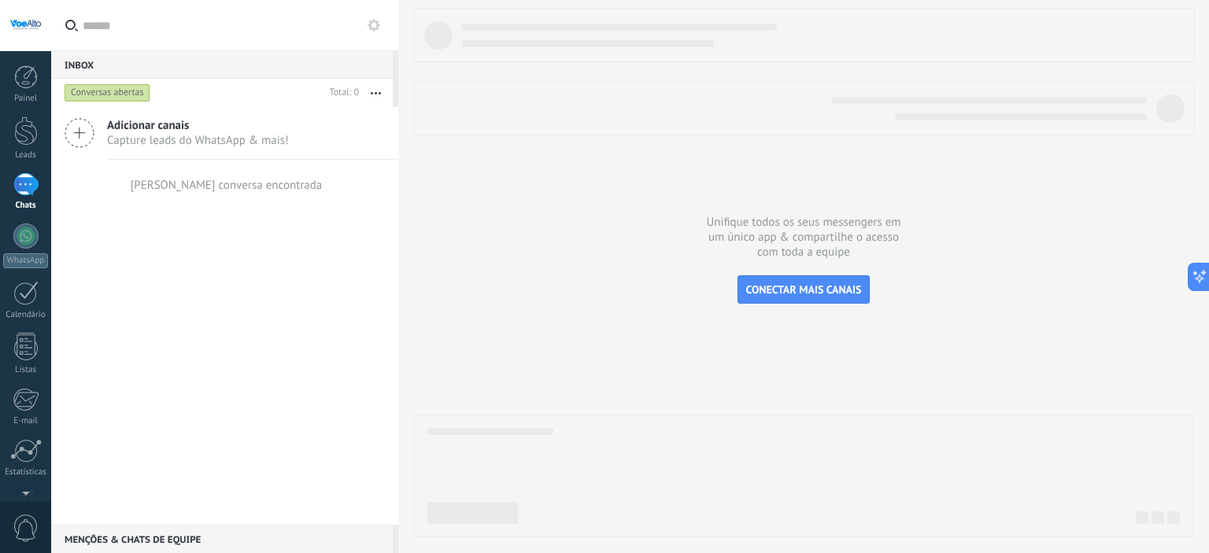
click at [371, 26] on icon at bounding box center [374, 25] width 13 height 13
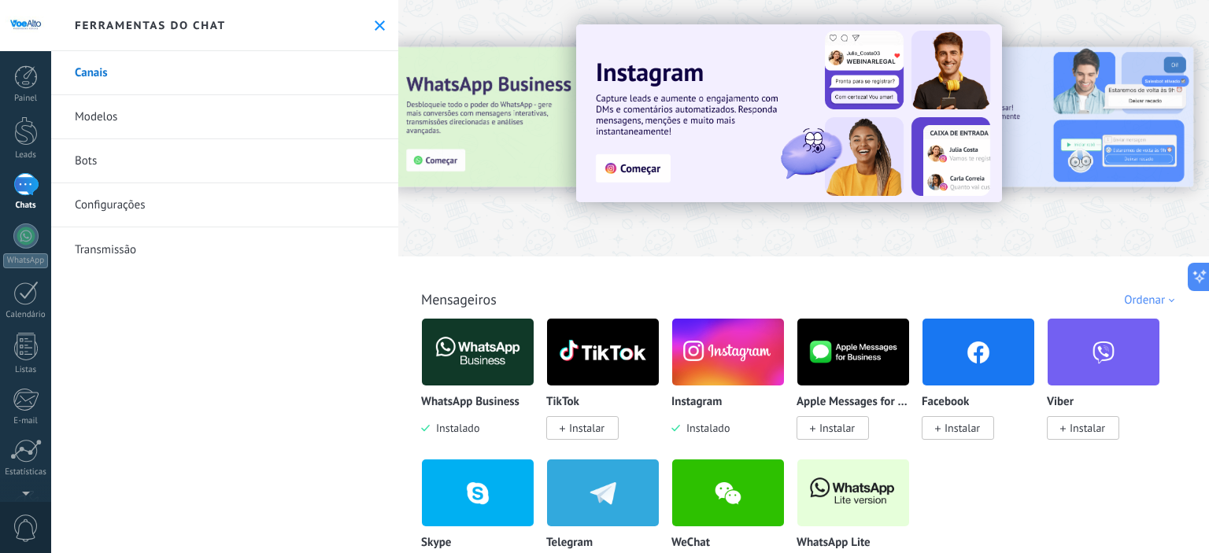
click at [146, 108] on link "Modelos" at bounding box center [224, 117] width 347 height 44
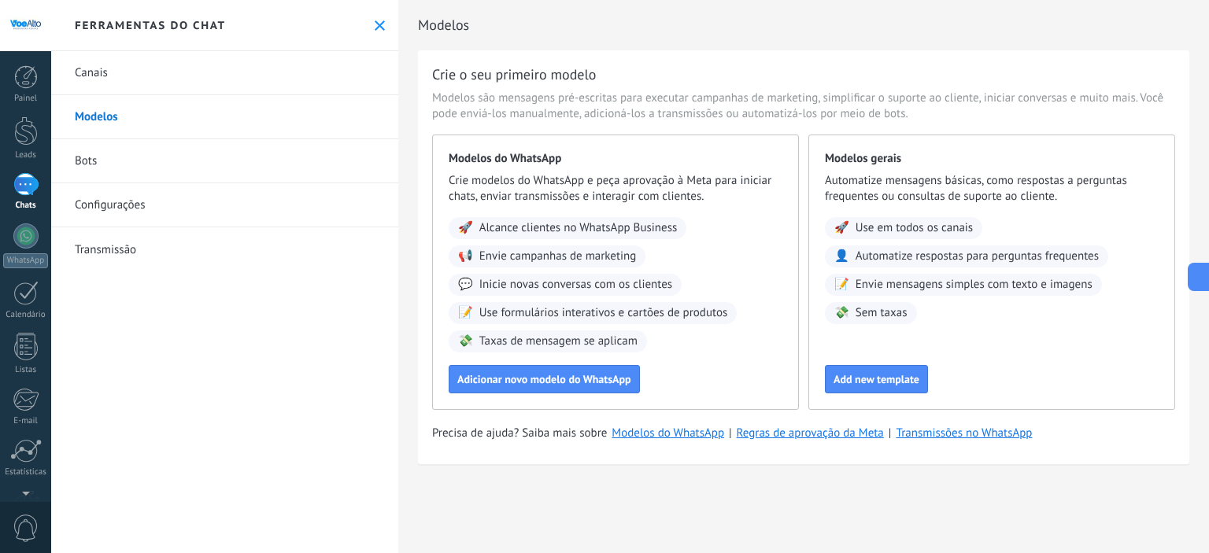
click at [88, 161] on link "Bots" at bounding box center [224, 161] width 347 height 44
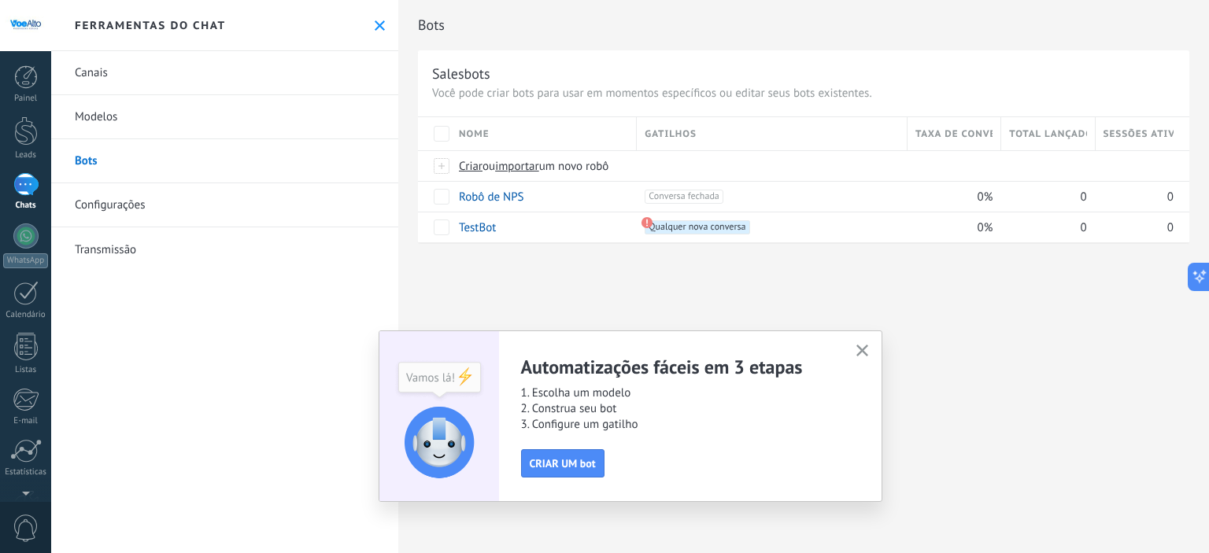
click at [116, 202] on link "Configurações" at bounding box center [224, 205] width 347 height 44
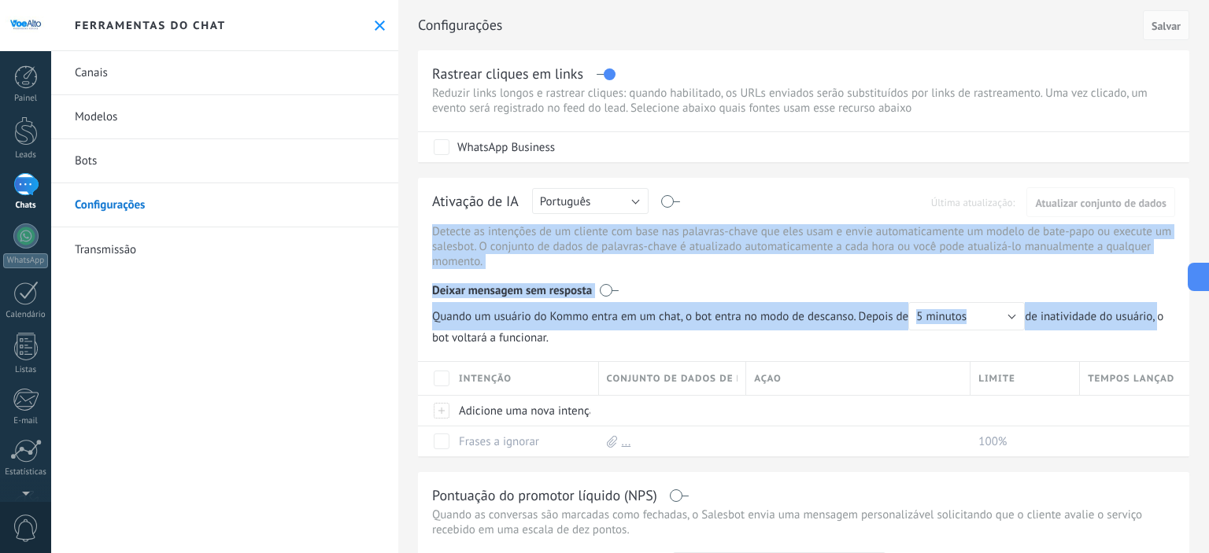
drag, startPoint x: 1208, startPoint y: 183, endPoint x: 1208, endPoint y: 325, distance: 142.4
click at [1196, 325] on div "Configurações Cancelar Salvar Rastrear cliques em links Reduzir links longos e …" at bounding box center [803, 276] width 811 height 553
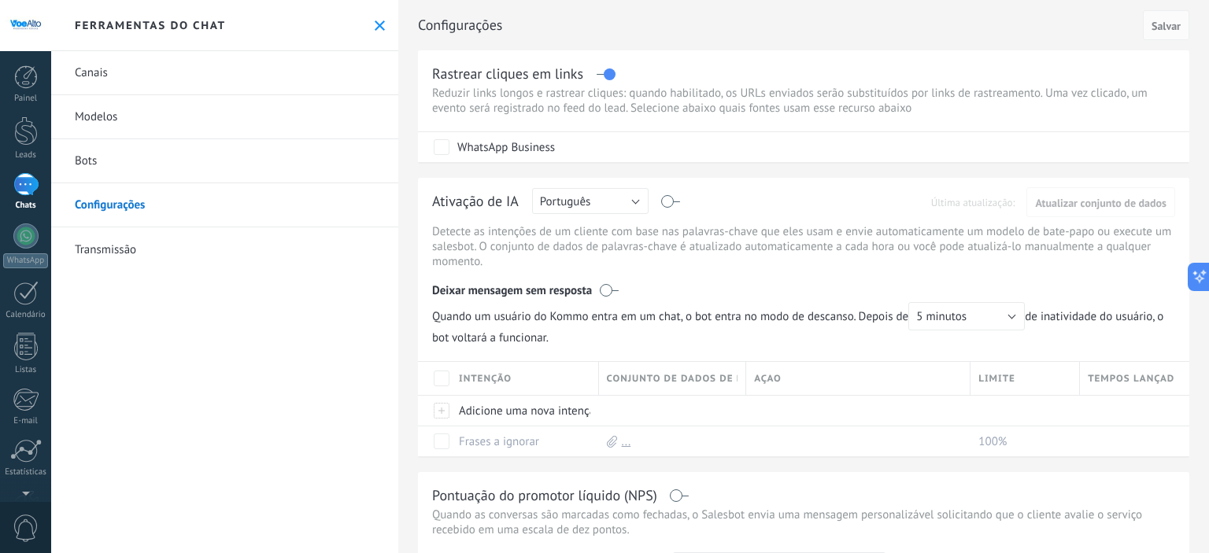
click at [1045, 173] on div "Configurações Cancelar Salvar Rastrear cliques em links Reduzir links longos e …" at bounding box center [803, 469] width 811 height 938
click at [132, 251] on link "Transmissão" at bounding box center [224, 249] width 347 height 44
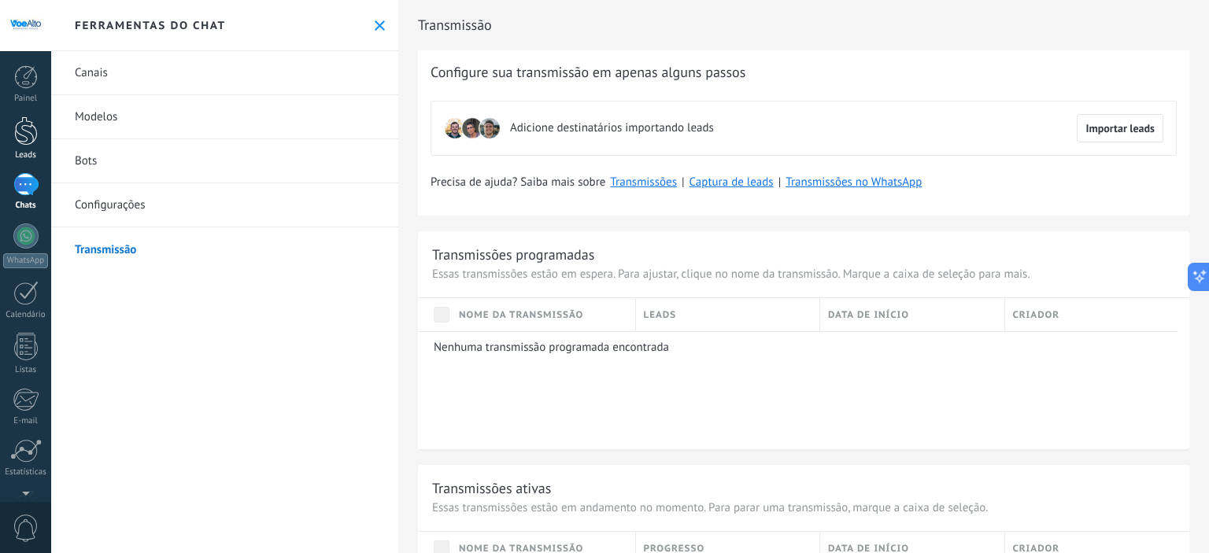
click at [26, 138] on div at bounding box center [26, 130] width 24 height 29
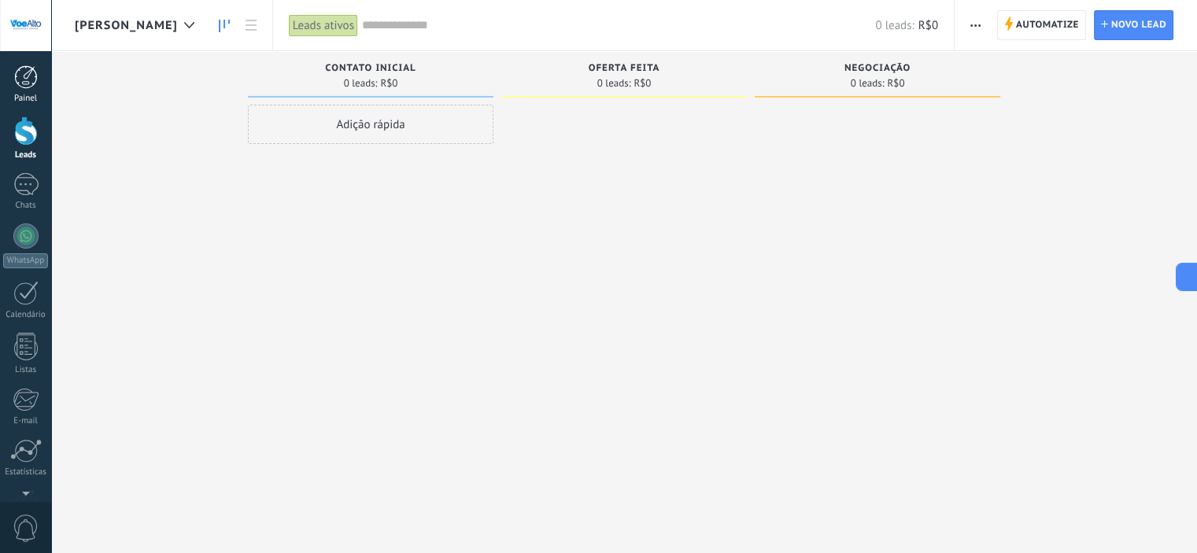
click at [35, 75] on div at bounding box center [26, 77] width 24 height 24
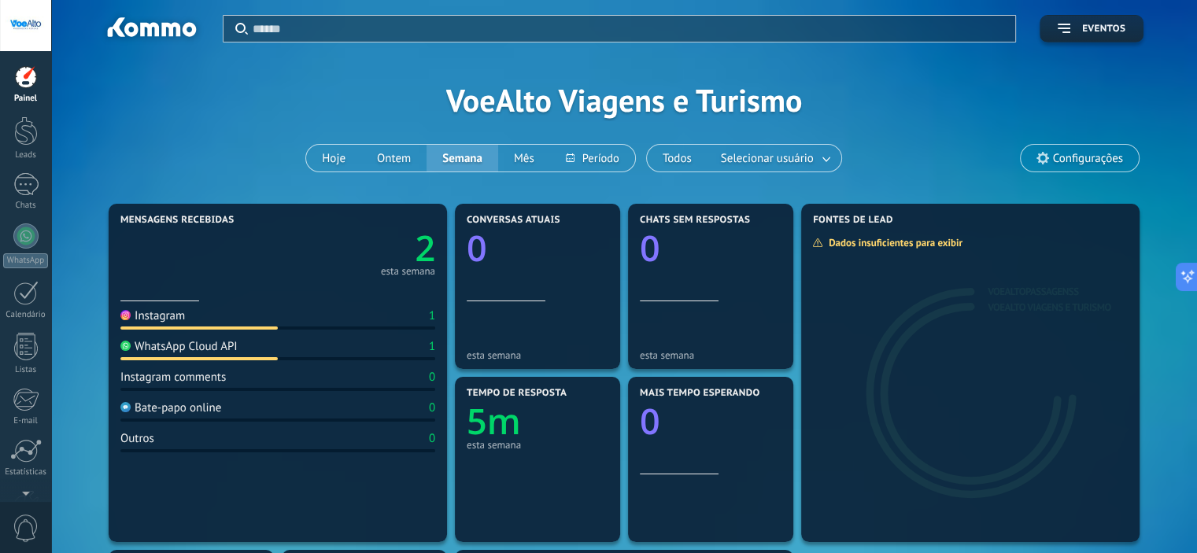
click at [1058, 164] on span "Configurações" at bounding box center [1088, 158] width 70 height 13
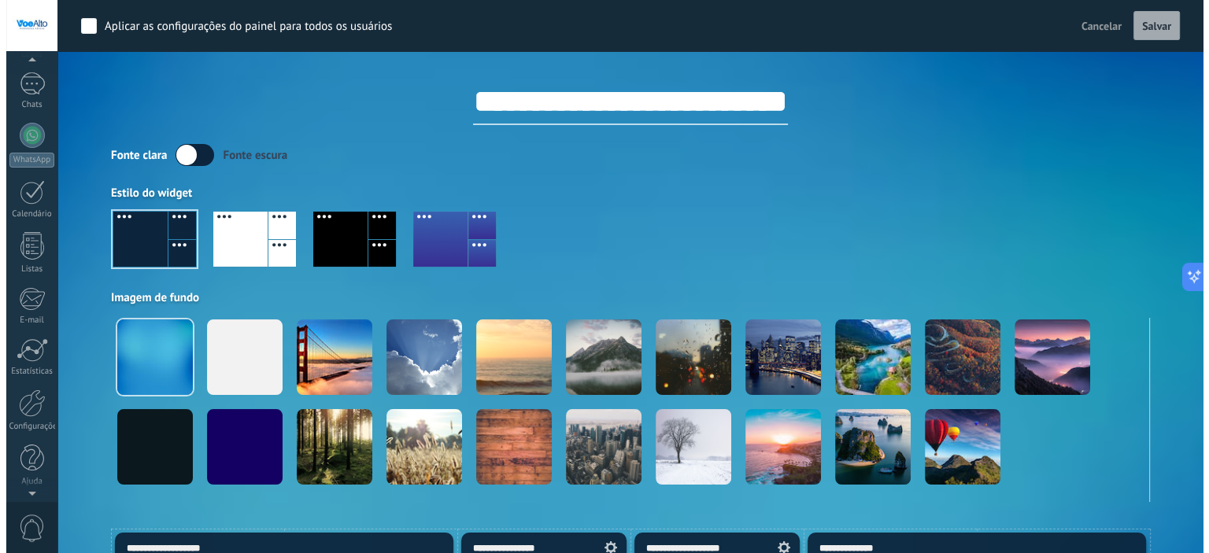
scroll to position [101, 0]
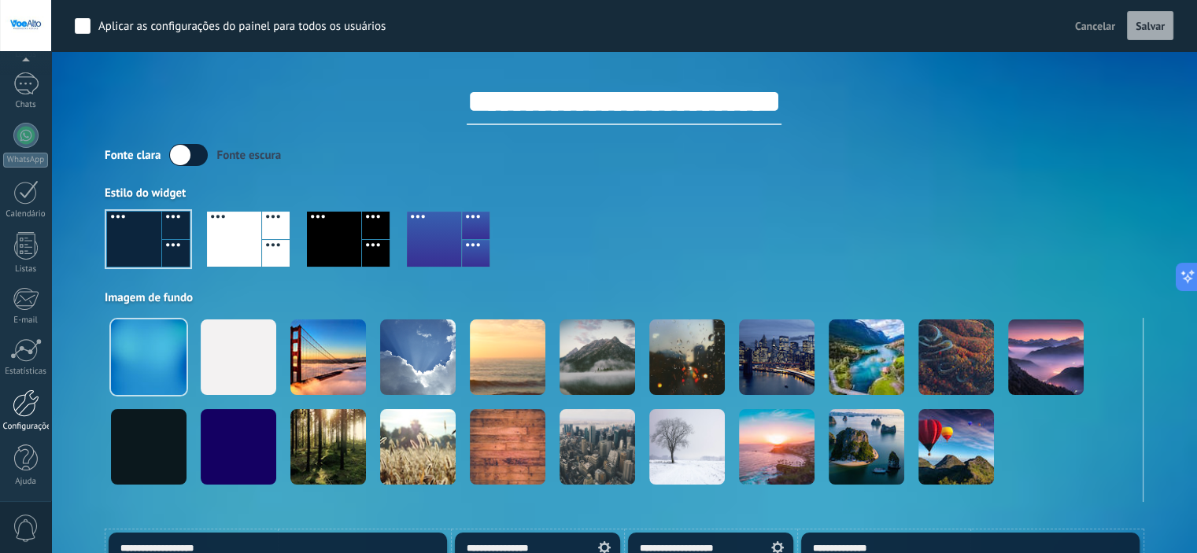
click at [33, 409] on div at bounding box center [26, 404] width 27 height 28
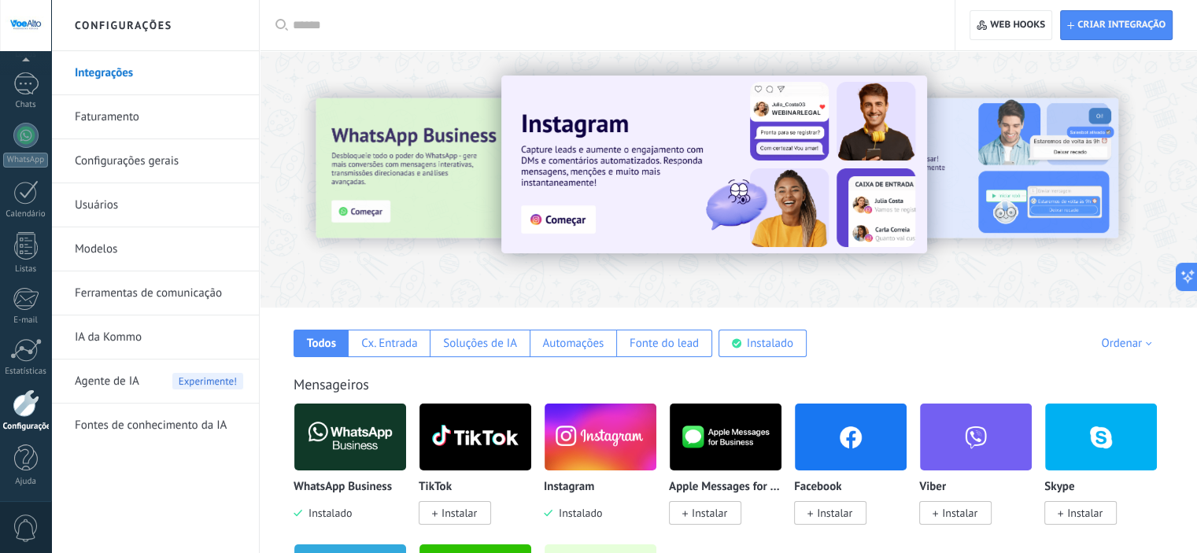
click at [124, 163] on link "Configurações gerais" at bounding box center [159, 161] width 168 height 44
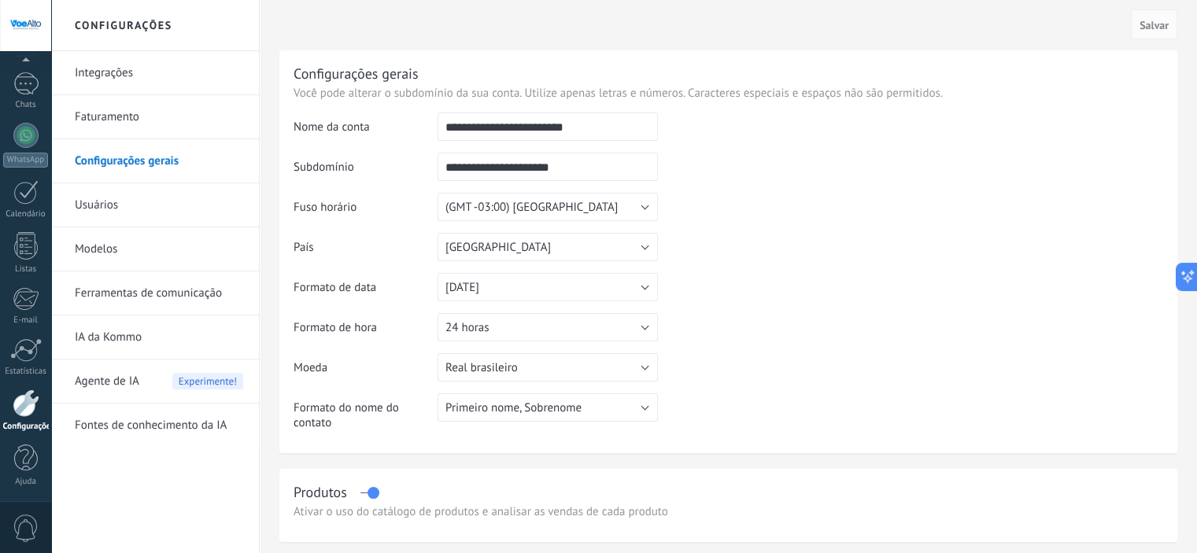
click at [108, 205] on link "Usuários" at bounding box center [159, 205] width 168 height 44
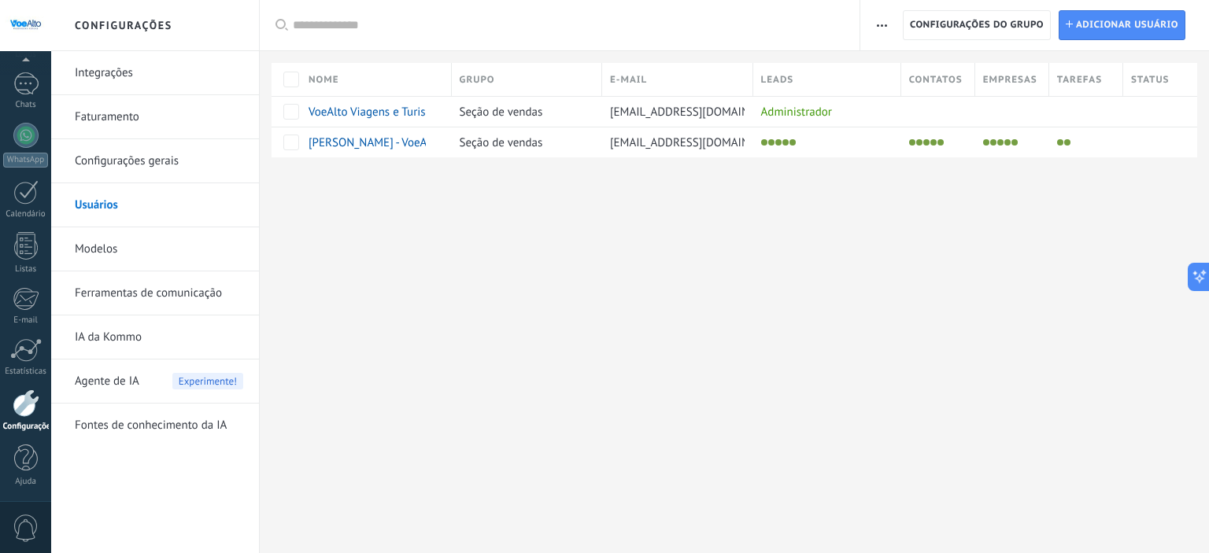
click at [108, 252] on link "Modelos" at bounding box center [159, 249] width 168 height 44
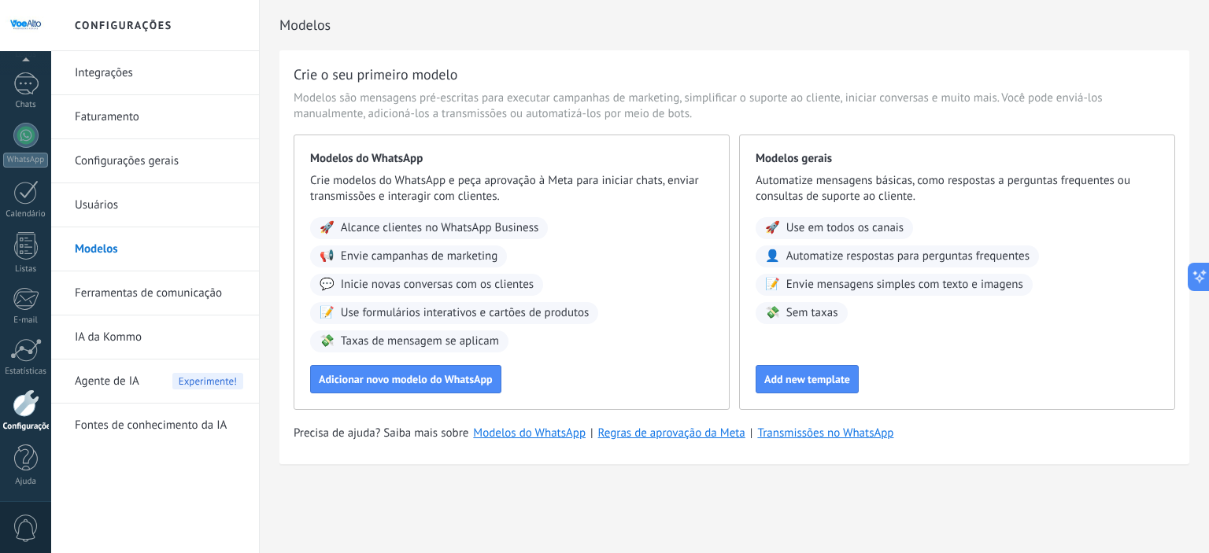
click at [125, 292] on link "Ferramentas de comunicação" at bounding box center [159, 294] width 168 height 44
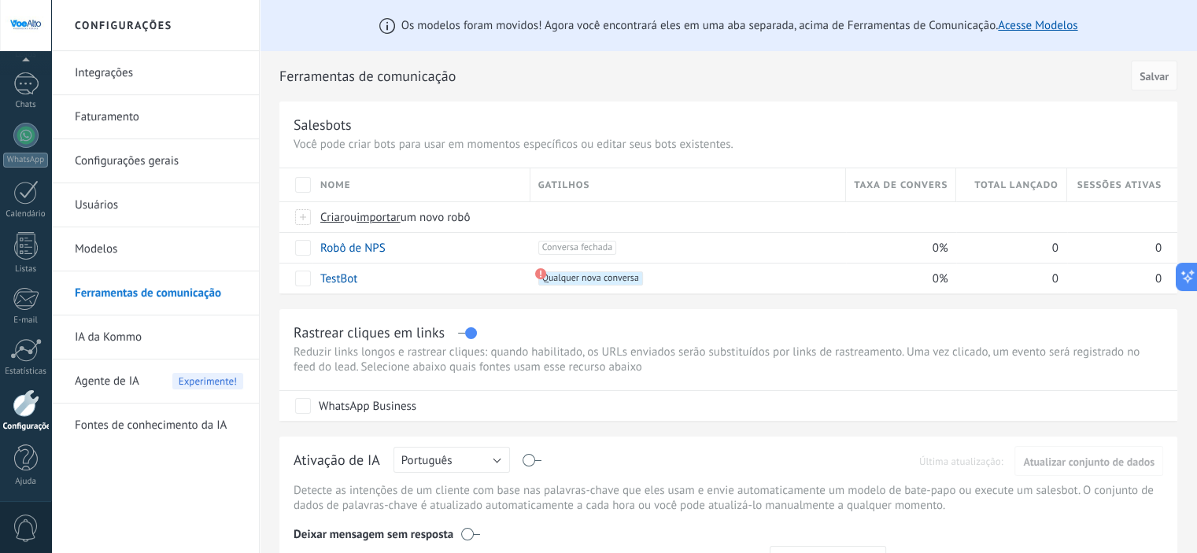
click at [117, 336] on link "IA da Kommo" at bounding box center [159, 338] width 168 height 44
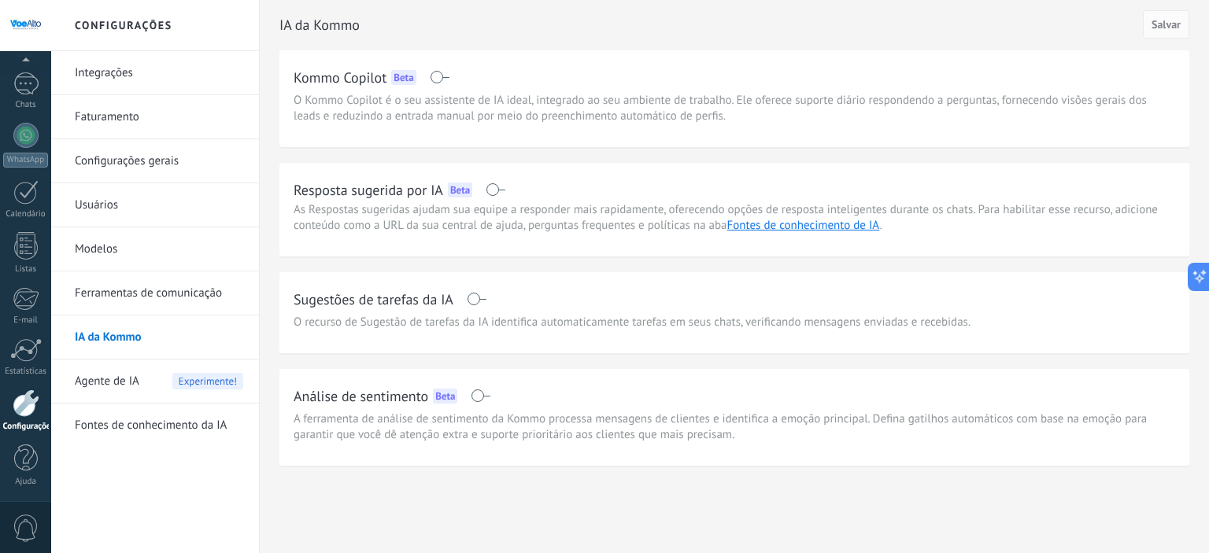
click at [126, 376] on span "Agente de IA" at bounding box center [107, 382] width 65 height 44
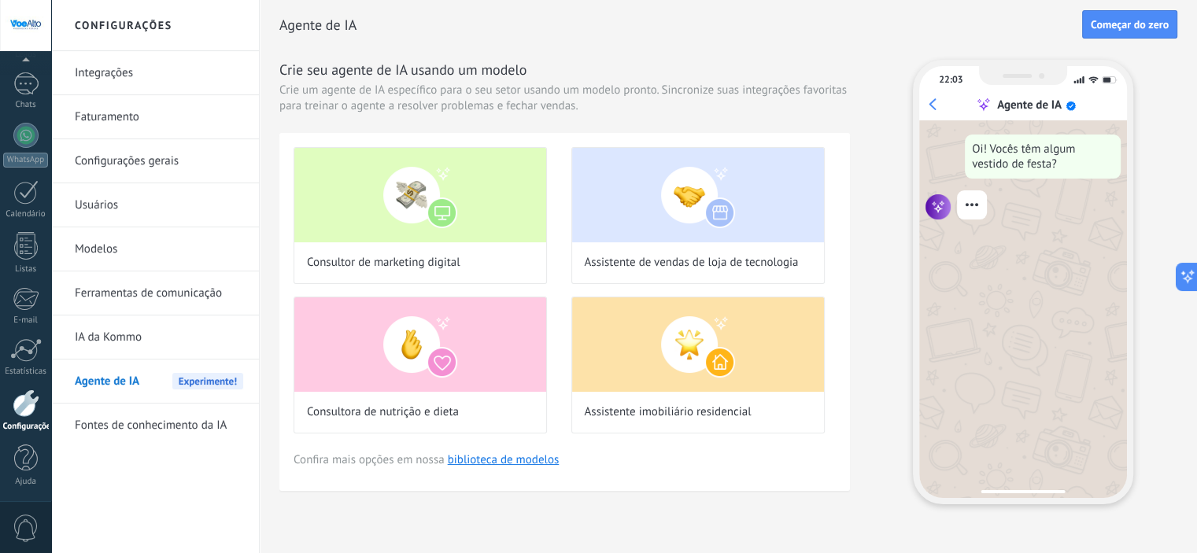
click at [126, 417] on link "Fontes de conhecimento da IA" at bounding box center [159, 426] width 168 height 44
